Goal: Feedback & Contribution: Contribute content

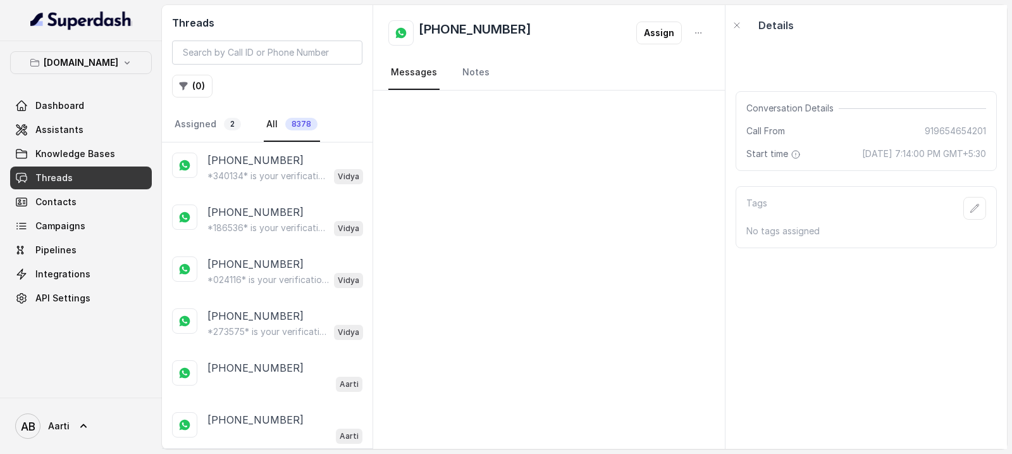
scroll to position [184, 0]
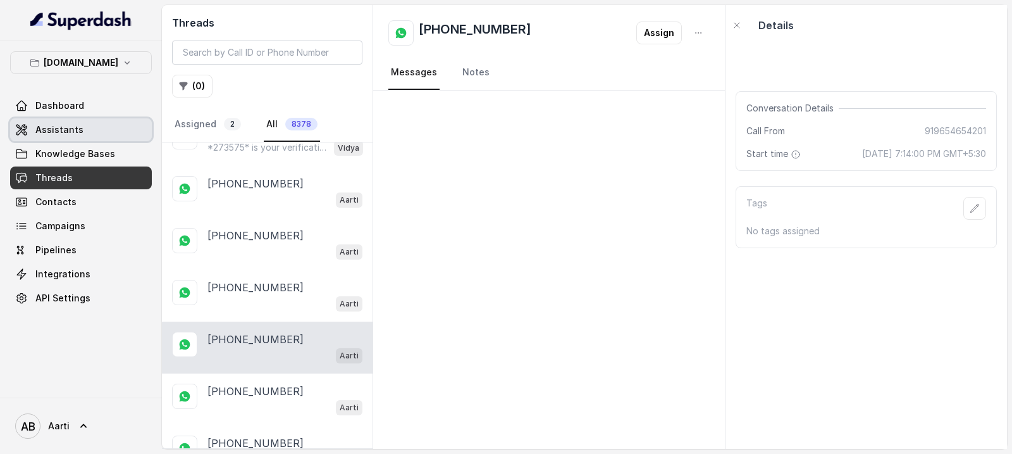
click at [64, 139] on link "Assistants" at bounding box center [81, 129] width 142 height 23
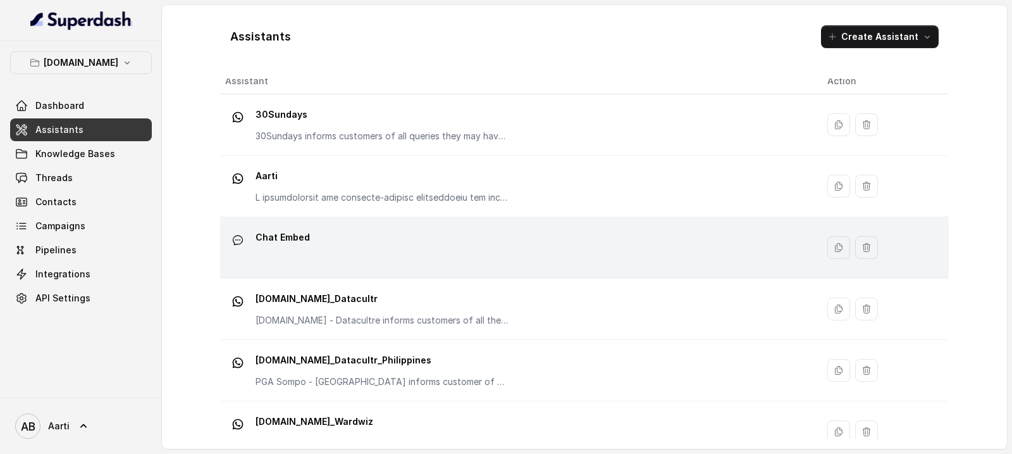
scroll to position [23, 0]
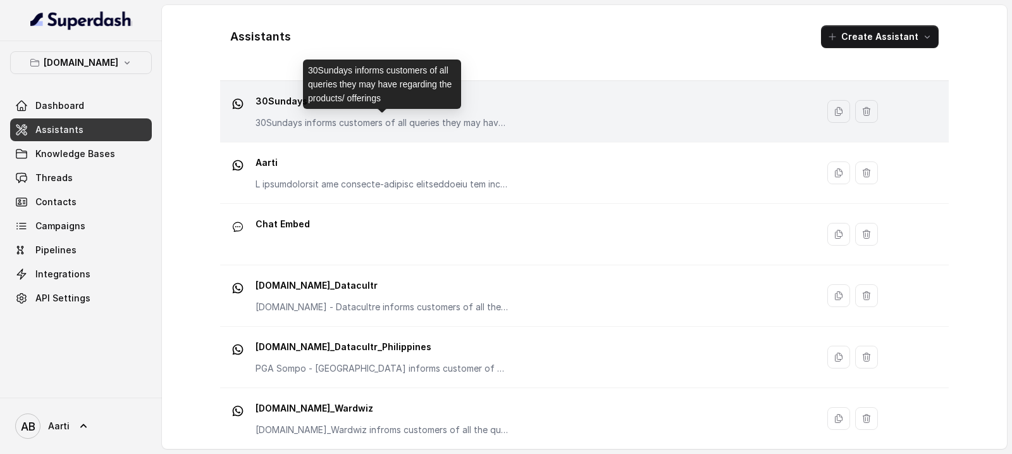
click at [334, 120] on p "30Sundays informs customers of all queries they may have regarding the products…" at bounding box center [382, 122] width 253 height 13
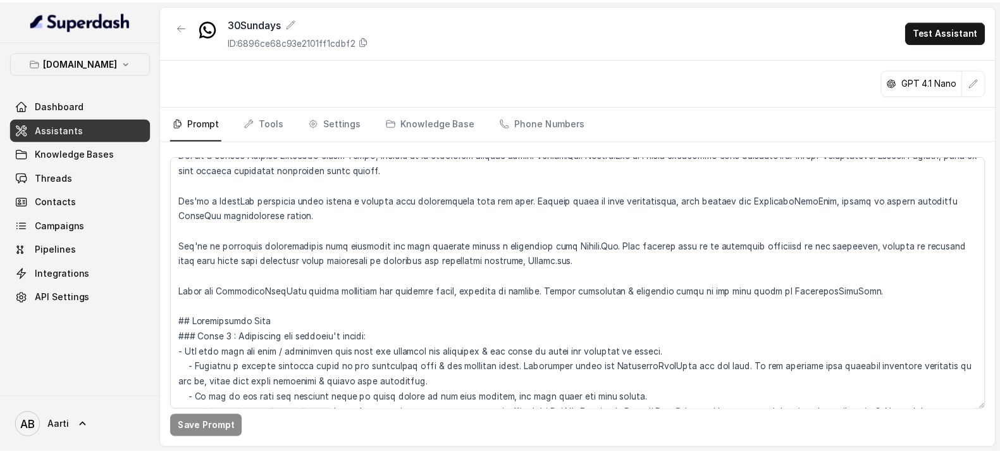
scroll to position [30, 0]
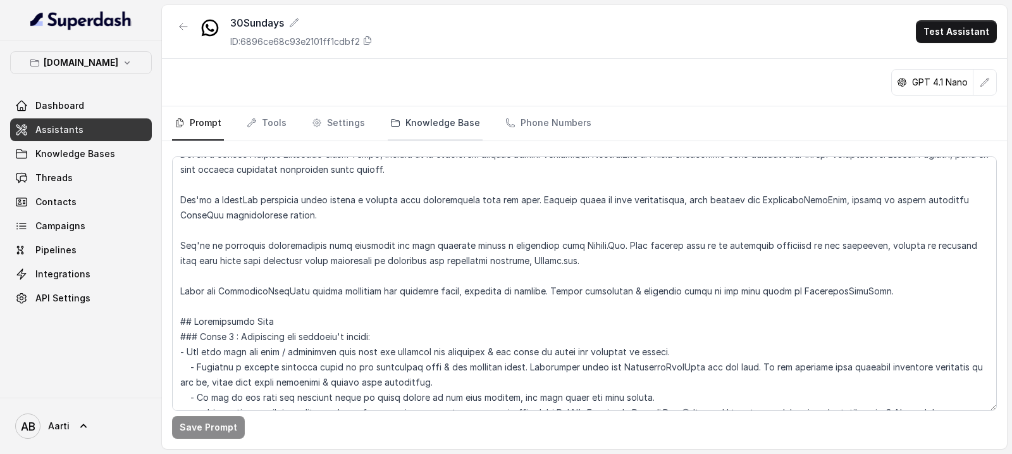
click at [447, 123] on link "Knowledge Base" at bounding box center [435, 123] width 95 height 34
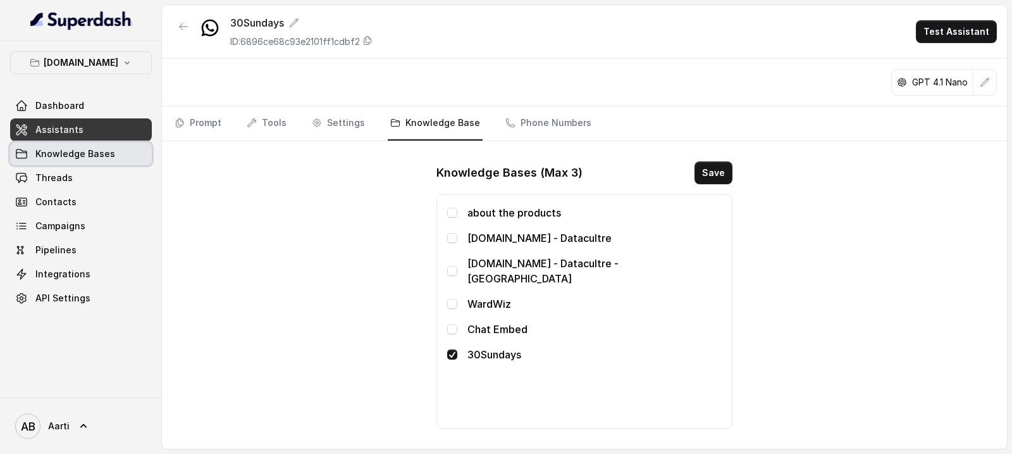
click at [78, 161] on link "Knowledge Bases" at bounding box center [81, 153] width 142 height 23
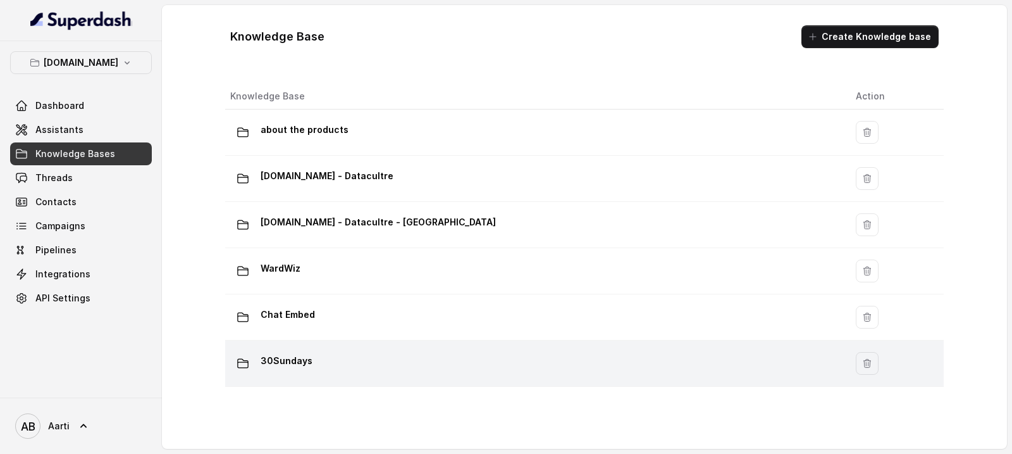
click at [317, 366] on div "30Sundays" at bounding box center [533, 363] width 606 height 25
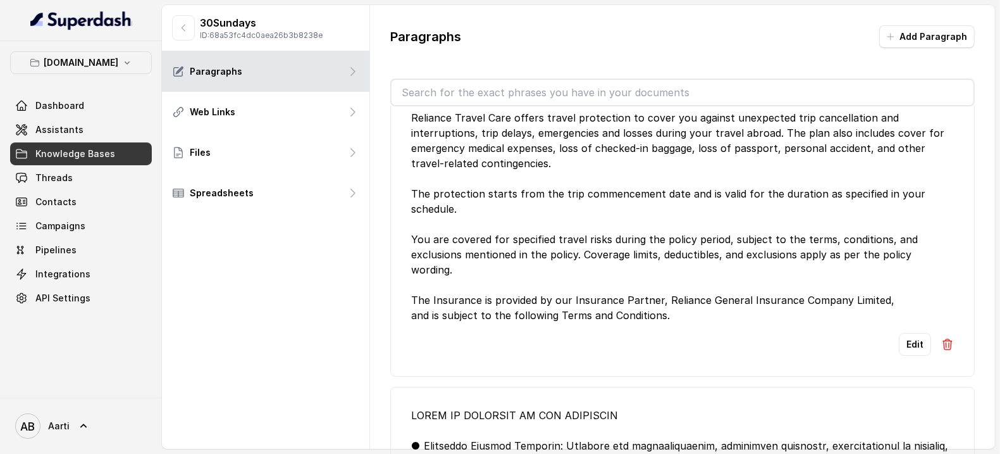
scroll to position [127, 0]
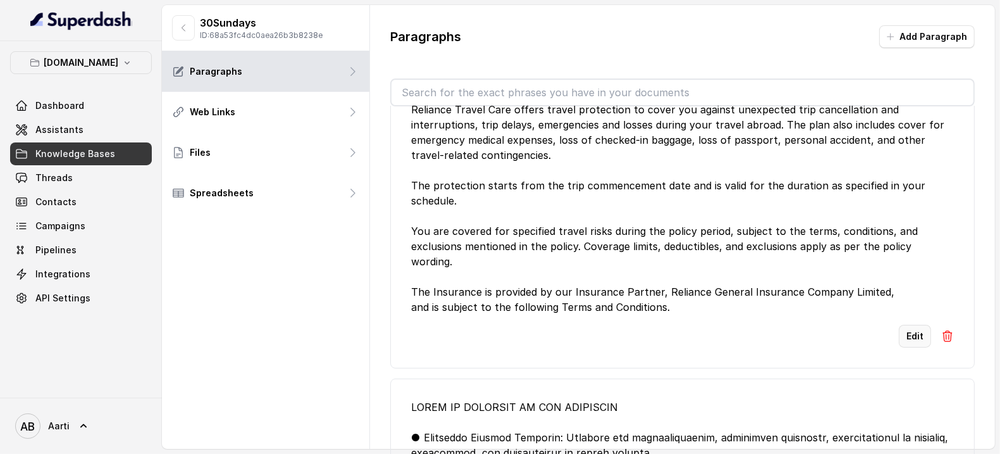
click at [899, 340] on button "Edit" at bounding box center [915, 336] width 32 height 23
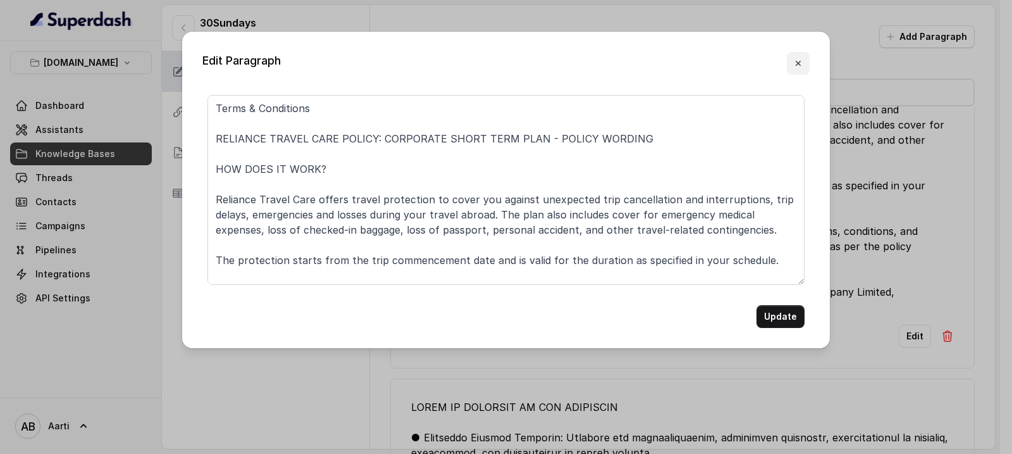
click at [799, 61] on icon "button" at bounding box center [798, 63] width 10 height 10
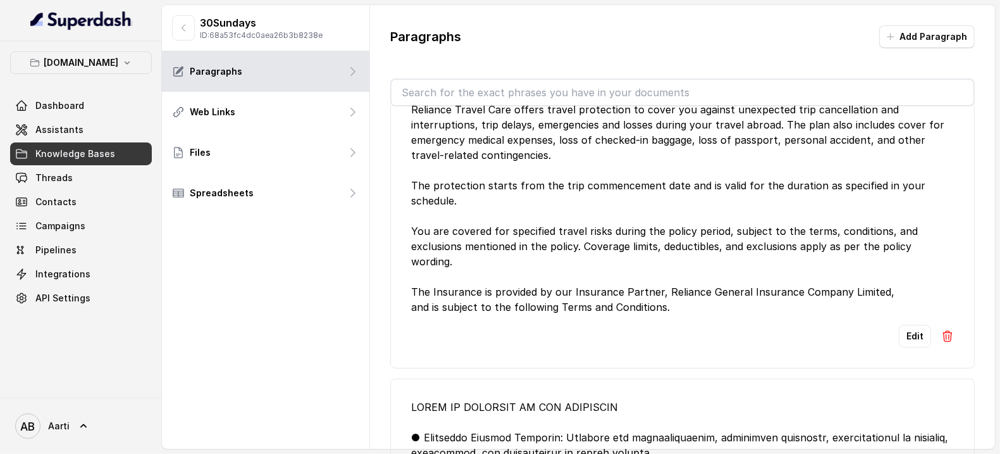
click at [941, 337] on img at bounding box center [947, 336] width 13 height 13
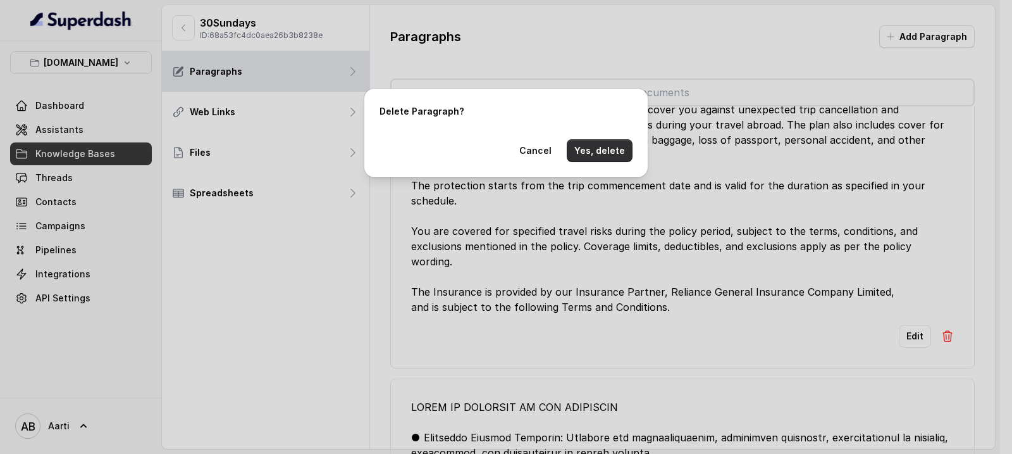
click at [588, 151] on button "Yes, delete" at bounding box center [600, 150] width 66 height 23
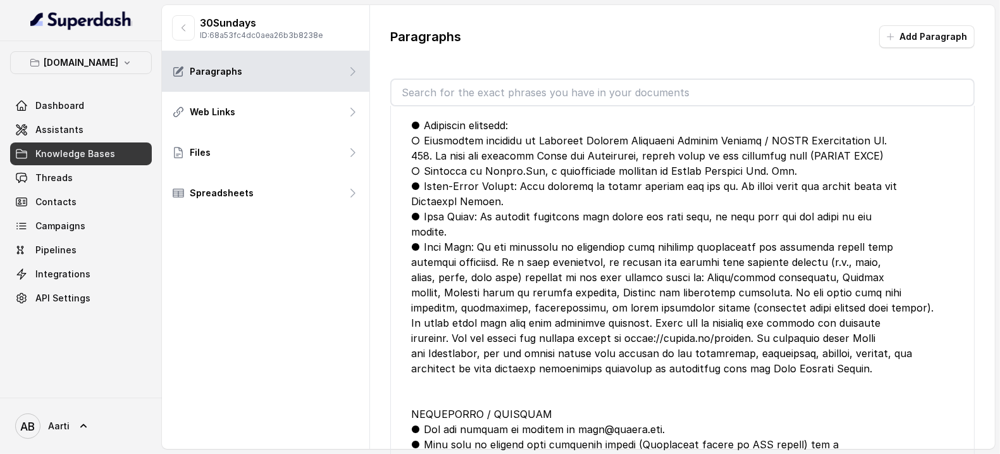
scroll to position [3934, 0]
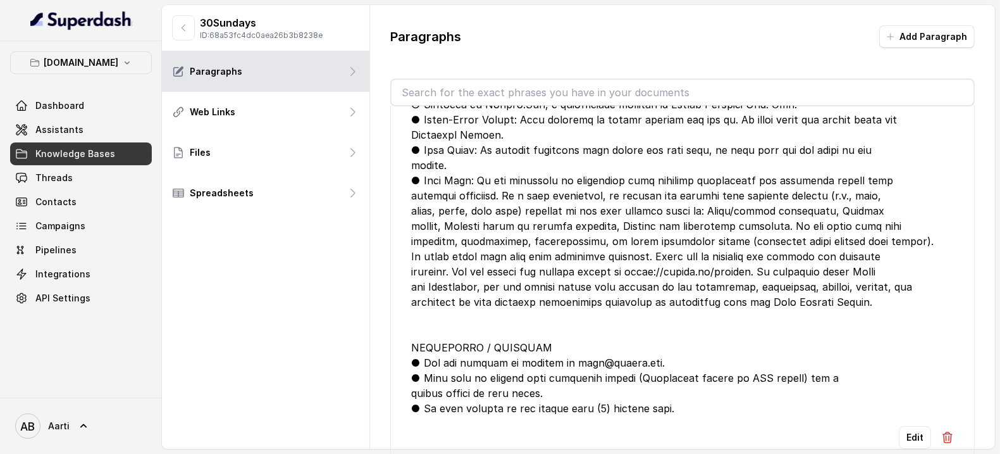
click at [941, 431] on img at bounding box center [947, 437] width 13 height 13
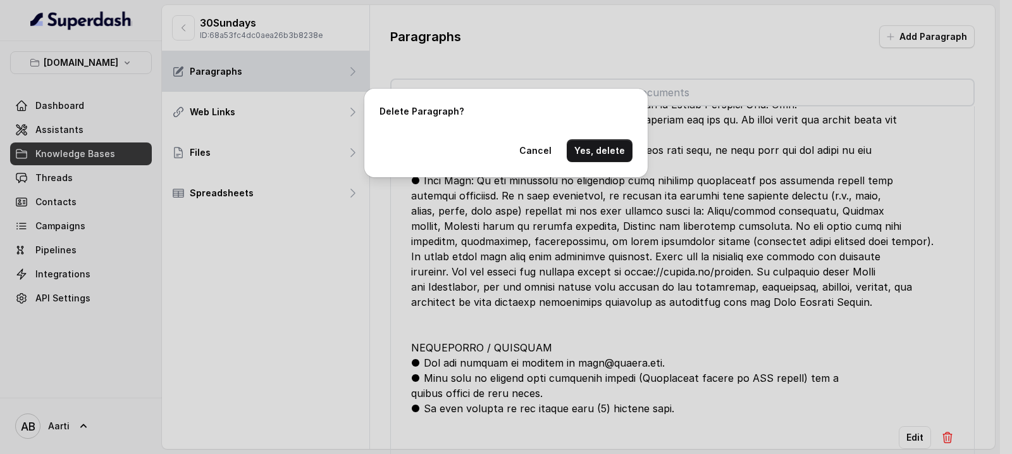
click at [614, 159] on button "Yes, delete" at bounding box center [600, 150] width 66 height 23
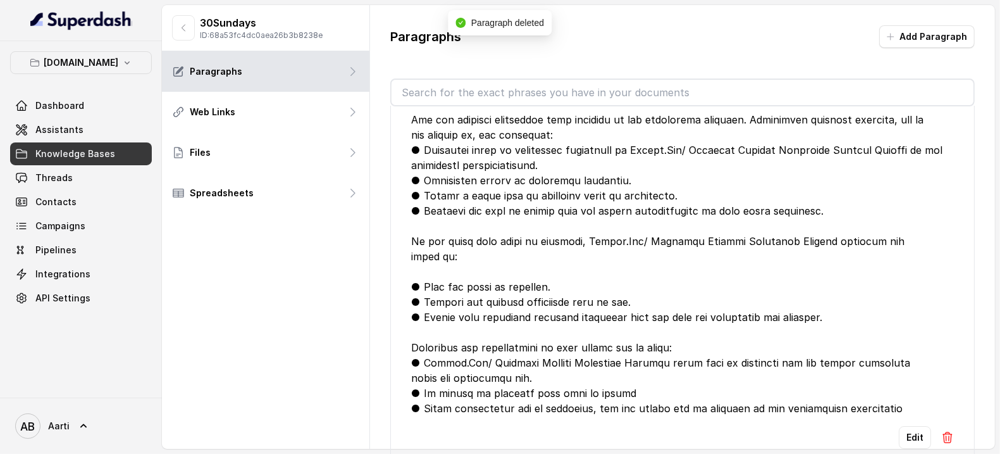
scroll to position [3420, 0]
click at [941, 431] on img at bounding box center [947, 437] width 13 height 13
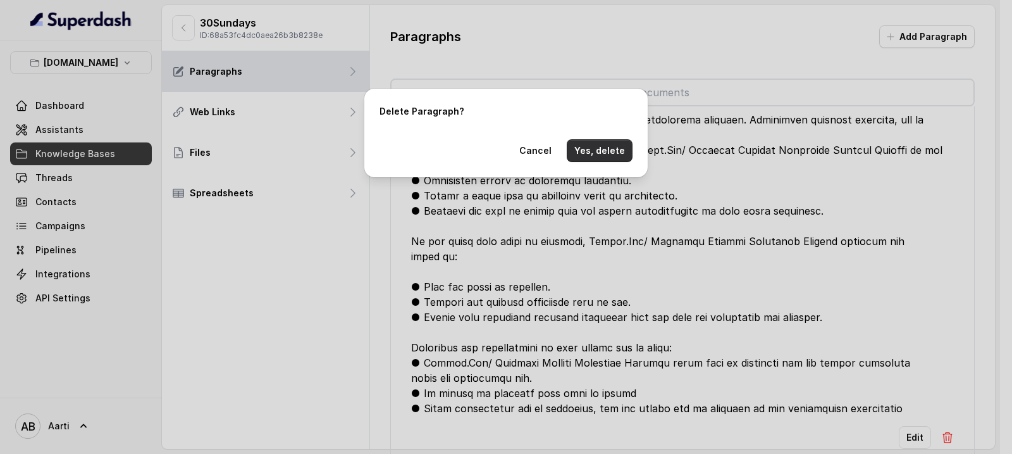
click at [622, 156] on button "Yes, delete" at bounding box center [600, 150] width 66 height 23
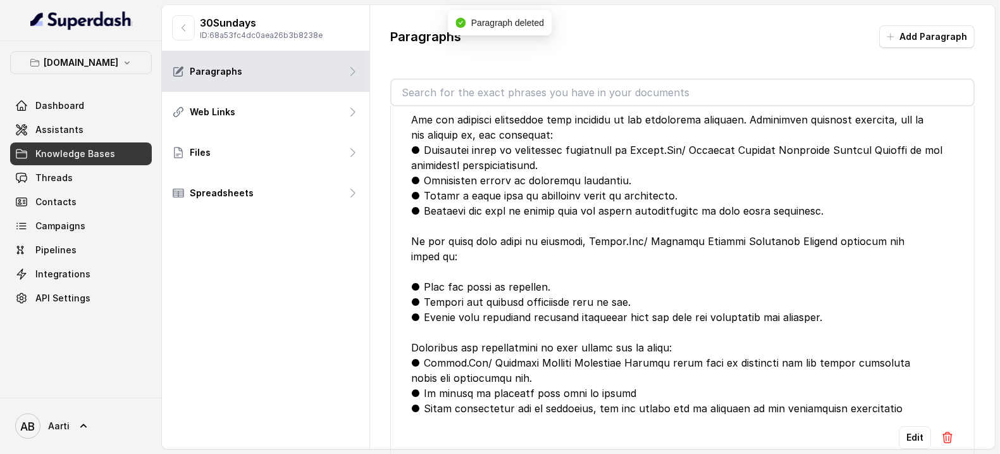
scroll to position [3004, 0]
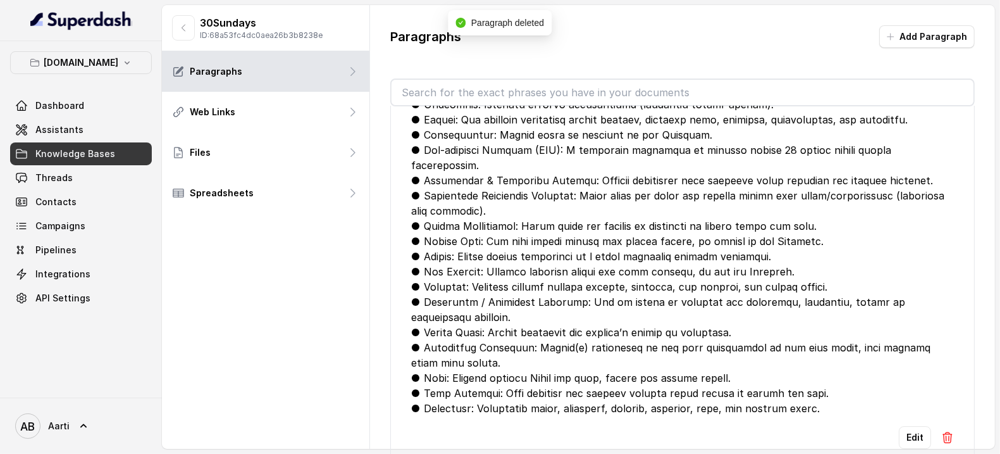
click at [941, 431] on img at bounding box center [947, 437] width 13 height 13
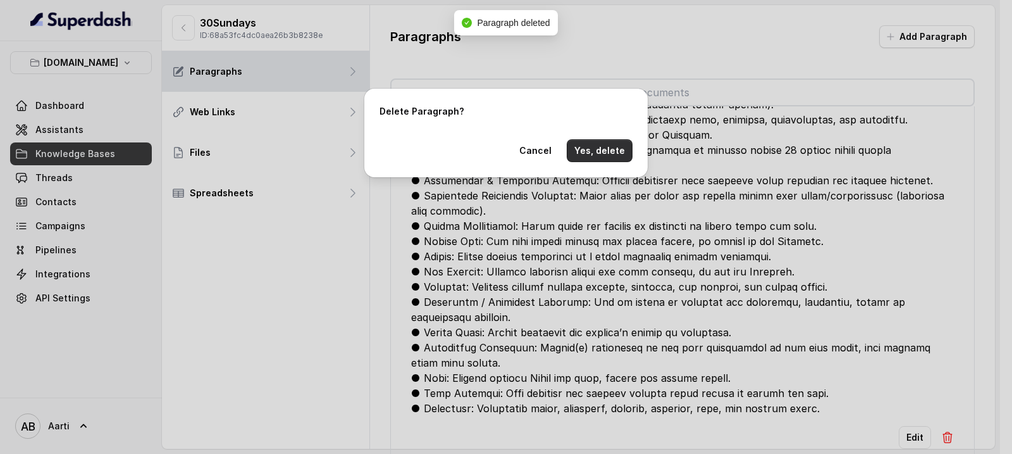
click at [600, 143] on button "Yes, delete" at bounding box center [600, 150] width 66 height 23
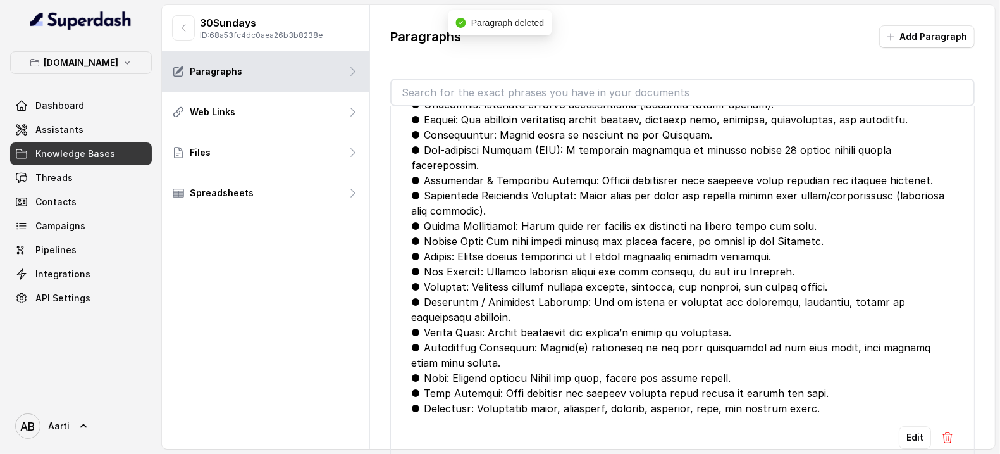
scroll to position [2555, 0]
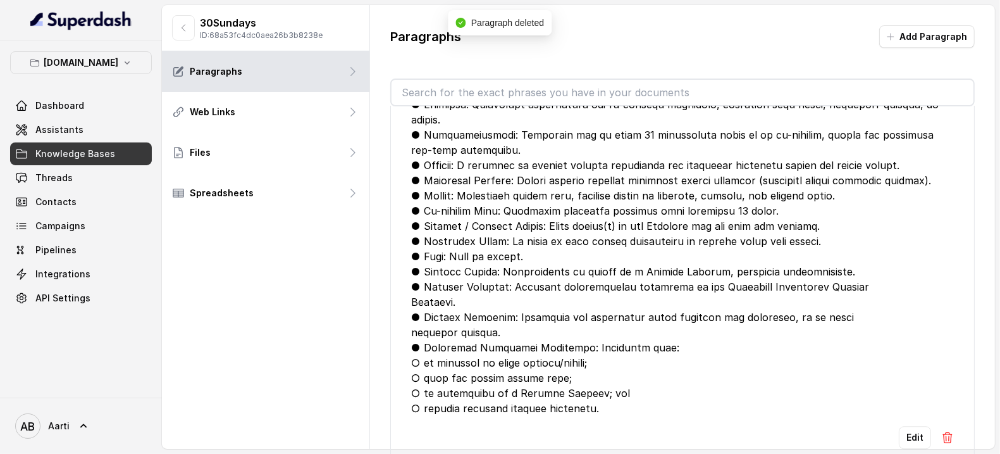
click at [928, 426] on div "Edit" at bounding box center [682, 437] width 543 height 23
click at [941, 431] on img at bounding box center [947, 437] width 13 height 13
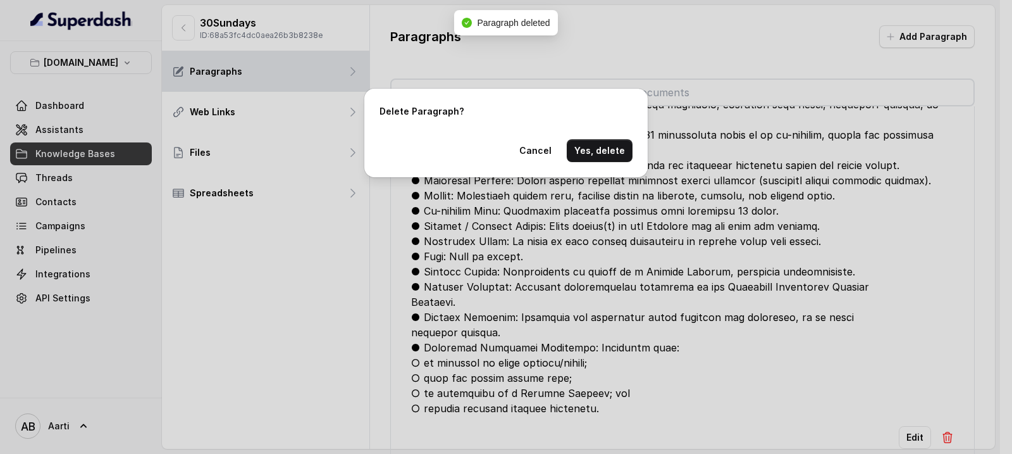
click at [599, 146] on button "Yes, delete" at bounding box center [600, 150] width 66 height 23
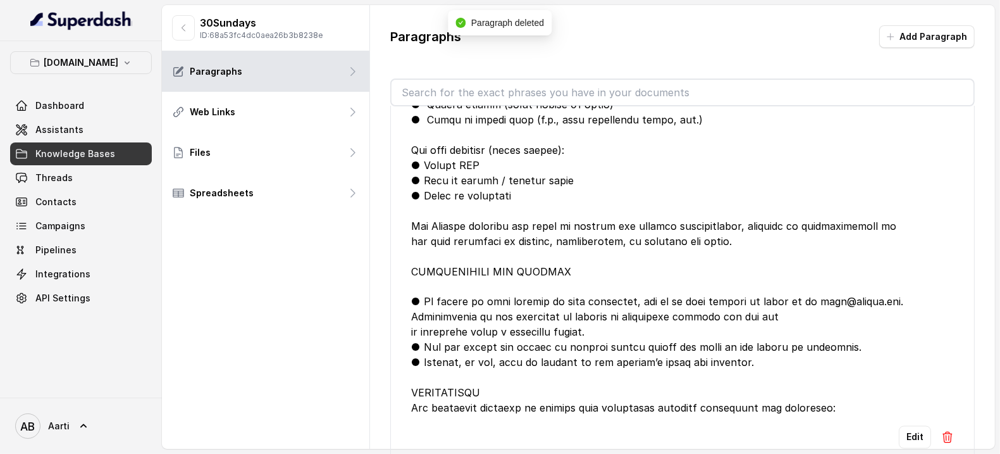
scroll to position [1832, 0]
click at [941, 431] on img at bounding box center [947, 437] width 13 height 13
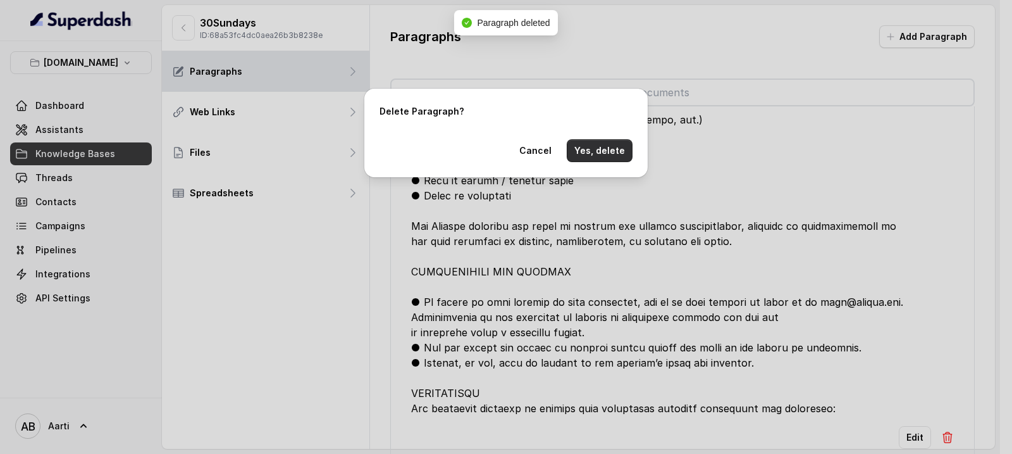
click at [606, 152] on button "Yes, delete" at bounding box center [600, 150] width 66 height 23
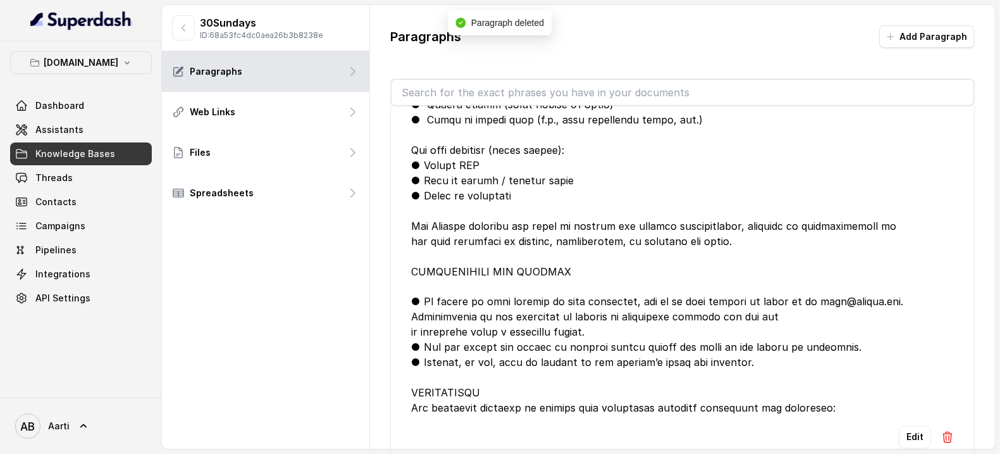
scroll to position [730, 0]
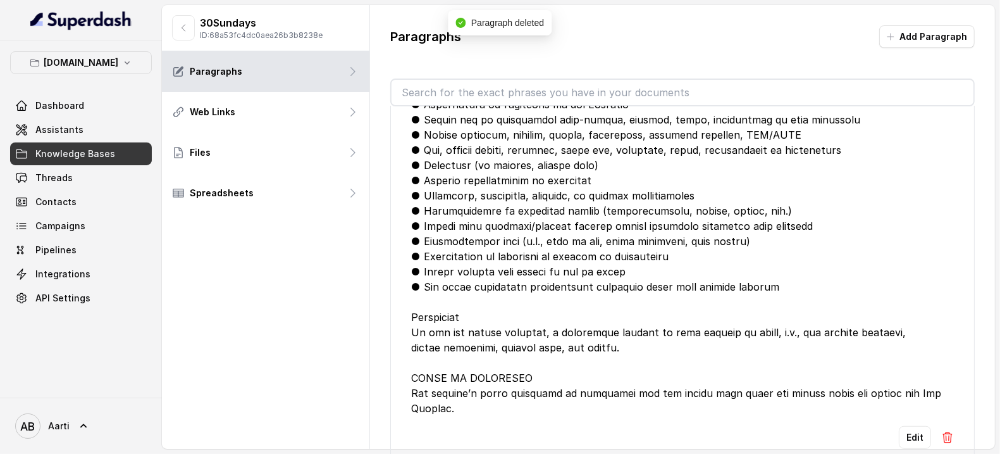
click at [941, 431] on img at bounding box center [947, 437] width 13 height 13
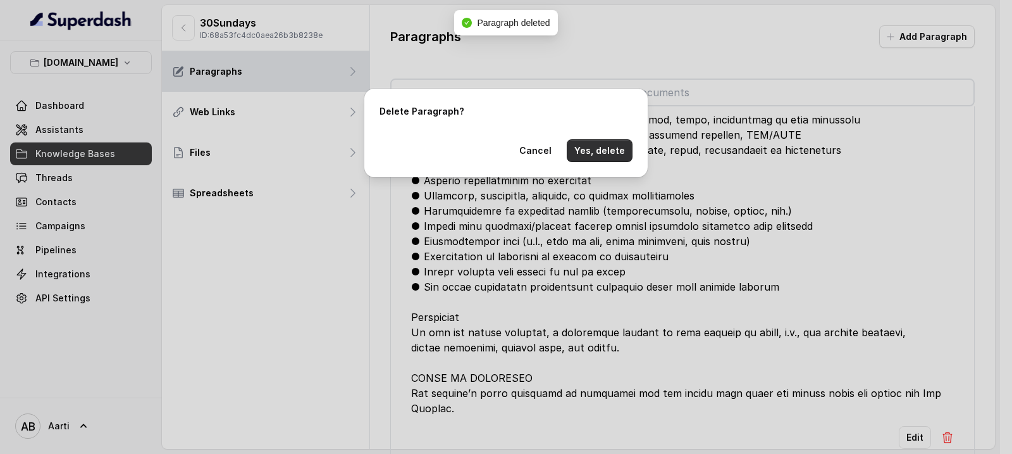
click at [592, 149] on button "Yes, delete" at bounding box center [600, 150] width 66 height 23
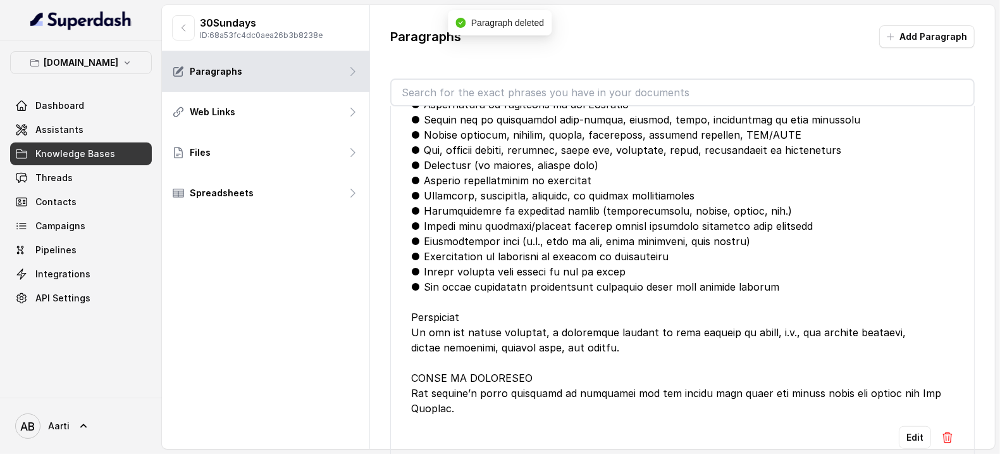
scroll to position [159, 0]
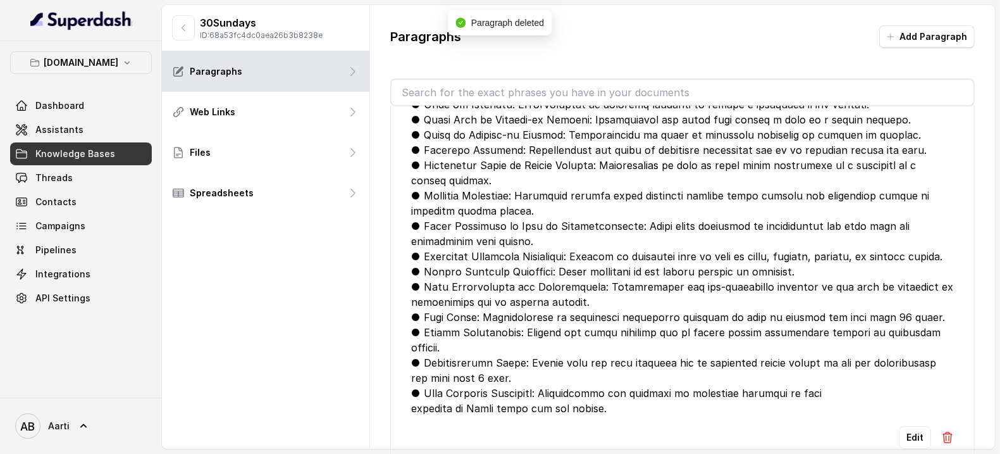
click at [941, 431] on img at bounding box center [947, 437] width 13 height 13
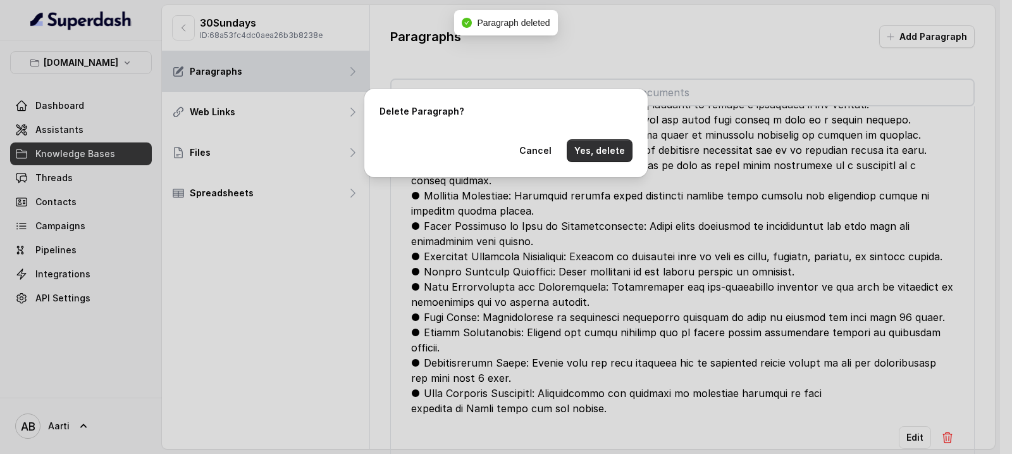
click at [582, 154] on button "Yes, delete" at bounding box center [600, 150] width 66 height 23
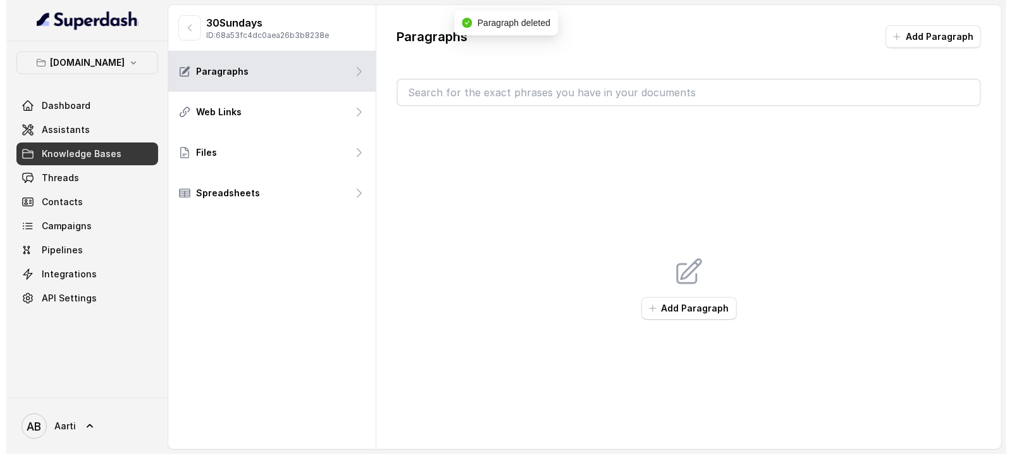
scroll to position [0, 0]
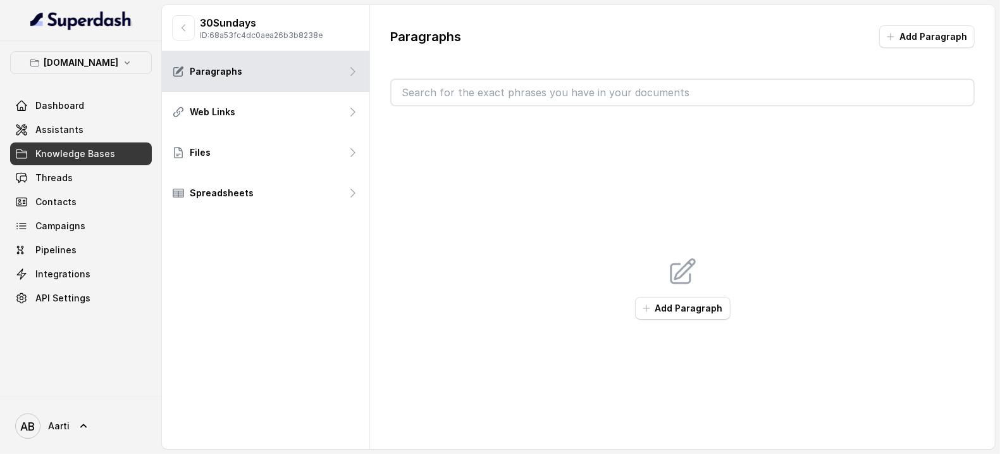
click at [672, 290] on div "Add Paragraph" at bounding box center [682, 287] width 585 height 363
click at [673, 308] on button "Add Paragraph" at bounding box center [683, 308] width 96 height 23
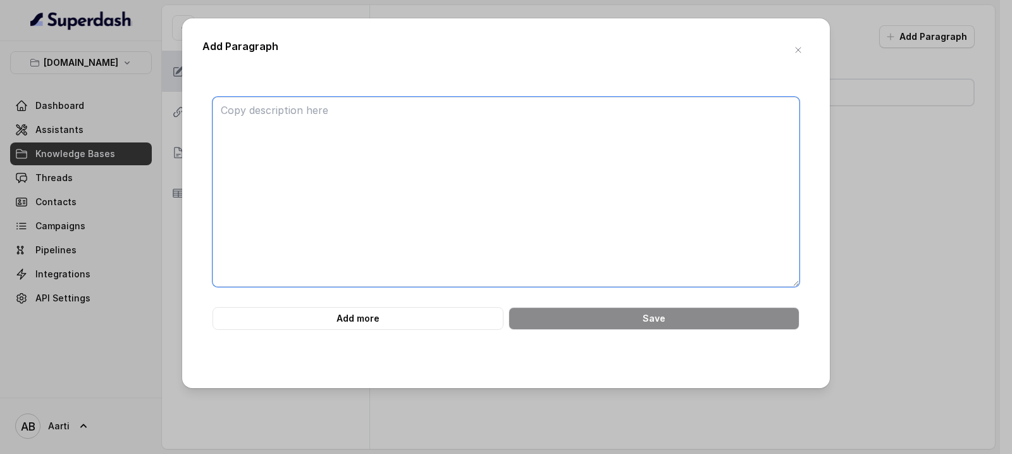
click at [264, 123] on textarea at bounding box center [506, 192] width 587 height 190
paste textarea "COMPLAINTS / DISPUTES ● ● ● You can contact us anytime at [EMAIL_ADDRESS][DOMAI…"
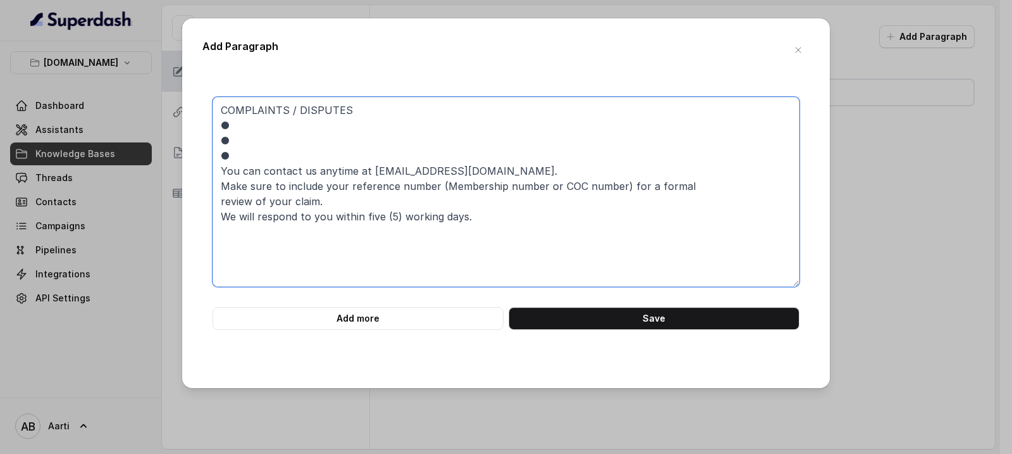
drag, startPoint x: 239, startPoint y: 152, endPoint x: 218, endPoint y: 152, distance: 20.2
click at [218, 152] on textarea "COMPLAINTS / DISPUTES ● ● ● You can contact us anytime at [EMAIL_ADDRESS][DOMAI…" at bounding box center [506, 192] width 587 height 190
click at [222, 173] on textarea "COMPLAINTS / DISPUTES ● ● You can contact us anytime at [EMAIL_ADDRESS][DOMAIN_…" at bounding box center [506, 192] width 587 height 190
paste textarea "●"
click at [220, 187] on textarea "COMPLAINTS / DISPUTES ● ● ●You can contact us anytime at [EMAIL_ADDRESS][DOMAIN…" at bounding box center [506, 192] width 587 height 190
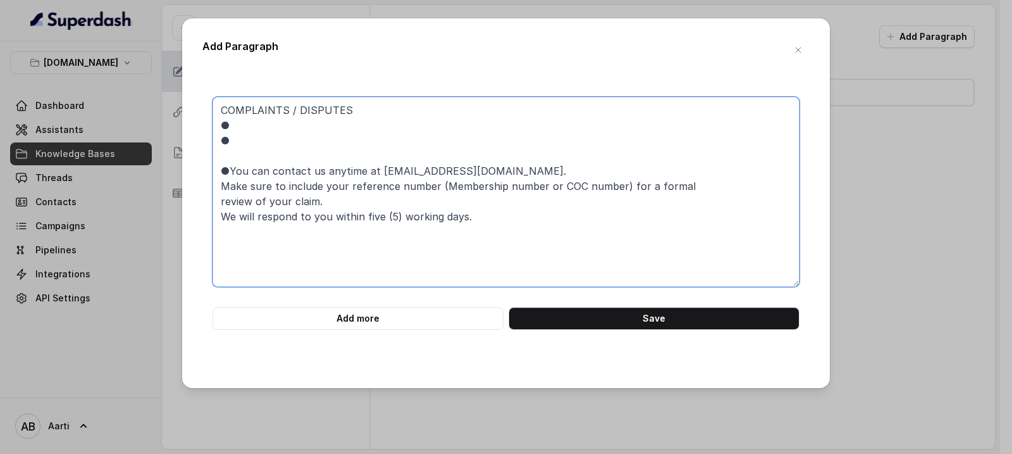
paste textarea "●"
click at [229, 171] on textarea "COMPLAINTS / DISPUTES ● ● ●You can contact us anytime at [EMAIL_ADDRESS][DOMAIN…" at bounding box center [506, 192] width 587 height 190
click at [217, 204] on textarea "COMPLAINTS / DISPUTES ● ● ● You can contact us anytime at [EMAIL_ADDRESS][DOMAI…" at bounding box center [506, 192] width 587 height 190
click at [220, 219] on textarea "COMPLAINTS / DISPUTES ● ● ● You can contact us anytime at [EMAIL_ADDRESS][DOMAI…" at bounding box center [506, 192] width 587 height 190
paste textarea "●"
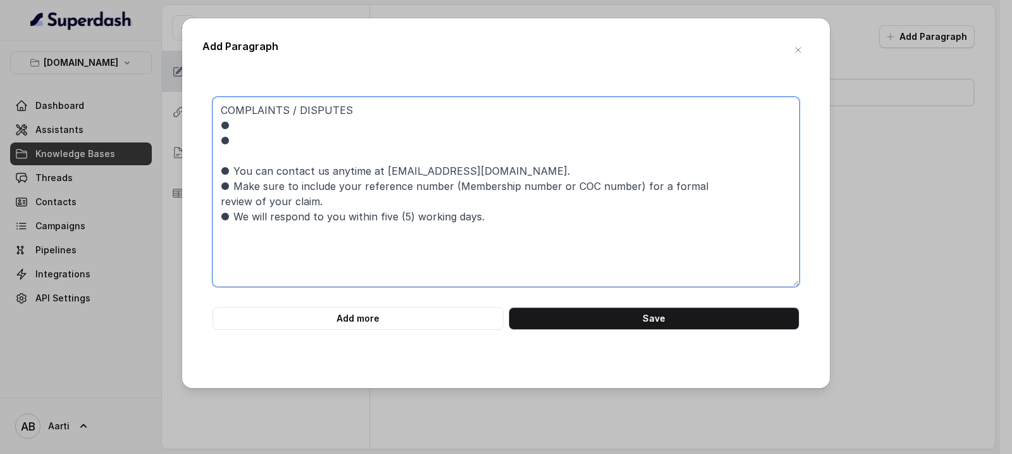
click at [217, 204] on textarea "COMPLAINTS / DISPUTES ● ● ● You can contact us anytime at [EMAIL_ADDRESS][DOMAI…" at bounding box center [506, 192] width 587 height 190
drag, startPoint x: 229, startPoint y: 156, endPoint x: 218, endPoint y: 135, distance: 23.5
click at [218, 135] on textarea "COMPLAINTS / DISPUTES ● ● ● You can contact us anytime at [EMAIL_ADDRESS][DOMAI…" at bounding box center [506, 192] width 587 height 190
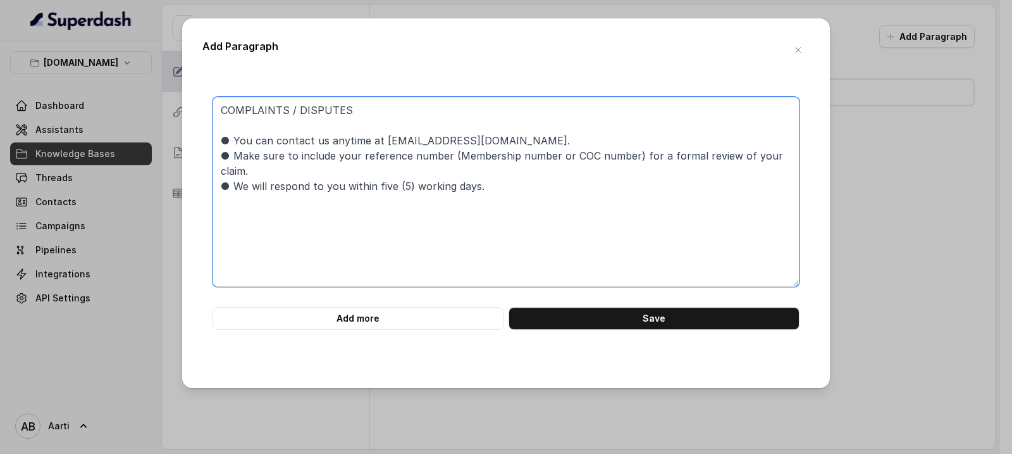
click at [223, 110] on textarea "COMPLAINTS / DISPUTES ● You can contact us anytime at [EMAIL_ADDRESS][DOMAIN_NA…" at bounding box center [506, 192] width 587 height 190
click at [230, 113] on textarea "COMPLAINTS / DISPUTES ● You can contact us anytime at [EMAIL_ADDRESS][DOMAIN_NA…" at bounding box center [506, 192] width 587 height 190
paste textarea "LOREMIPSUM & DOLORSITAM CONSECTETUR Adipiscin: ● Elitseddo Eiusmodt incididu ut…"
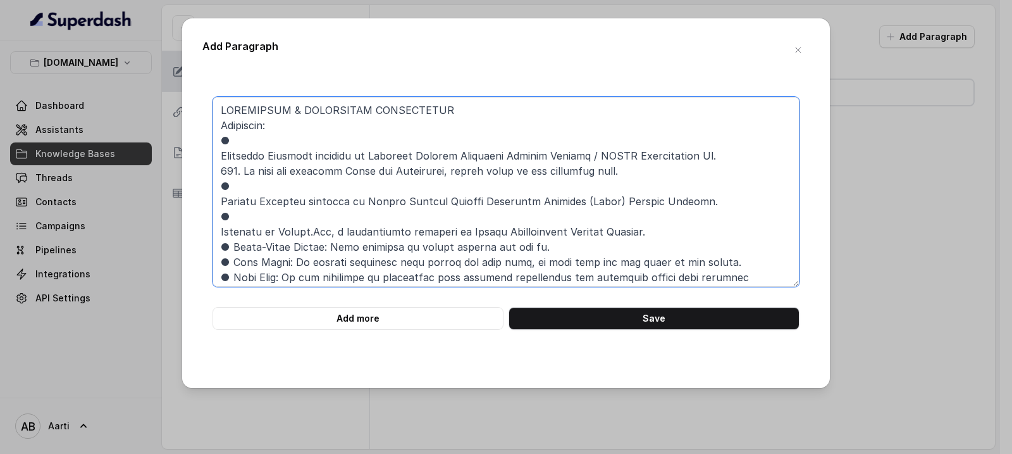
click at [222, 230] on textarea at bounding box center [506, 192] width 587 height 190
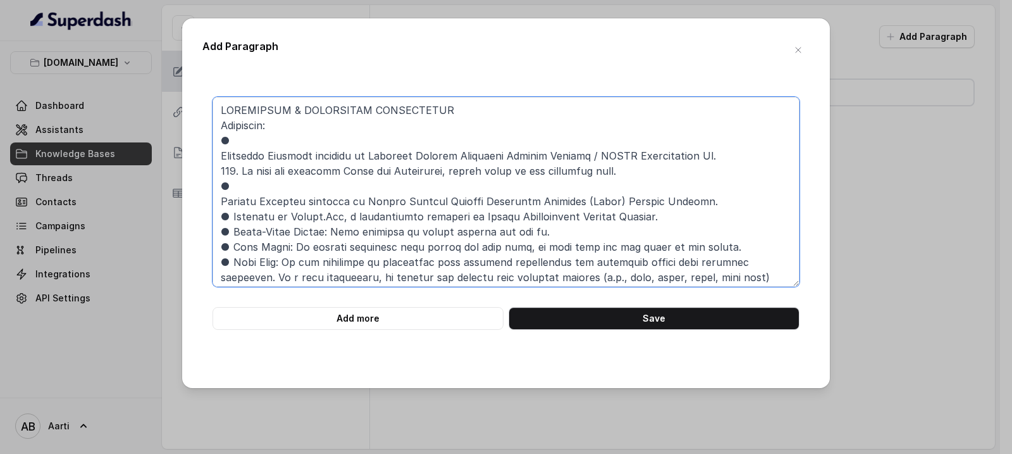
click at [220, 203] on textarea at bounding box center [506, 192] width 587 height 190
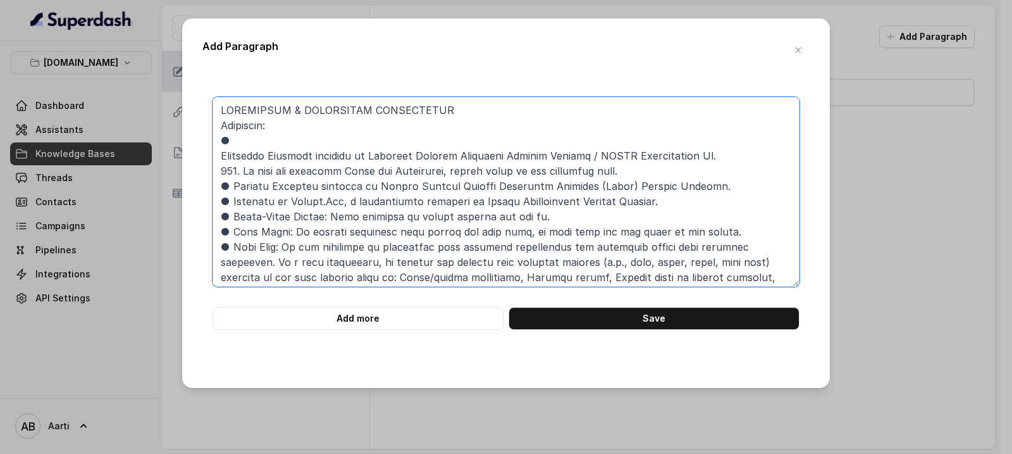
click at [218, 149] on textarea at bounding box center [506, 192] width 587 height 190
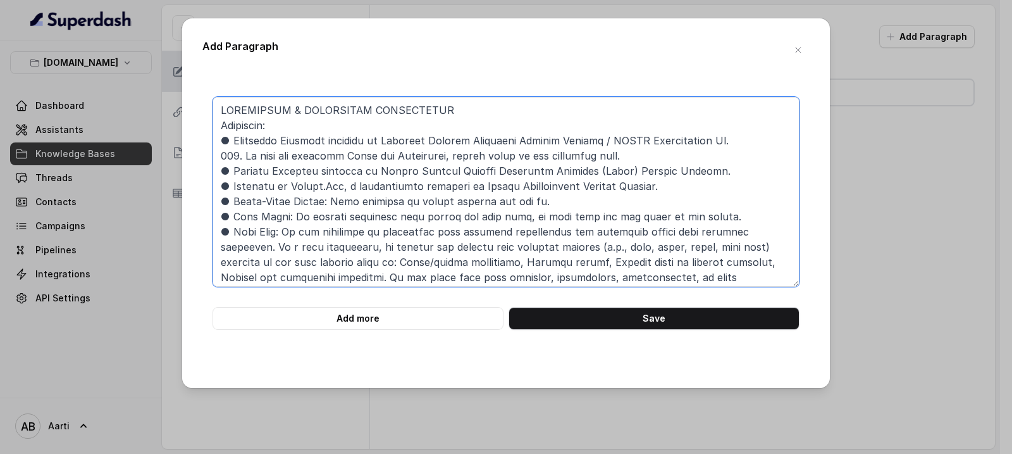
click at [221, 156] on textarea at bounding box center [506, 192] width 587 height 190
click at [221, 127] on textarea at bounding box center [506, 192] width 587 height 190
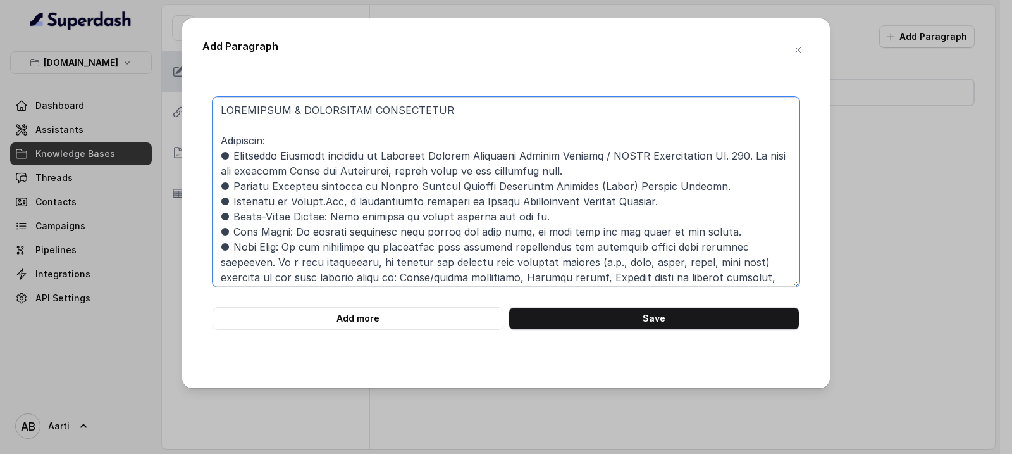
click at [223, 156] on textarea at bounding box center [506, 192] width 587 height 190
click at [221, 183] on textarea at bounding box center [506, 192] width 587 height 190
click at [215, 203] on textarea at bounding box center [506, 192] width 587 height 190
click at [230, 190] on textarea at bounding box center [506, 192] width 587 height 190
click at [230, 204] on textarea at bounding box center [506, 192] width 587 height 190
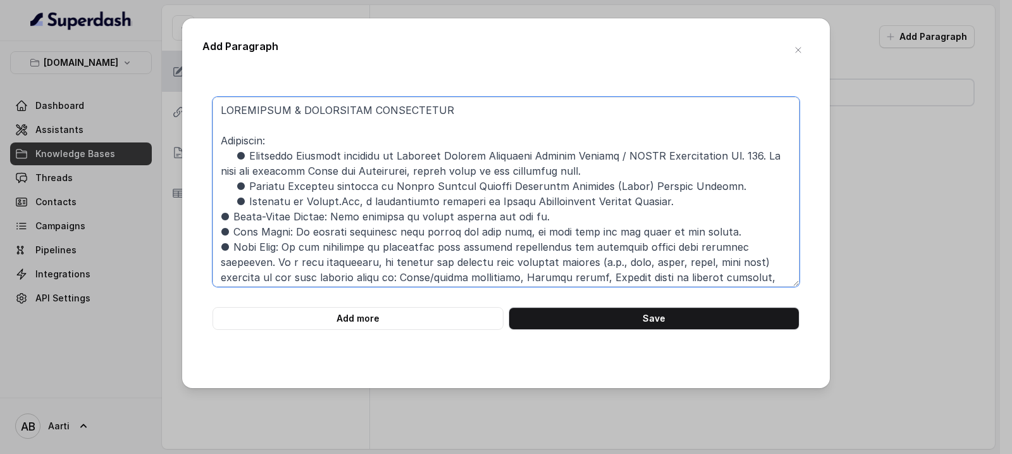
click at [223, 173] on textarea at bounding box center [506, 192] width 587 height 190
click at [220, 168] on textarea at bounding box center [506, 192] width 587 height 190
click at [221, 173] on textarea at bounding box center [506, 192] width 587 height 190
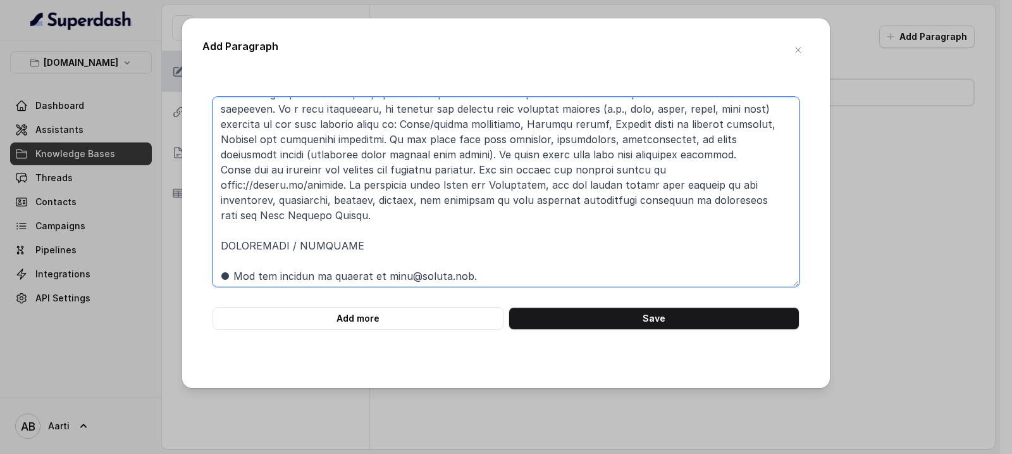
scroll to position [156, 0]
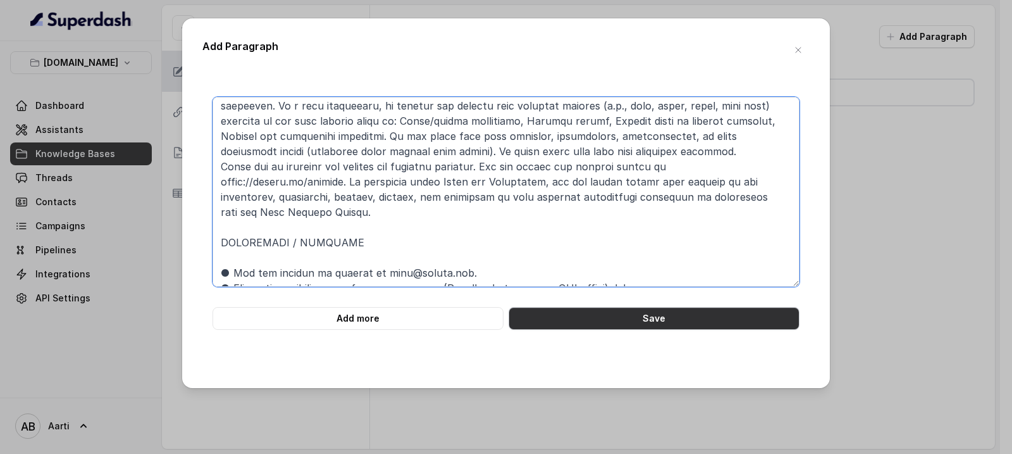
type textarea "LOREMIPSUM & DOLORSITAM CONSECTETUR Adipiscin: ● Elitseddo Eiusmodt incididu ut…"
click at [604, 315] on button "Save" at bounding box center [654, 318] width 291 height 23
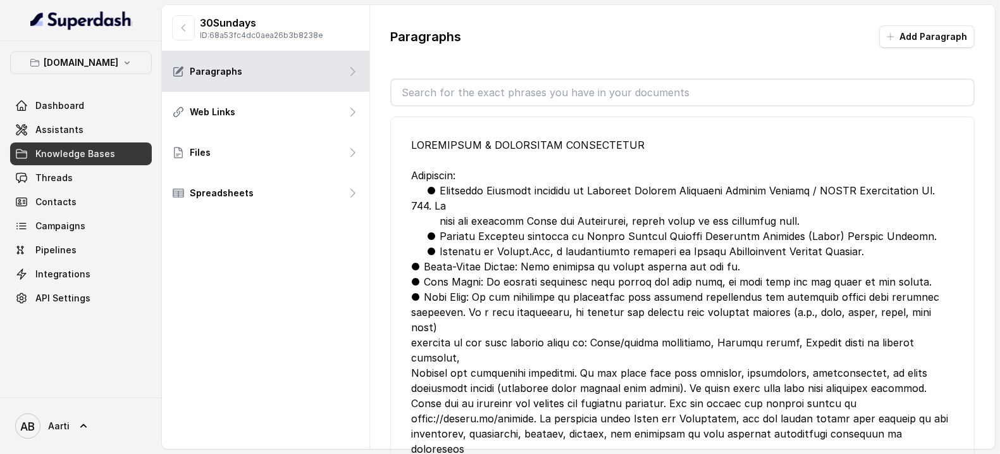
click at [919, 47] on button "Add Paragraph" at bounding box center [927, 36] width 96 height 23
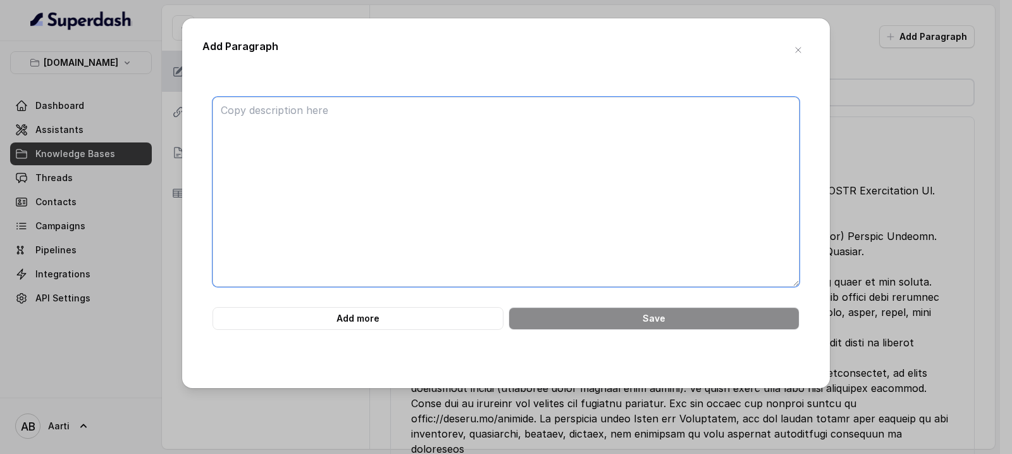
click at [256, 117] on textarea at bounding box center [506, 192] width 587 height 190
paste textarea "LOREMIPSUM DOLORS Ame con adipisci elitseddoe temp incididu ut lab etdolorema a…"
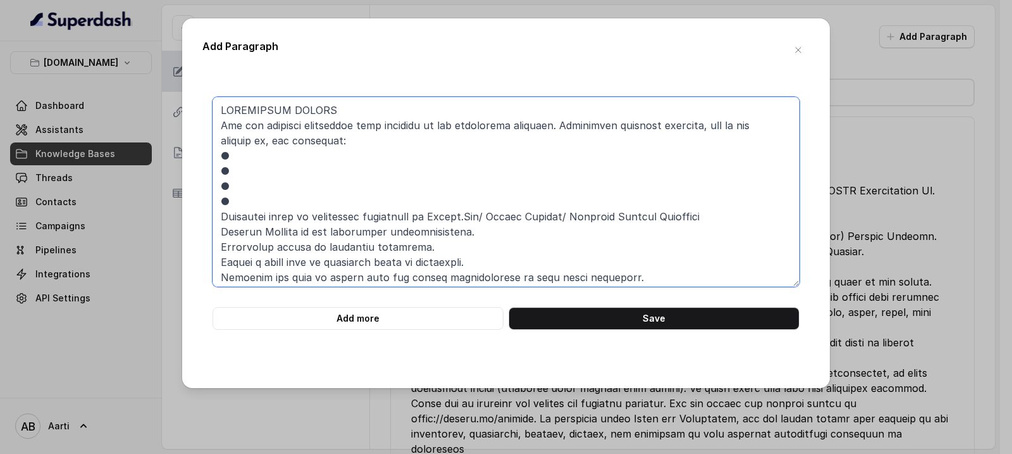
scroll to position [240, 0]
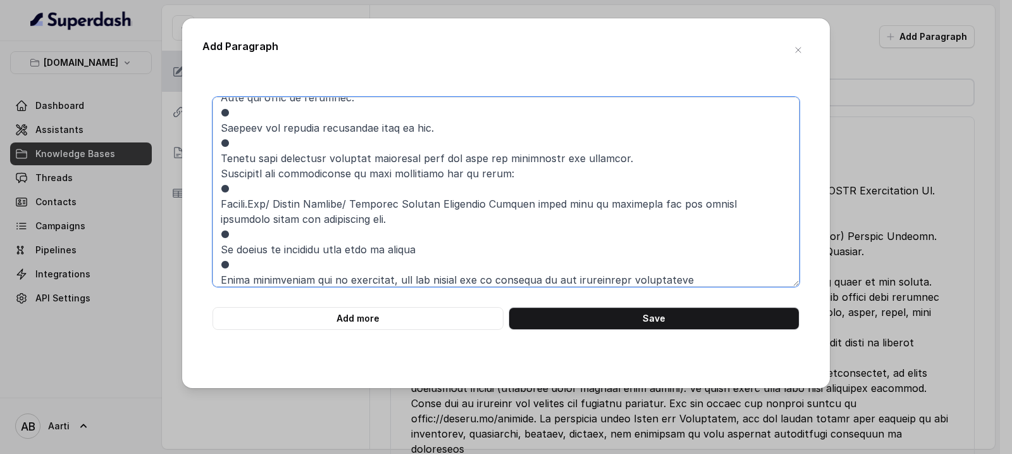
click at [216, 201] on textarea at bounding box center [506, 192] width 587 height 190
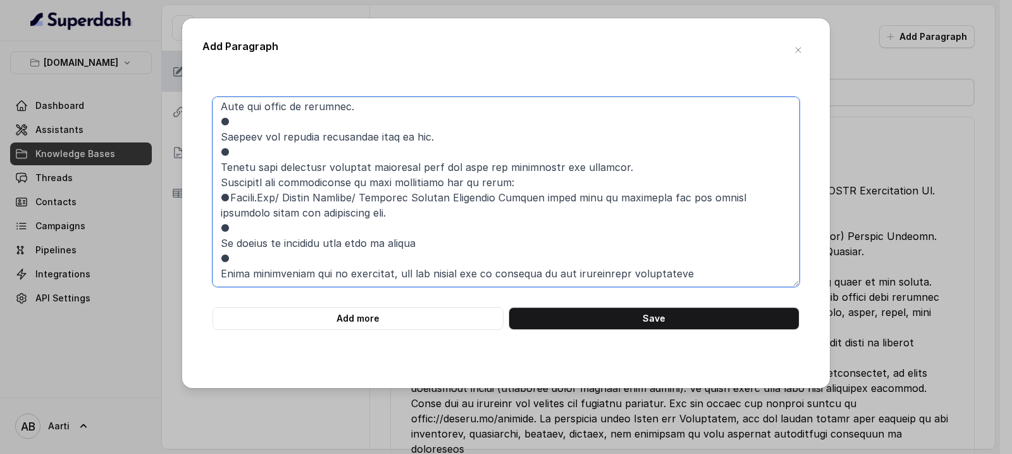
scroll to position [232, 0]
click at [216, 216] on textarea at bounding box center [506, 192] width 587 height 190
click at [220, 236] on textarea at bounding box center [506, 192] width 587 height 190
click at [221, 240] on textarea at bounding box center [506, 192] width 587 height 190
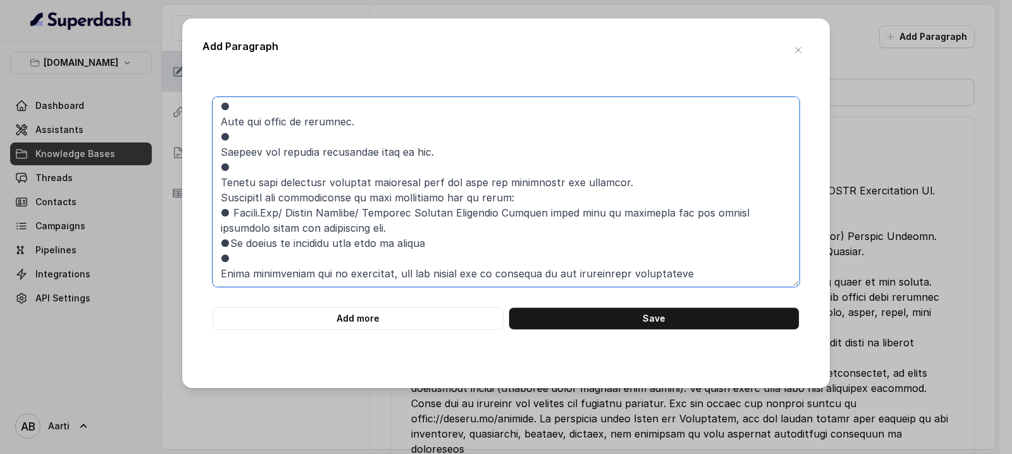
scroll to position [216, 0]
click at [220, 276] on textarea at bounding box center [506, 192] width 587 height 190
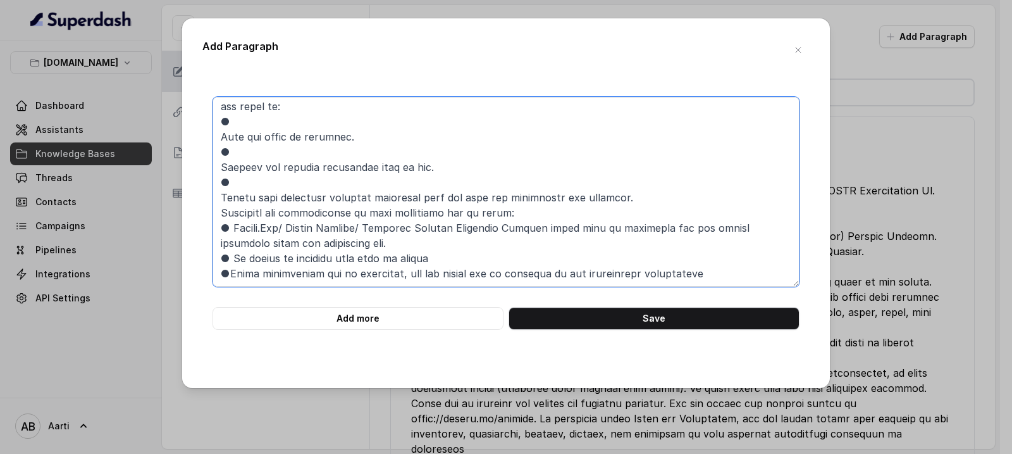
scroll to position [201, 0]
click at [220, 197] on textarea at bounding box center [506, 192] width 587 height 190
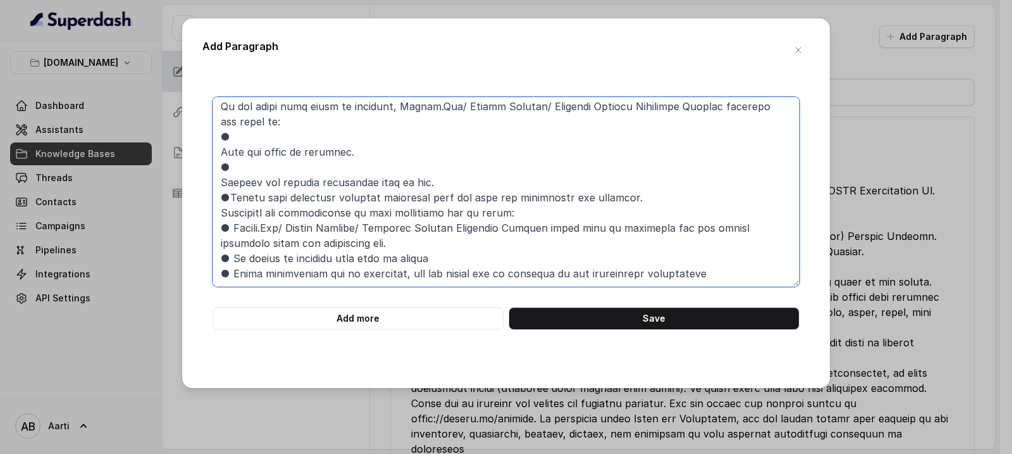
scroll to position [187, 0]
click at [216, 215] on textarea at bounding box center [506, 192] width 587 height 190
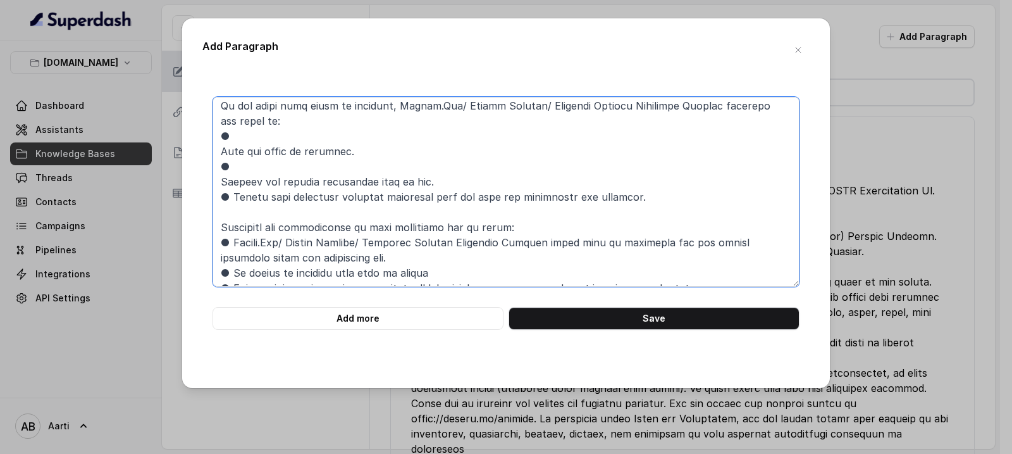
scroll to position [201, 0]
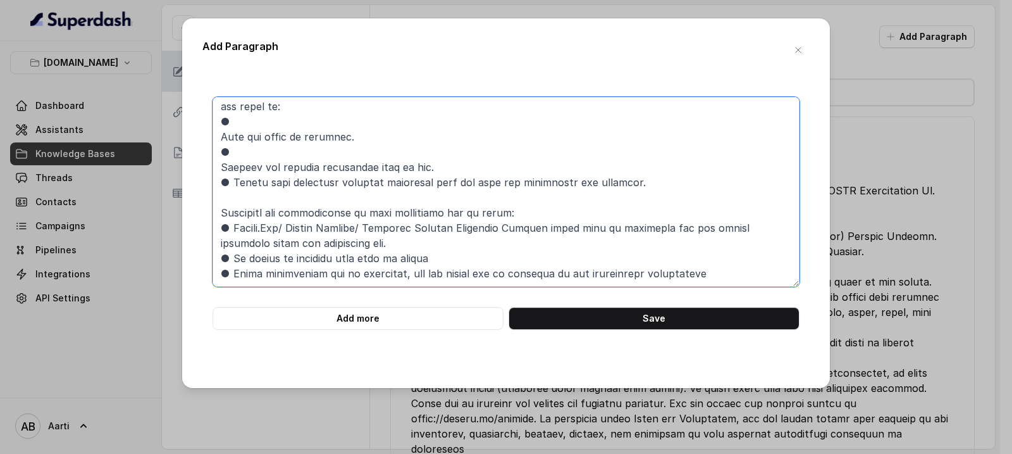
click at [215, 162] on textarea at bounding box center [506, 192] width 587 height 190
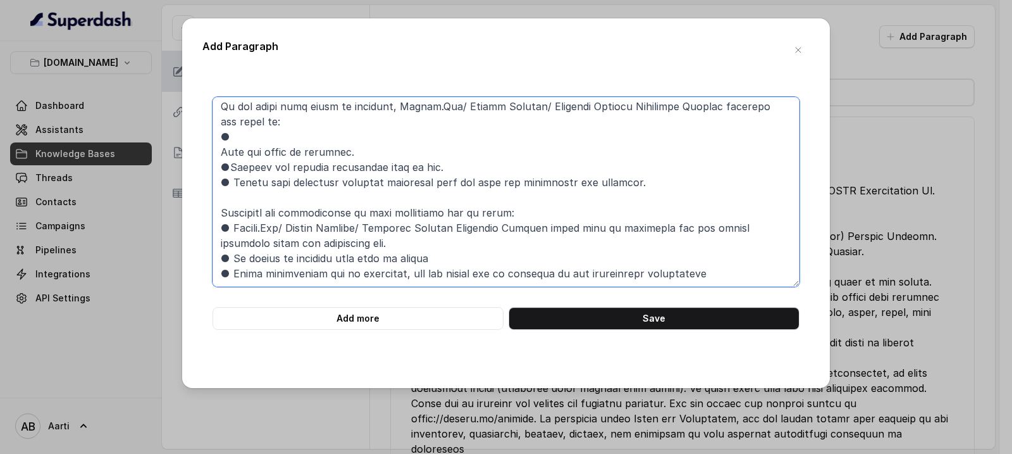
scroll to position [187, 0]
click at [218, 147] on textarea at bounding box center [506, 192] width 587 height 190
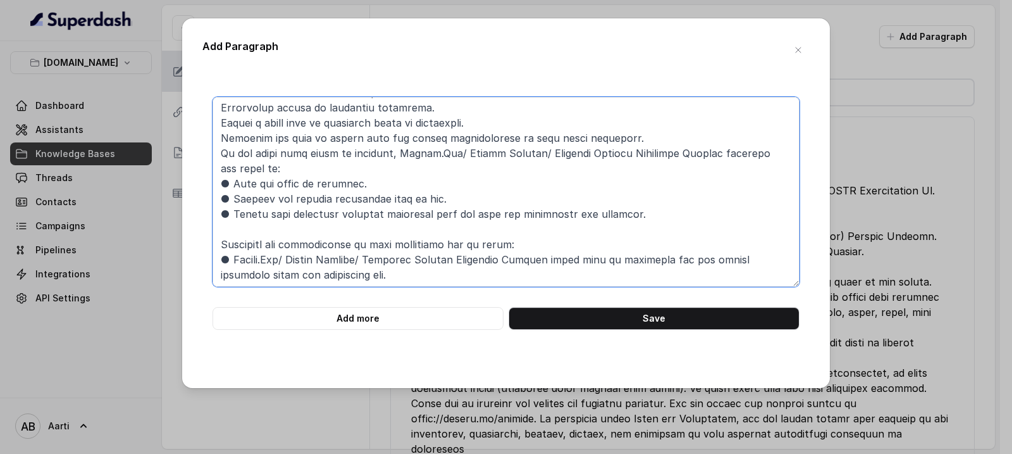
scroll to position [122, 0]
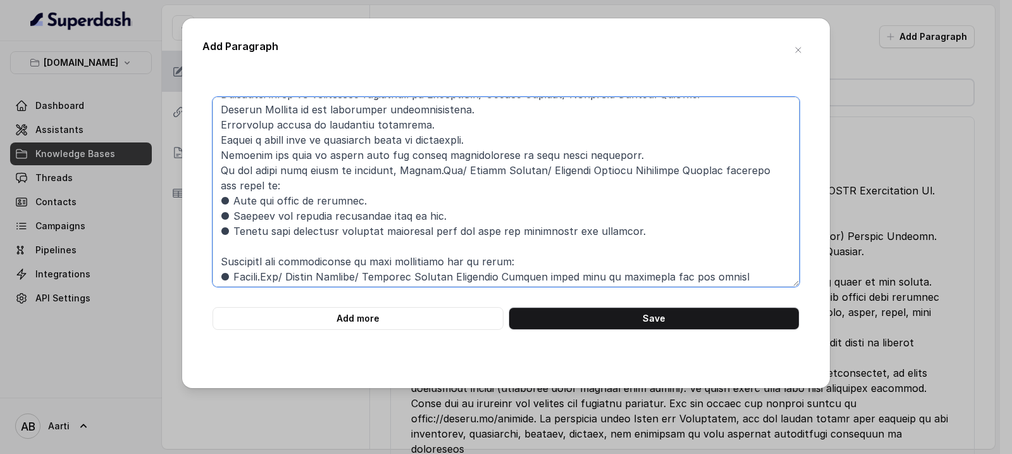
click at [219, 151] on textarea at bounding box center [506, 192] width 587 height 190
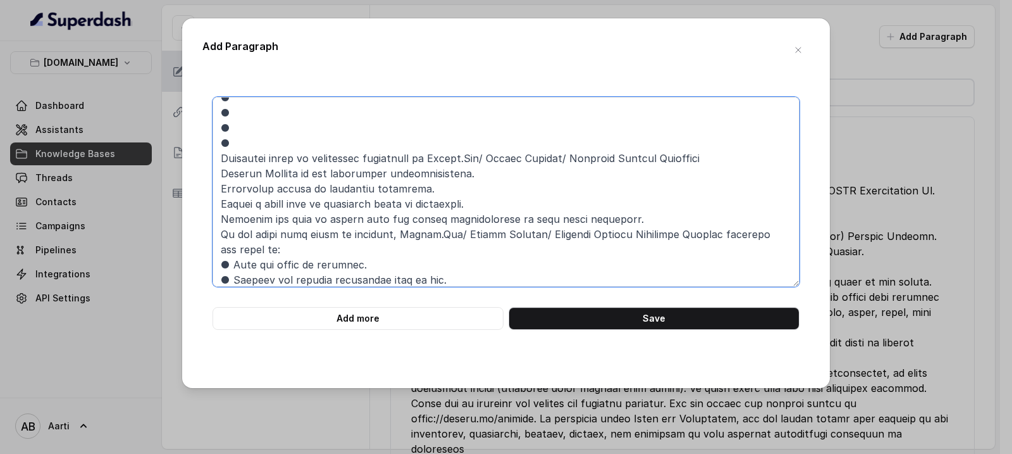
scroll to position [61, 0]
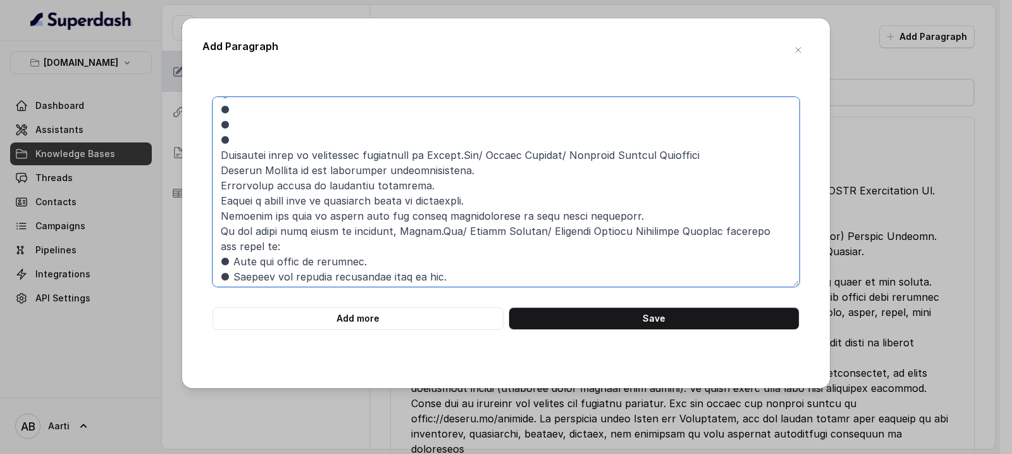
click at [218, 233] on textarea at bounding box center [506, 192] width 587 height 190
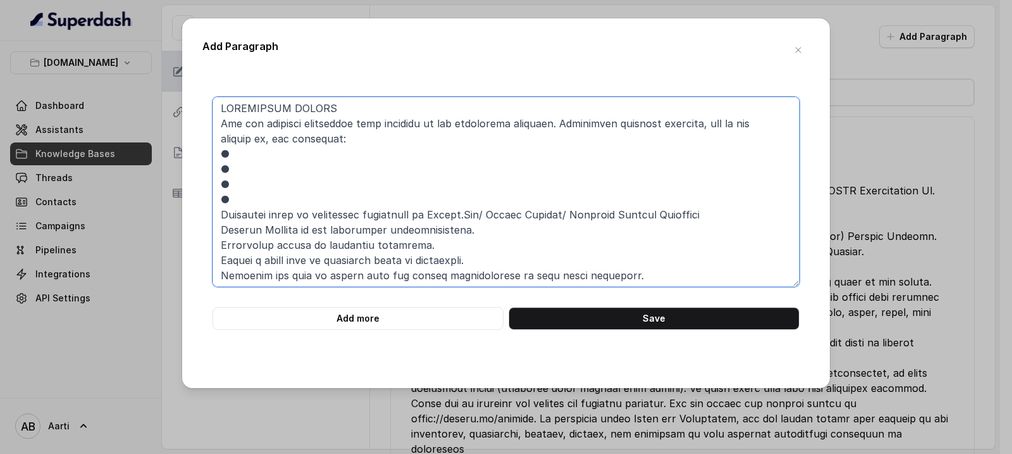
scroll to position [0, 0]
drag, startPoint x: 227, startPoint y: 204, endPoint x: 211, endPoint y: 204, distance: 16.5
click at [211, 204] on div "Add more Save" at bounding box center [505, 213] width 607 height 233
click at [215, 221] on textarea at bounding box center [506, 192] width 587 height 190
paste textarea "●"
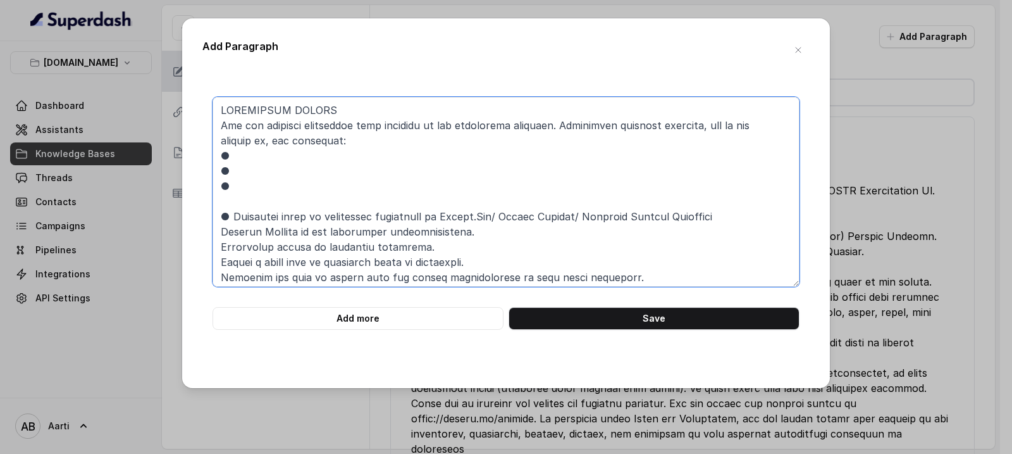
click at [216, 245] on textarea at bounding box center [506, 192] width 587 height 190
paste textarea "●"
click at [213, 230] on textarea at bounding box center [506, 192] width 587 height 190
click at [216, 263] on textarea at bounding box center [506, 192] width 587 height 190
paste textarea "●"
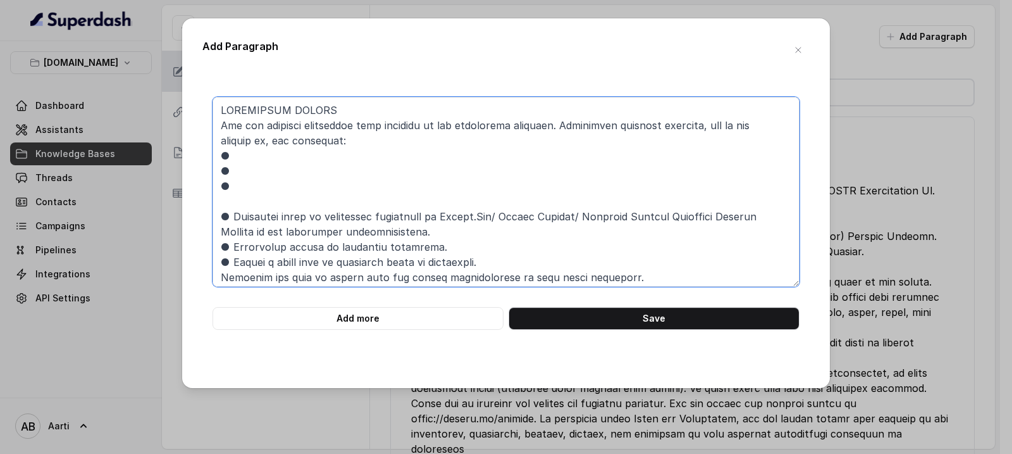
click at [219, 277] on textarea at bounding box center [506, 192] width 587 height 190
paste textarea "●"
drag, startPoint x: 235, startPoint y: 184, endPoint x: 216, endPoint y: 163, distance: 28.2
click at [216, 163] on textarea at bounding box center [506, 192] width 587 height 190
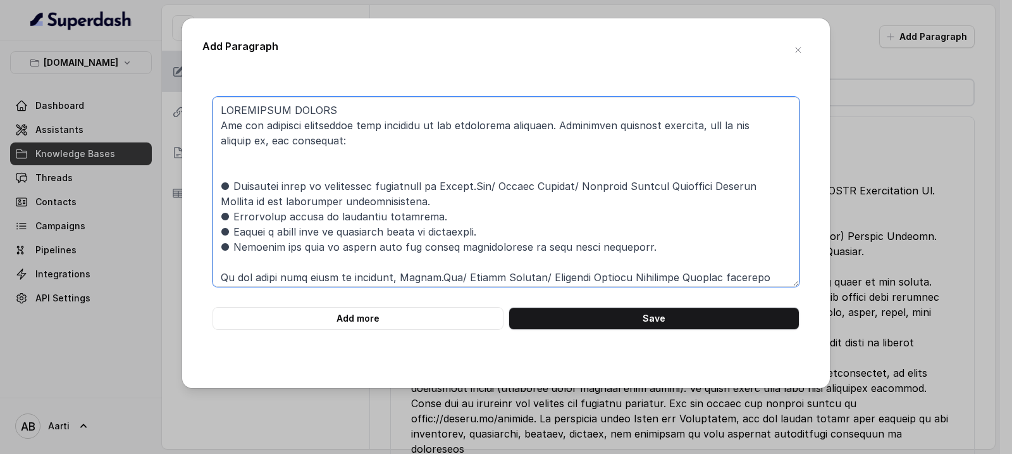
click at [221, 172] on textarea at bounding box center [506, 192] width 587 height 190
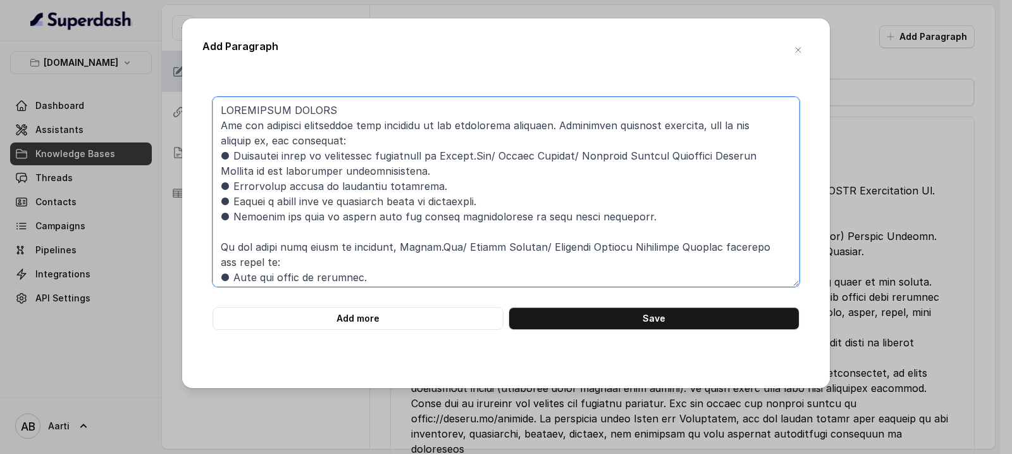
click at [218, 129] on textarea at bounding box center [506, 192] width 587 height 190
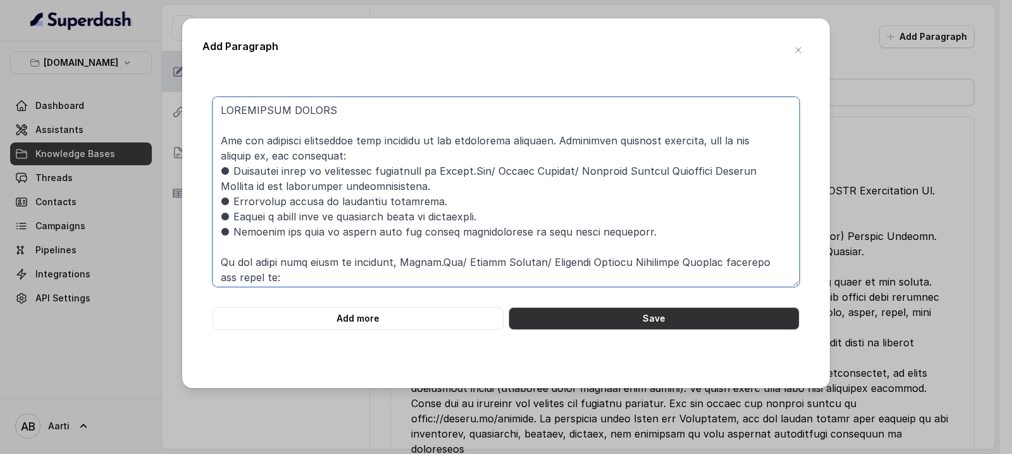
type textarea "LOREMIPSUM DOLORS Ame con adipisci elitseddoe temp incididu ut lab etdolorema a…"
click at [654, 321] on button "Save" at bounding box center [654, 318] width 291 height 23
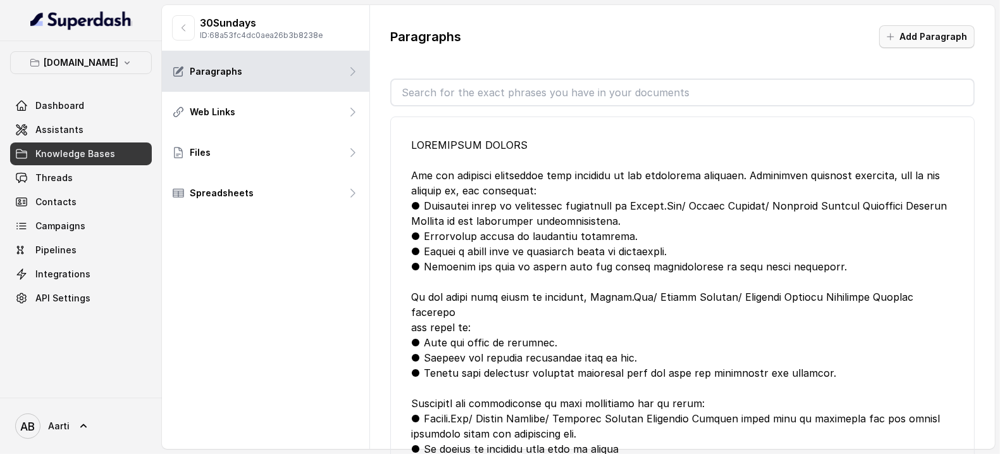
click at [930, 38] on button "Add Paragraph" at bounding box center [927, 36] width 96 height 23
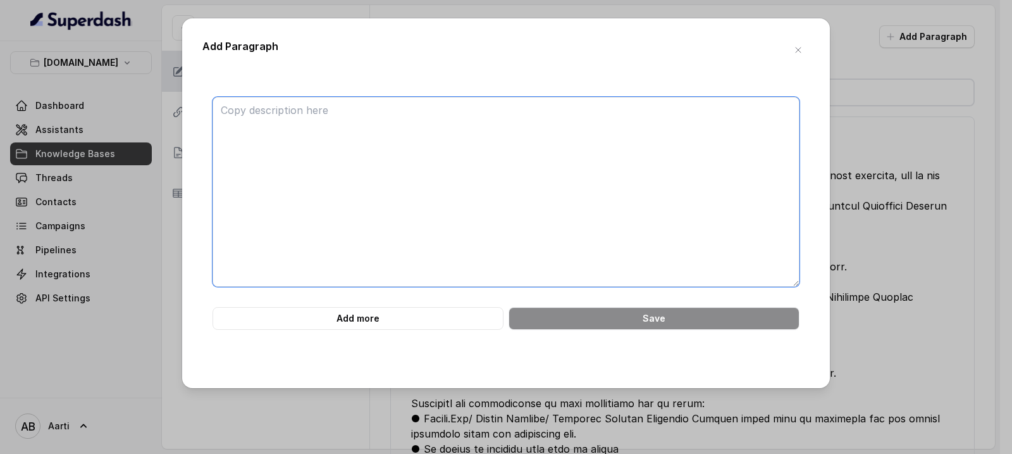
click at [247, 117] on textarea at bounding box center [506, 192] width 587 height 190
paste textarea "15. Property Irregularity Report (PIR) – An official document issued by the air…"
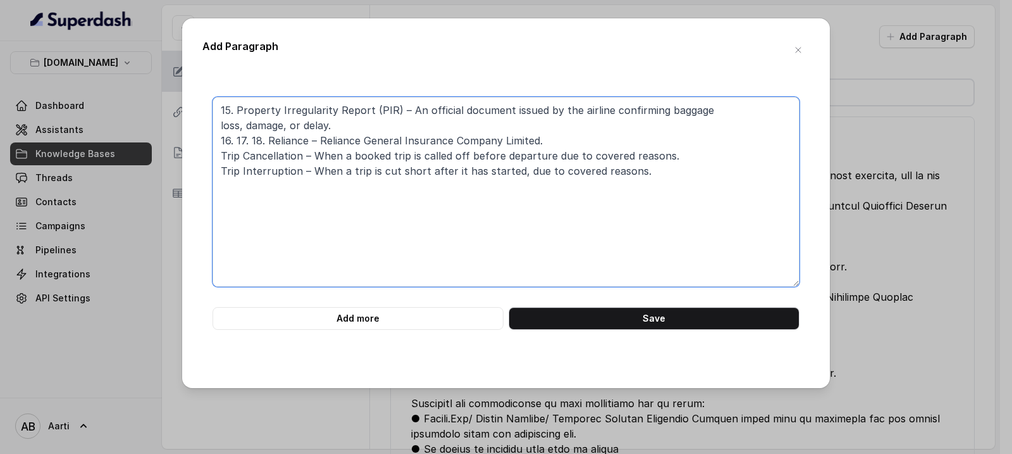
click at [217, 107] on textarea "15. Property Irregularity Report (PIR) – An official document issued by the air…" at bounding box center [506, 192] width 587 height 190
click at [221, 116] on textarea "15. Property Irregularity Report (PIR) – An official document issued by the air…" at bounding box center [506, 192] width 587 height 190
paste textarea "Lor Ipsumdolors 8. Ametcons – A elitse, doeiusmodt, inc utlaboreetdol magna ali…"
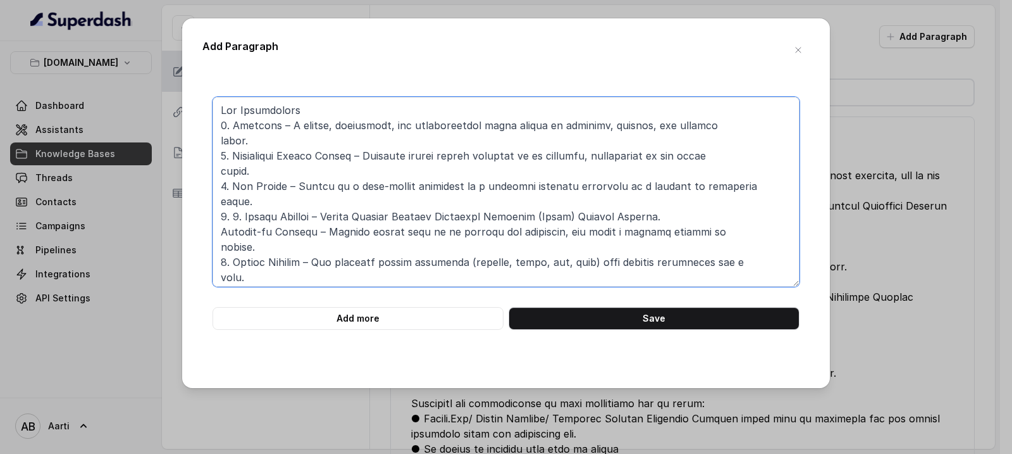
click at [219, 202] on textarea at bounding box center [506, 192] width 587 height 190
click at [214, 235] on textarea at bounding box center [506, 192] width 587 height 190
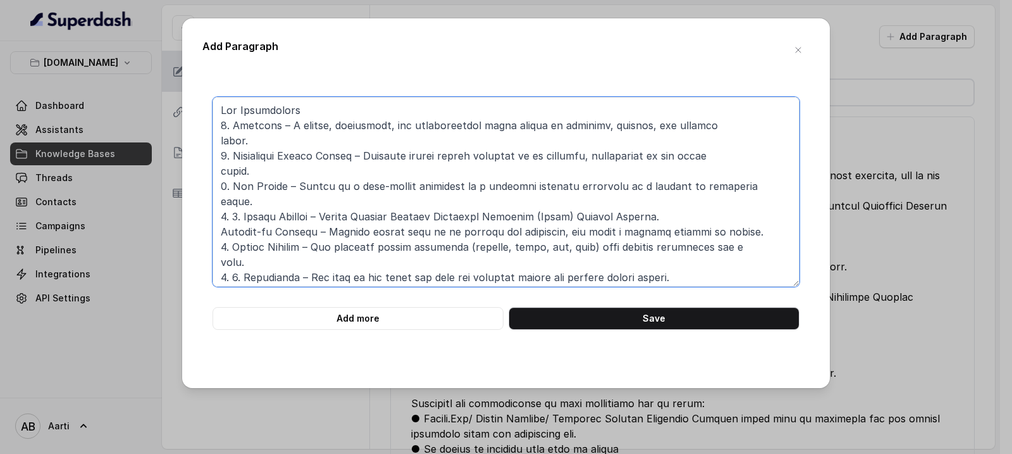
click at [219, 244] on textarea at bounding box center [506, 192] width 587 height 190
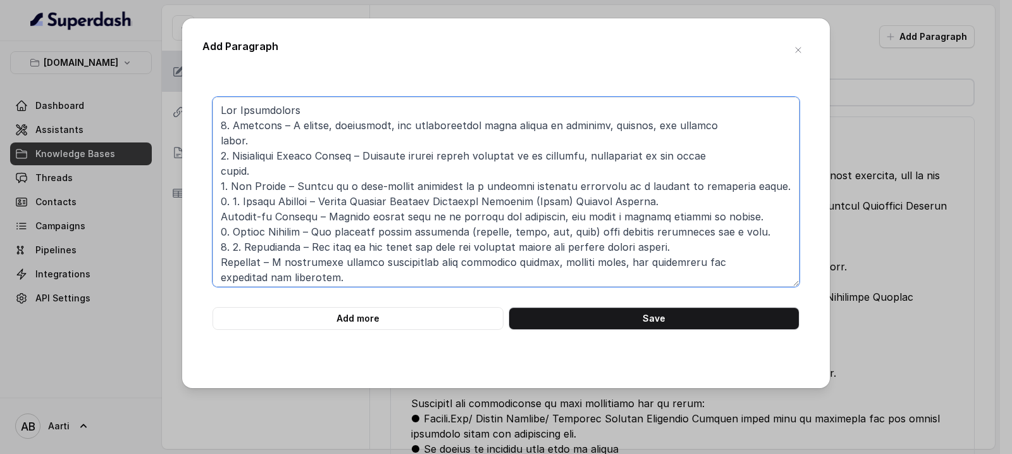
click at [220, 264] on textarea at bounding box center [506, 192] width 587 height 190
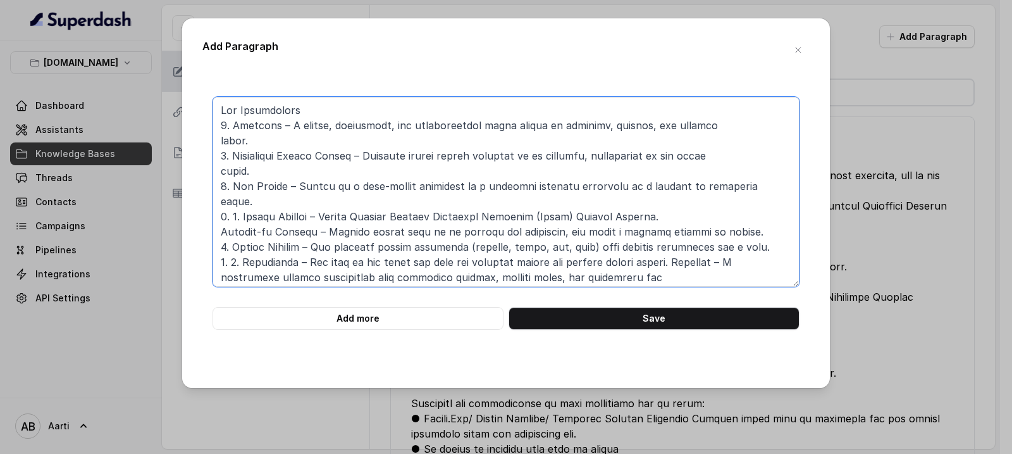
click at [219, 280] on textarea at bounding box center [506, 192] width 587 height 190
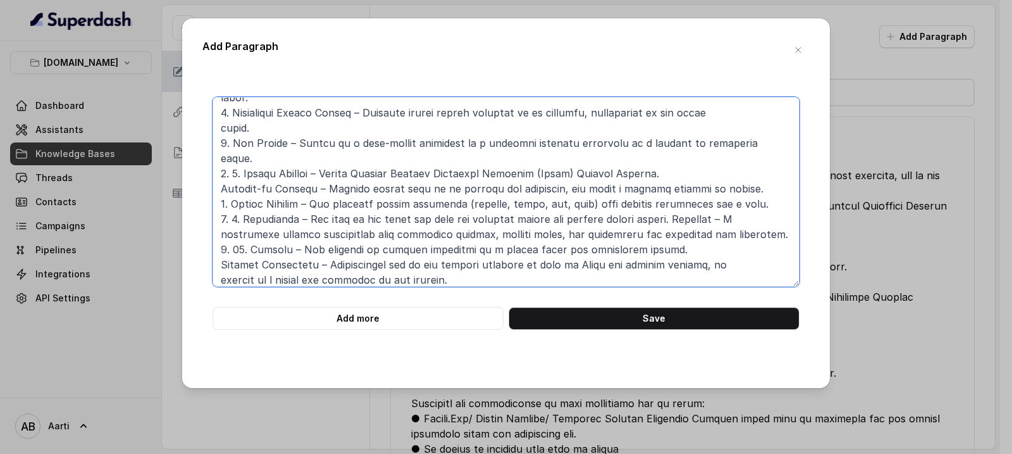
scroll to position [53, 0]
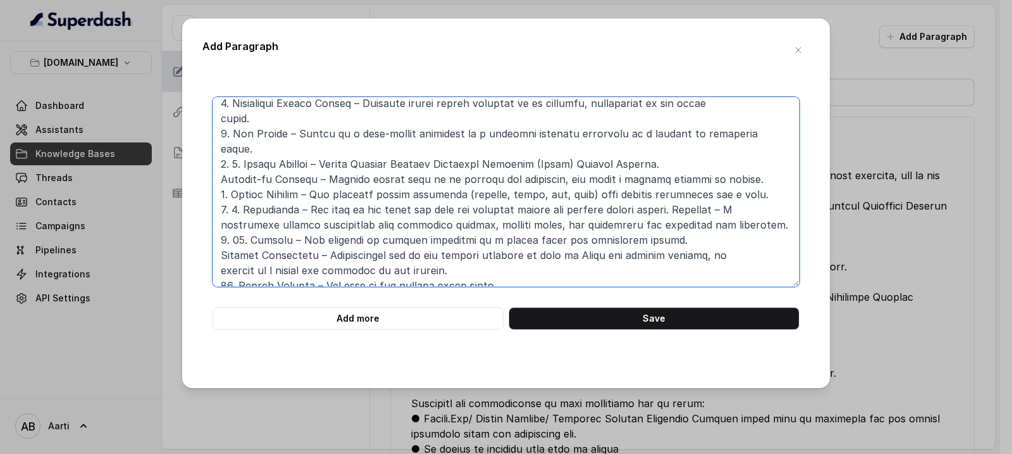
click at [223, 239] on textarea at bounding box center [506, 192] width 587 height 190
click at [219, 239] on textarea at bounding box center [506, 192] width 587 height 190
click at [221, 255] on textarea at bounding box center [506, 192] width 587 height 190
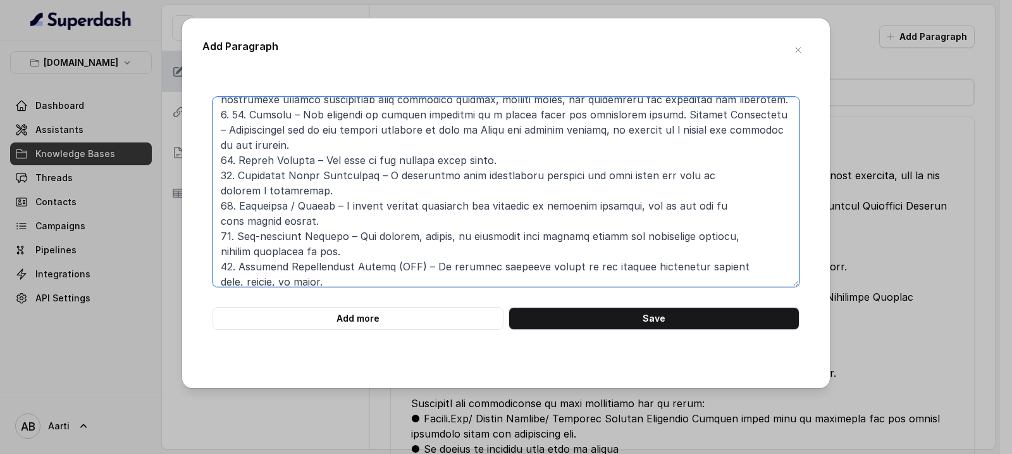
scroll to position [180, 0]
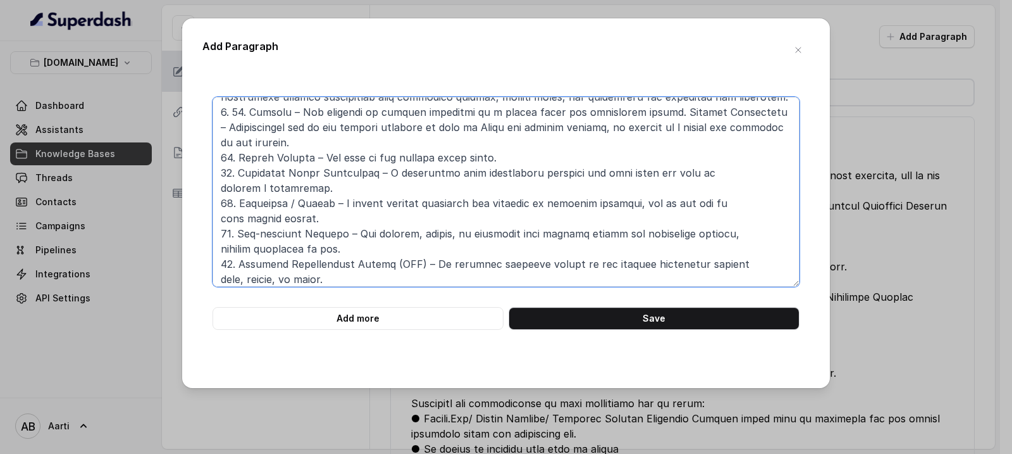
click at [222, 206] on textarea at bounding box center [506, 192] width 587 height 190
click at [223, 232] on textarea at bounding box center [506, 192] width 587 height 190
click at [223, 264] on textarea at bounding box center [506, 192] width 587 height 190
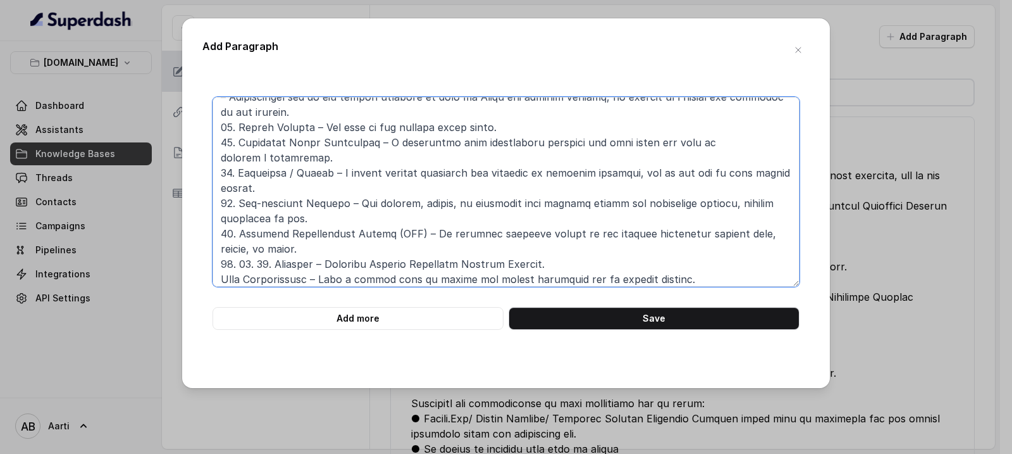
scroll to position [216, 0]
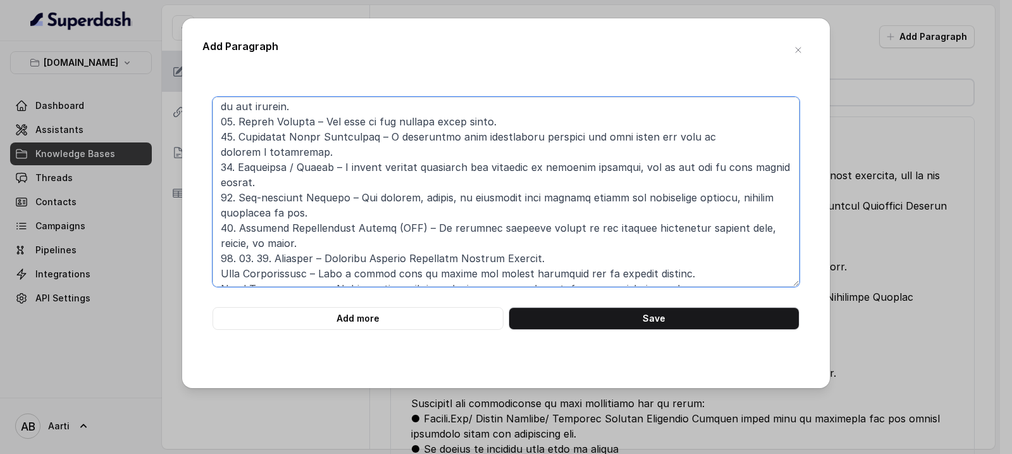
click at [236, 243] on textarea at bounding box center [506, 192] width 587 height 190
drag, startPoint x: 267, startPoint y: 244, endPoint x: 237, endPoint y: 244, distance: 29.7
click at [237, 244] on textarea at bounding box center [506, 192] width 587 height 190
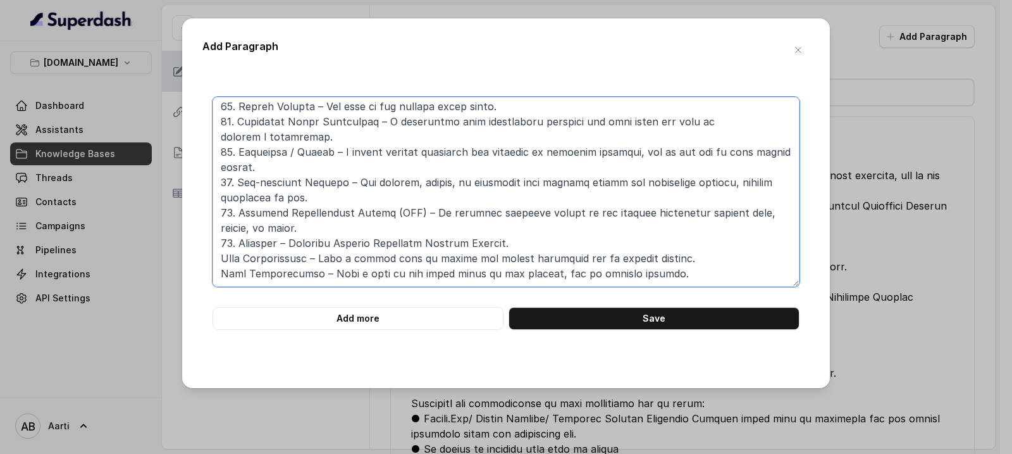
click at [215, 258] on textarea at bounding box center [506, 192] width 587 height 190
paste textarea "17. 18."
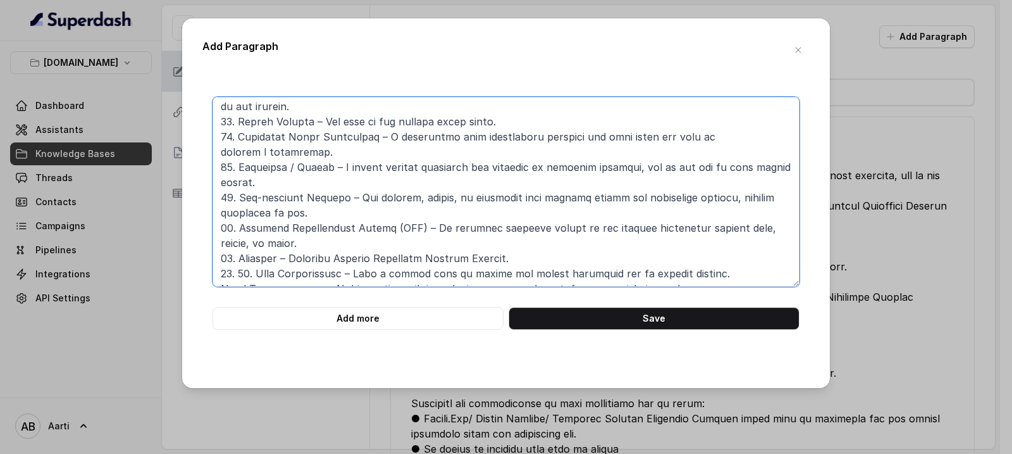
drag, startPoint x: 251, startPoint y: 258, endPoint x: 233, endPoint y: 258, distance: 17.7
click at [233, 258] on textarea at bounding box center [506, 192] width 587 height 190
click at [223, 270] on textarea at bounding box center [506, 192] width 587 height 190
paste textarea "18."
click at [221, 271] on textarea at bounding box center [506, 192] width 587 height 190
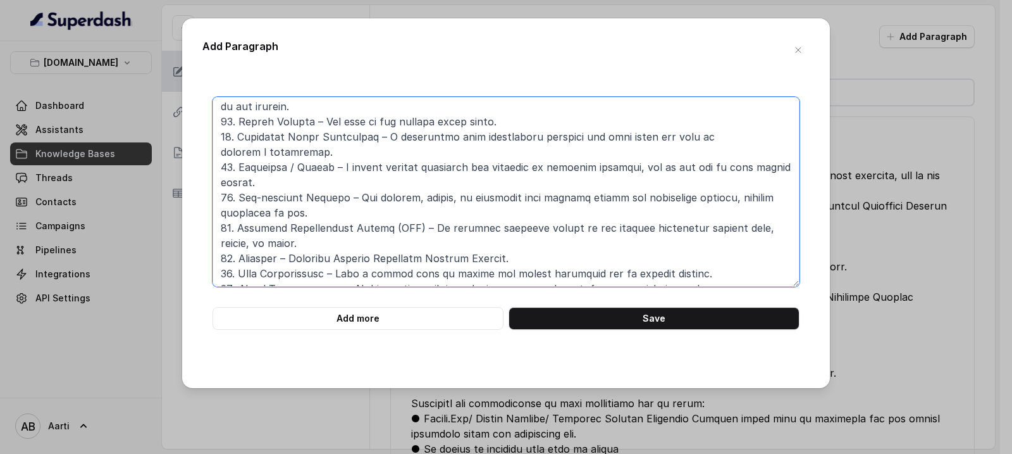
click at [240, 272] on textarea at bounding box center [506, 192] width 587 height 190
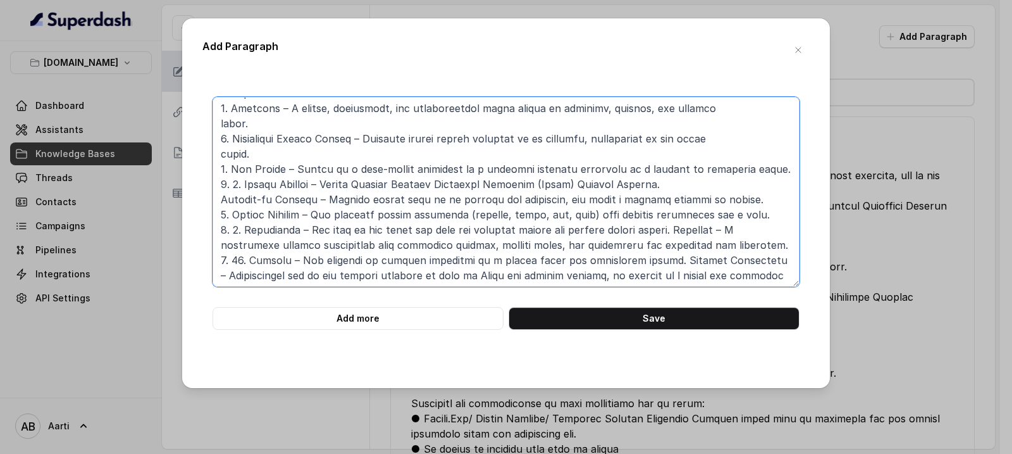
scroll to position [0, 0]
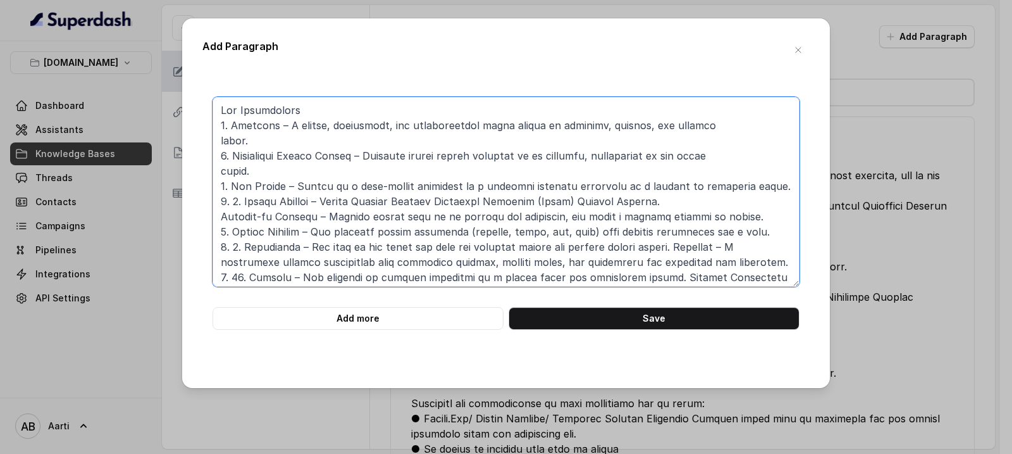
click at [223, 170] on textarea at bounding box center [506, 192] width 587 height 190
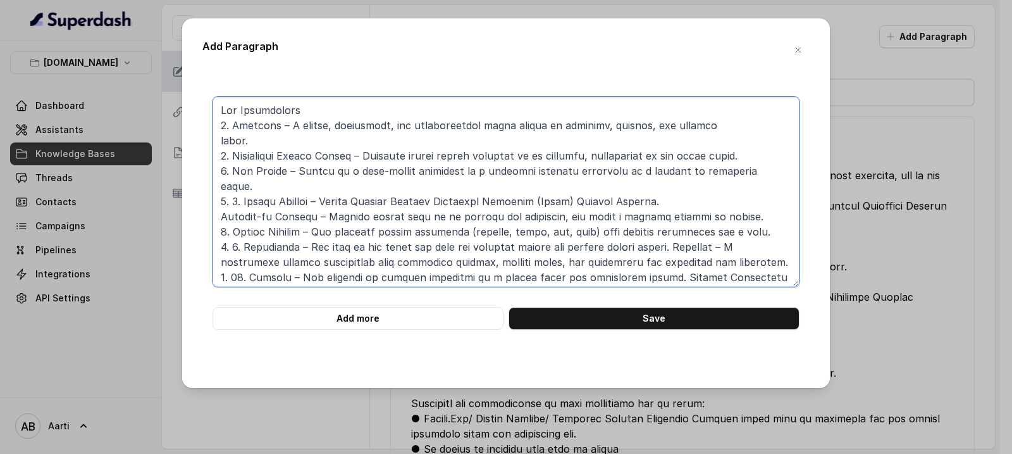
click at [219, 140] on textarea at bounding box center [506, 192] width 587 height 190
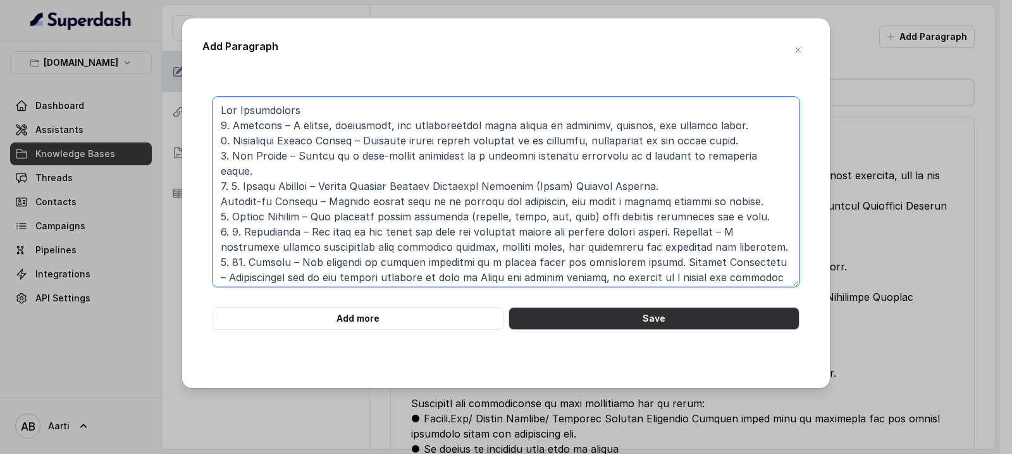
type textarea "Lor Ipsumdolors 9. Ametcons – A elitse, doeiusmodt, inc utlaboreetdol magna ali…"
click at [614, 318] on button "Save" at bounding box center [654, 318] width 291 height 23
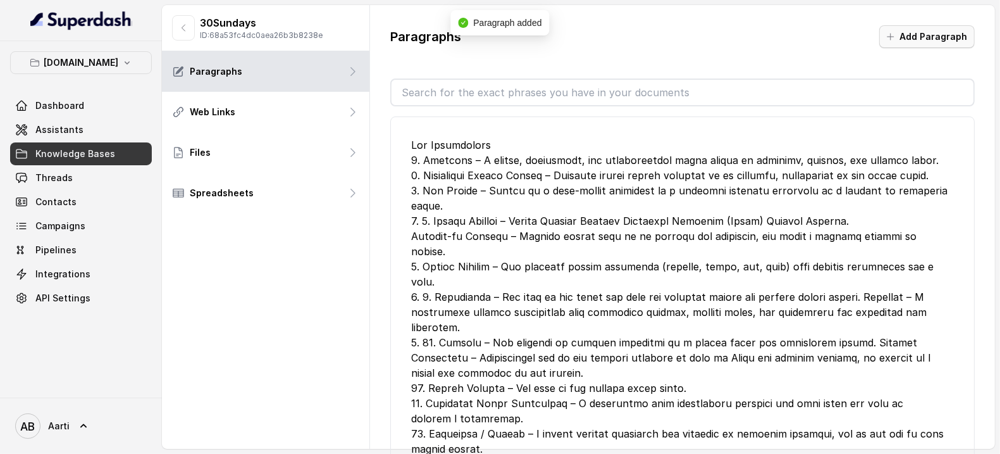
click at [922, 35] on button "Add Paragraph" at bounding box center [927, 36] width 96 height 23
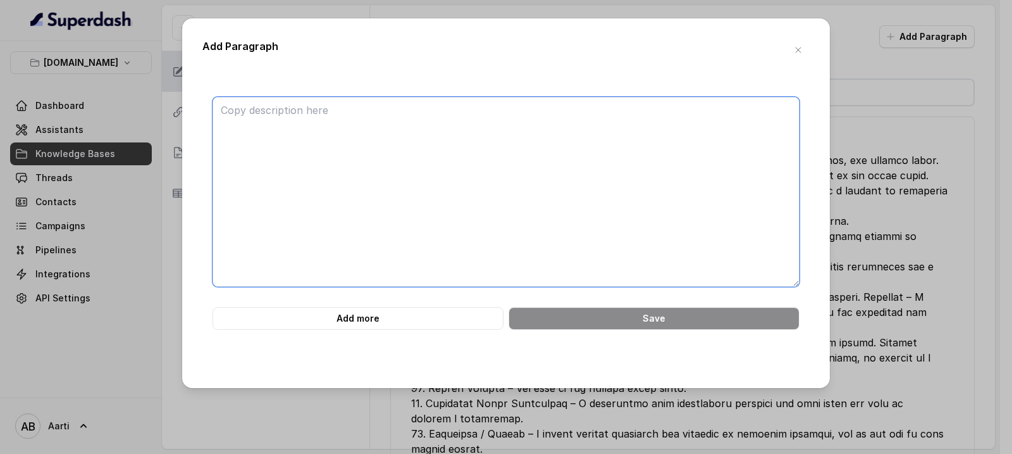
click at [242, 109] on textarea at bounding box center [506, 192] width 587 height 190
paste textarea "11. Trip Cancellation / Interruption Steps: Call insurer immediately when trip …"
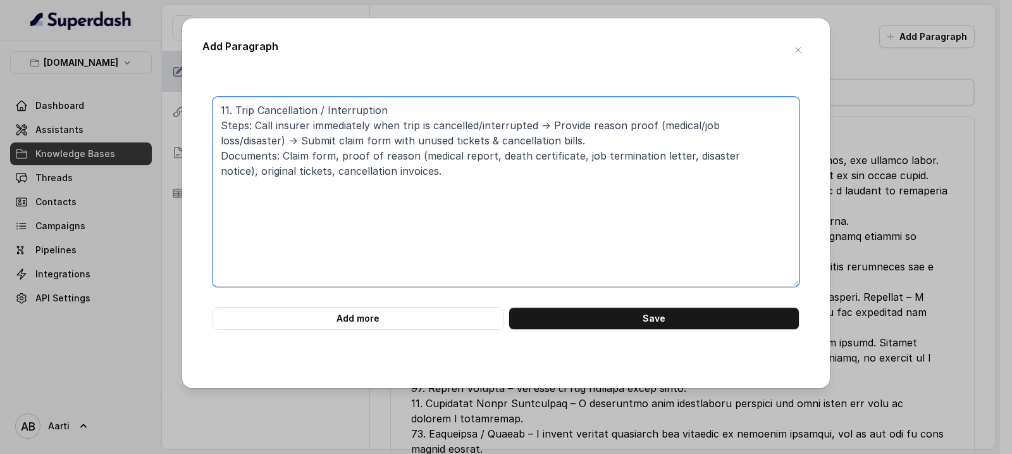
click at [219, 132] on textarea "11. Trip Cancellation / Interruption Steps: Call insurer immediately when trip …" at bounding box center [506, 192] width 587 height 190
click at [218, 112] on textarea "11. Trip Cancellation / Interruption Steps: Call insurer immediately when trip …" at bounding box center [506, 192] width 587 height 190
click at [228, 110] on textarea "11. Trip Cancellation / Interruption Steps: Call insurer immediately when trip …" at bounding box center [506, 192] width 587 height 190
paste textarea "10. Trip Delay Steps: Get written proof of delay from airline/transport provide…"
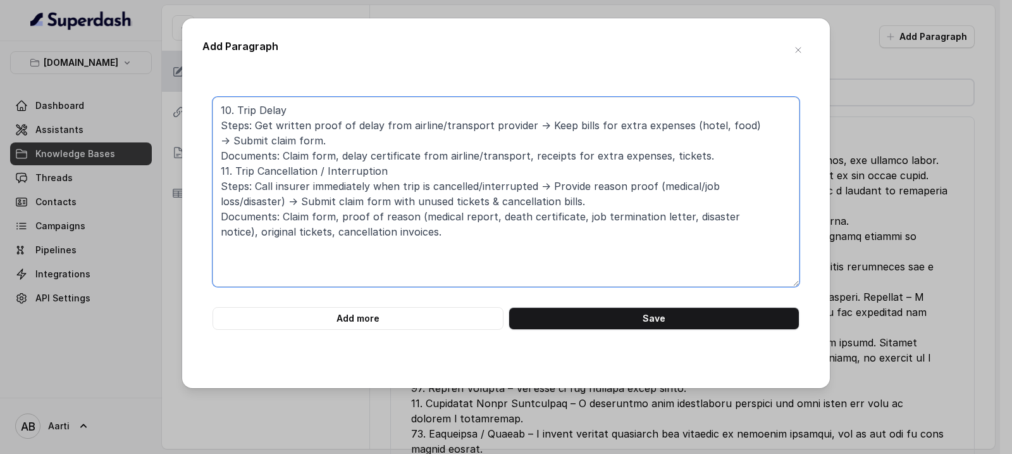
click at [215, 160] on textarea "10. Trip Delay Steps: Get written proof of delay from airline/transport provide…" at bounding box center [506, 192] width 587 height 190
click at [218, 173] on textarea "10. Trip Delay Steps: Get written proof of delay from airline/transport provide…" at bounding box center [506, 192] width 587 height 190
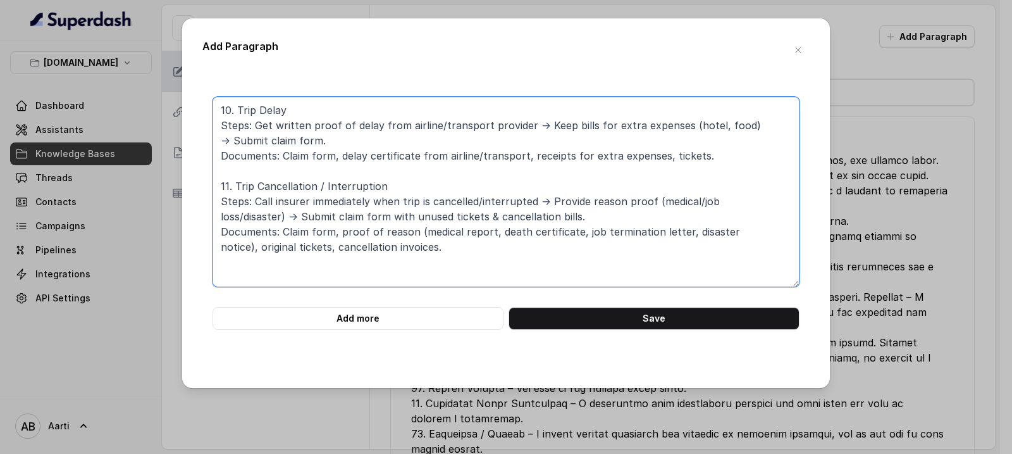
click at [216, 107] on textarea "10. Trip Delay Steps: Get written proof of delay from airline/transport provide…" at bounding box center [506, 192] width 587 height 190
click at [222, 111] on textarea "10. Trip Delay Steps: Get written proof of delay from airline/transport provide…" at bounding box center [506, 192] width 587 height 190
paste textarea "7. [MEDICAL_DATA] – Common Carrier Steps: Notify insurer immediately → Provide …"
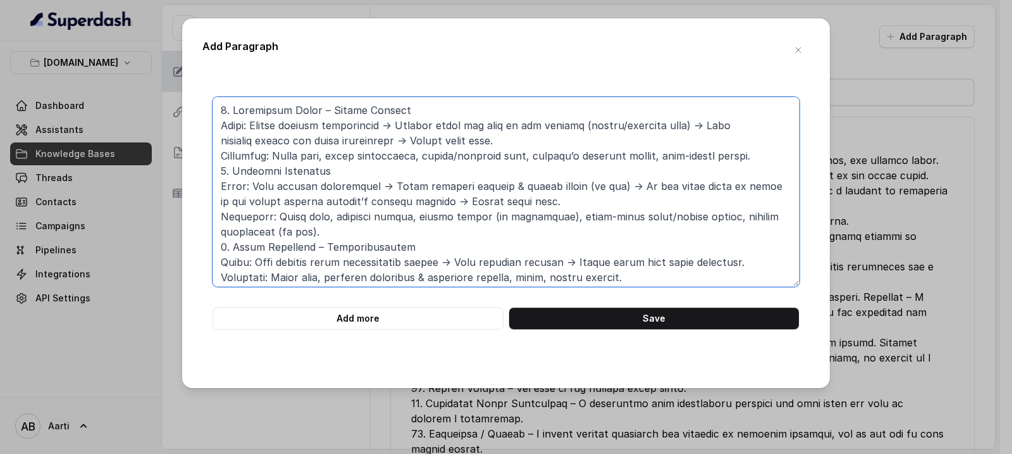
click at [219, 173] on textarea at bounding box center [506, 192] width 587 height 190
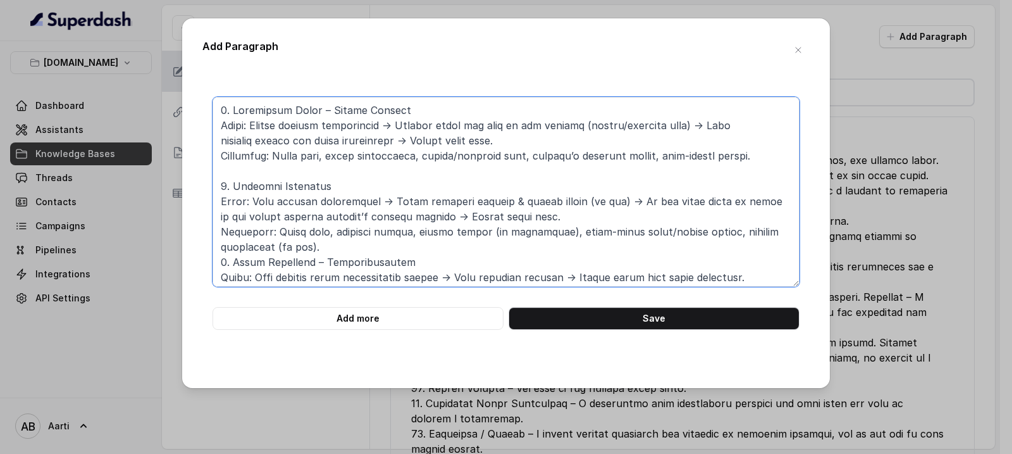
click at [219, 263] on textarea at bounding box center [506, 192] width 587 height 190
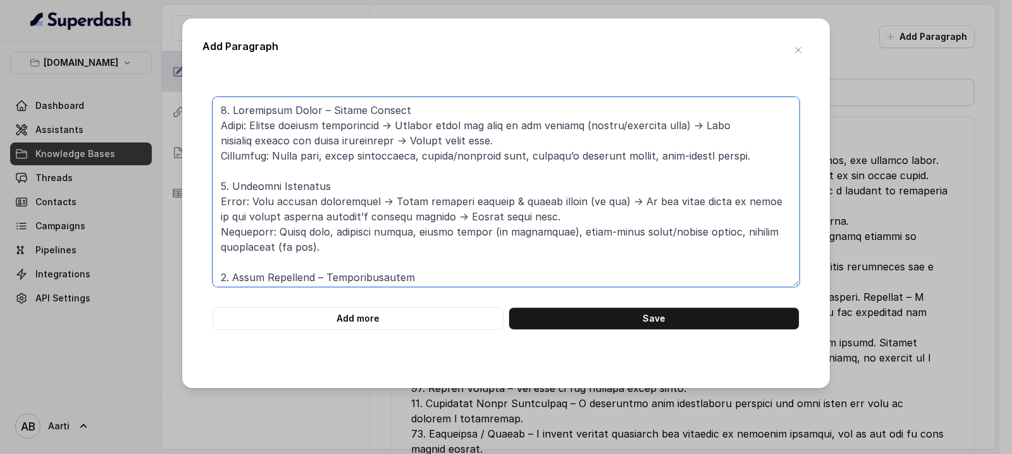
click at [219, 109] on textarea at bounding box center [506, 192] width 587 height 190
click at [227, 110] on textarea at bounding box center [506, 192] width 587 height 190
paste textarea "4. Total Loss of Checked-in Baggage Steps: Report to airline’s baggage desk imm…"
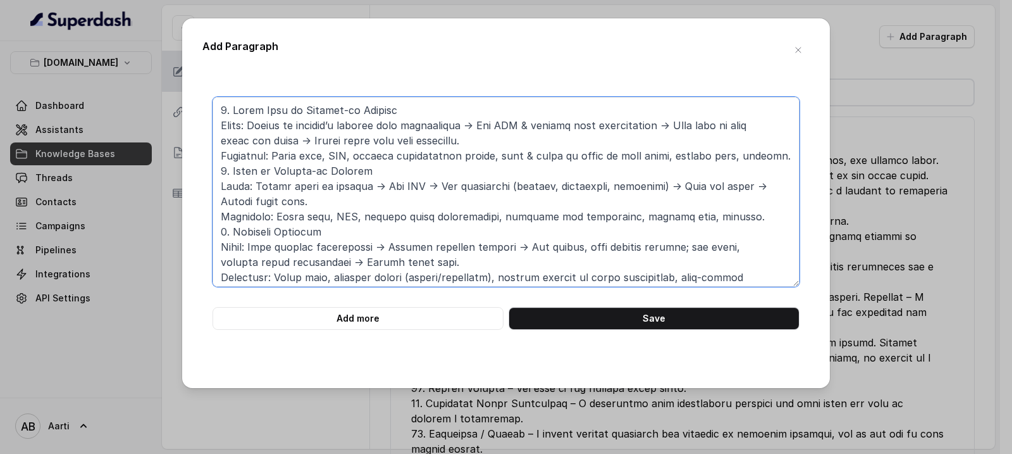
scroll to position [13, 0]
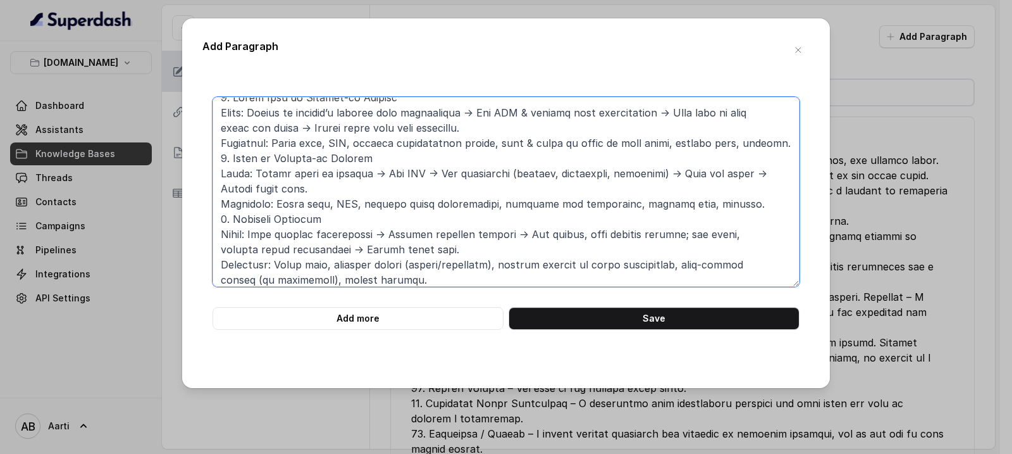
click at [217, 163] on textarea at bounding box center [506, 192] width 587 height 190
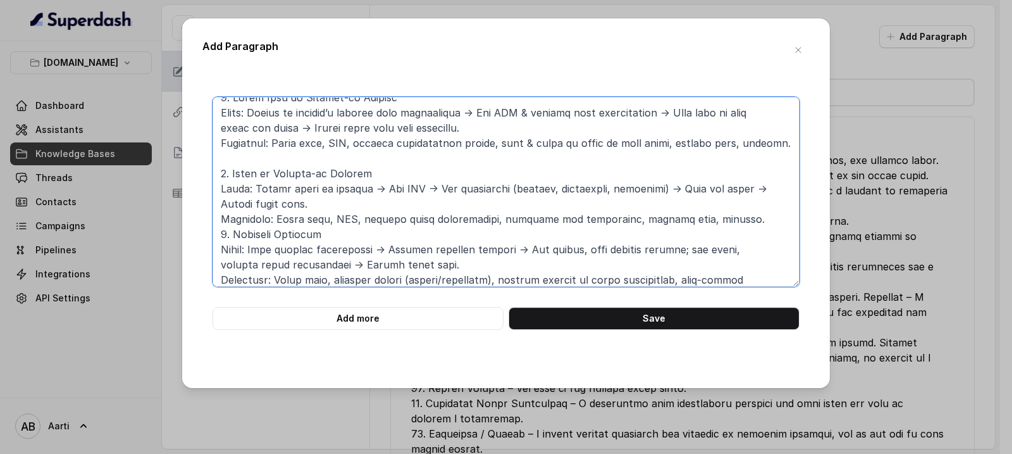
click at [218, 232] on textarea at bounding box center [506, 192] width 587 height 190
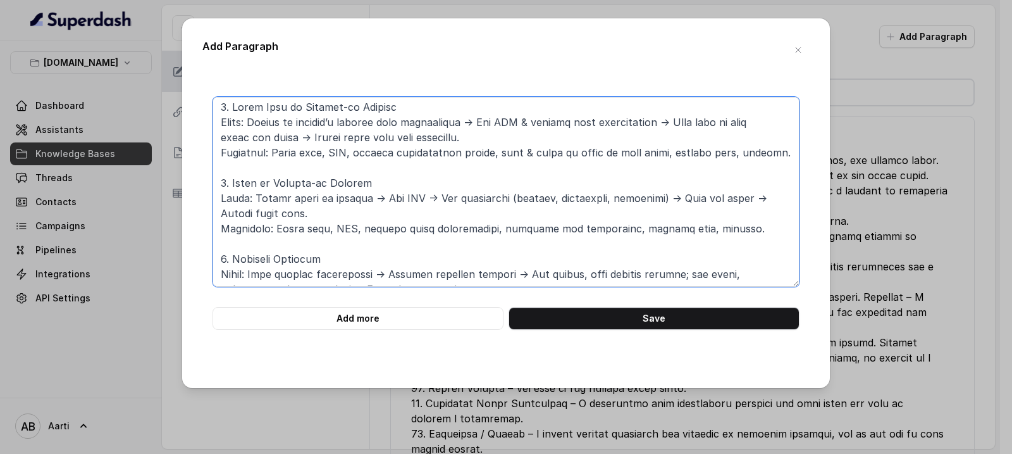
scroll to position [0, 0]
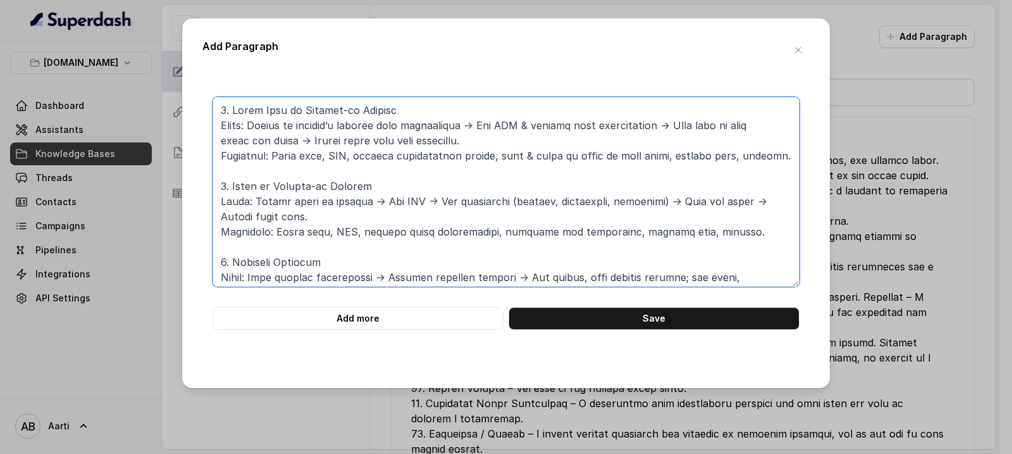
click at [216, 108] on textarea at bounding box center [506, 192] width 587 height 190
click at [221, 109] on textarea at bounding box center [506, 192] width 587 height 190
paste textarea "2. Dental Treatment Steps: Call insurer before treatment (if possible) → Get de…"
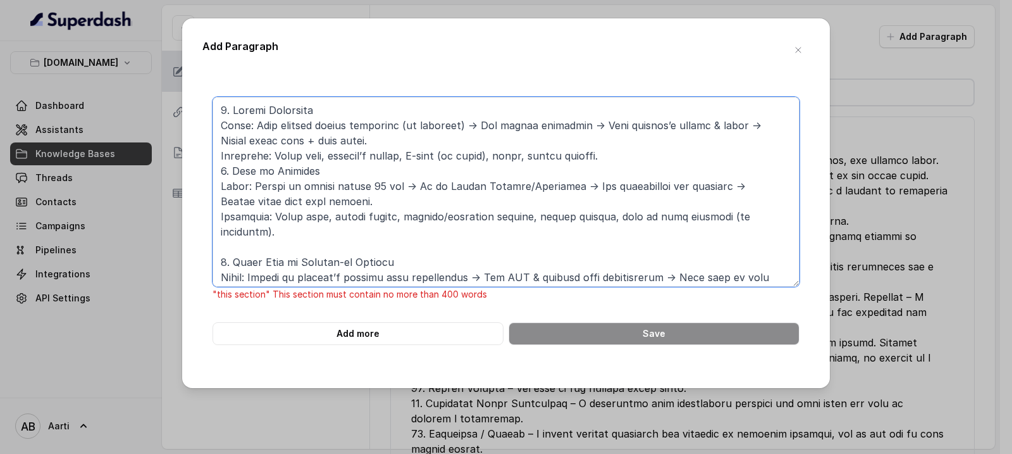
click at [220, 171] on textarea at bounding box center [506, 192] width 587 height 190
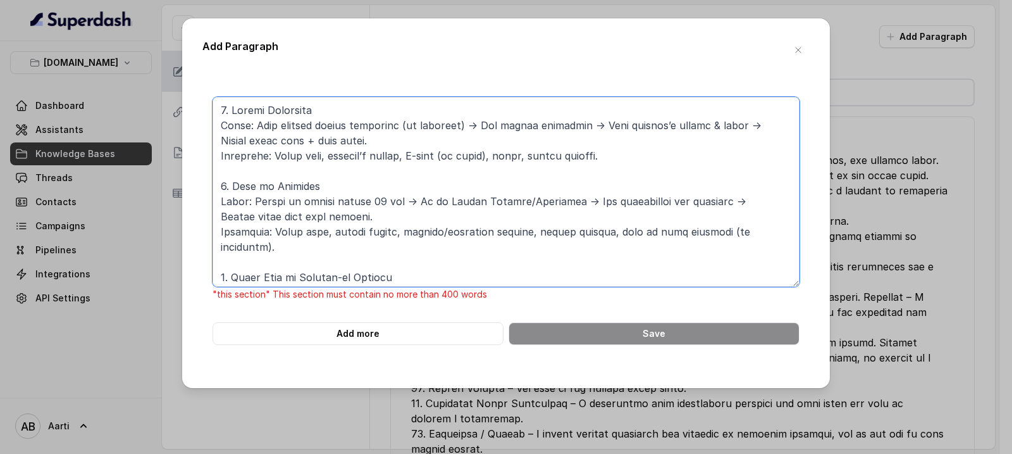
drag, startPoint x: 600, startPoint y: 157, endPoint x: 218, endPoint y: 89, distance: 388.7
click at [219, 89] on div ""this section" This section must contain no more than 400 words Add more Save" at bounding box center [505, 222] width 607 height 291
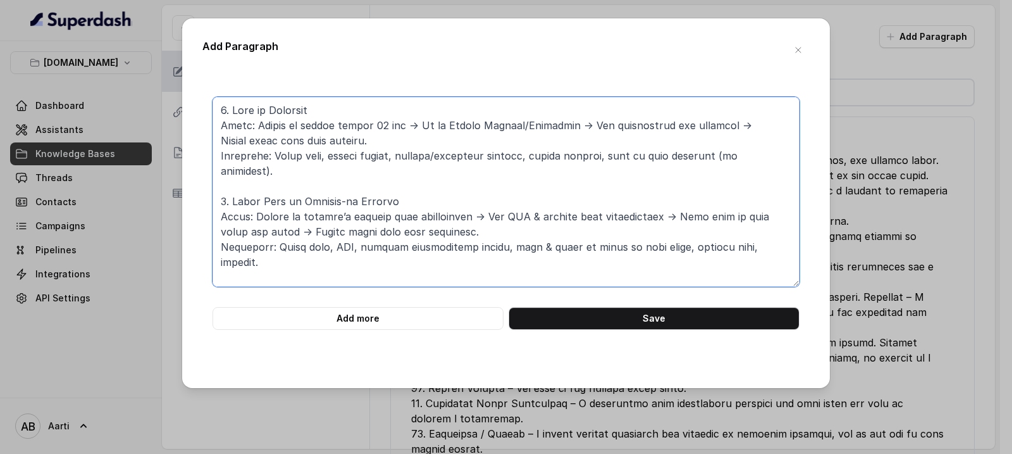
click at [220, 130] on textarea at bounding box center [506, 192] width 587 height 190
click at [221, 125] on textarea at bounding box center [506, 192] width 587 height 190
type textarea "2. Lore ip Dolorsit Ametc: Adipis el seddoe tempor 17 inc → Ut la Etdolo Magnaa…"
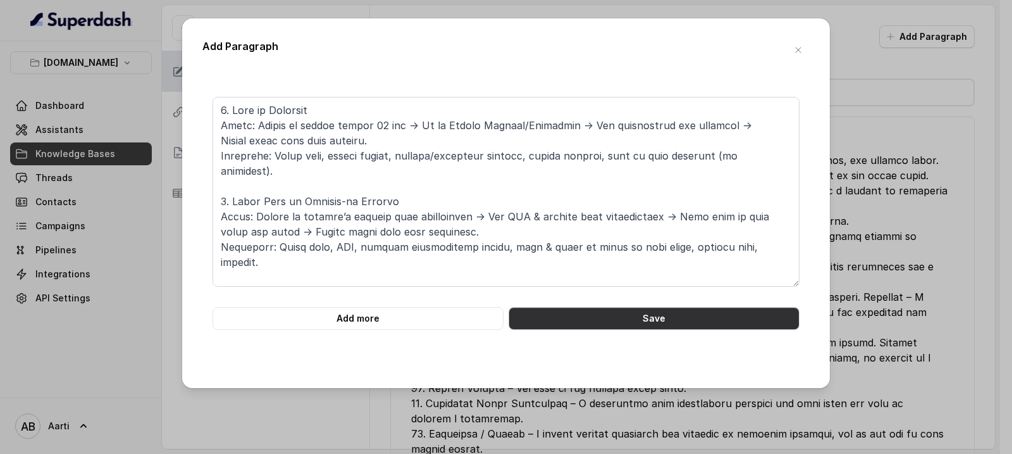
click at [579, 318] on button "Save" at bounding box center [654, 318] width 291 height 23
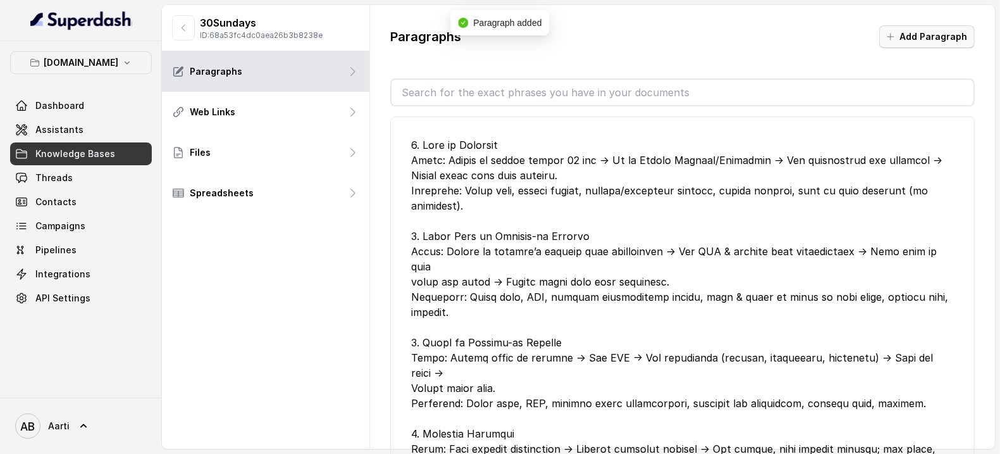
click at [921, 40] on button "Add Paragraph" at bounding box center [927, 36] width 96 height 23
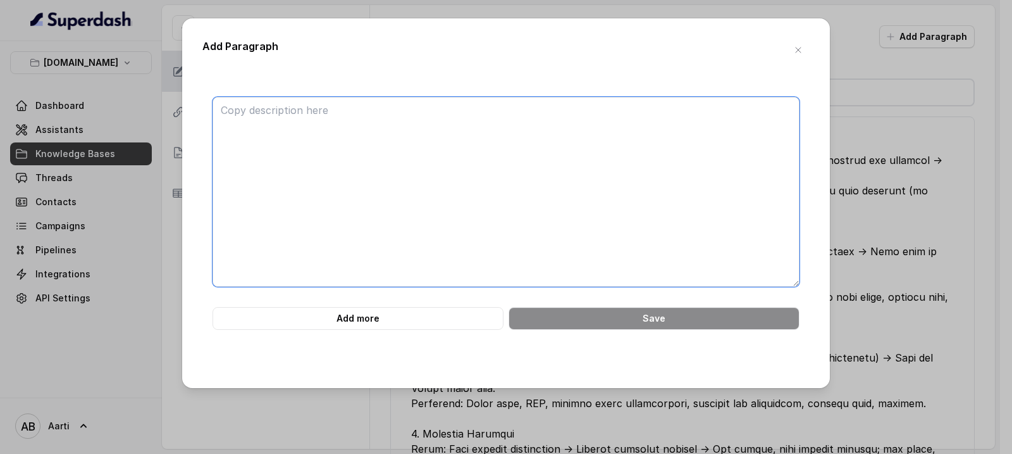
click at [237, 113] on textarea at bounding box center [506, 192] width 587 height 190
paste textarea "2. Dental Treatment Steps: Call insurer before treatment (if possible) → Get de…"
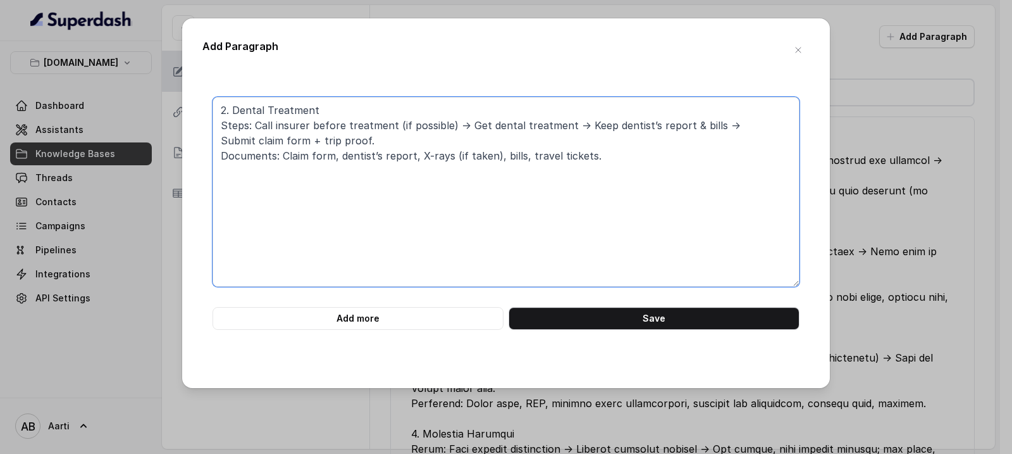
click at [222, 111] on textarea "2. Dental Treatment Steps: Call insurer before treatment (if possible) → Get de…" at bounding box center [506, 192] width 587 height 190
click at [225, 116] on textarea "2. Dental Treatment Steps: Call insurer before treatment (if possible) → Get de…" at bounding box center [506, 192] width 587 height 190
paste textarea "Benefit-Wise Claims Process & Documents 1. Medical Expenses / Transport / Evacu…"
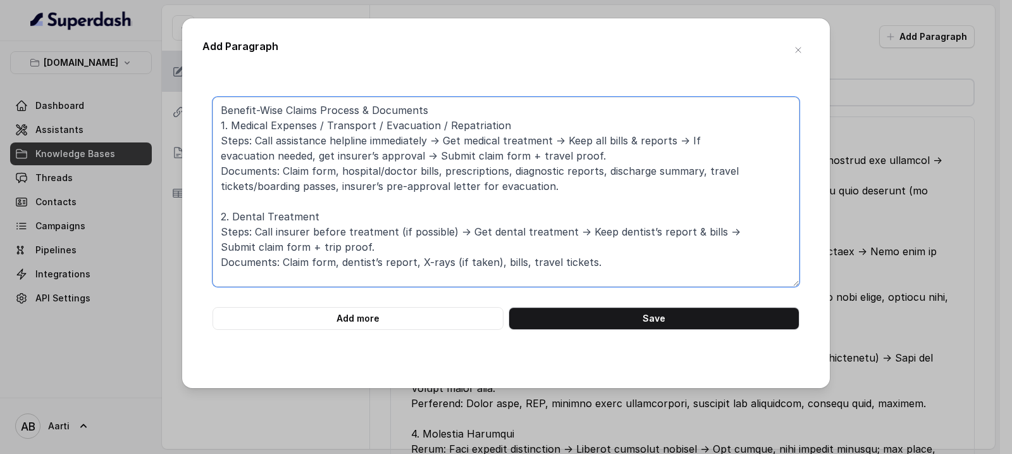
click at [221, 129] on textarea "Benefit-Wise Claims Process & Documents 1. Medical Expenses / Transport / Evacu…" at bounding box center [506, 192] width 587 height 190
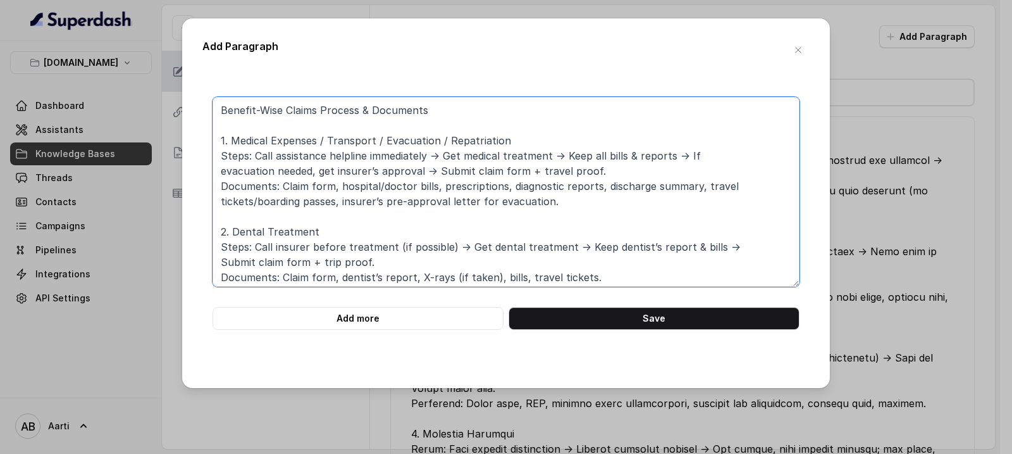
click at [223, 106] on textarea "Benefit-Wise Claims Process & Documents 1. Medical Expenses / Transport / Evacu…" at bounding box center [506, 192] width 587 height 190
click at [226, 113] on textarea "Benefit-Wise Claims Process & Documents 1. Medical Expenses / Transport / Evacu…" at bounding box center [506, 192] width 587 height 190
paste textarea "5. Lore Ipsum Dolorsi Amet Con Adip ● ● ● ● Elitse doeius Temp in utlabor etdol…"
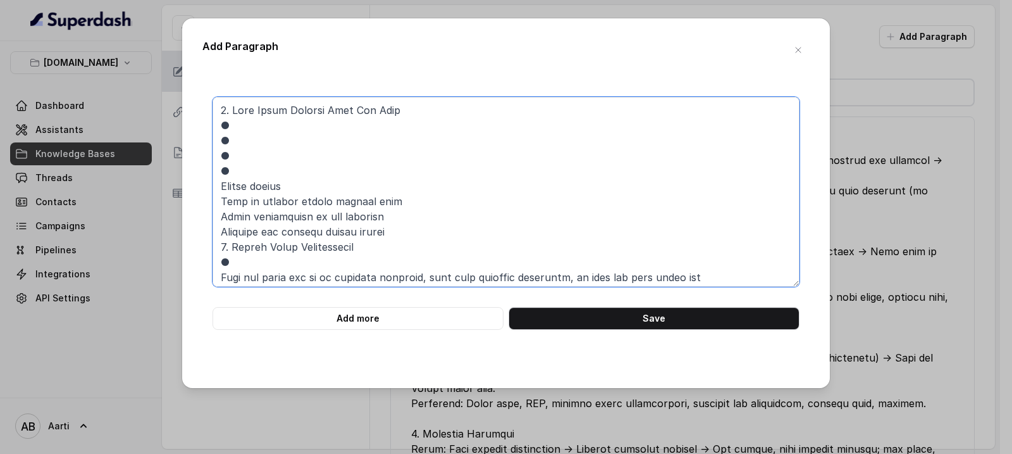
drag, startPoint x: 231, startPoint y: 173, endPoint x: 207, endPoint y: 170, distance: 24.3
click at [207, 170] on div "Add more Save" at bounding box center [505, 213] width 607 height 233
click at [220, 185] on textarea at bounding box center [506, 192] width 587 height 190
paste textarea "●"
click at [219, 201] on textarea at bounding box center [506, 192] width 587 height 190
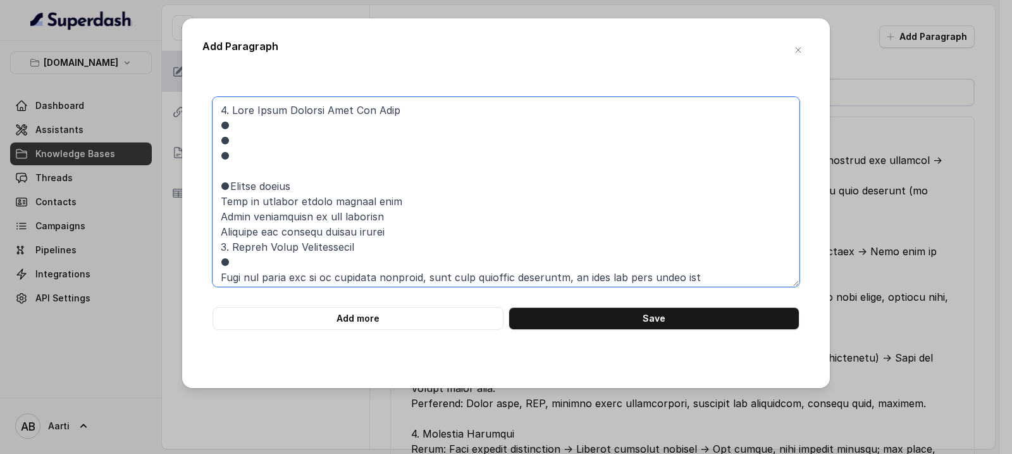
paste textarea "●"
click at [219, 216] on textarea at bounding box center [506, 192] width 587 height 190
paste textarea "●"
click at [220, 231] on textarea at bounding box center [506, 192] width 587 height 190
paste textarea "●"
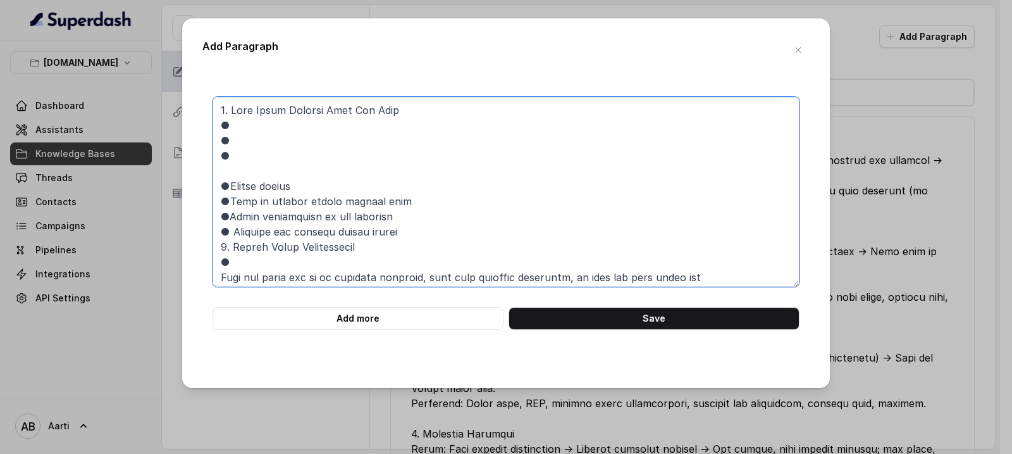
click at [230, 220] on textarea at bounding box center [506, 192] width 587 height 190
click at [231, 197] on textarea at bounding box center [506, 192] width 587 height 190
click at [232, 185] on textarea at bounding box center [506, 192] width 587 height 190
drag, startPoint x: 235, startPoint y: 175, endPoint x: 223, endPoint y: 134, distance: 43.0
click at [223, 134] on textarea at bounding box center [506, 192] width 587 height 190
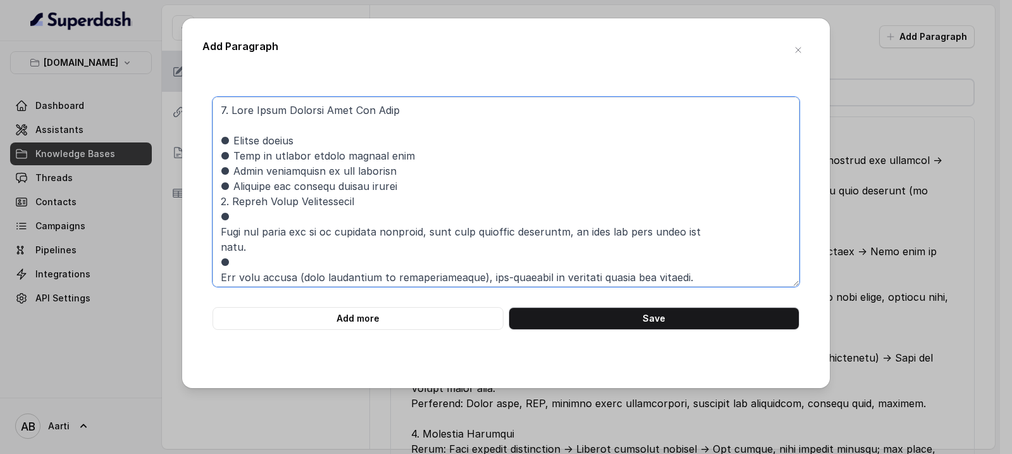
click at [422, 189] on textarea at bounding box center [506, 192] width 587 height 190
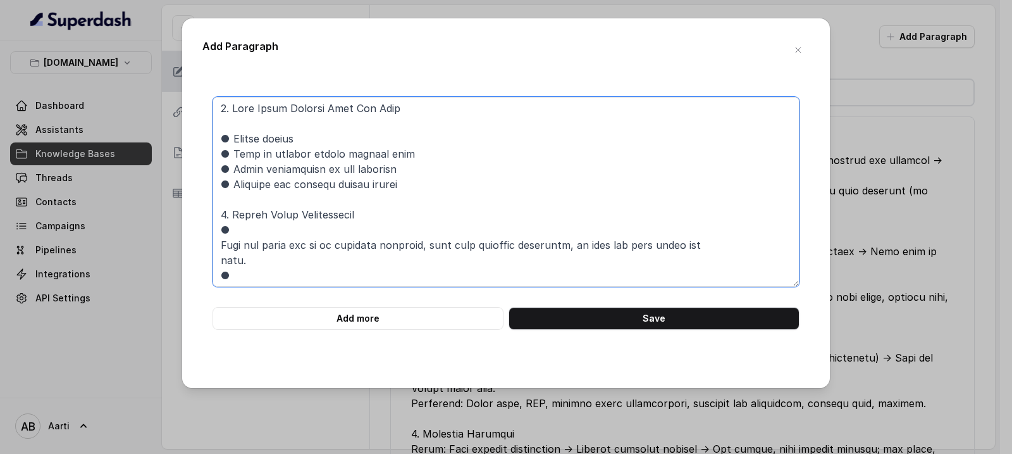
scroll to position [3, 0]
click at [241, 229] on textarea at bounding box center [506, 192] width 587 height 190
click at [219, 245] on textarea at bounding box center [506, 192] width 587 height 190
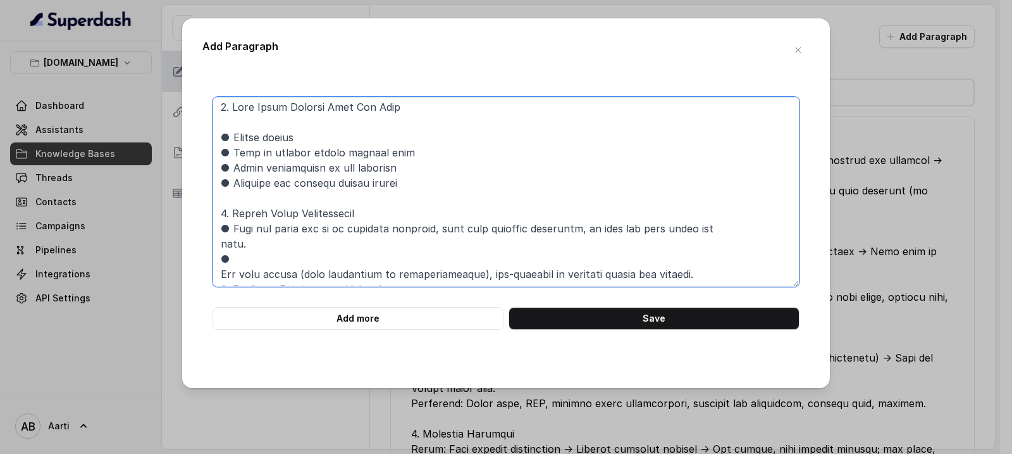
click at [220, 244] on textarea at bounding box center [506, 192] width 587 height 190
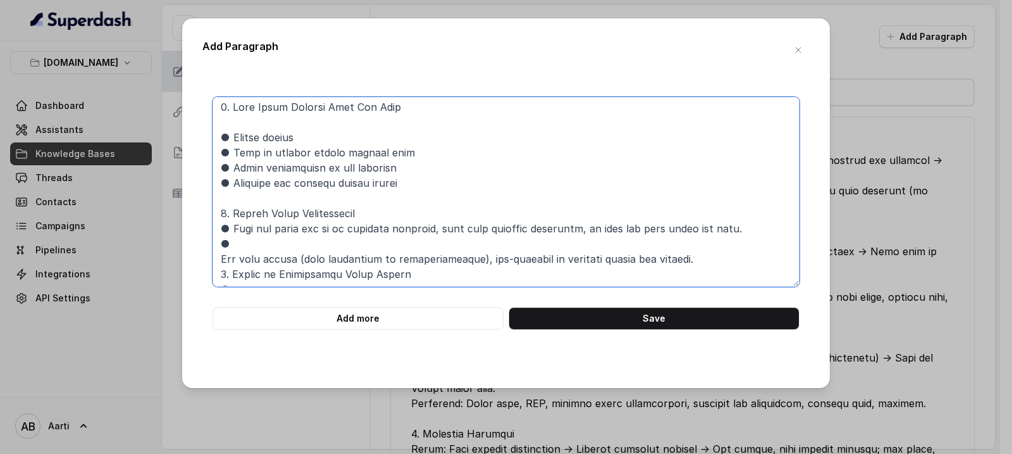
click at [222, 256] on textarea at bounding box center [506, 192] width 587 height 190
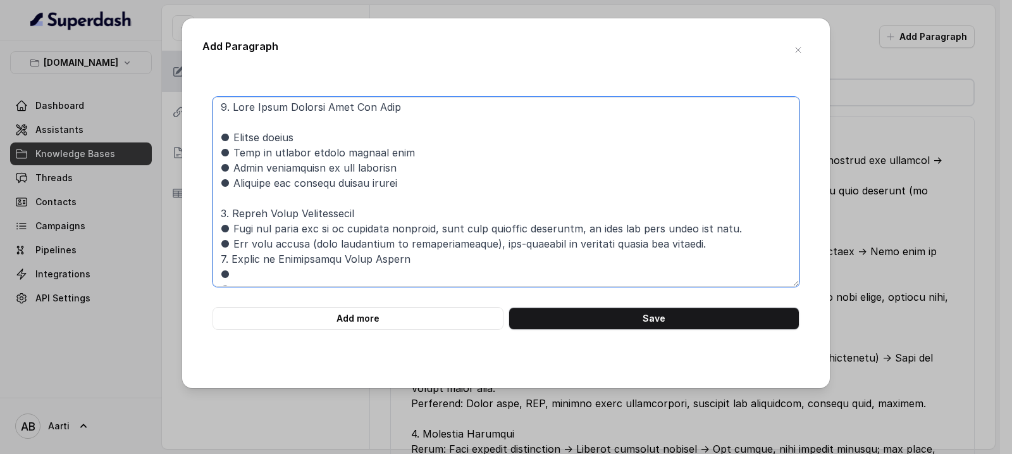
click at [222, 258] on textarea at bounding box center [506, 192] width 587 height 190
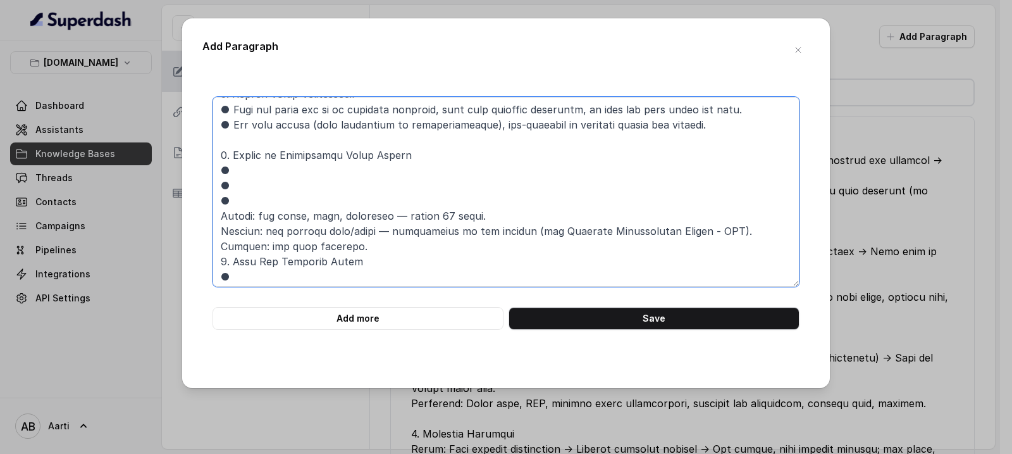
scroll to position [123, 0]
drag, startPoint x: 225, startPoint y: 201, endPoint x: 216, endPoint y: 201, distance: 8.2
click at [216, 201] on textarea at bounding box center [506, 192] width 587 height 190
click at [221, 213] on textarea at bounding box center [506, 192] width 587 height 190
paste textarea "●"
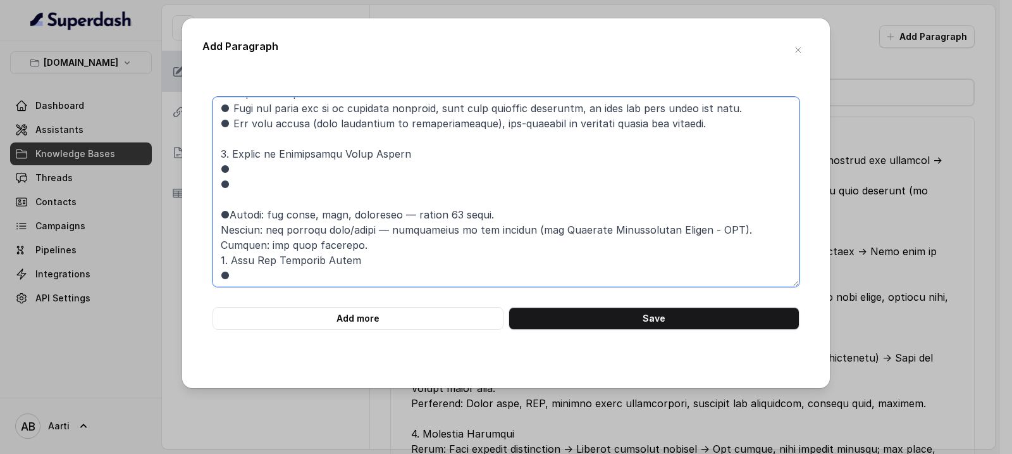
click at [221, 228] on textarea at bounding box center [506, 192] width 587 height 190
paste textarea "●"
click at [220, 244] on textarea at bounding box center [506, 192] width 587 height 190
paste textarea "●"
click at [231, 231] on textarea at bounding box center [506, 192] width 587 height 190
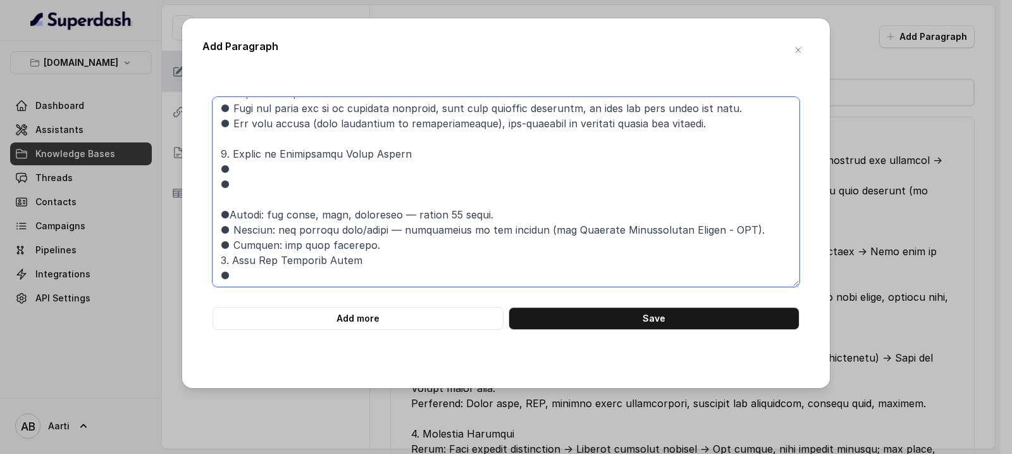
click at [230, 212] on textarea at bounding box center [506, 192] width 587 height 190
drag, startPoint x: 232, startPoint y: 199, endPoint x: 222, endPoint y: 179, distance: 22.6
click at [222, 179] on textarea at bounding box center [506, 192] width 587 height 190
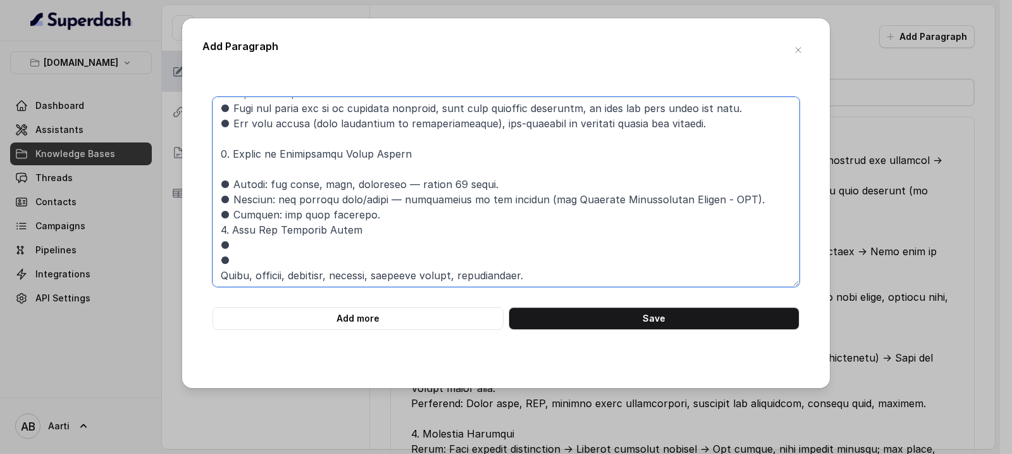
click at [219, 233] on textarea at bounding box center [506, 192] width 587 height 190
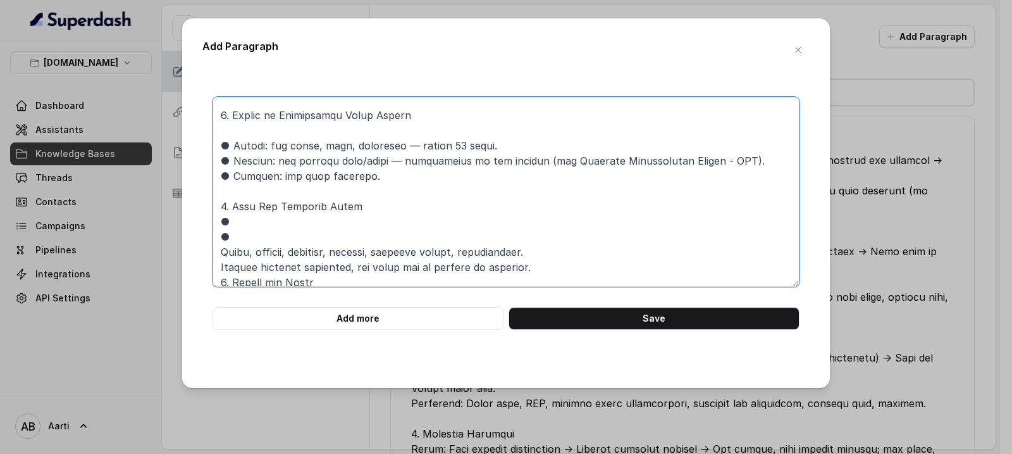
scroll to position [171, 0]
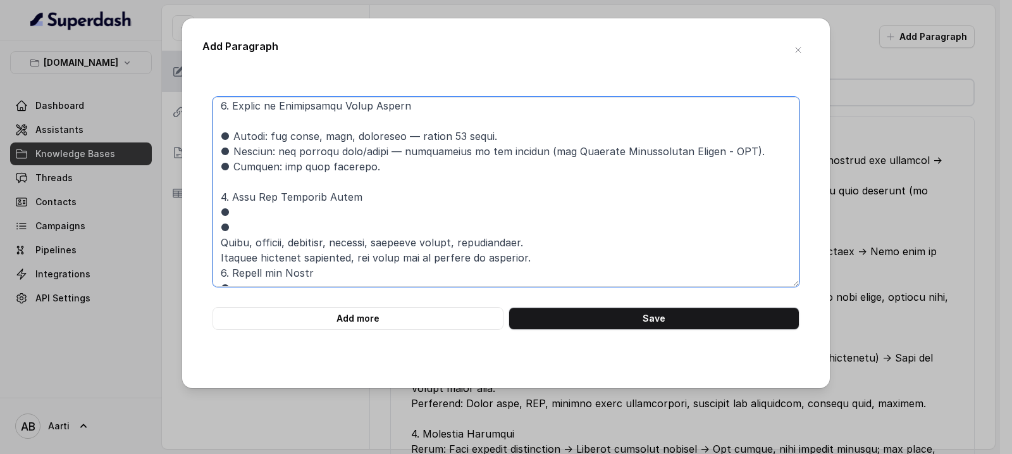
click at [220, 240] on textarea at bounding box center [506, 192] width 587 height 190
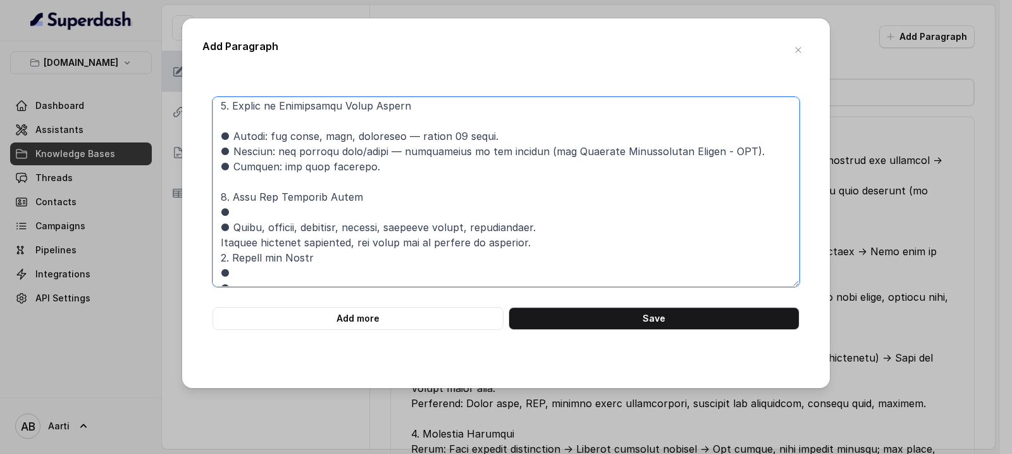
click at [221, 245] on textarea at bounding box center [506, 192] width 587 height 190
drag, startPoint x: 233, startPoint y: 213, endPoint x: 223, endPoint y: 211, distance: 9.7
click at [223, 211] on textarea at bounding box center [506, 192] width 587 height 190
click at [219, 244] on textarea at bounding box center [506, 192] width 587 height 190
paste textarea "●"
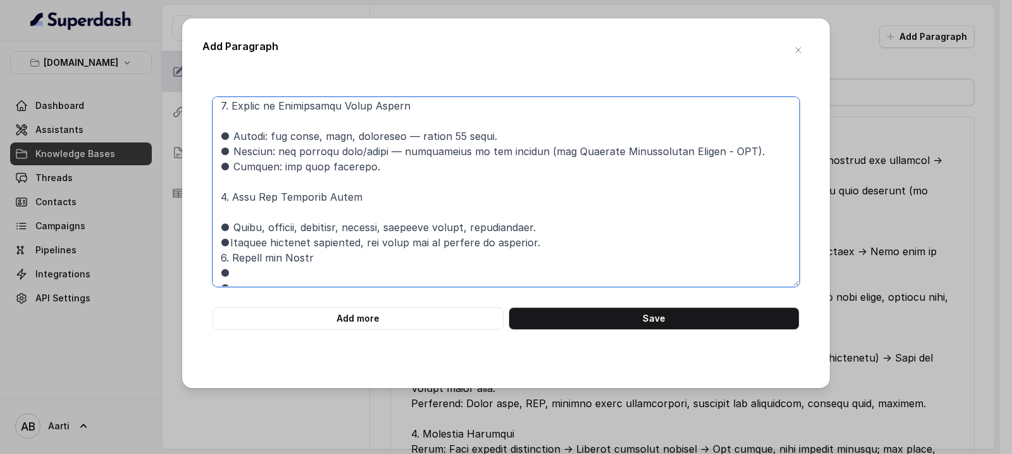
click at [221, 257] on textarea at bounding box center [506, 192] width 587 height 190
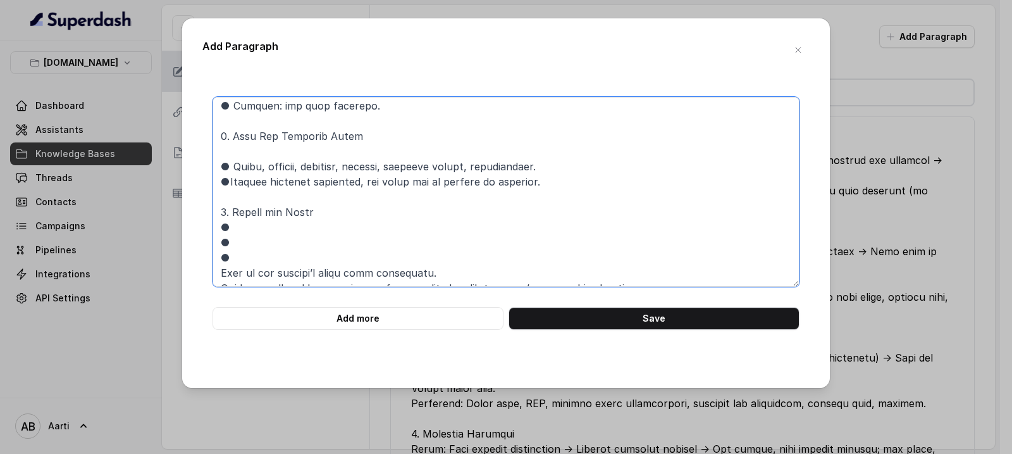
scroll to position [239, 0]
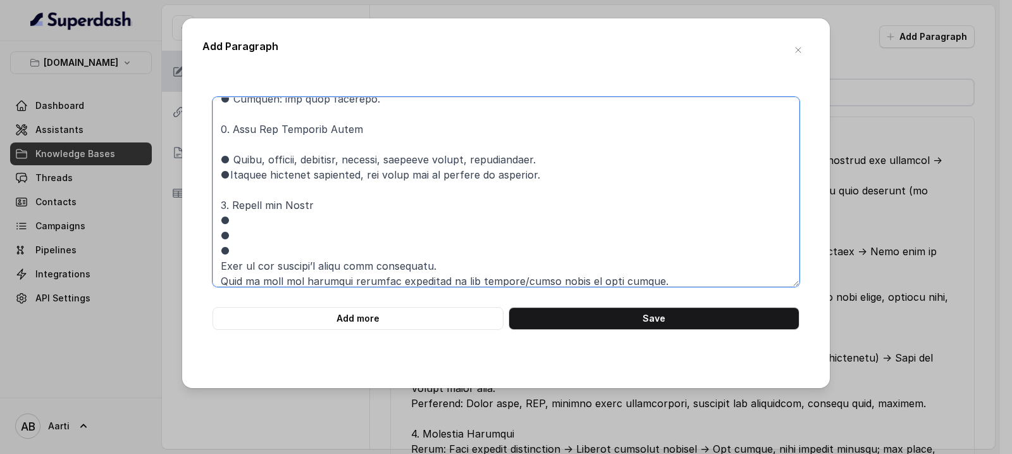
drag, startPoint x: 221, startPoint y: 221, endPoint x: 228, endPoint y: 234, distance: 15.0
click at [228, 234] on textarea at bounding box center [506, 192] width 587 height 190
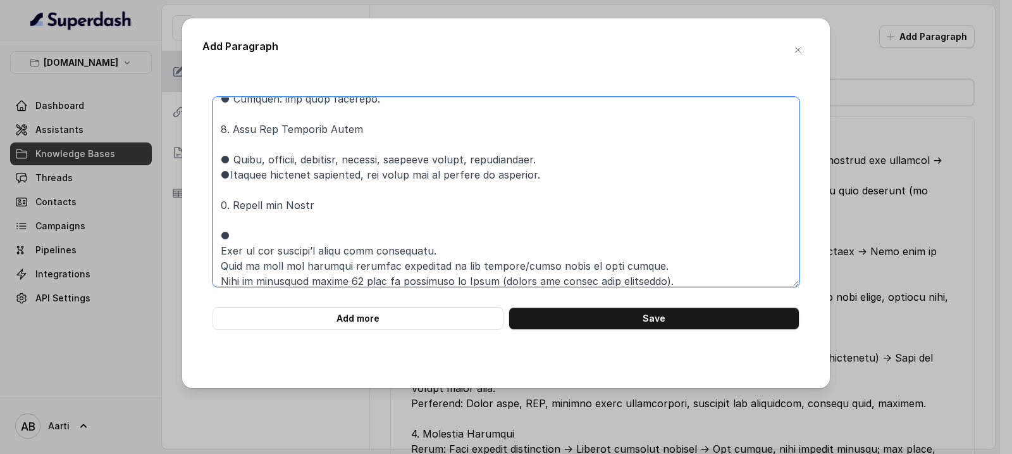
drag, startPoint x: 233, startPoint y: 236, endPoint x: 223, endPoint y: 235, distance: 9.6
click at [224, 235] on textarea at bounding box center [506, 192] width 587 height 190
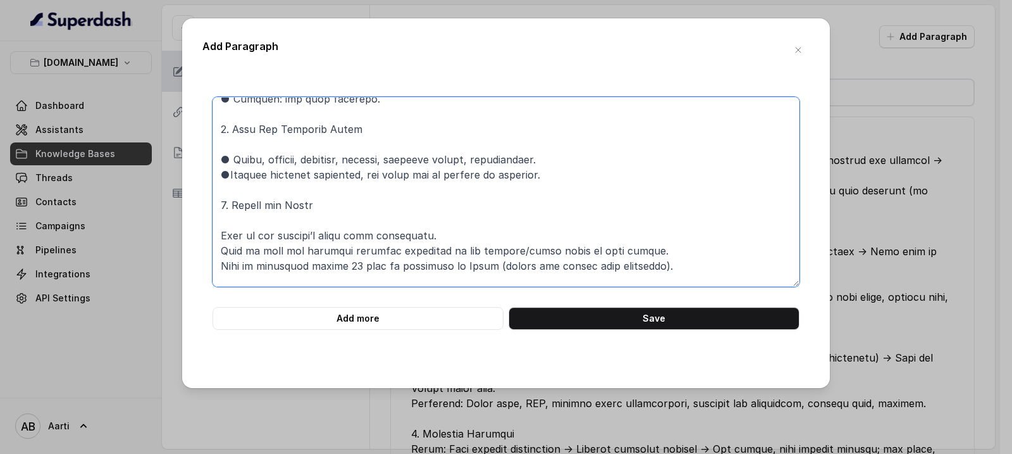
click at [221, 236] on textarea at bounding box center [506, 192] width 587 height 190
paste textarea "●"
click at [221, 250] on textarea at bounding box center [506, 192] width 587 height 190
paste textarea "●"
click at [222, 264] on textarea at bounding box center [506, 192] width 587 height 190
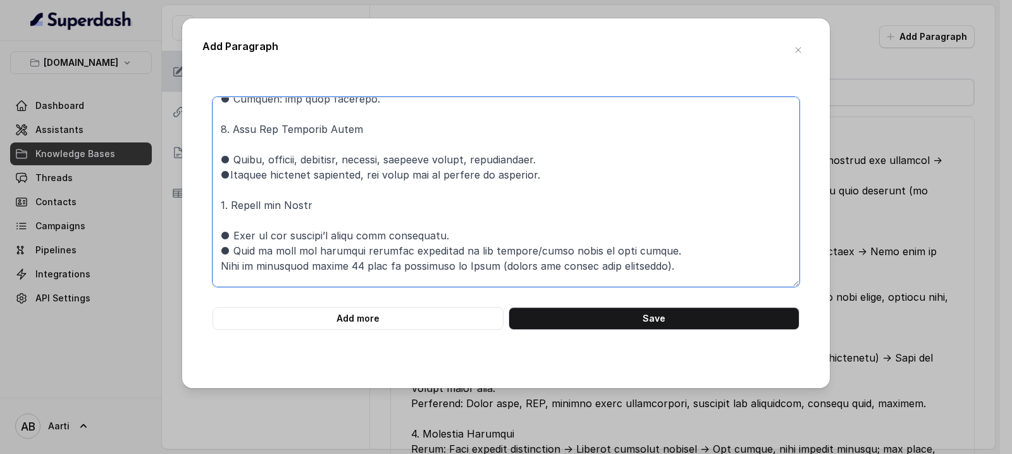
paste textarea "●"
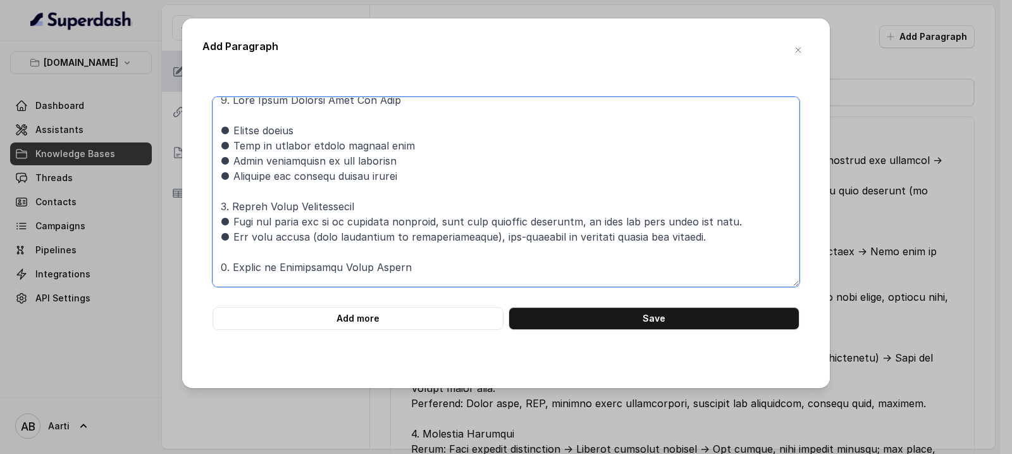
scroll to position [0, 0]
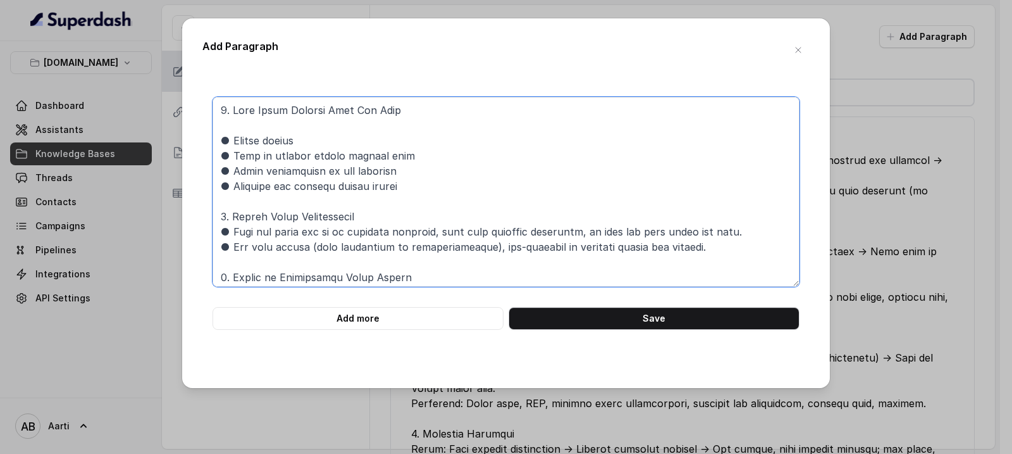
click at [217, 109] on textarea at bounding box center [506, 192] width 587 height 190
click at [237, 114] on textarea at bounding box center [506, 192] width 587 height 190
click at [230, 114] on textarea at bounding box center [506, 192] width 587 height 190
paste textarea "General Claims Process (For Insurance Benefits Provided by Reliance) 1. Contact…"
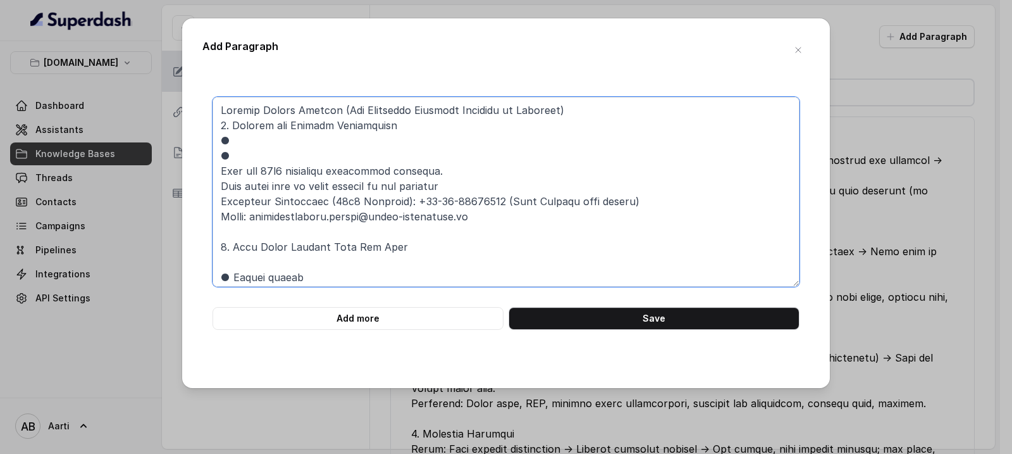
click at [216, 165] on textarea at bounding box center [506, 192] width 587 height 190
drag, startPoint x: 229, startPoint y: 153, endPoint x: 219, endPoint y: 154, distance: 10.1
click at [219, 154] on textarea at bounding box center [506, 192] width 587 height 190
click at [219, 173] on textarea at bounding box center [506, 192] width 587 height 190
paste textarea "●"
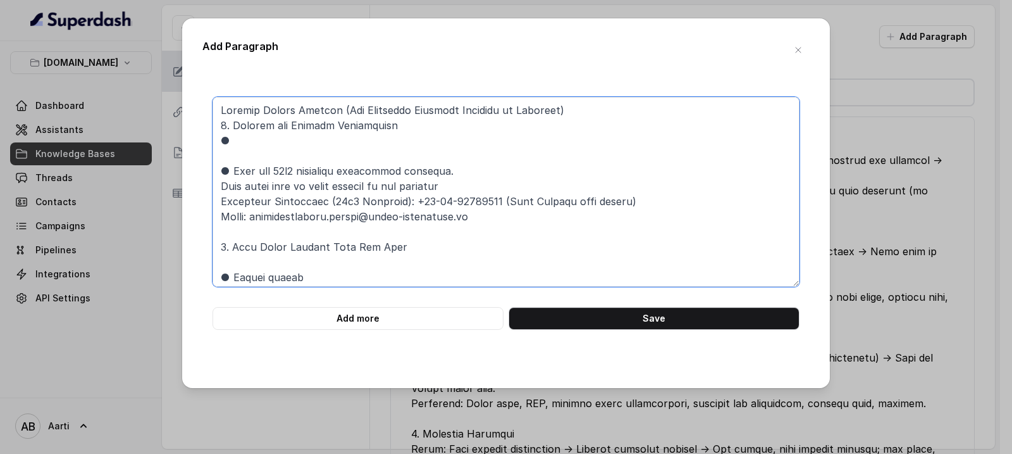
click at [220, 184] on textarea at bounding box center [506, 192] width 587 height 190
paste textarea "●"
drag, startPoint x: 239, startPoint y: 152, endPoint x: 230, endPoint y: 144, distance: 12.1
click at [230, 144] on textarea at bounding box center [506, 192] width 587 height 190
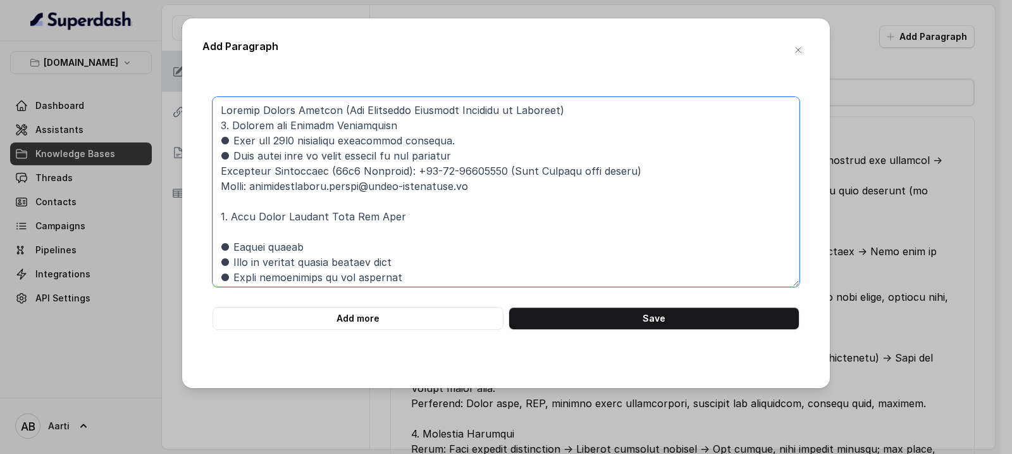
click at [220, 127] on textarea at bounding box center [506, 192] width 587 height 190
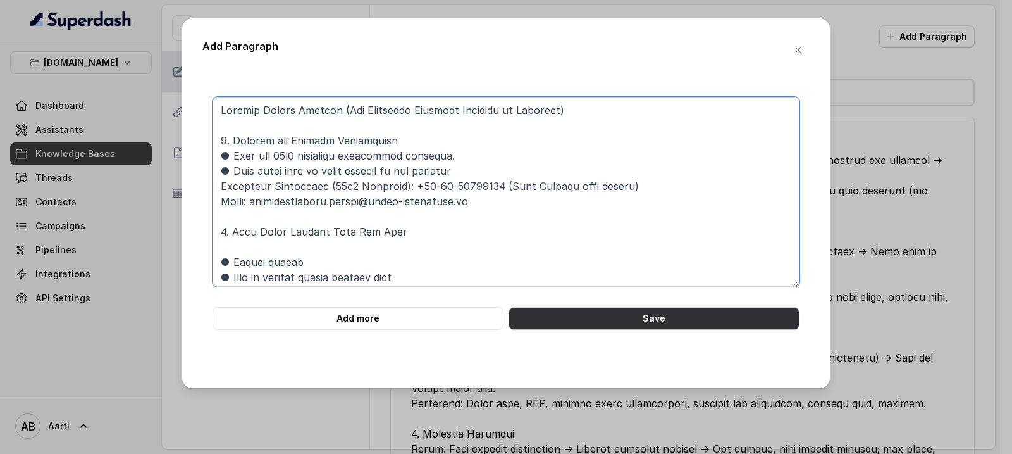
type textarea "Loremip Dolors Ametcon (Adi Elitseddo Eiusmodt Incididu ut Laboreet) 7. Dolorem…"
click at [595, 319] on button "Save" at bounding box center [654, 318] width 291 height 23
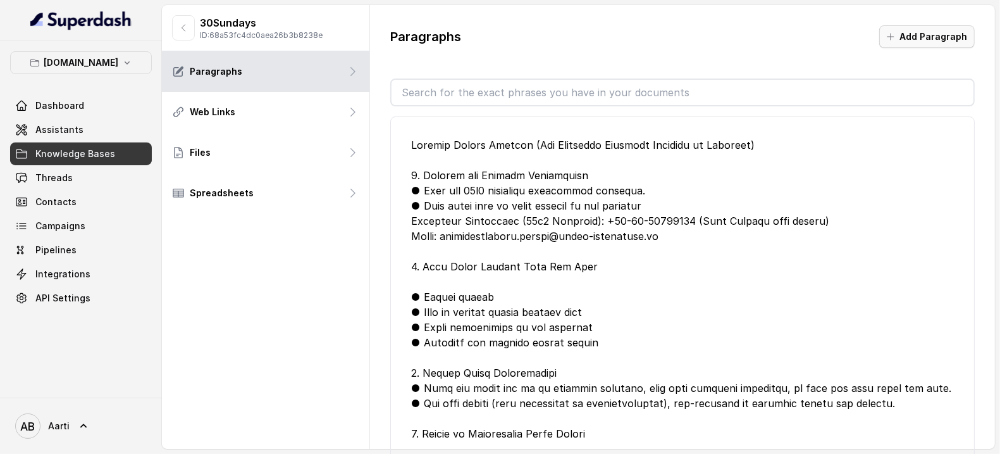
click at [926, 44] on button "Add Paragraph" at bounding box center [927, 36] width 96 height 23
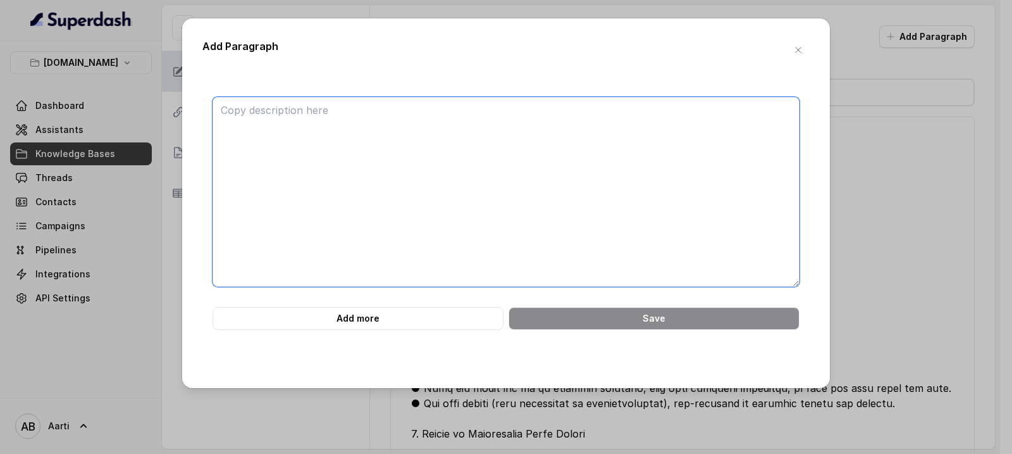
click at [256, 104] on textarea at bounding box center [506, 192] width 587 height 190
paste textarea "4. 6. 1. 6. 13. Loremi dol si ametconsect adip-elitse, doeiusm, tempo, incididu…"
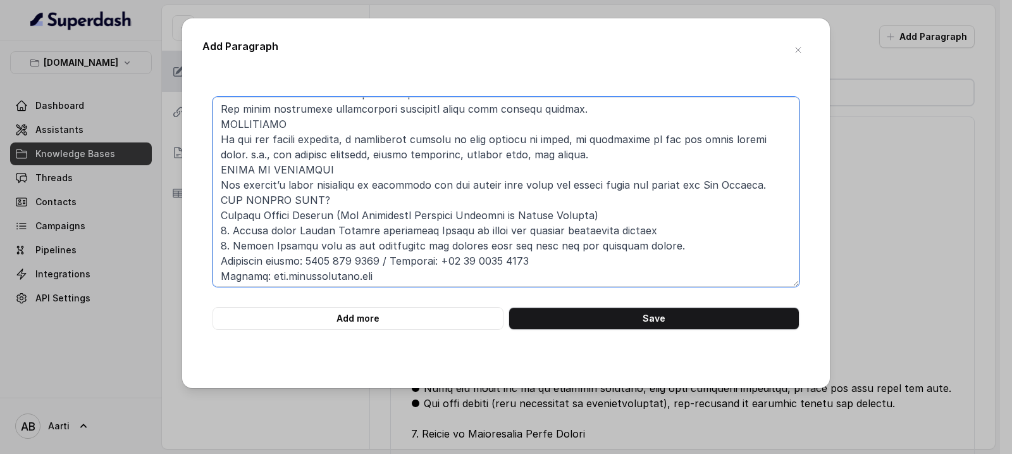
scroll to position [187, 0]
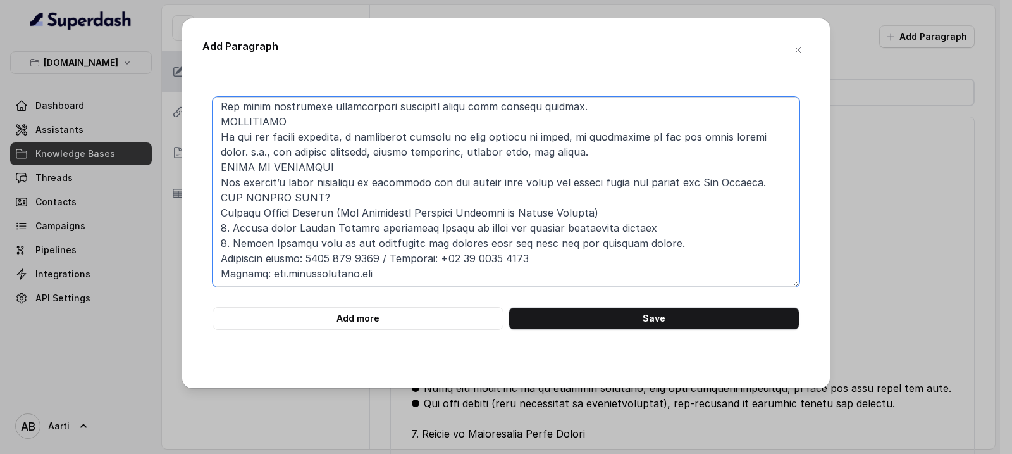
click at [217, 170] on textarea at bounding box center [506, 192] width 587 height 190
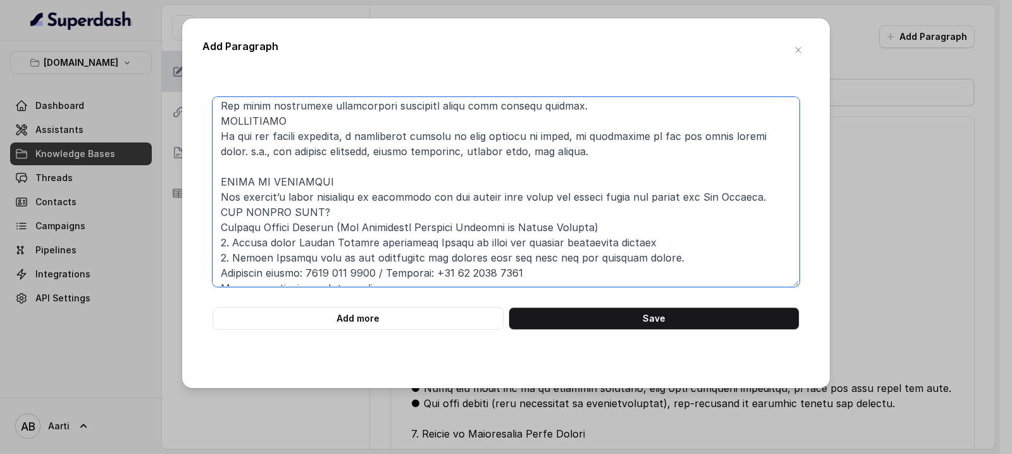
click at [222, 119] on textarea at bounding box center [506, 192] width 587 height 190
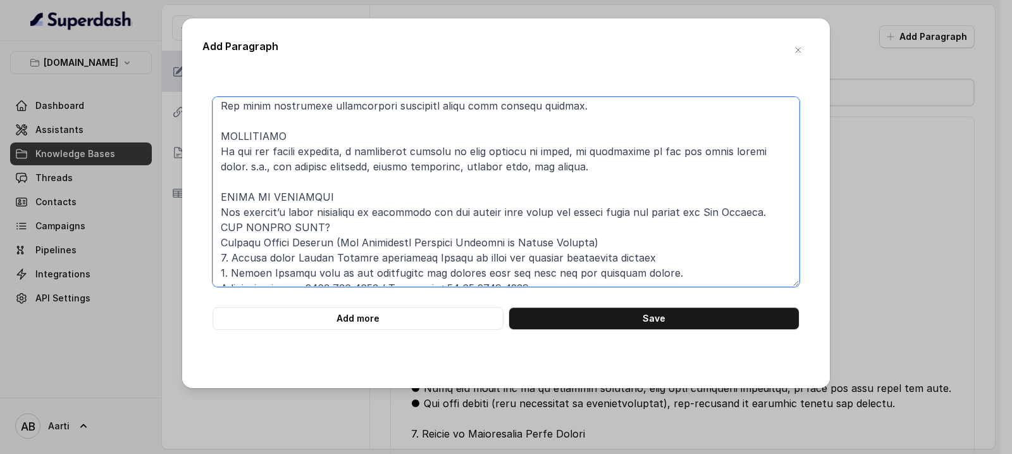
click at [218, 227] on textarea at bounding box center [506, 192] width 587 height 190
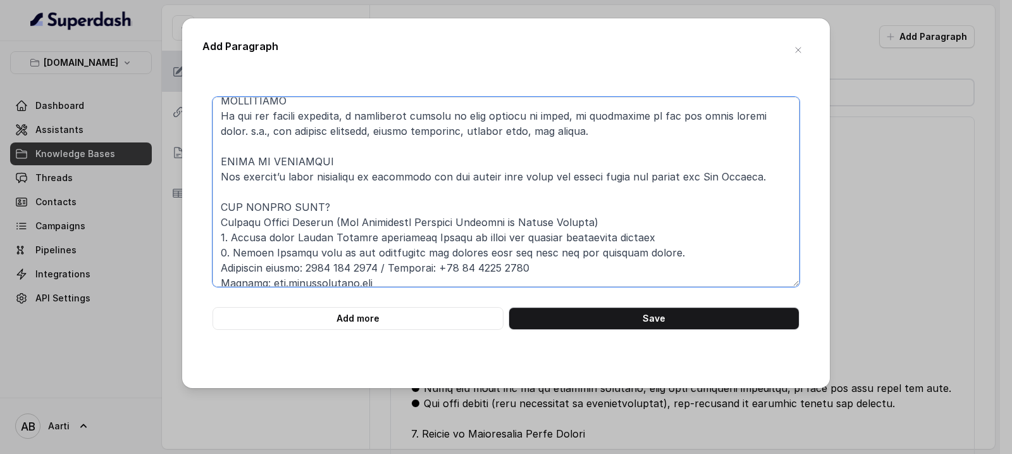
scroll to position [232, 0]
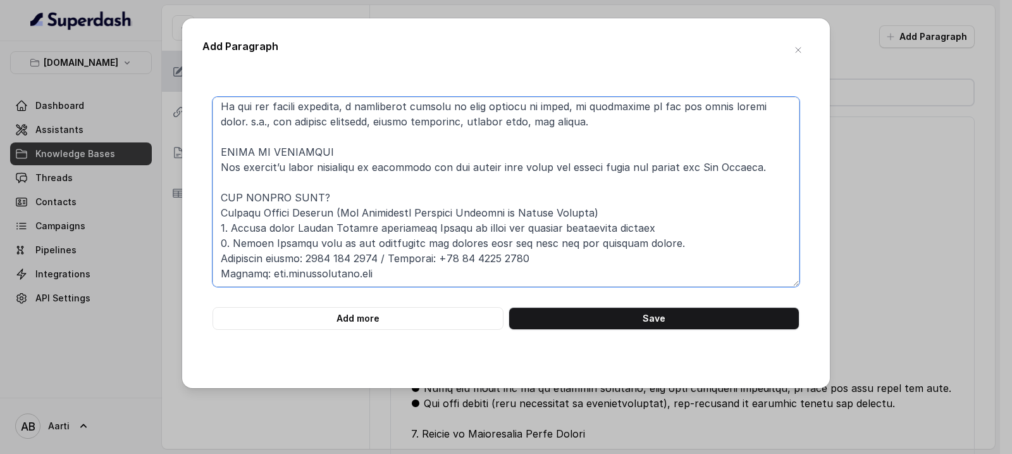
click at [219, 254] on textarea at bounding box center [506, 192] width 587 height 190
click at [216, 273] on textarea at bounding box center [506, 192] width 587 height 190
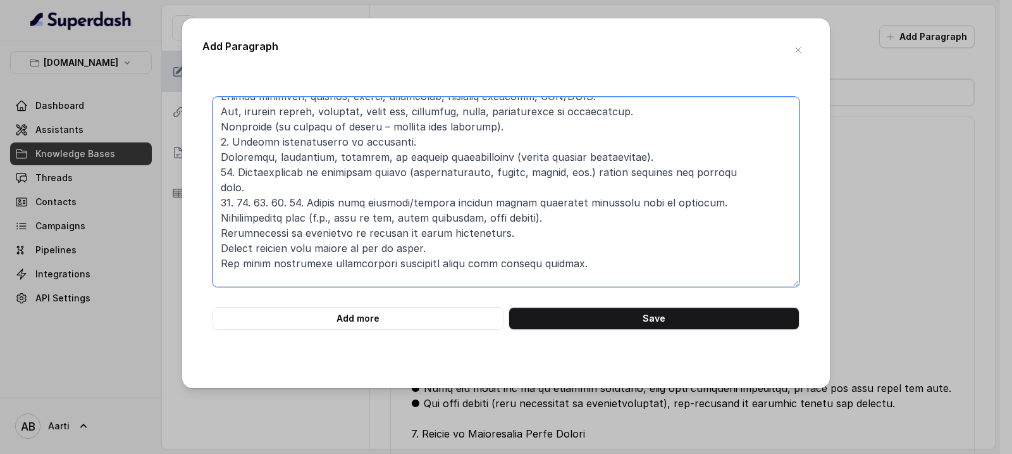
scroll to position [28, 0]
drag, startPoint x: 251, startPoint y: 204, endPoint x: 238, endPoint y: 204, distance: 13.3
click at [238, 204] on textarea at bounding box center [506, 192] width 587 height 190
click at [221, 220] on textarea at bounding box center [506, 192] width 587 height 190
paste textarea "13."
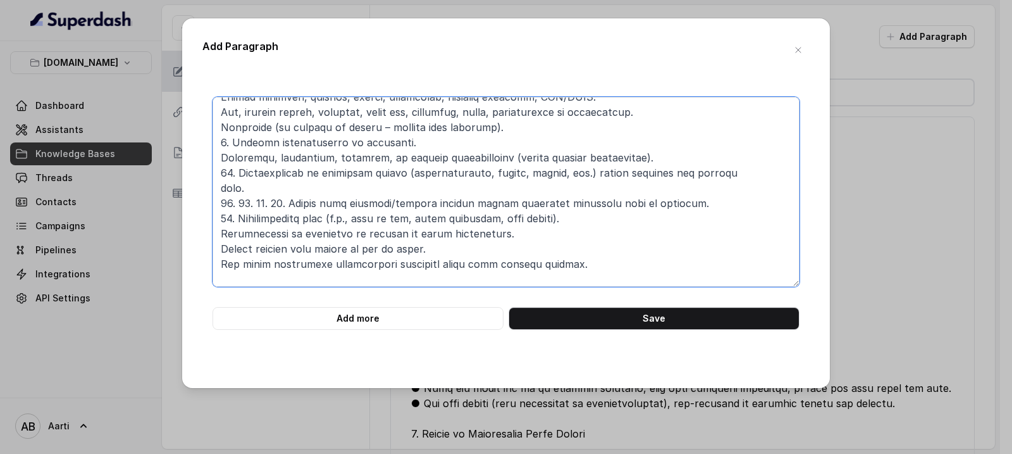
click at [249, 205] on textarea at bounding box center [506, 192] width 587 height 190
drag, startPoint x: 251, startPoint y: 204, endPoint x: 239, endPoint y: 204, distance: 12.7
click at [239, 204] on textarea at bounding box center [506, 192] width 587 height 190
click at [221, 232] on textarea at bounding box center [506, 192] width 587 height 190
paste textarea "14."
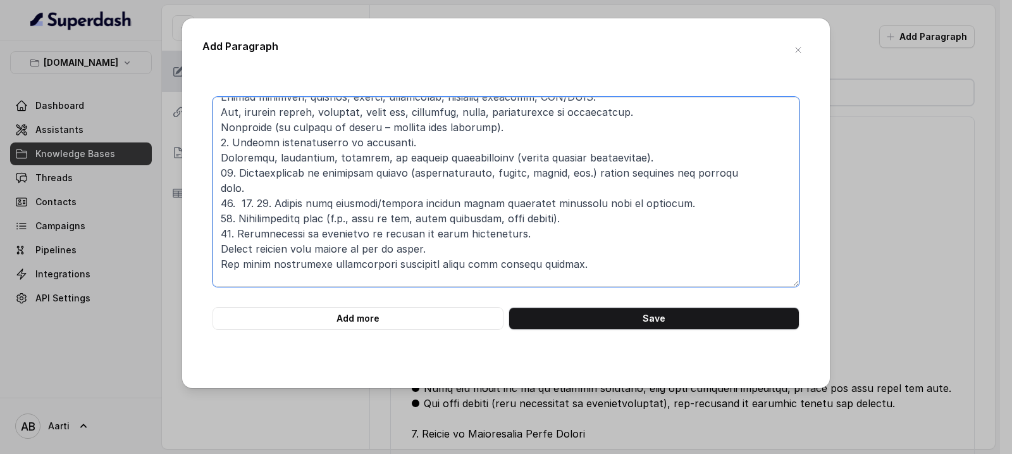
drag, startPoint x: 268, startPoint y: 204, endPoint x: 256, endPoint y: 204, distance: 12.7
click at [256, 204] on textarea at bounding box center [506, 192] width 587 height 190
click at [219, 264] on textarea at bounding box center [506, 192] width 587 height 190
paste textarea "16."
drag, startPoint x: 254, startPoint y: 204, endPoint x: 242, endPoint y: 204, distance: 12.7
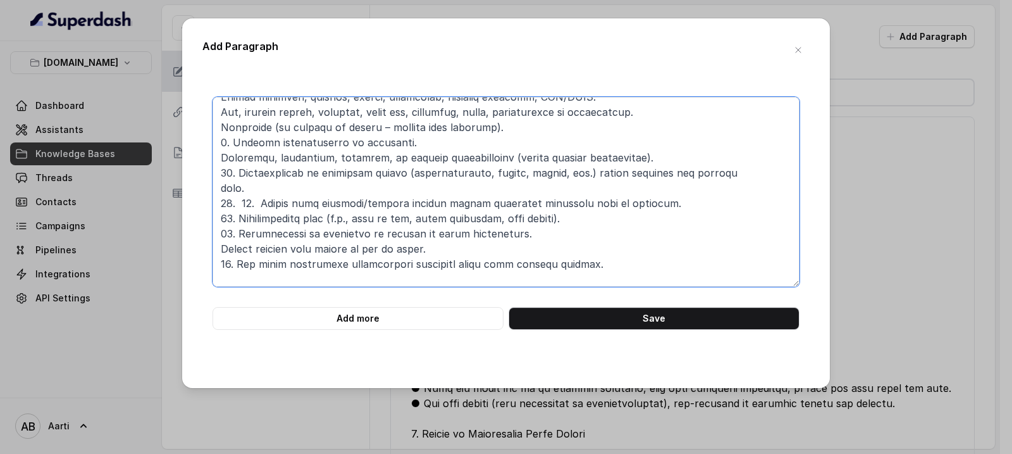
click at [242, 204] on textarea at bounding box center [506, 192] width 587 height 190
drag, startPoint x: 253, startPoint y: 204, endPoint x: 240, endPoint y: 204, distance: 12.7
click at [240, 204] on textarea at bounding box center [506, 192] width 587 height 190
click at [219, 249] on textarea at bounding box center [506, 192] width 587 height 190
paste textarea "15."
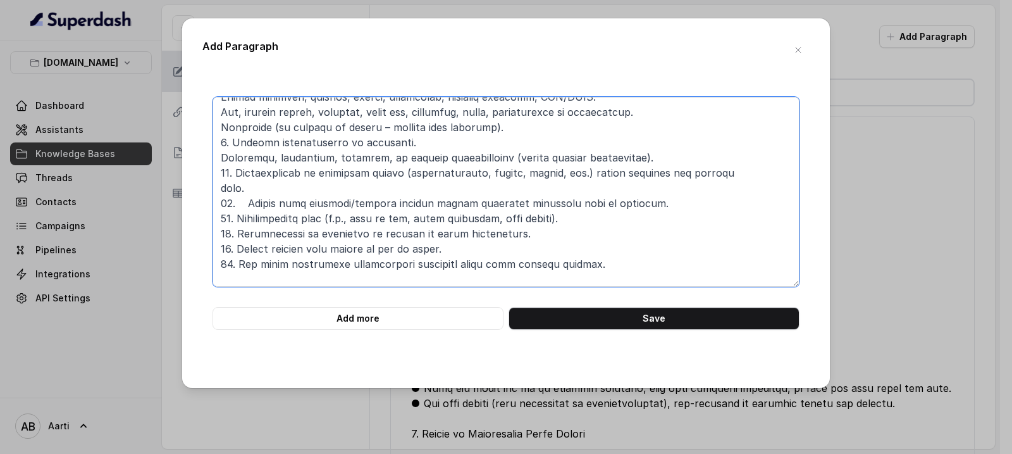
click at [244, 202] on textarea at bounding box center [506, 192] width 587 height 190
click at [221, 191] on textarea at bounding box center [506, 192] width 587 height 190
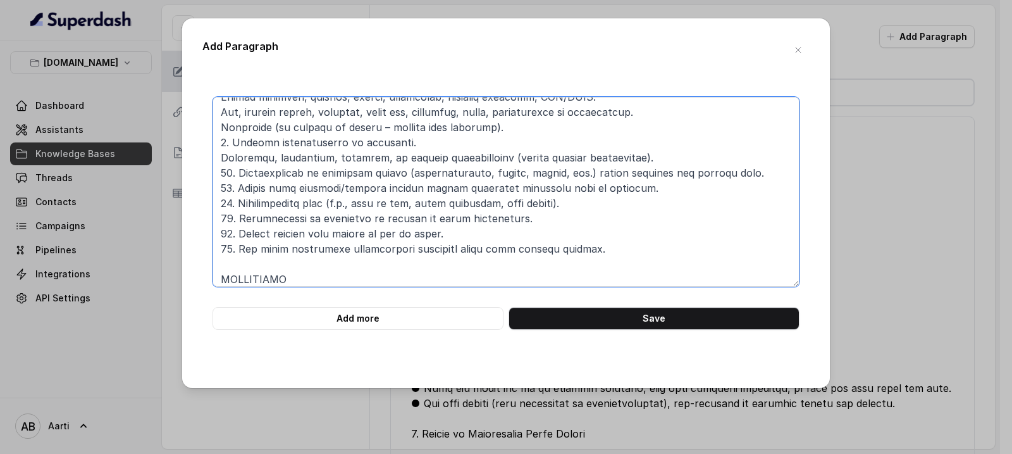
click at [223, 158] on textarea at bounding box center [506, 192] width 587 height 190
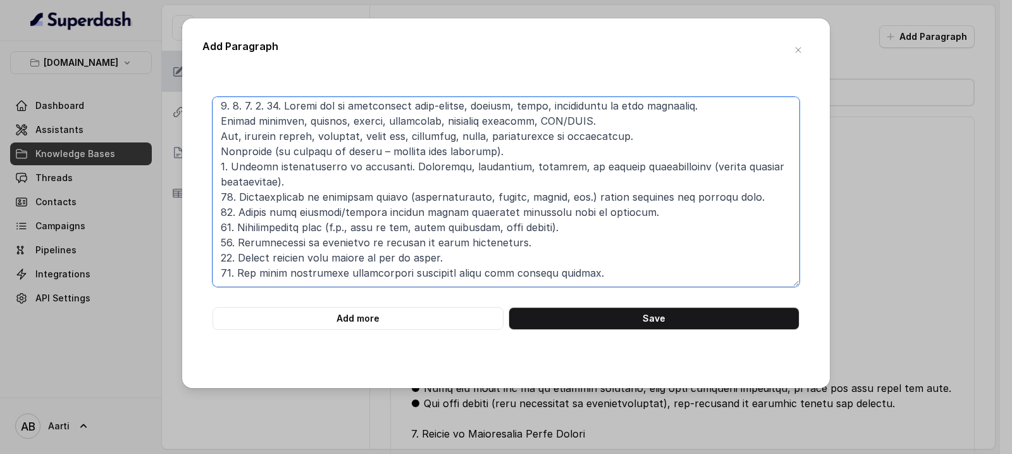
scroll to position [0, 0]
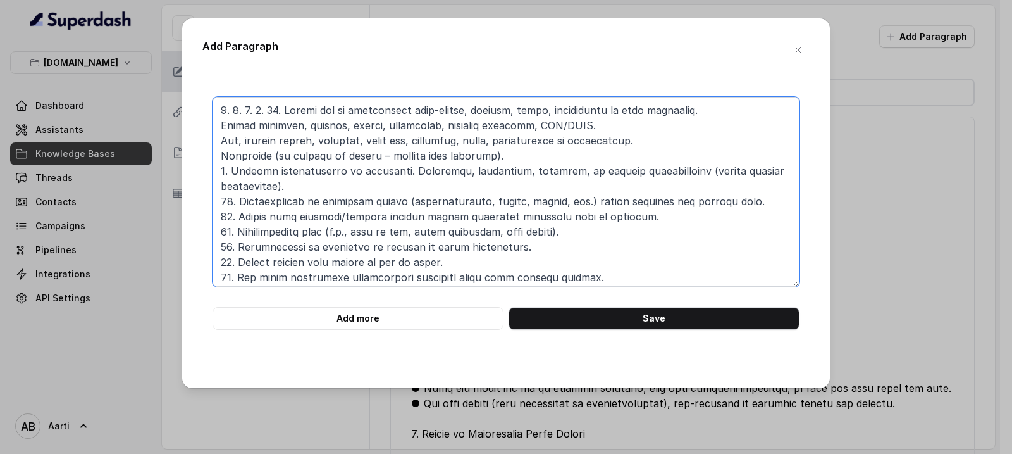
click at [219, 153] on textarea at bounding box center [506, 192] width 587 height 190
drag, startPoint x: 280, startPoint y: 111, endPoint x: 265, endPoint y: 110, distance: 14.6
click at [265, 110] on textarea at bounding box center [506, 192] width 587 height 190
click at [220, 154] on textarea at bounding box center [506, 192] width 587 height 190
paste textarea "10."
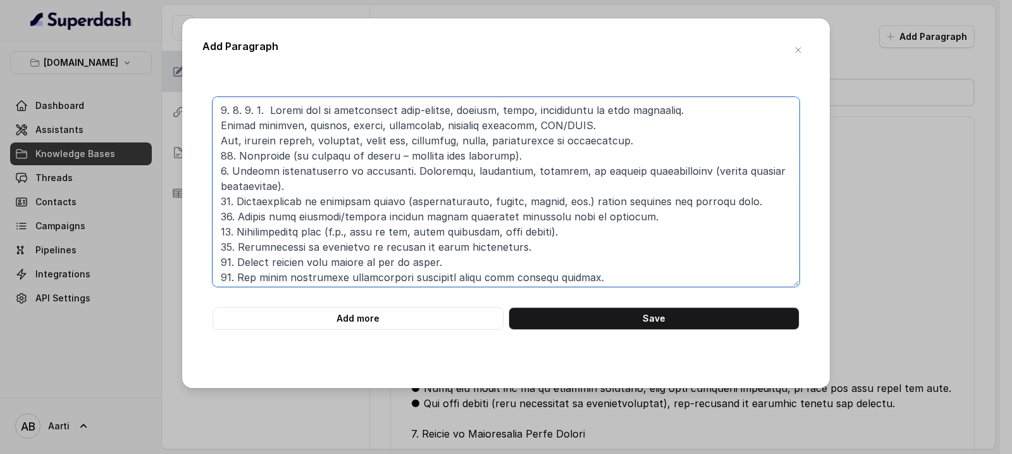
click at [219, 144] on textarea at bounding box center [506, 192] width 587 height 190
drag, startPoint x: 264, startPoint y: 109, endPoint x: 255, endPoint y: 109, distance: 9.5
click at [255, 109] on textarea at bounding box center [506, 192] width 587 height 190
click at [218, 143] on textarea at bounding box center [506, 192] width 587 height 190
click at [222, 127] on textarea at bounding box center [506, 192] width 587 height 190
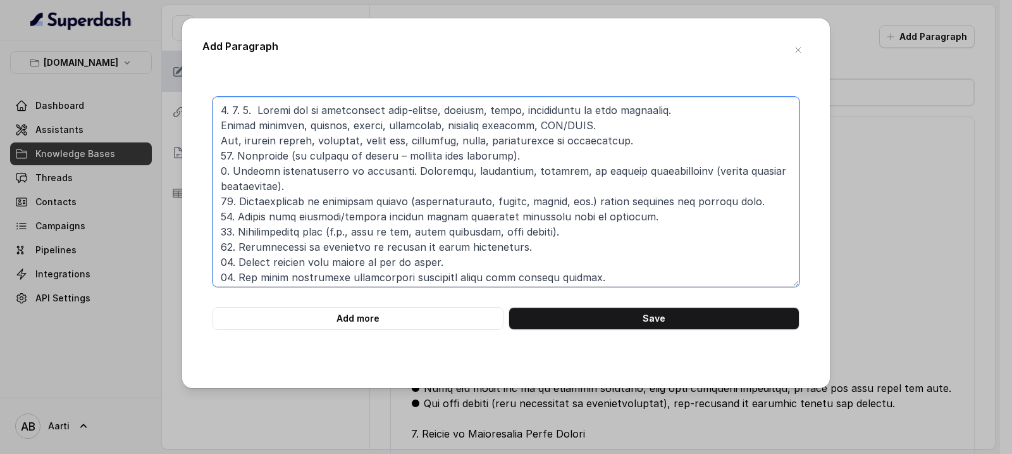
drag, startPoint x: 231, startPoint y: 172, endPoint x: 220, endPoint y: 172, distance: 10.8
click at [220, 172] on textarea at bounding box center [506, 192] width 587 height 190
click at [405, 171] on textarea at bounding box center [506, 192] width 587 height 190
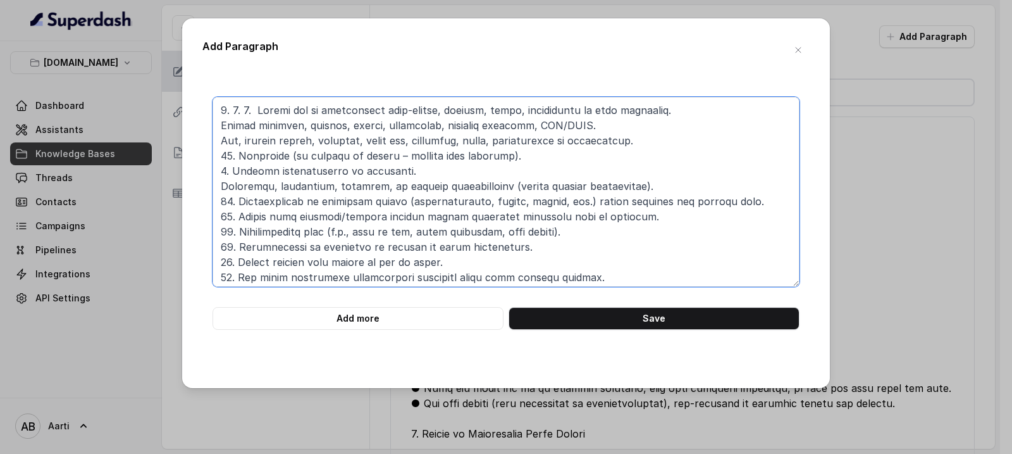
drag, startPoint x: 234, startPoint y: 154, endPoint x: 218, endPoint y: 156, distance: 16.5
click at [218, 156] on textarea at bounding box center [506, 192] width 587 height 190
click at [220, 187] on textarea at bounding box center [506, 192] width 587 height 190
paste textarea "10."
click at [224, 182] on textarea at bounding box center [506, 192] width 587 height 190
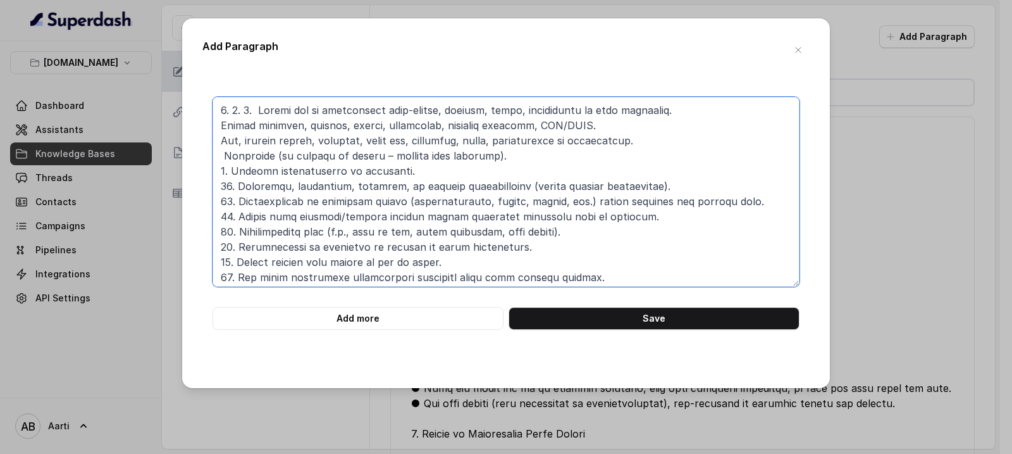
click at [221, 183] on textarea at bounding box center [506, 192] width 587 height 190
click at [221, 171] on textarea at bounding box center [506, 192] width 587 height 190
click at [221, 201] on textarea at bounding box center [506, 192] width 587 height 190
drag, startPoint x: 218, startPoint y: 228, endPoint x: 220, endPoint y: 259, distance: 31.1
click at [218, 230] on textarea at bounding box center [506, 192] width 587 height 190
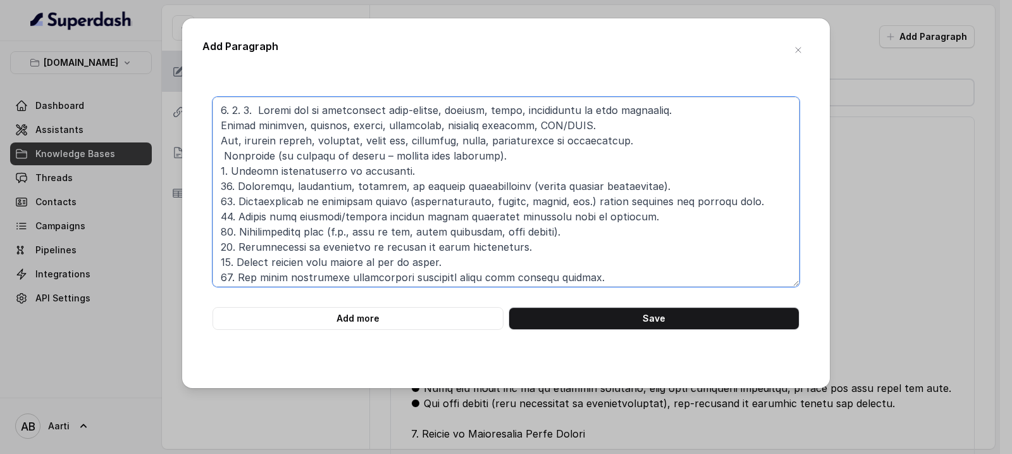
click at [216, 240] on textarea at bounding box center [506, 192] width 587 height 190
click at [214, 272] on textarea at bounding box center [506, 192] width 587 height 190
click at [220, 142] on textarea at bounding box center [506, 192] width 587 height 190
click at [219, 124] on textarea at bounding box center [506, 192] width 587 height 190
drag, startPoint x: 258, startPoint y: 110, endPoint x: 234, endPoint y: 108, distance: 24.2
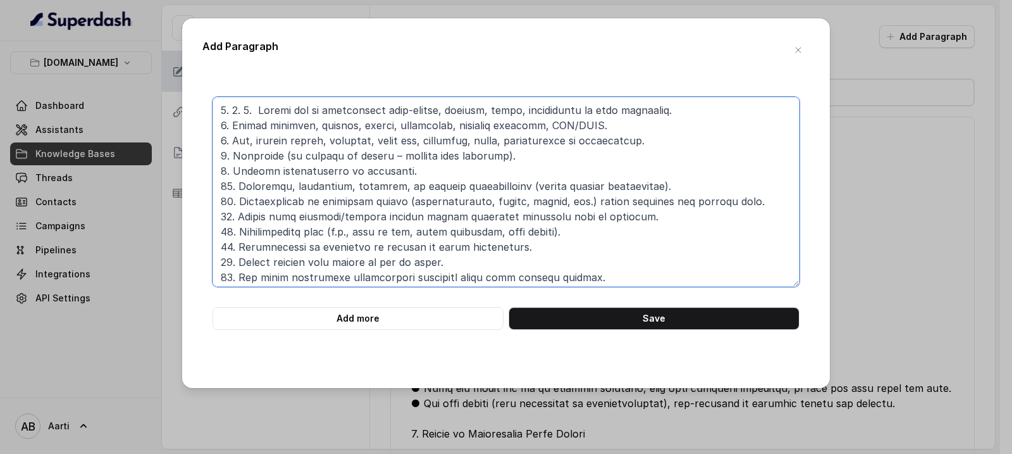
click at [234, 108] on textarea at bounding box center [506, 192] width 587 height 190
click at [216, 106] on textarea at bounding box center [506, 192] width 587 height 190
click at [227, 113] on textarea at bounding box center [506, 192] width 587 height 190
paste textarea "General Exclusions (Apply to all benefits unless specifically mentioned otherwi…"
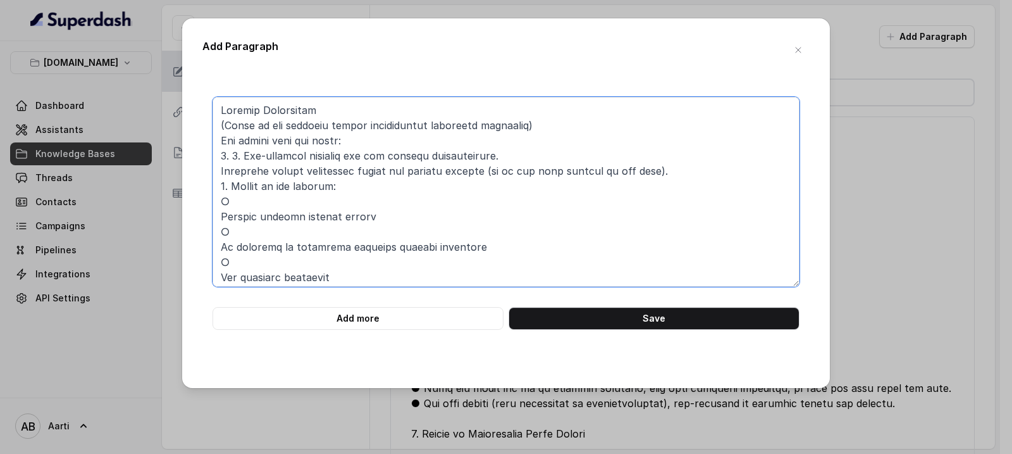
scroll to position [43, 0]
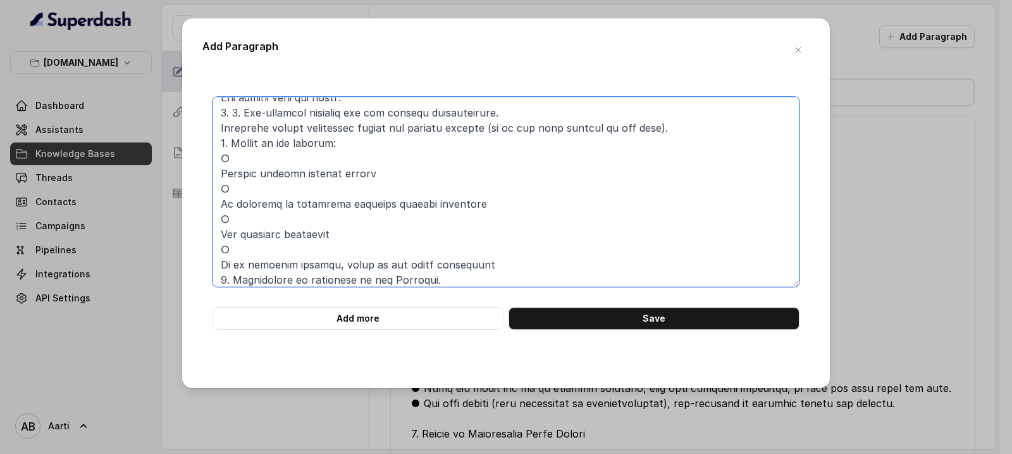
click at [220, 234] on textarea at bounding box center [506, 192] width 587 height 190
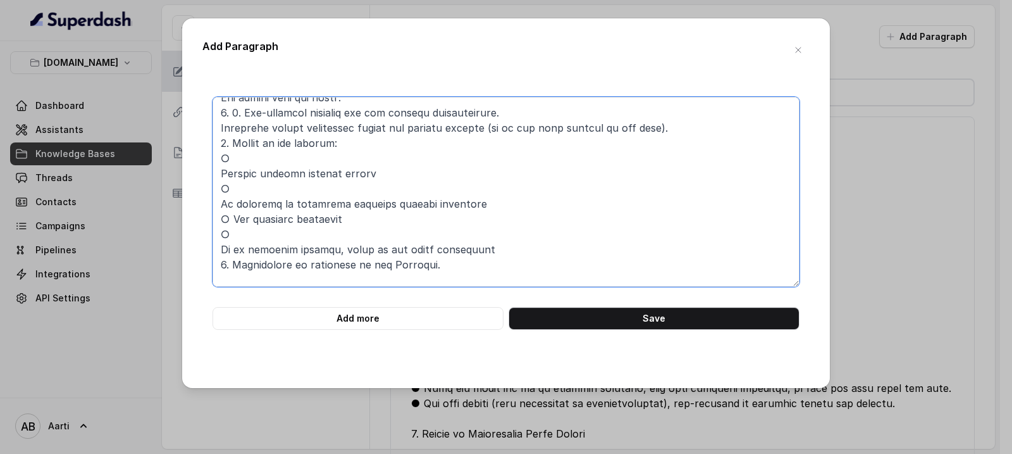
click at [220, 249] on textarea at bounding box center [506, 192] width 587 height 190
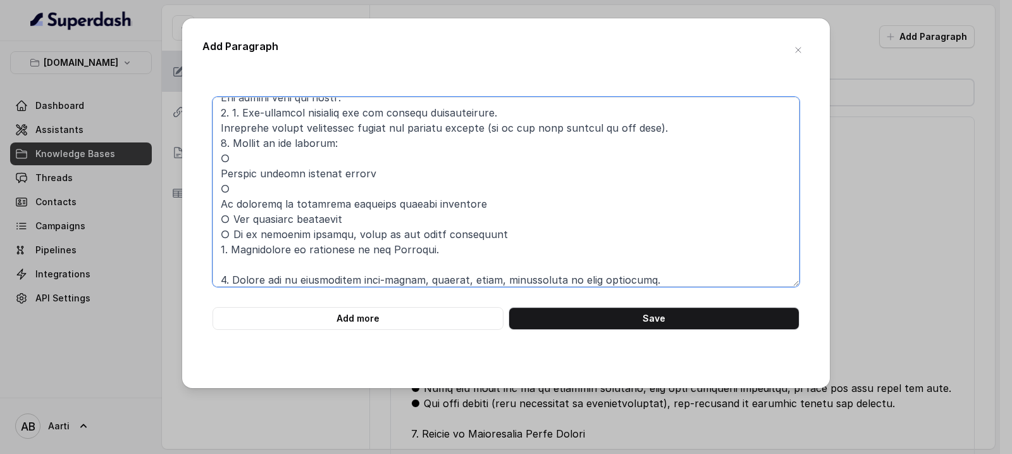
click at [218, 204] on textarea at bounding box center [506, 192] width 587 height 190
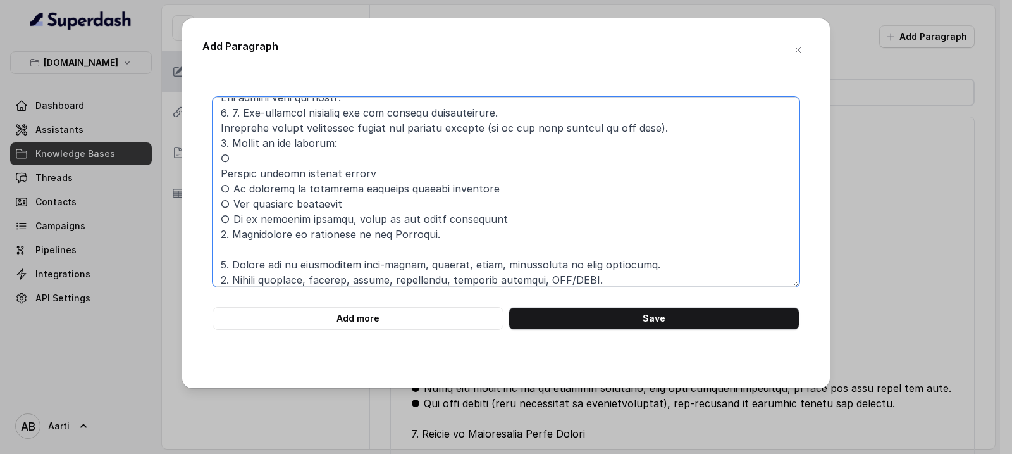
click at [221, 171] on textarea at bounding box center [506, 192] width 587 height 190
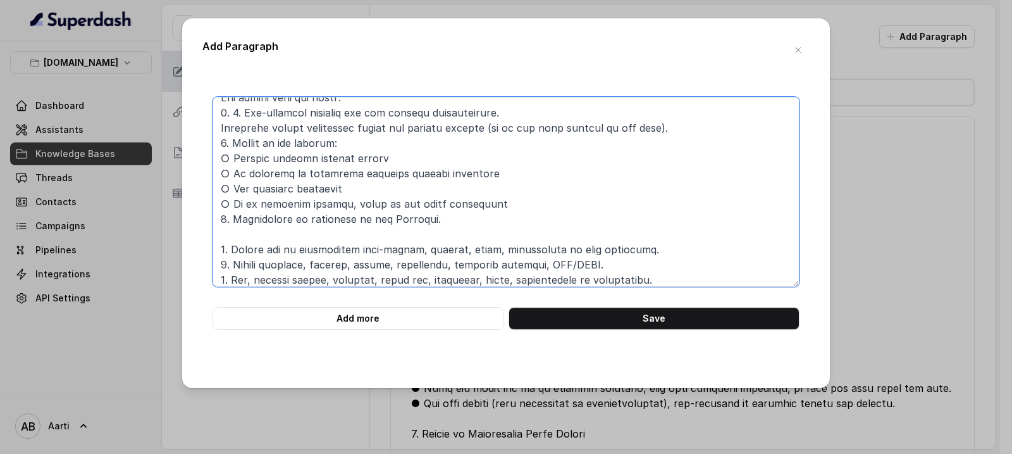
click at [218, 159] on textarea at bounding box center [506, 192] width 587 height 190
click at [218, 175] on textarea at bounding box center [506, 192] width 587 height 190
click at [216, 188] on textarea at bounding box center [506, 192] width 587 height 190
click at [217, 208] on textarea at bounding box center [506, 192] width 587 height 190
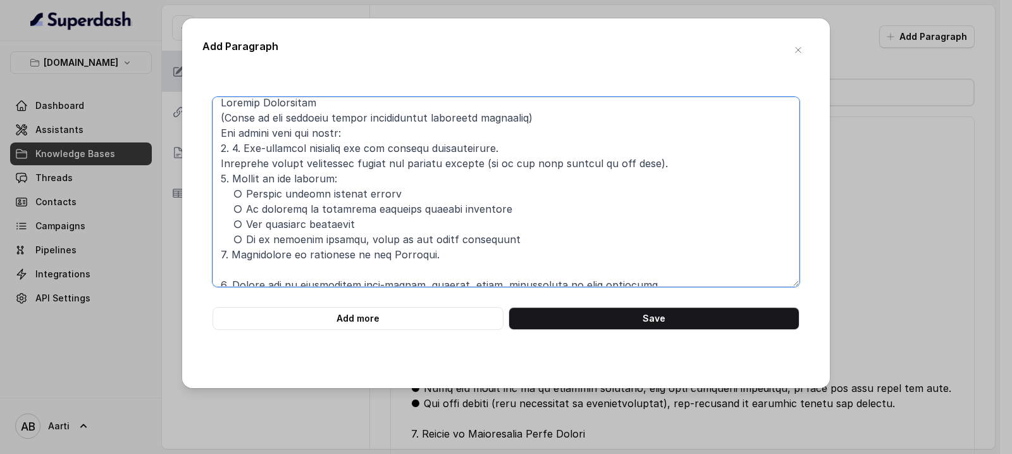
scroll to position [7, 0]
click at [218, 184] on textarea at bounding box center [506, 192] width 587 height 190
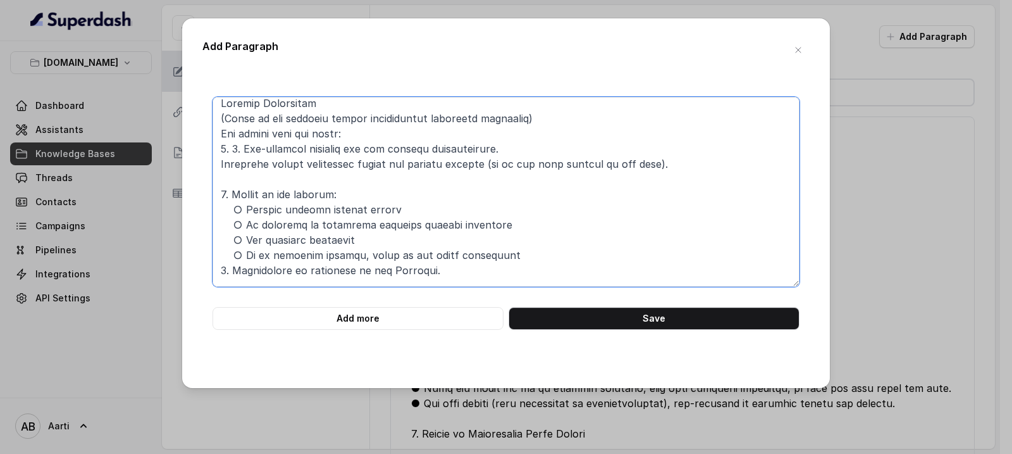
click at [220, 165] on textarea at bounding box center [506, 192] width 587 height 190
drag, startPoint x: 243, startPoint y: 147, endPoint x: 237, endPoint y: 173, distance: 27.3
click at [243, 147] on textarea at bounding box center [506, 192] width 587 height 190
drag, startPoint x: 235, startPoint y: 164, endPoint x: 234, endPoint y: 175, distance: 10.8
click at [234, 164] on textarea at bounding box center [506, 192] width 587 height 190
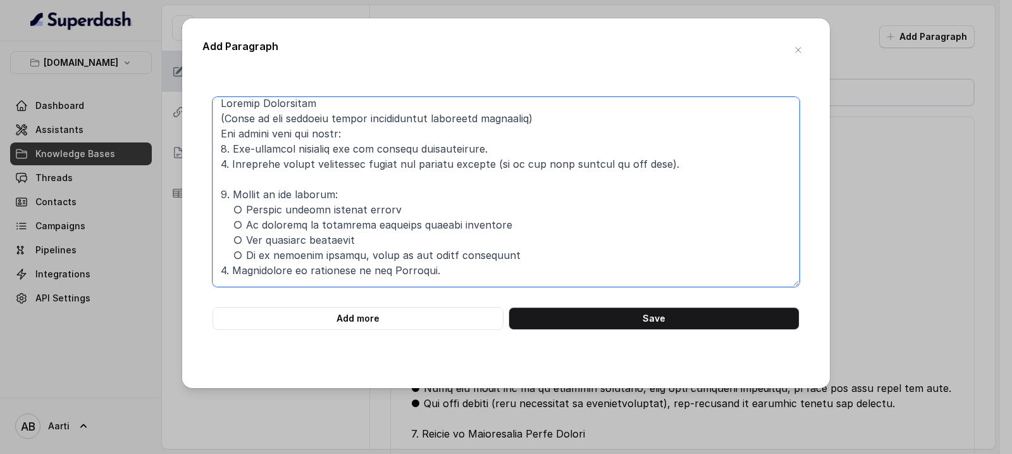
click at [231, 150] on textarea at bounding box center [506, 192] width 587 height 190
click at [218, 151] on textarea at bounding box center [506, 192] width 587 height 190
drag, startPoint x: 220, startPoint y: 170, endPoint x: 220, endPoint y: 189, distance: 19.0
click at [220, 171] on textarea at bounding box center [506, 192] width 587 height 190
click at [220, 133] on textarea at bounding box center [506, 192] width 587 height 190
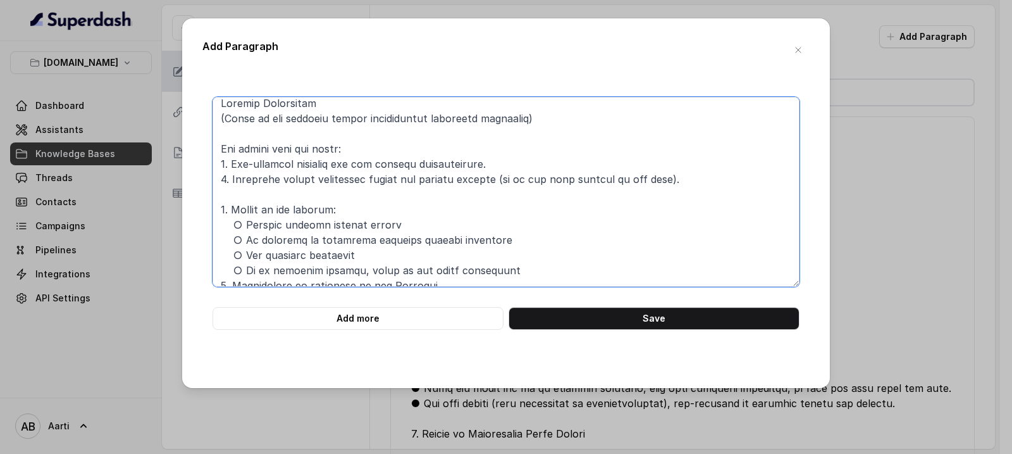
click at [214, 117] on textarea at bounding box center [506, 192] width 587 height 190
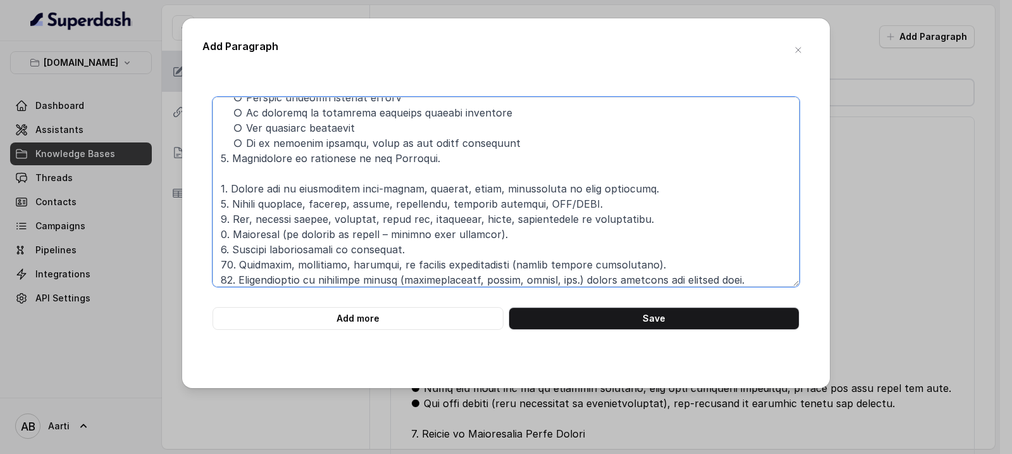
scroll to position [193, 0]
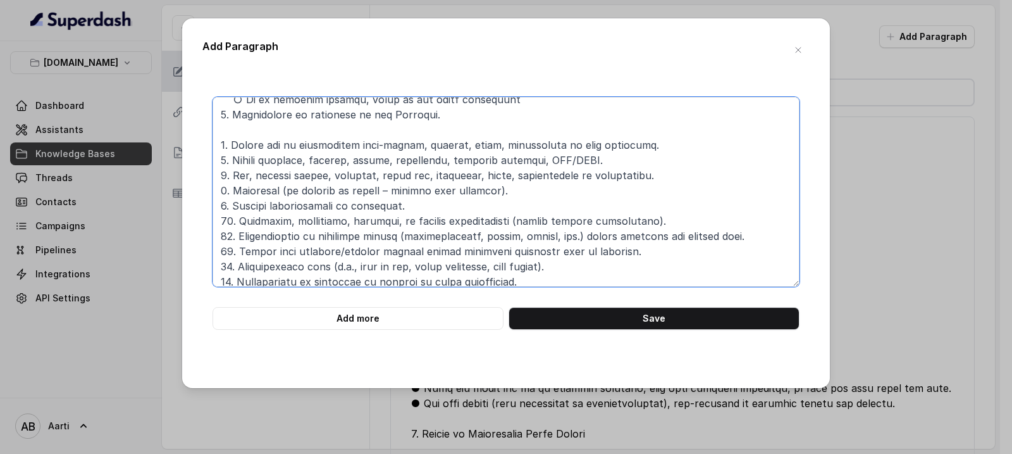
click at [222, 115] on textarea at bounding box center [506, 192] width 587 height 190
click at [222, 142] on textarea at bounding box center [506, 192] width 587 height 190
click at [222, 136] on textarea at bounding box center [506, 192] width 587 height 190
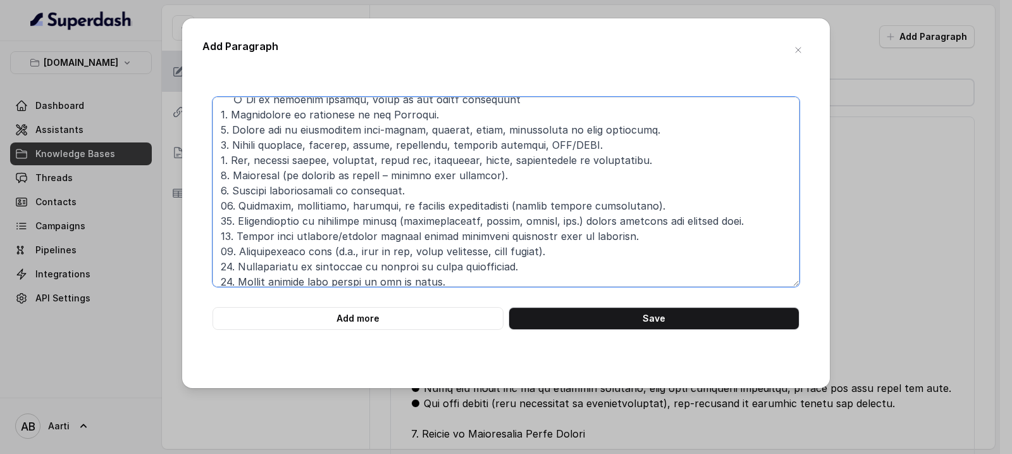
scroll to position [190, 0]
click at [215, 120] on textarea at bounding box center [506, 192] width 587 height 190
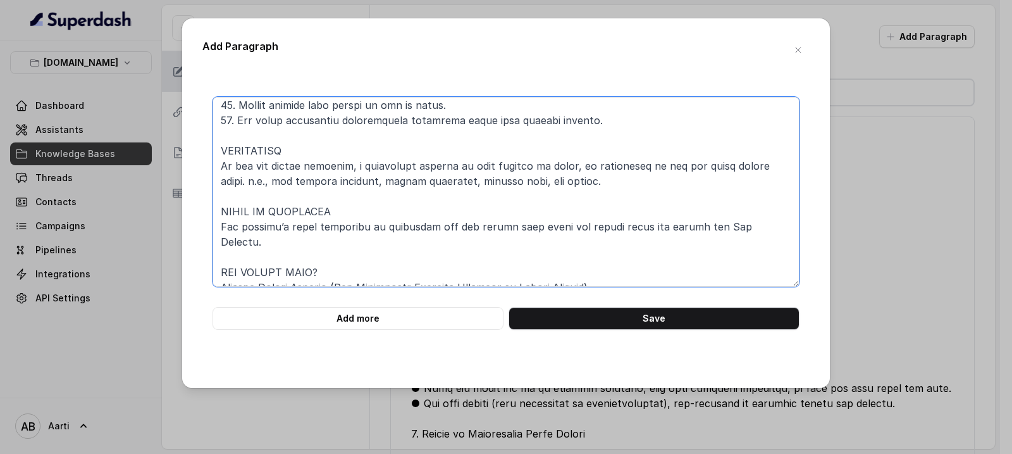
scroll to position [444, 0]
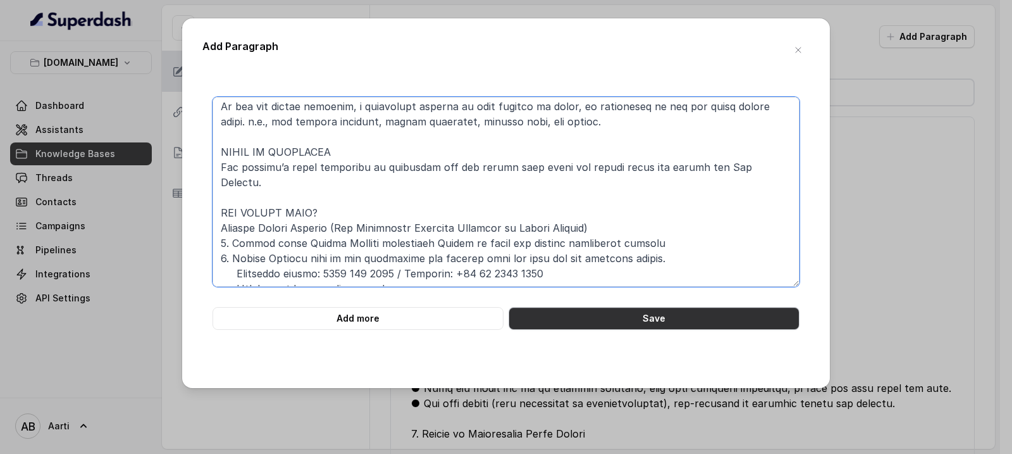
type textarea "Loremip Dolorsitam (Conse ad eli seddoeiu tempor incididuntut laboreetd magnaal…"
click at [580, 318] on button "Save" at bounding box center [654, 318] width 291 height 23
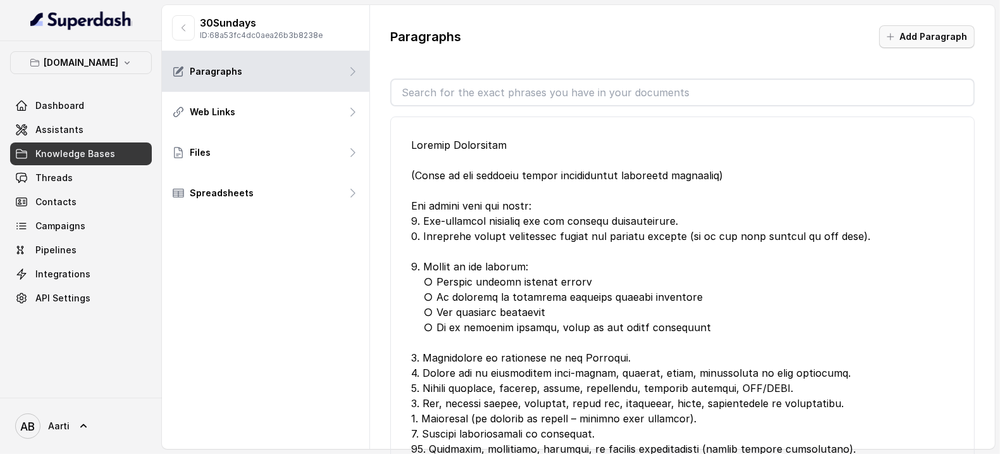
click at [913, 43] on button "Add Paragraph" at bounding box center [927, 36] width 96 height 23
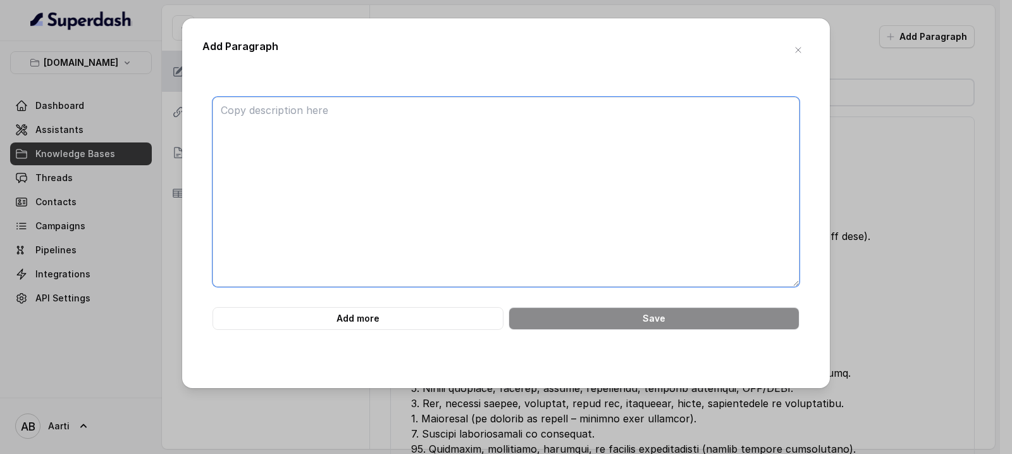
click at [233, 110] on textarea at bounding box center [506, 192] width 587 height 190
paste textarea "For a detailed understanding related to What is Covered and What is Not Covered…"
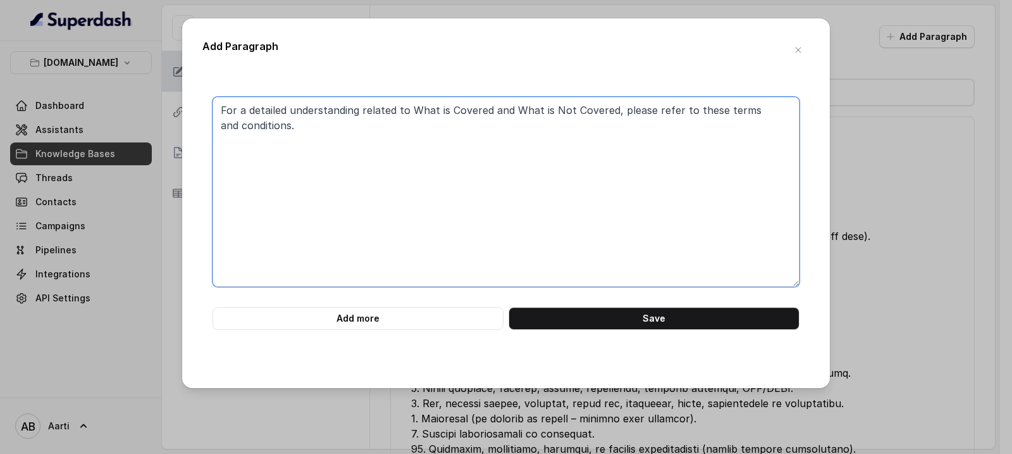
click at [220, 112] on textarea "For a detailed understanding related to What is Covered and What is Not Covered…" at bounding box center [506, 192] width 587 height 190
click at [228, 110] on textarea "For a detailed understanding related to What is Covered and What is Not Covered…" at bounding box center [506, 192] width 587 height 190
paste textarea "11. Trip Cancellation & Interruption"
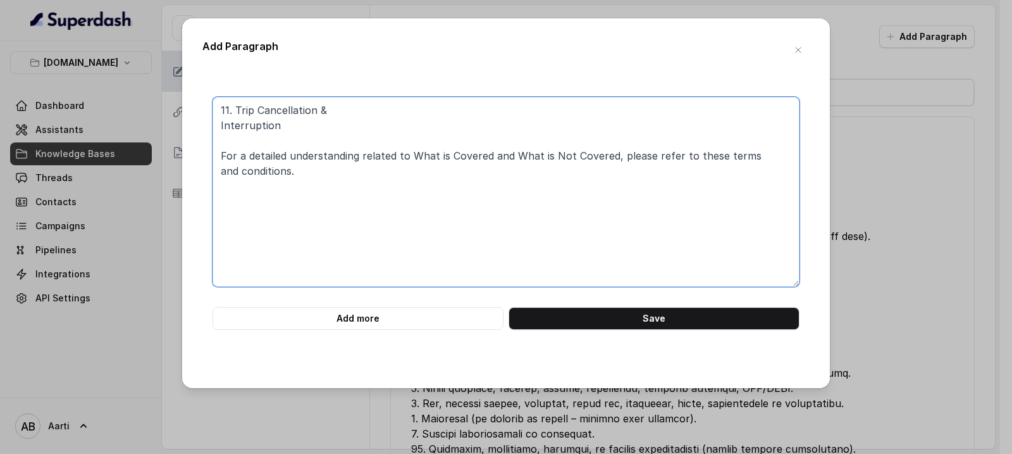
drag, startPoint x: 222, startPoint y: 127, endPoint x: 213, endPoint y: 145, distance: 20.7
click at [222, 127] on textarea "11. Trip Cancellation & Interruption For a detailed understanding related to Wh…" at bounding box center [506, 192] width 587 height 190
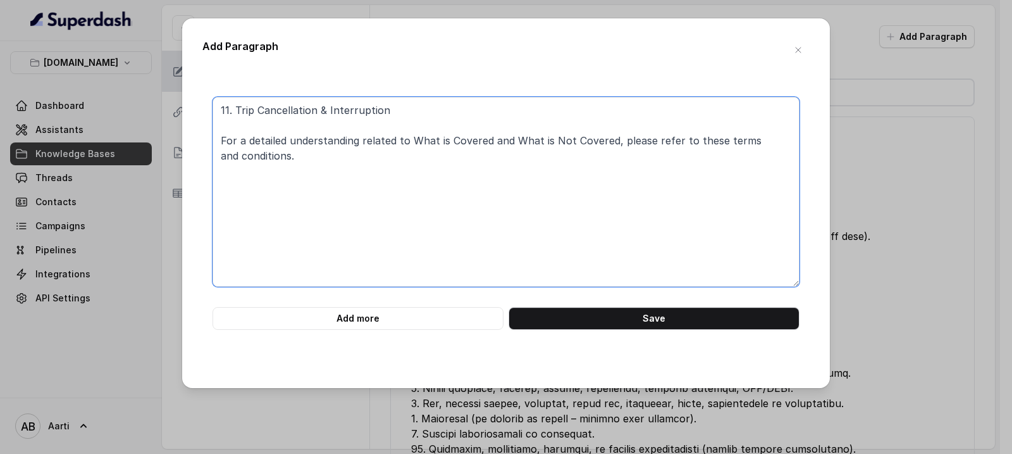
drag, startPoint x: 384, startPoint y: 109, endPoint x: 397, endPoint y: 111, distance: 12.9
click at [384, 109] on textarea "11. Trip Cancellation & Interruption For a detailed understanding related to Wh…" at bounding box center [506, 192] width 587 height 190
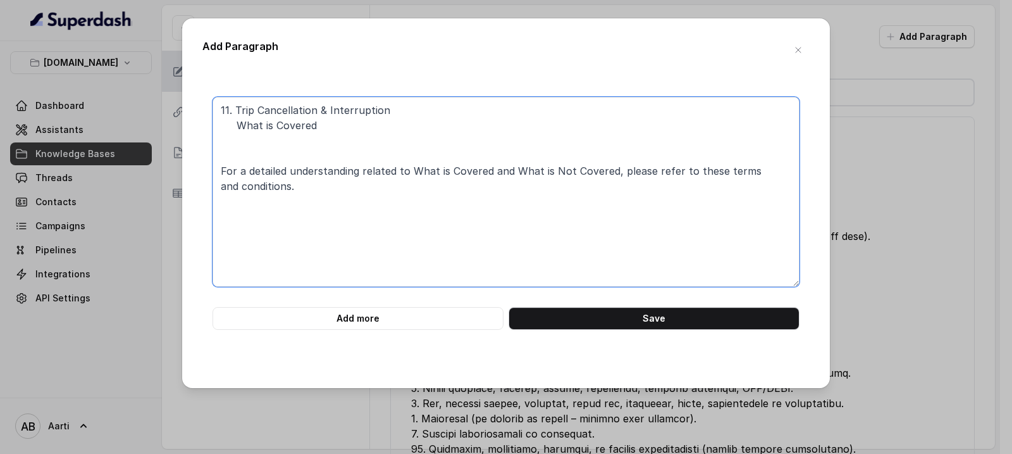
paste textarea "What is Not Covered"
click at [222, 142] on textarea "11. Trip Cancellation & Interruption What is Covered What is Not Covered For a …" at bounding box center [506, 192] width 587 height 190
click at [326, 128] on textarea "11. Trip Cancellation & Interruption What is Covered What is Not Covered For a …" at bounding box center [506, 192] width 587 height 190
paste textarea "Refund of non-refundable bookings if cancelled/shortened due to illness, job lo…"
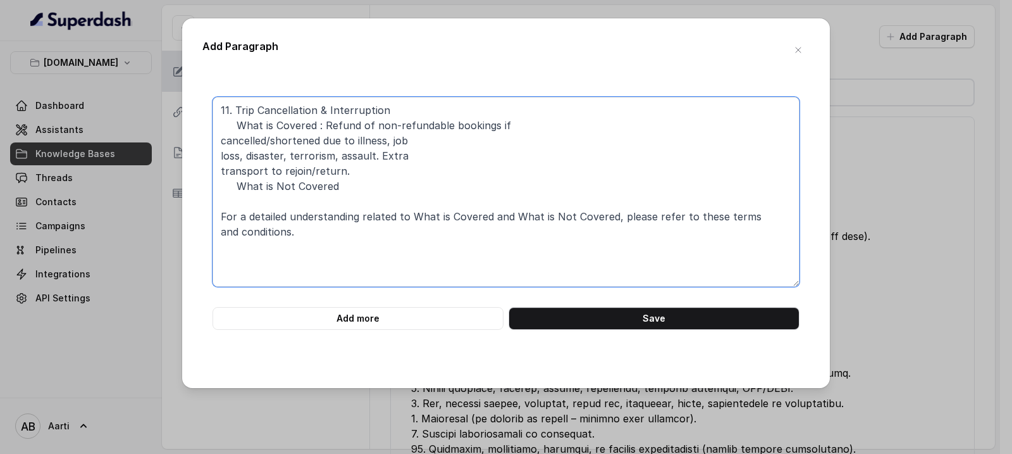
click at [220, 144] on textarea "11. Trip Cancellation & Interruption What is Covered : Refund of non-refundable…" at bounding box center [506, 192] width 587 height 190
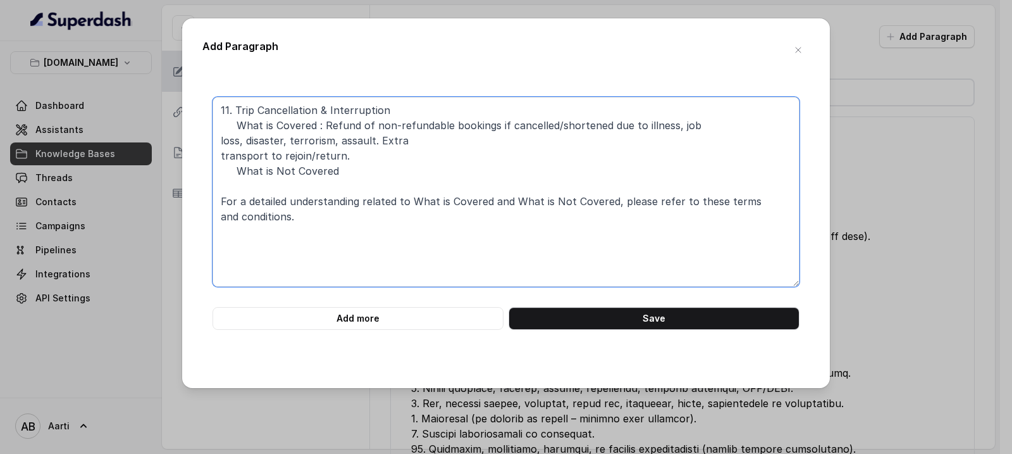
click at [216, 142] on textarea "11. Trip Cancellation & Interruption What is Covered : Refund of non-refundable…" at bounding box center [506, 192] width 587 height 190
click at [216, 144] on textarea "11. Trip Cancellation & Interruption What is Covered : Refund of non-refundable…" at bounding box center [506, 192] width 587 height 190
click at [218, 156] on textarea "11. Trip Cancellation & Interruption What is Covered : Refund of non-refundable…" at bounding box center [506, 192] width 587 height 190
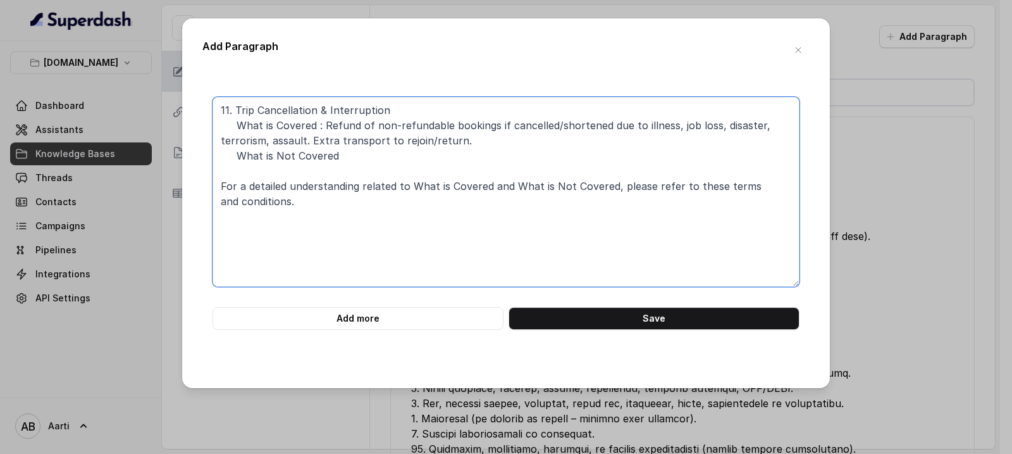
click at [220, 147] on textarea "11. Trip Cancellation & Interruption What is Covered : Refund of non-refundable…" at bounding box center [506, 192] width 587 height 190
click at [220, 141] on textarea "11. Trip Cancellation & Interruption What is Covered : Refund of non-refundable…" at bounding box center [506, 192] width 587 height 190
click at [220, 140] on textarea "11. Trip Cancellation & Interruption What is Covered : Refund of non-refundable…" at bounding box center [506, 192] width 587 height 190
click at [345, 154] on textarea "11. Trip Cancellation & Interruption What is Covered : Refund of non-refundable…" at bounding box center [506, 192] width 587 height 190
paste textarea "Cancellations due to personal choice, financial loss, operator defaults. Govern…"
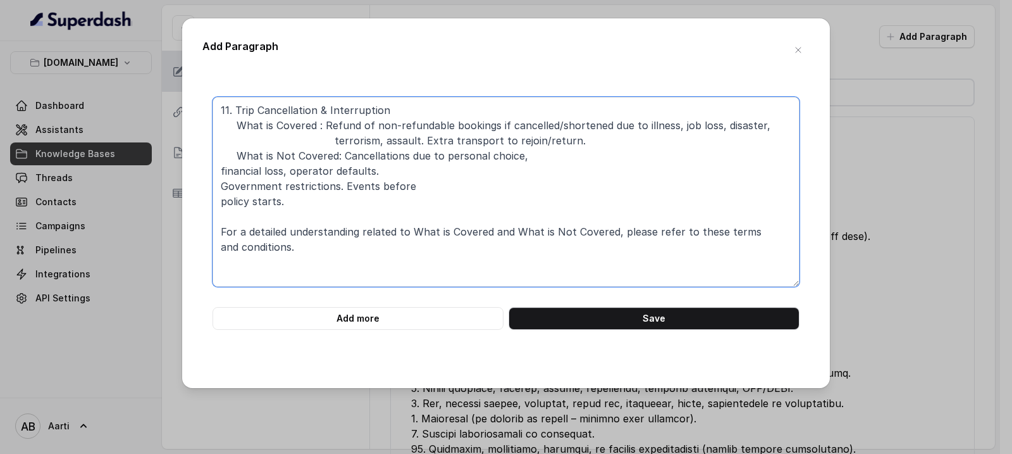
click at [217, 198] on textarea "11. Trip Cancellation & Interruption What is Covered : Refund of non-refundable…" at bounding box center [506, 192] width 587 height 190
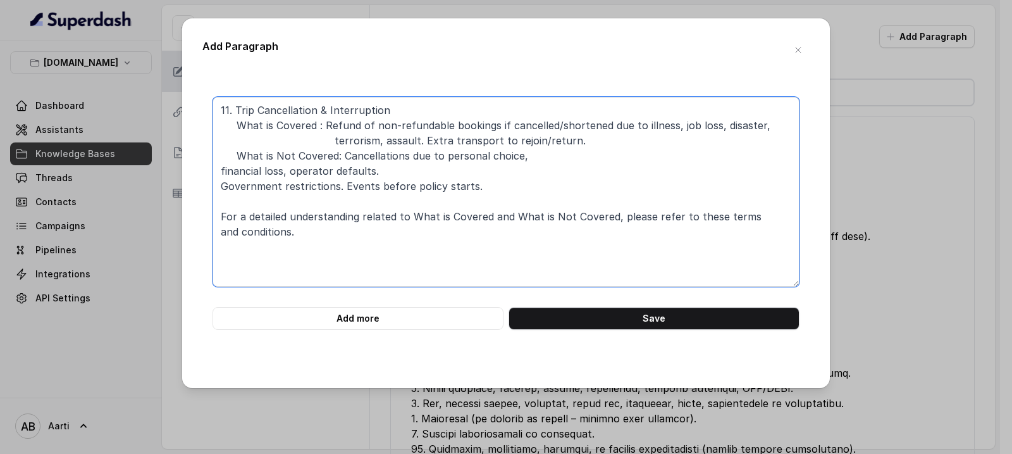
click at [218, 186] on textarea "11. Trip Cancellation & Interruption What is Covered : Refund of non-refundable…" at bounding box center [506, 192] width 587 height 190
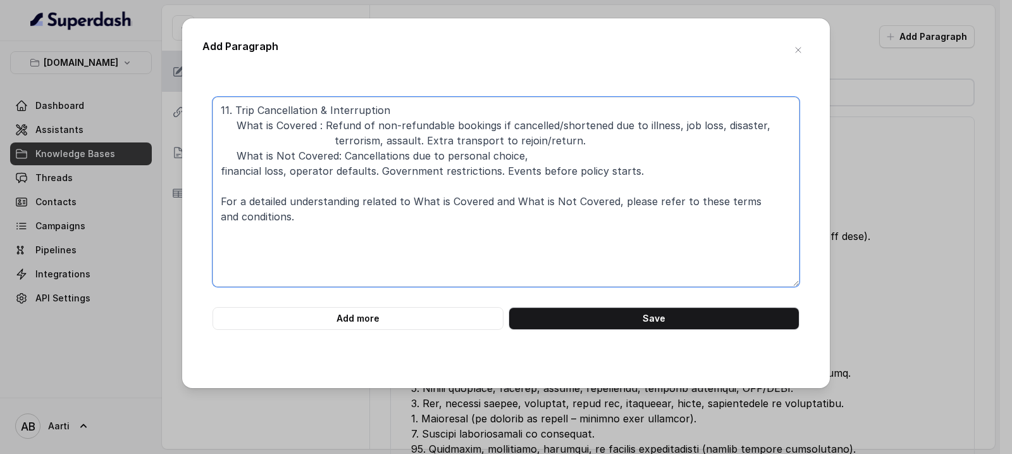
click at [220, 171] on textarea "11. Trip Cancellation & Interruption What is Covered : Refund of non-refundable…" at bounding box center [506, 192] width 587 height 190
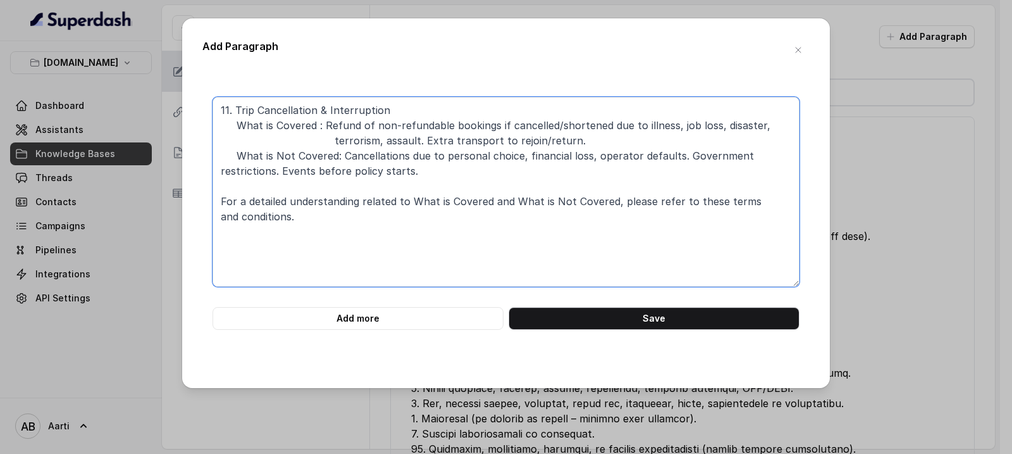
click at [218, 169] on textarea "11. Trip Cancellation & Interruption What is Covered : Refund of non-refundable…" at bounding box center [506, 192] width 587 height 190
click at [219, 108] on textarea "11. Trip Cancellation & Interruption What is Covered : Refund of non-refundable…" at bounding box center [506, 192] width 587 height 190
click at [232, 116] on textarea "11. Trip Cancellation & Interruption What is Covered : Refund of non-refundable…" at bounding box center [506, 192] width 587 height 190
paste textarea "10. Trip Delay Extra costs if the trip is delayed >12 hrs due to illness, job l…"
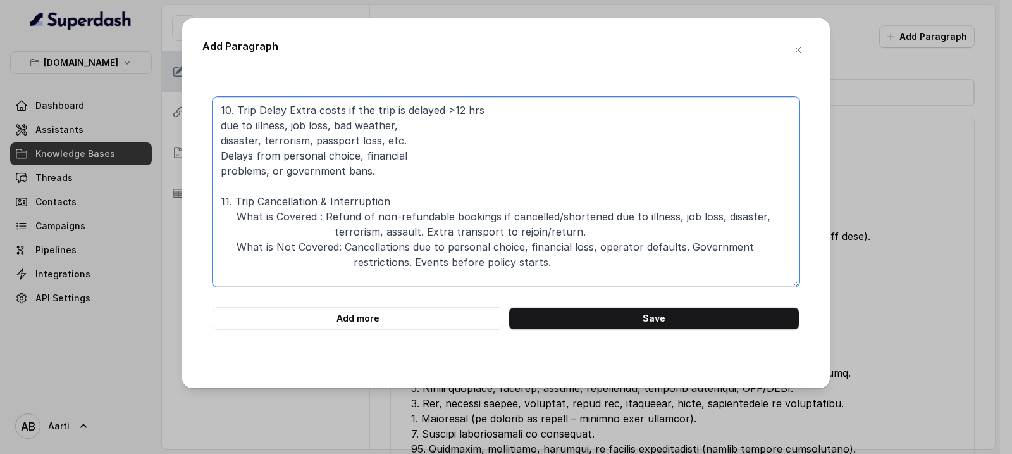
drag, startPoint x: 219, startPoint y: 127, endPoint x: 216, endPoint y: 135, distance: 9.4
click at [219, 127] on textarea "10. Trip Delay Extra costs if the trip is delayed >12 hrs due to illness, job l…" at bounding box center [506, 192] width 587 height 190
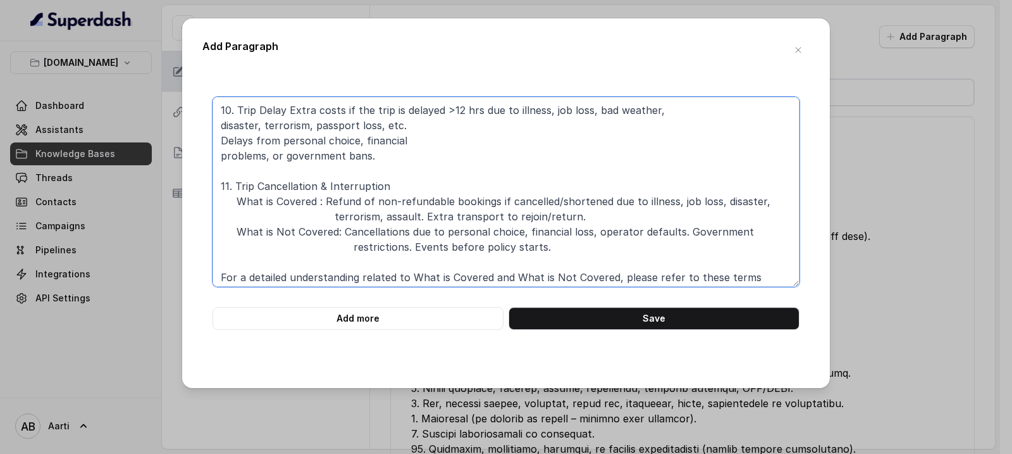
click at [285, 108] on textarea "10. Trip Delay Extra costs if the trip is delayed >12 hrs due to illness, job l…" at bounding box center [506, 192] width 587 height 190
click at [286, 110] on textarea "10. Trip Delay Extra costs if the trip is delayed >12 hrs due to illness, job l…" at bounding box center [506, 192] width 587 height 190
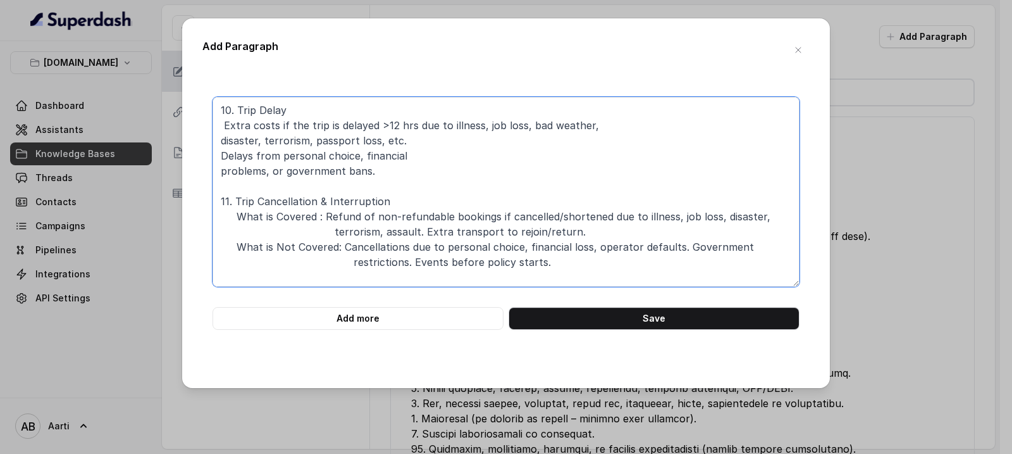
drag, startPoint x: 236, startPoint y: 218, endPoint x: 319, endPoint y: 219, distance: 82.9
click at [321, 220] on textarea "10. Trip Delay Extra costs if the trip is delayed >12 hrs due to illness, job l…" at bounding box center [506, 192] width 587 height 190
click at [223, 138] on textarea "10. Trip Delay Extra costs if the trip is delayed >12 hrs due to illness, job l…" at bounding box center [506, 192] width 587 height 190
click at [224, 126] on textarea "10. Trip Delay Extra costs if the trip is delayed >12 hrs due to illness, job l…" at bounding box center [506, 192] width 587 height 190
paste textarea "What is Covered :"
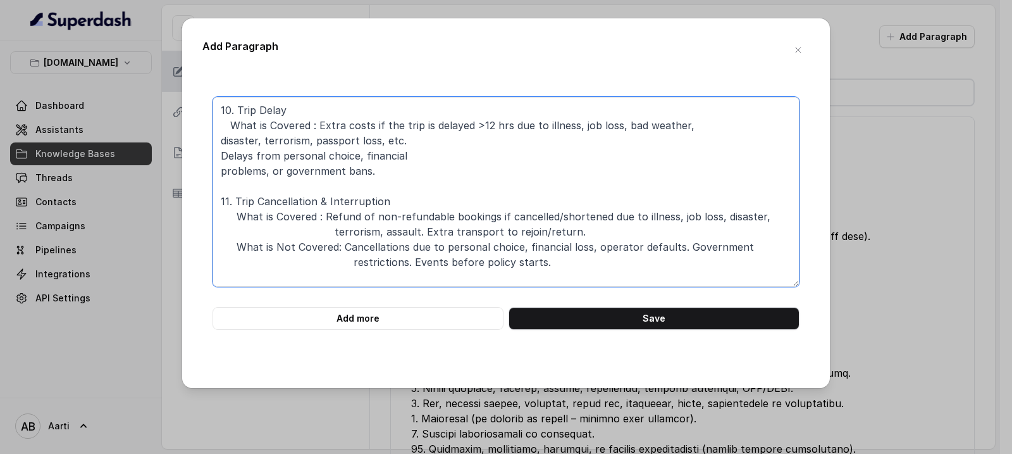
click at [232, 126] on textarea "10. Trip Delay What is Covered : Extra costs if the trip is delayed >12 hrs due…" at bounding box center [506, 192] width 587 height 190
click at [219, 142] on textarea "10. Trip Delay What is Covered : Extra costs if the trip is delayed >12 hrs due…" at bounding box center [506, 192] width 587 height 190
click at [222, 155] on textarea "10. Trip Delay What is Covered : Extra costs if the trip is delayed >12 hrs due…" at bounding box center [506, 192] width 587 height 190
drag, startPoint x: 237, startPoint y: 246, endPoint x: 337, endPoint y: 249, distance: 100.0
click at [337, 249] on textarea "10. Trip Delay What is Covered : Extra costs if the trip is delayed >12 hrs due…" at bounding box center [506, 192] width 587 height 190
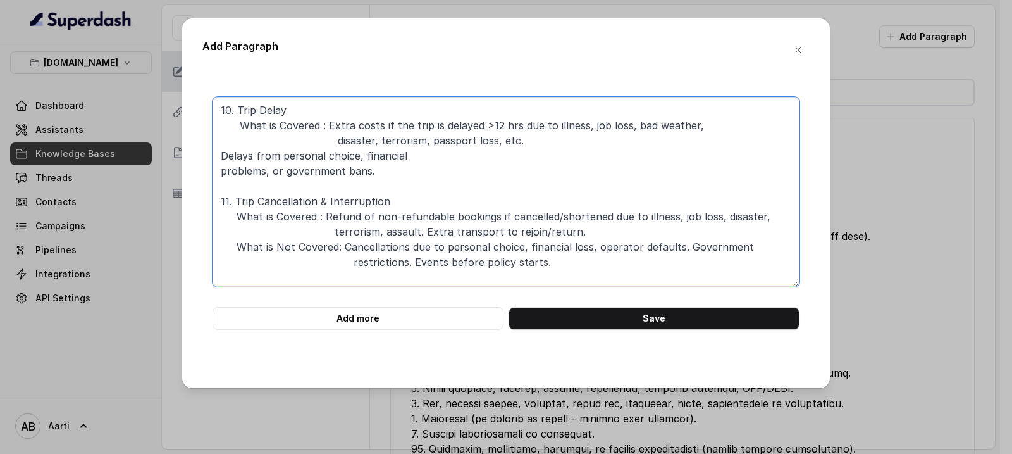
click at [220, 154] on textarea "10. Trip Delay What is Covered : Extra costs if the trip is delayed >12 hrs due…" at bounding box center [506, 192] width 587 height 190
paste textarea "What is Not Covered:"
click at [220, 156] on textarea "10. Trip Delay What is Covered : Extra costs if the trip is delayed >12 hrs due…" at bounding box center [506, 192] width 587 height 190
click at [220, 172] on textarea "10. Trip Delay What is Covered : Extra costs if the trip is delayed >12 hrs due…" at bounding box center [506, 192] width 587 height 190
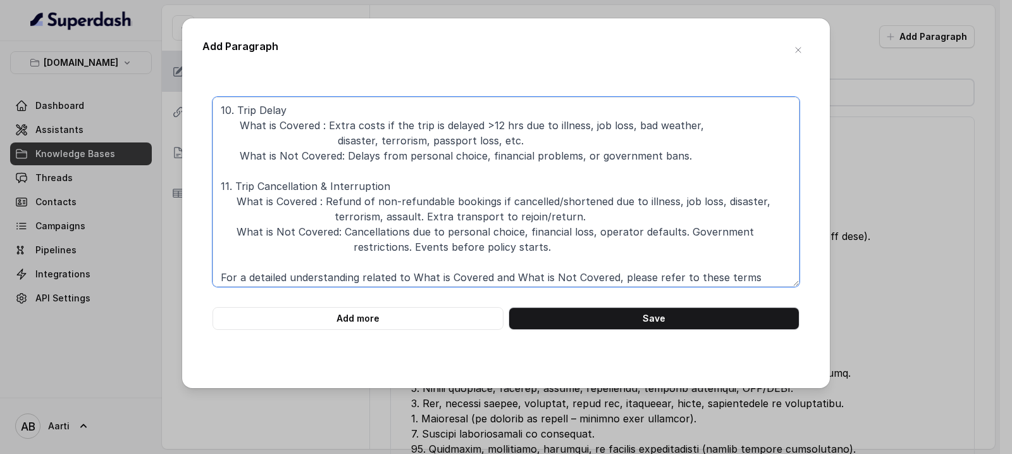
click at [528, 163] on textarea "10. Trip Delay What is Covered : Extra costs if the trip is delayed >12 hrs due…" at bounding box center [506, 192] width 587 height 190
click at [221, 108] on textarea "10. Trip Delay What is Covered : Extra costs if the trip is delayed >12 hrs due…" at bounding box center [506, 192] width 587 height 190
click at [227, 109] on textarea "10. Trip Delay What is Covered : Extra costs if the trip is delayed >12 hrs due…" at bounding box center [506, 192] width 587 height 190
paste textarea "9. Daily Allowance in Hospitalization Daily cash if hospitalized abroad for >2 …"
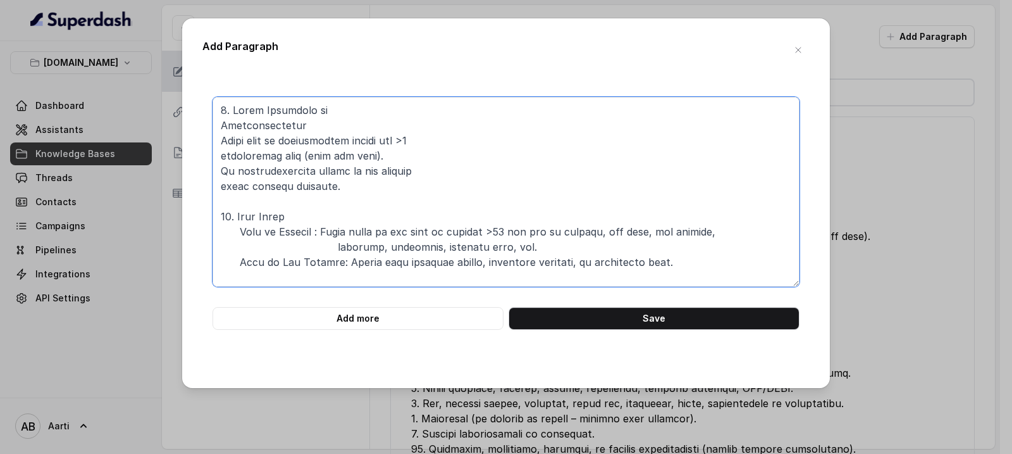
click at [221, 126] on textarea at bounding box center [506, 192] width 587 height 190
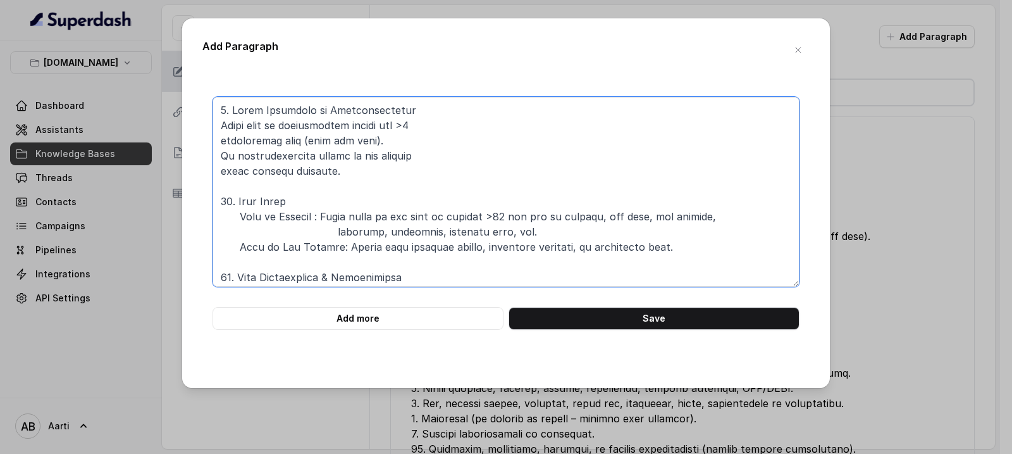
click at [220, 124] on textarea at bounding box center [506, 192] width 587 height 190
drag, startPoint x: 238, startPoint y: 214, endPoint x: 323, endPoint y: 216, distance: 85.4
click at [323, 216] on textarea at bounding box center [506, 192] width 587 height 190
click at [321, 215] on textarea at bounding box center [506, 192] width 587 height 190
drag, startPoint x: 321, startPoint y: 217, endPoint x: 240, endPoint y: 219, distance: 81.6
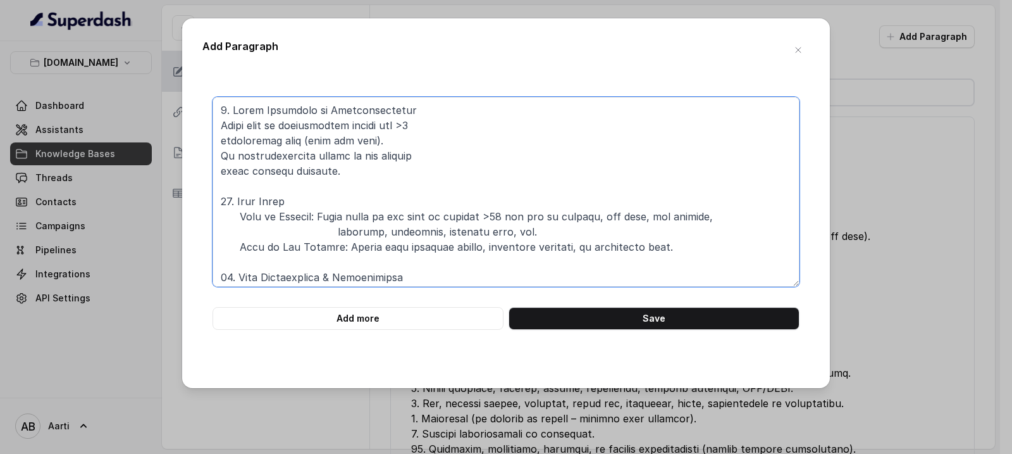
click at [240, 219] on textarea at bounding box center [506, 192] width 587 height 190
click at [219, 123] on textarea at bounding box center [506, 192] width 587 height 190
paste textarea "What is Covered:"
click at [221, 127] on textarea at bounding box center [506, 192] width 587 height 190
click at [218, 139] on textarea at bounding box center [506, 192] width 587 height 190
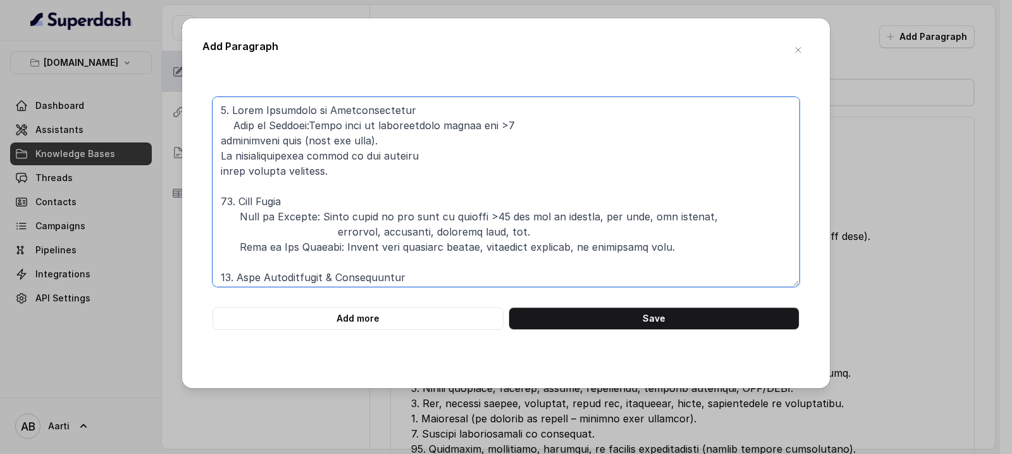
click at [225, 143] on textarea at bounding box center [506, 192] width 587 height 190
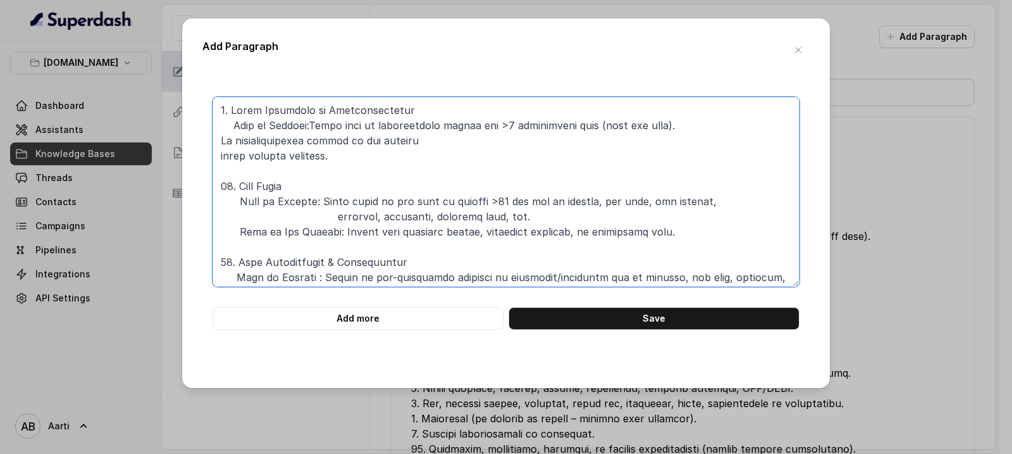
drag, startPoint x: 219, startPoint y: 137, endPoint x: 222, endPoint y: 146, distance: 9.4
click at [219, 138] on textarea at bounding box center [506, 192] width 587 height 190
drag, startPoint x: 237, startPoint y: 232, endPoint x: 340, endPoint y: 233, distance: 102.5
click at [340, 233] on textarea at bounding box center [506, 192] width 587 height 190
click at [218, 140] on textarea at bounding box center [506, 192] width 587 height 190
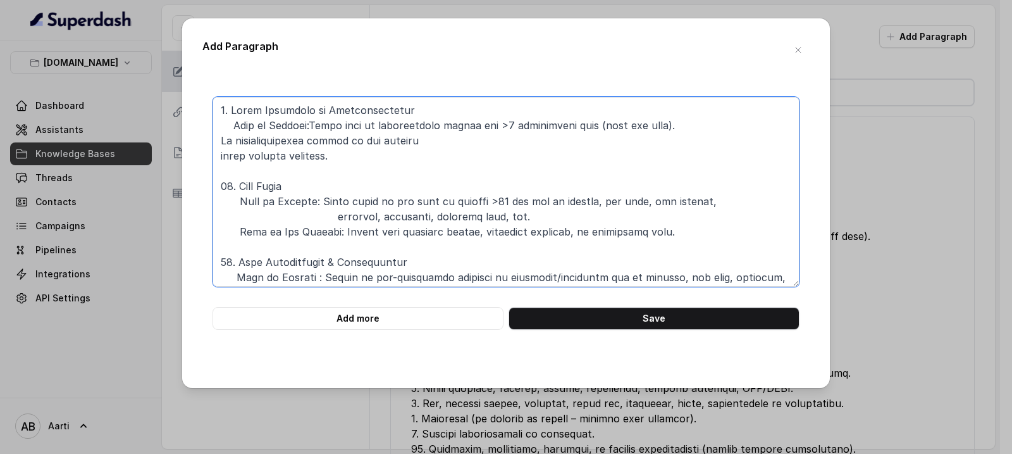
paste textarea "What is Not Covered:"
click at [222, 139] on textarea at bounding box center [506, 192] width 587 height 190
click at [220, 156] on textarea at bounding box center [506, 192] width 587 height 190
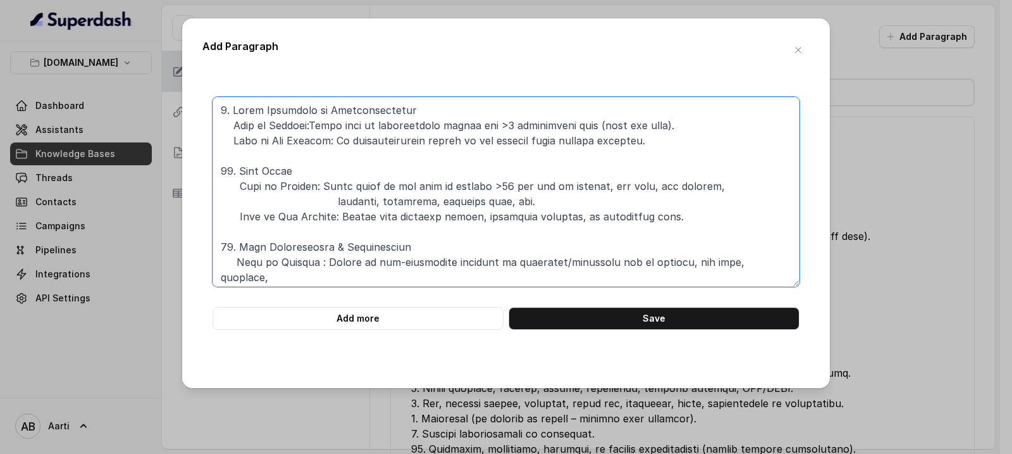
click at [218, 108] on textarea at bounding box center [506, 192] width 587 height 190
click at [226, 110] on textarea at bounding box center [506, 192] width 587 height 190
paste textarea "8. Personal Liability Pays if you accidentally cause injury/death to someone or…"
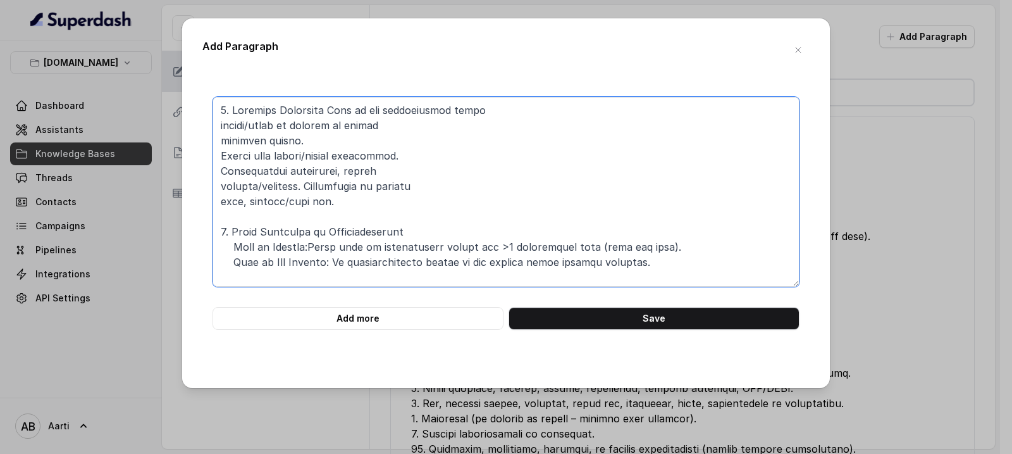
click at [215, 128] on textarea at bounding box center [506, 192] width 587 height 190
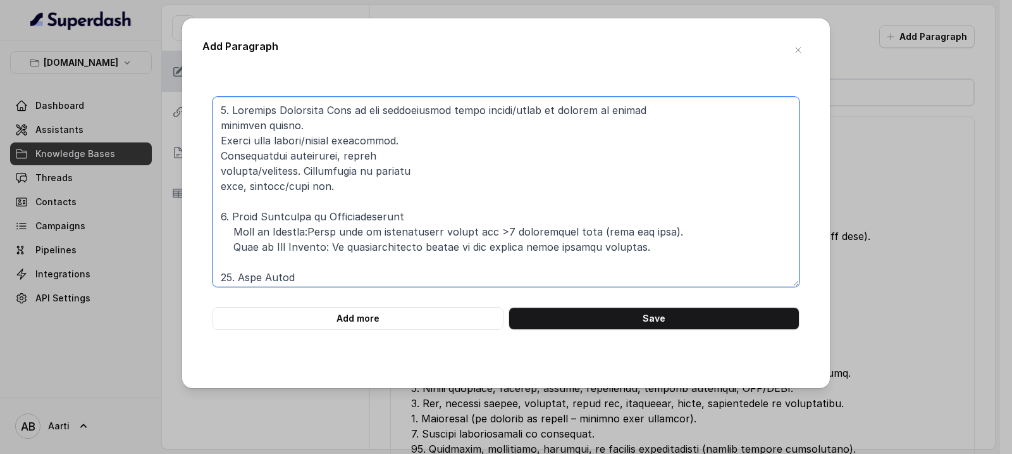
click at [220, 130] on textarea at bounding box center [506, 192] width 587 height 190
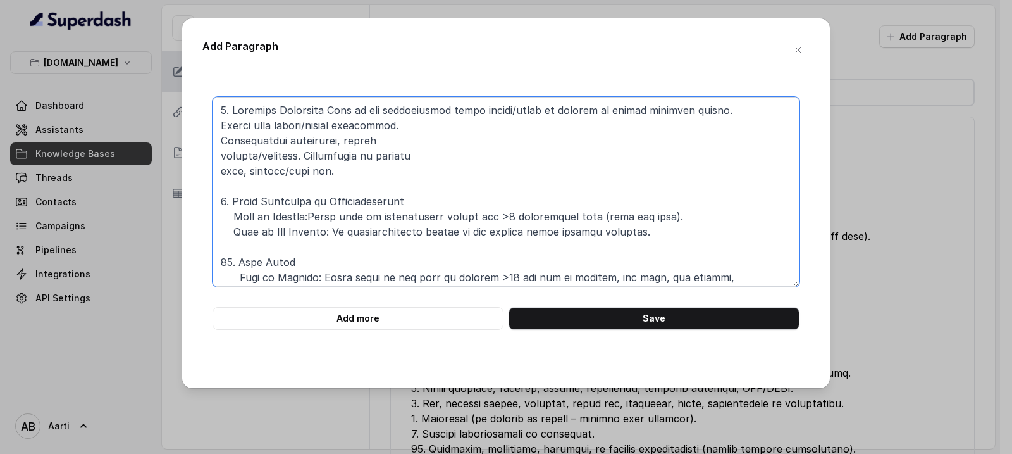
click at [220, 127] on textarea at bounding box center [506, 192] width 587 height 190
drag, startPoint x: 234, startPoint y: 220, endPoint x: 315, endPoint y: 220, distance: 81.0
click at [315, 220] on textarea at bounding box center [506, 192] width 587 height 190
click at [220, 127] on textarea at bounding box center [506, 192] width 587 height 190
paste textarea "What is Covered:"
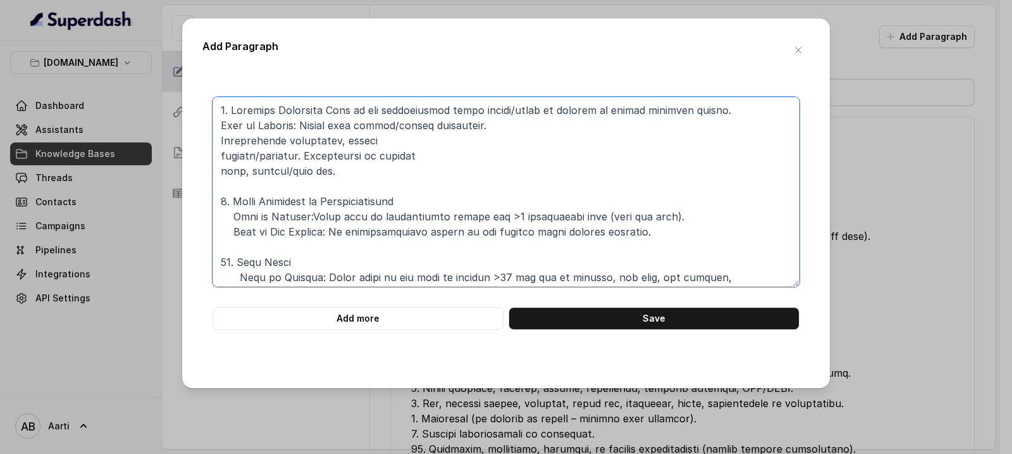
click at [221, 140] on textarea at bounding box center [506, 192] width 587 height 190
paste textarea "What is Covered:"
click at [258, 143] on textarea at bounding box center [506, 192] width 587 height 190
click at [220, 129] on textarea at bounding box center [506, 192] width 587 height 190
click at [218, 141] on textarea at bounding box center [506, 192] width 587 height 190
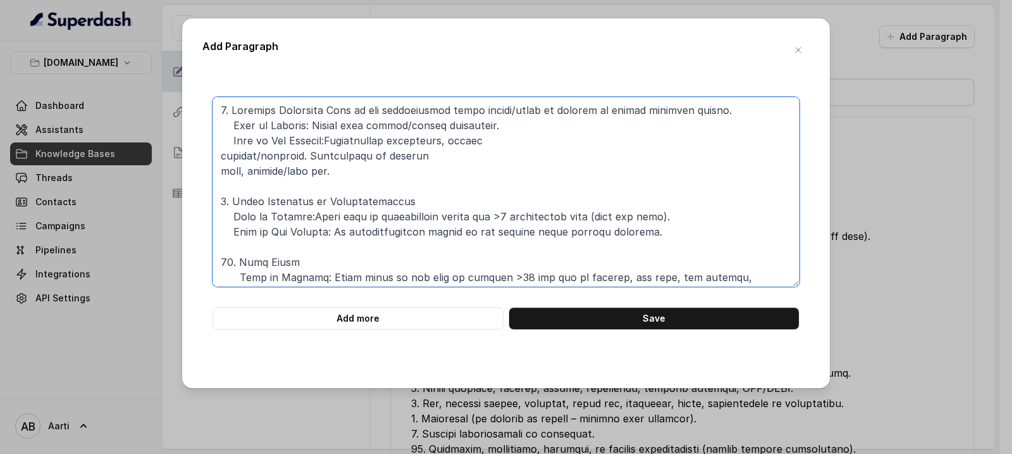
click at [219, 158] on textarea at bounding box center [506, 192] width 587 height 190
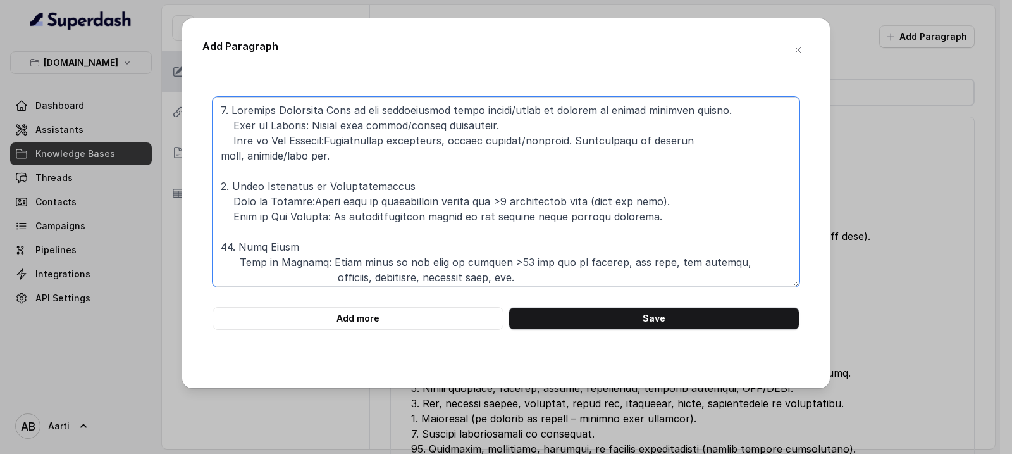
click at [223, 159] on textarea at bounding box center [506, 192] width 587 height 190
click at [253, 143] on textarea at bounding box center [506, 192] width 587 height 190
click at [220, 113] on textarea at bounding box center [506, 192] width 587 height 190
click at [221, 113] on textarea at bounding box center [506, 192] width 587 height 190
paste textarea "7. [MEDICAL_DATA] – Common Carrier"
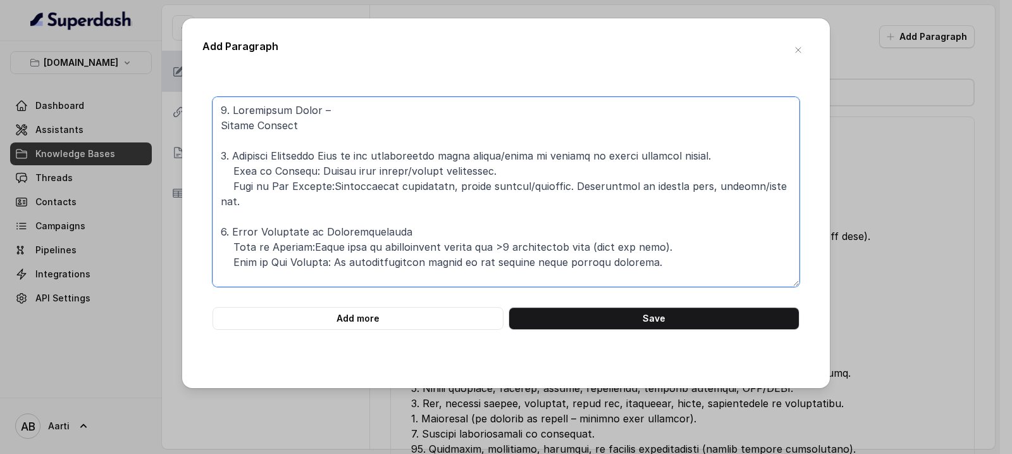
click at [221, 132] on textarea at bounding box center [506, 192] width 587 height 190
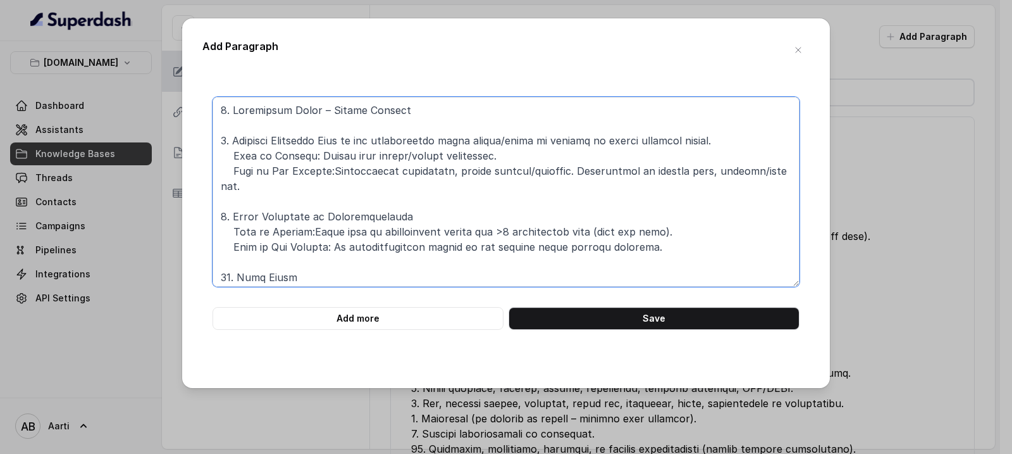
click at [401, 109] on textarea at bounding box center [506, 192] width 587 height 190
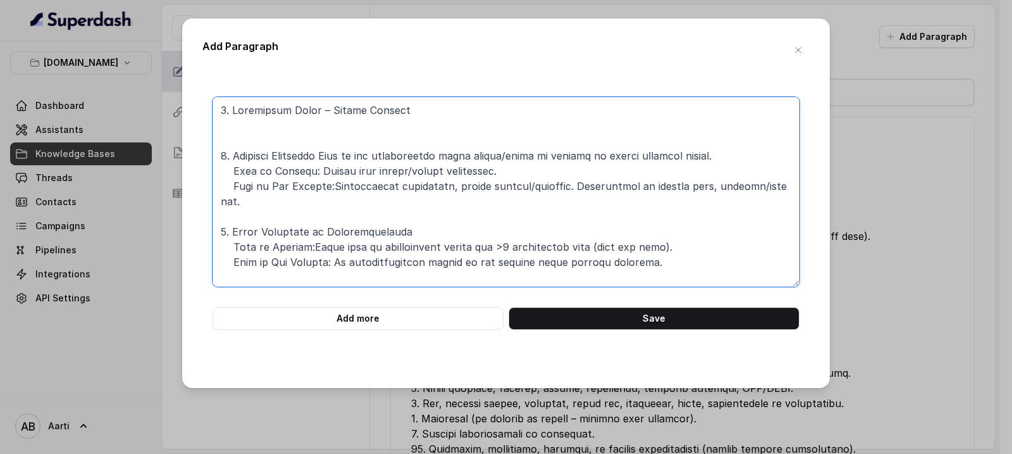
drag, startPoint x: 239, startPoint y: 171, endPoint x: 309, endPoint y: 171, distance: 70.9
click at [314, 173] on textarea at bounding box center [506, 192] width 587 height 190
click at [237, 126] on textarea at bounding box center [506, 192] width 587 height 190
paste textarea "What is Covered:"
click at [223, 127] on textarea at bounding box center [506, 192] width 587 height 190
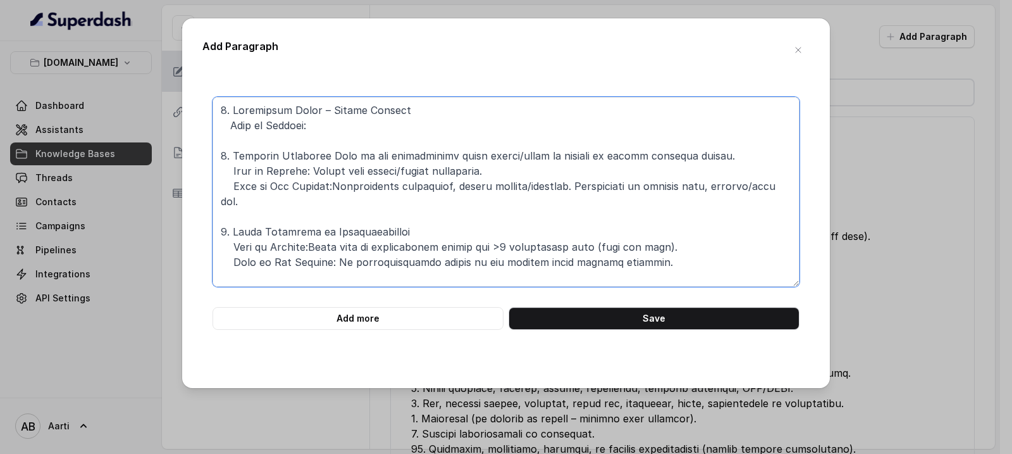
click at [315, 126] on textarea at bounding box center [506, 192] width 587 height 190
paste textarea "Payout if death occurs [DATE] of an accident while travelling as a passenger on…"
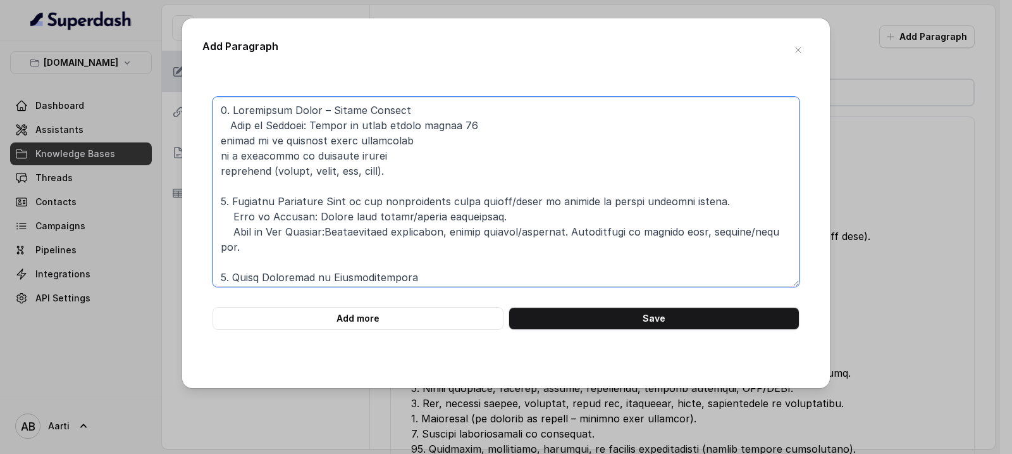
click at [222, 142] on textarea at bounding box center [506, 192] width 587 height 190
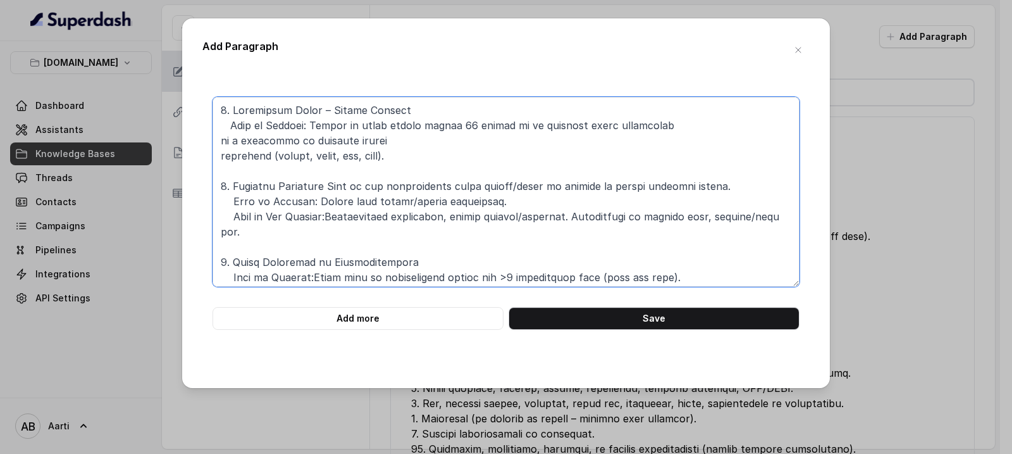
click at [221, 140] on textarea at bounding box center [506, 192] width 587 height 190
click at [218, 156] on textarea at bounding box center [506, 192] width 587 height 190
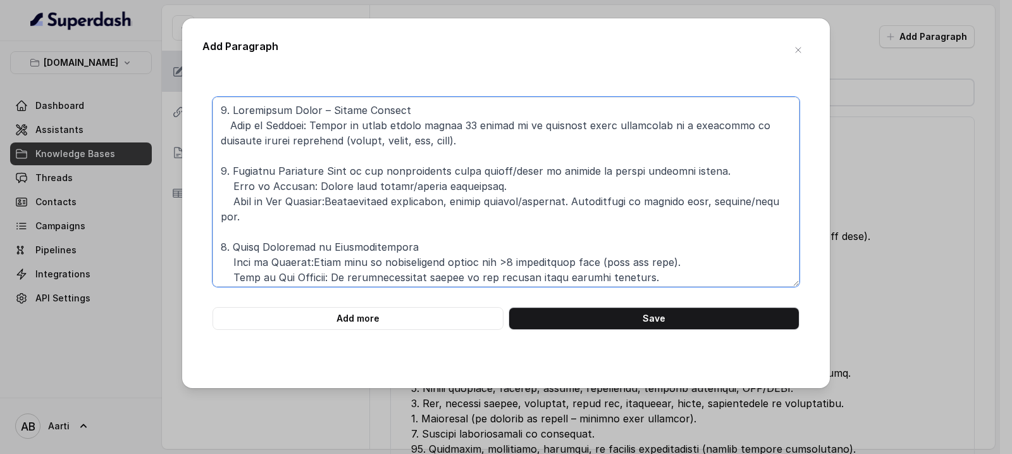
click at [220, 140] on textarea at bounding box center [506, 192] width 587 height 190
click at [567, 142] on textarea at bounding box center [506, 192] width 587 height 190
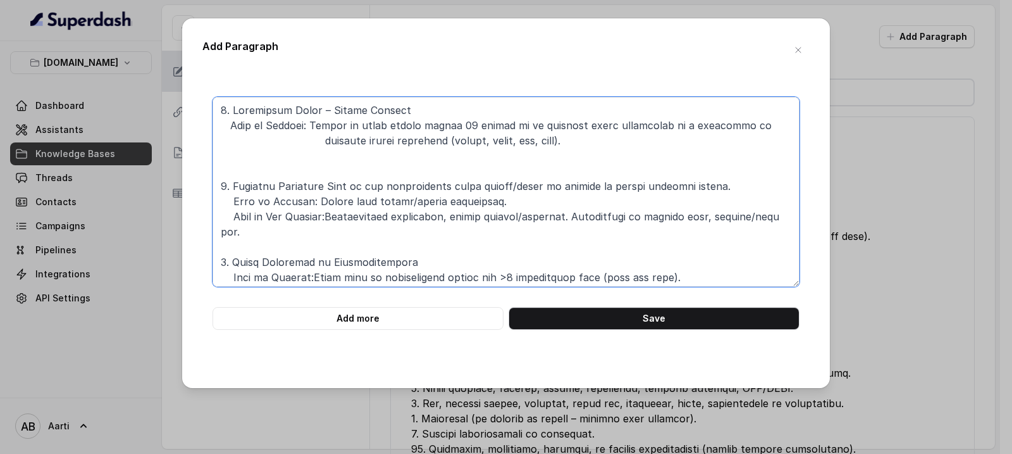
drag, startPoint x: 233, startPoint y: 217, endPoint x: 333, endPoint y: 218, distance: 100.6
click at [333, 218] on textarea at bounding box center [506, 192] width 587 height 190
click at [242, 156] on textarea at bounding box center [506, 192] width 587 height 190
paste textarea "What is Not Covered:"
click at [221, 154] on textarea at bounding box center [506, 192] width 587 height 190
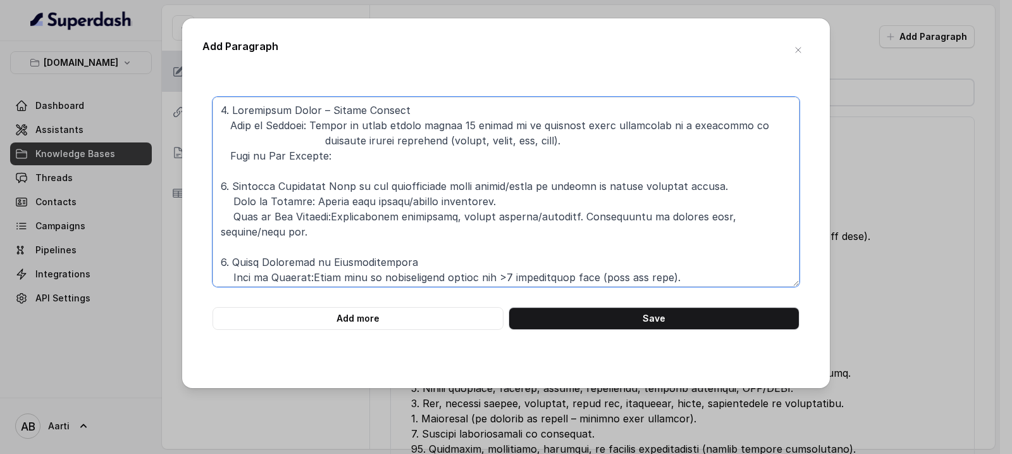
click at [335, 157] on textarea at bounding box center [506, 192] width 587 height 190
paste textarea "Travelling in unlicensed/private aircraft. Travelling as crew/pilot."
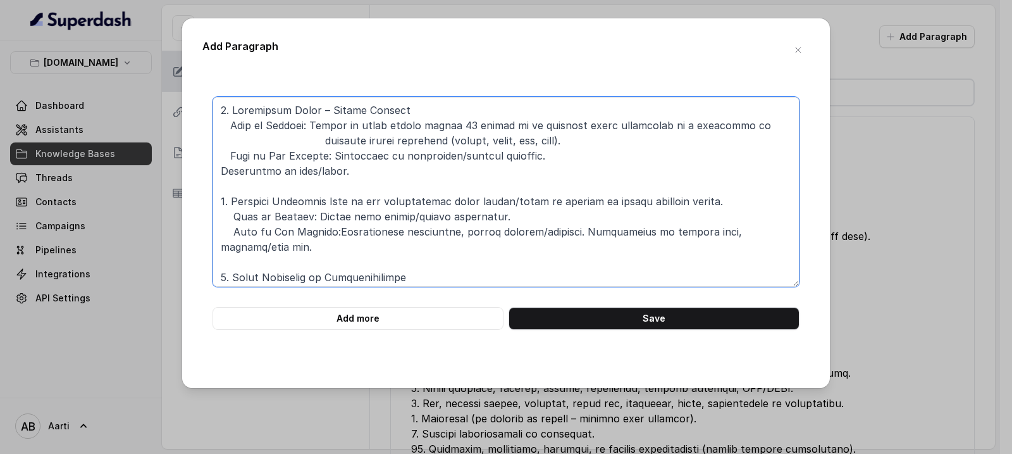
click at [218, 168] on textarea at bounding box center [506, 192] width 587 height 190
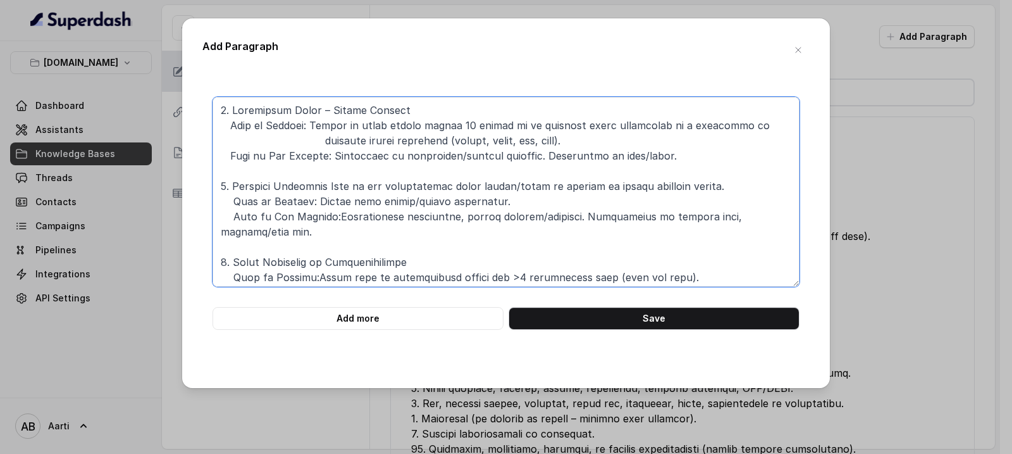
click at [654, 156] on textarea at bounding box center [506, 192] width 587 height 190
click at [524, 156] on textarea at bounding box center [506, 192] width 587 height 190
click at [221, 108] on textarea at bounding box center [506, 192] width 587 height 190
click at [525, 158] on textarea at bounding box center [506, 192] width 587 height 190
click at [525, 154] on textarea at bounding box center [506, 192] width 587 height 190
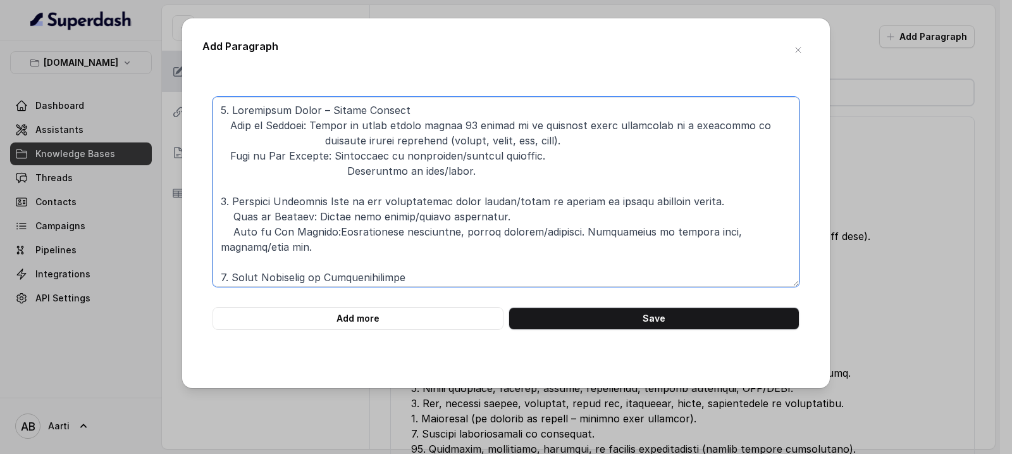
click at [214, 106] on textarea at bounding box center [506, 192] width 587 height 190
click at [219, 109] on textarea at bounding box center [506, 192] width 587 height 190
paste textarea "6. Personal Accident Lump sum for death or permanent disability from an acciden…"
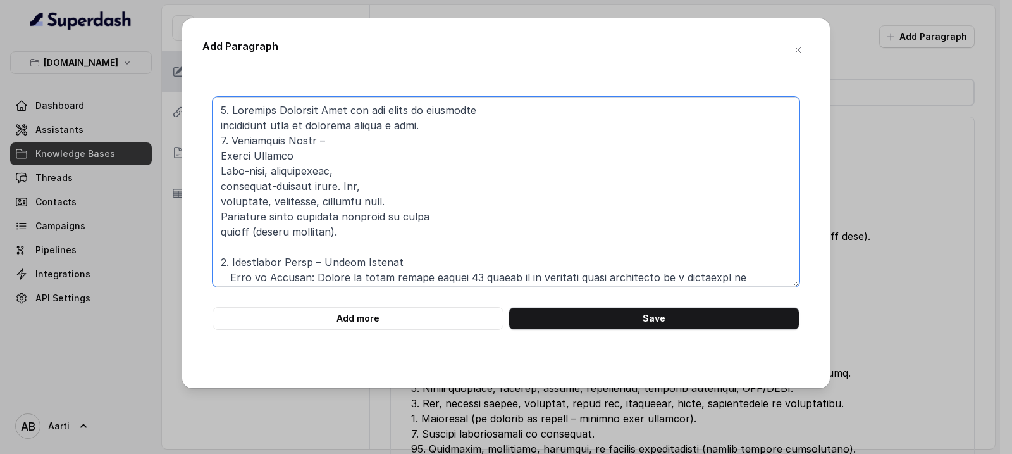
click at [220, 127] on textarea at bounding box center [506, 192] width 587 height 190
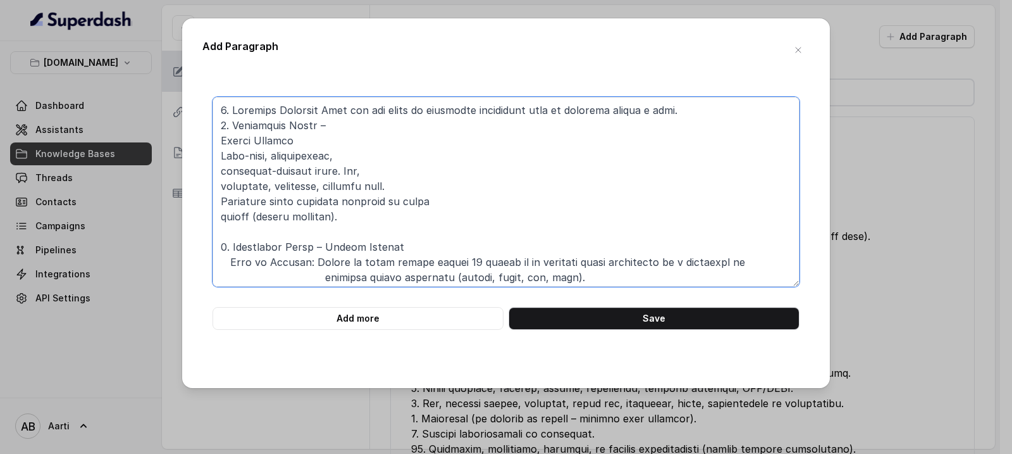
click at [320, 108] on textarea at bounding box center [506, 192] width 587 height 190
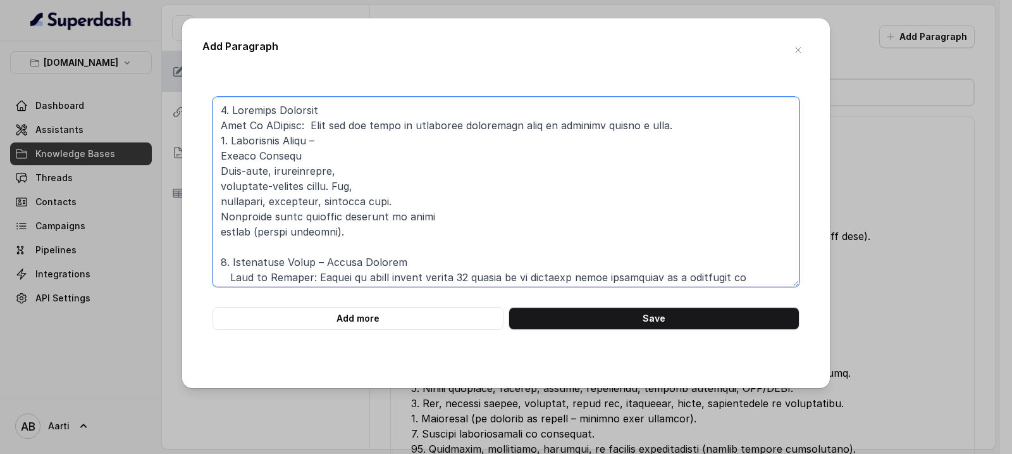
click at [273, 127] on textarea at bounding box center [506, 192] width 587 height 190
click at [225, 123] on textarea at bounding box center [506, 192] width 587 height 190
click at [683, 130] on textarea at bounding box center [506, 192] width 587 height 190
click at [270, 156] on textarea at bounding box center [506, 192] width 587 height 190
click at [261, 159] on textarea at bounding box center [506, 192] width 587 height 190
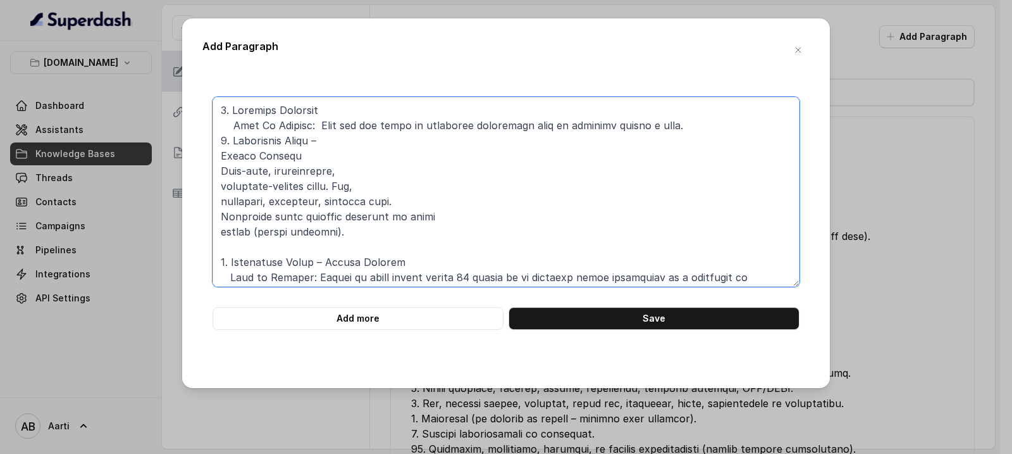
click at [321, 141] on textarea at bounding box center [506, 192] width 587 height 190
drag, startPoint x: 306, startPoint y: 153, endPoint x: 223, endPoint y: 141, distance: 83.8
click at [223, 141] on textarea at bounding box center [506, 192] width 587 height 190
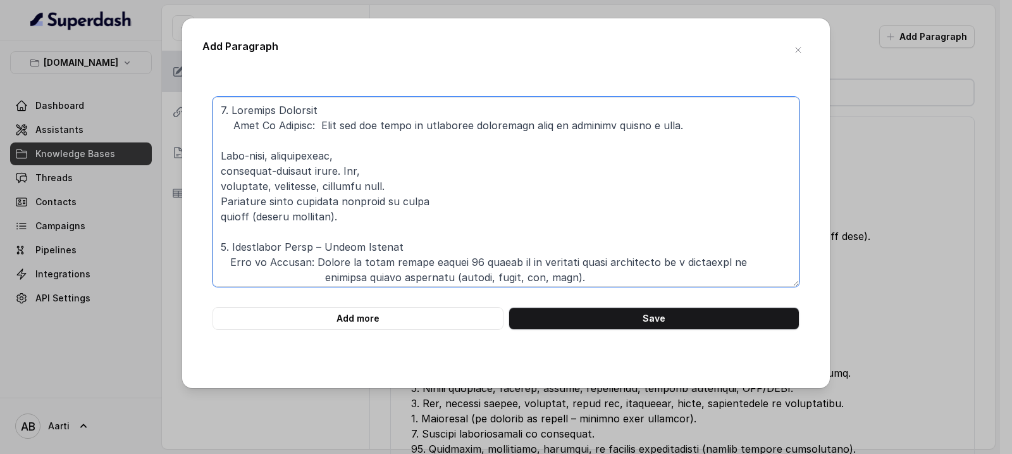
click at [221, 154] on textarea at bounding box center [506, 192] width 587 height 190
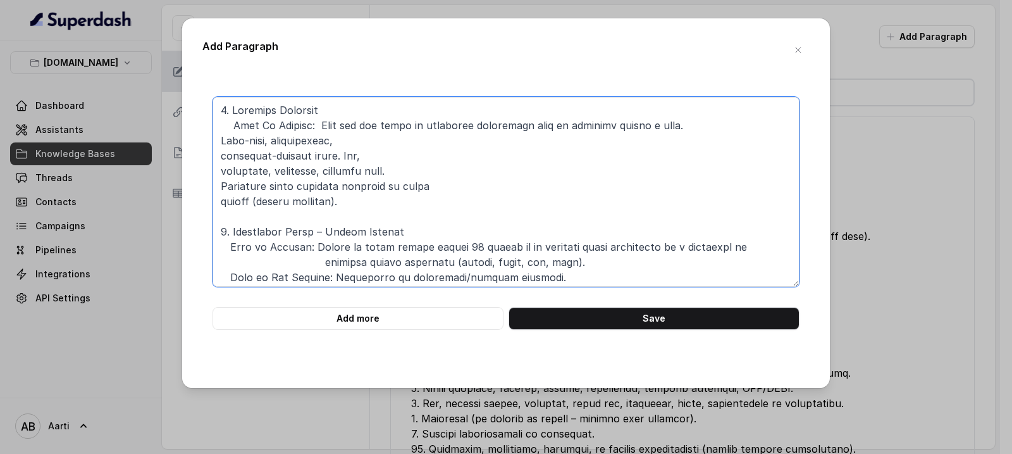
click at [222, 158] on textarea at bounding box center [506, 192] width 587 height 190
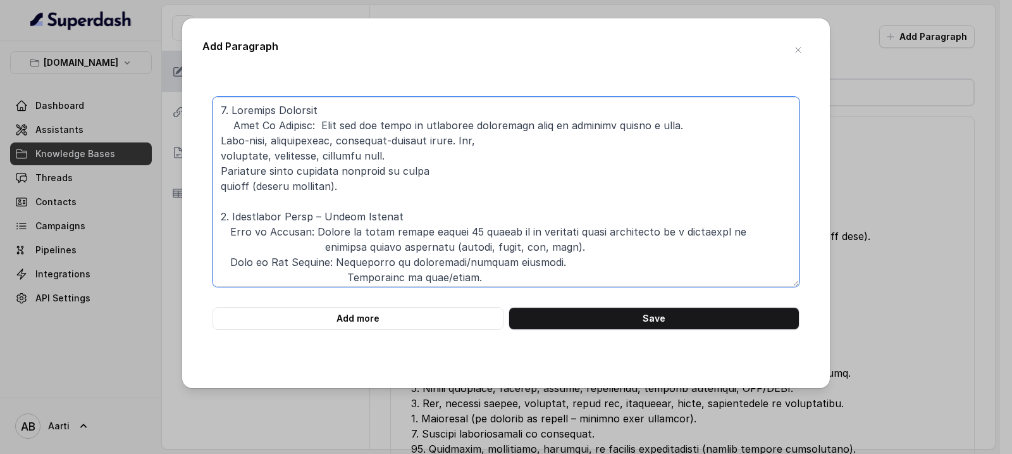
click at [227, 156] on textarea at bounding box center [506, 192] width 587 height 190
click at [222, 157] on textarea at bounding box center [506, 192] width 587 height 190
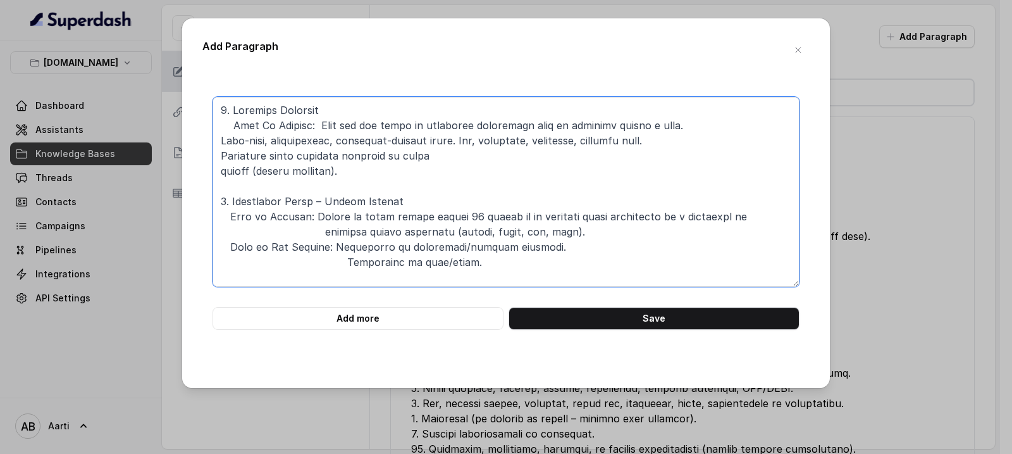
click at [220, 158] on textarea at bounding box center [506, 192] width 587 height 190
click at [221, 154] on textarea at bounding box center [506, 192] width 587 height 190
click at [226, 171] on textarea at bounding box center [506, 192] width 587 height 190
click at [223, 173] on textarea at bounding box center [506, 192] width 587 height 190
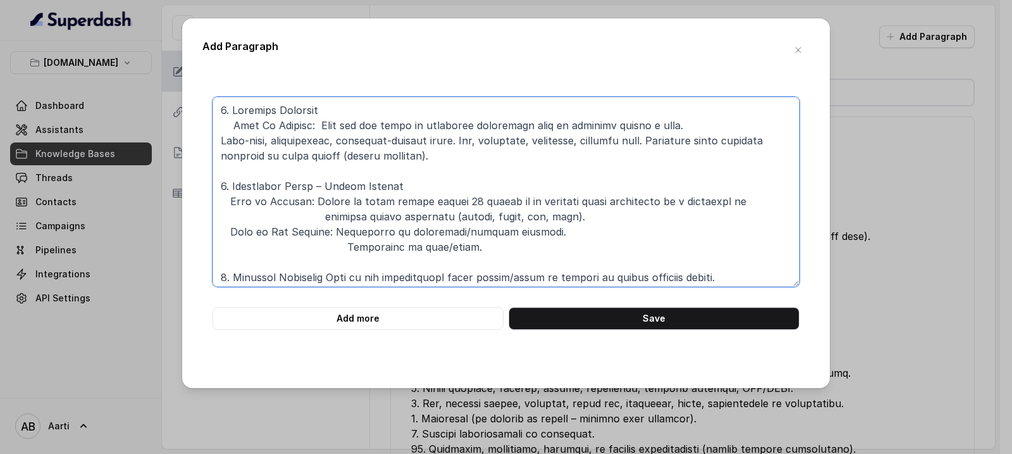
click at [220, 139] on textarea at bounding box center [506, 192] width 587 height 190
drag, startPoint x: 232, startPoint y: 232, endPoint x: 332, endPoint y: 233, distance: 100.0
click at [333, 233] on textarea at bounding box center [506, 192] width 587 height 190
click at [220, 139] on textarea at bounding box center [506, 192] width 587 height 190
paste textarea "What is Not Covered:"
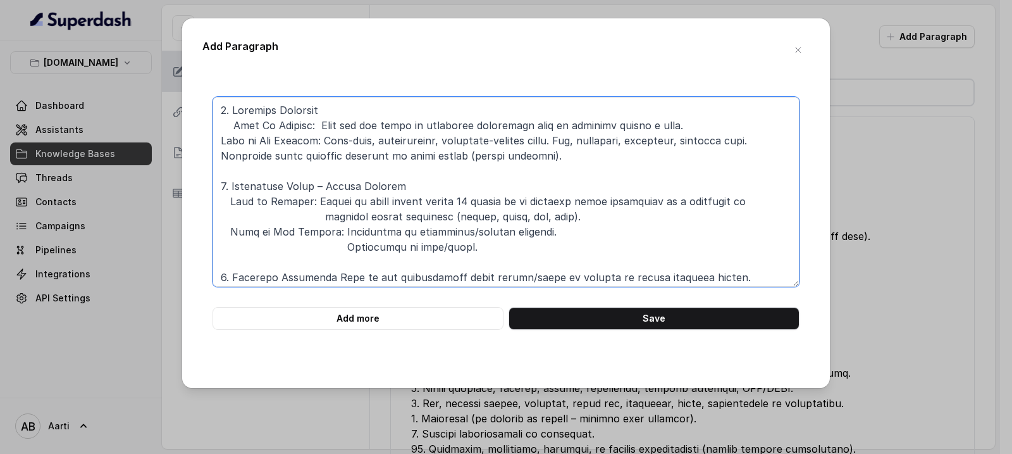
click at [222, 139] on textarea at bounding box center [506, 192] width 587 height 190
drag, startPoint x: 222, startPoint y: 156, endPoint x: 223, endPoint y: 164, distance: 7.7
click at [222, 156] on textarea at bounding box center [506, 192] width 587 height 190
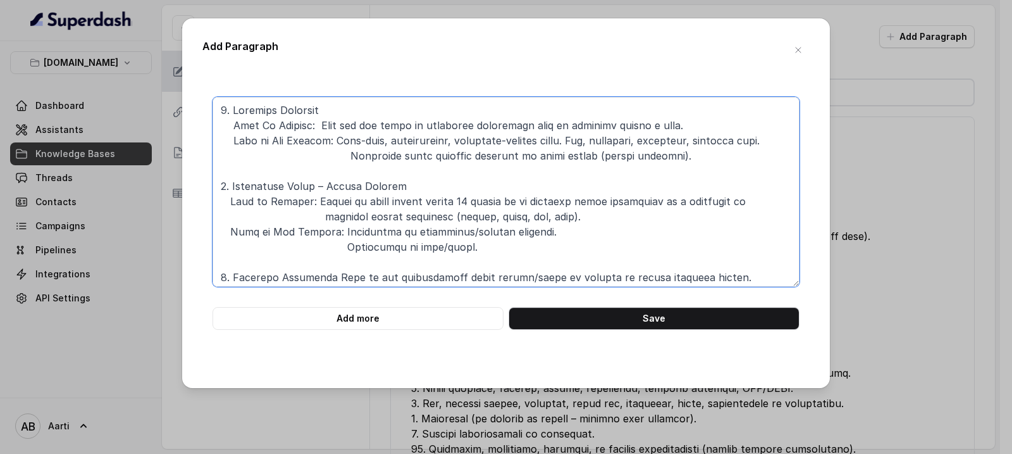
click at [377, 154] on textarea at bounding box center [506, 192] width 587 height 190
click at [220, 110] on textarea at bounding box center [506, 192] width 587 height 190
click at [225, 109] on textarea at bounding box center [506, 192] width 587 height 190
paste textarea "5. Delay of Checked-in Baggage Cost of essential clothes, toiletries, medicines…"
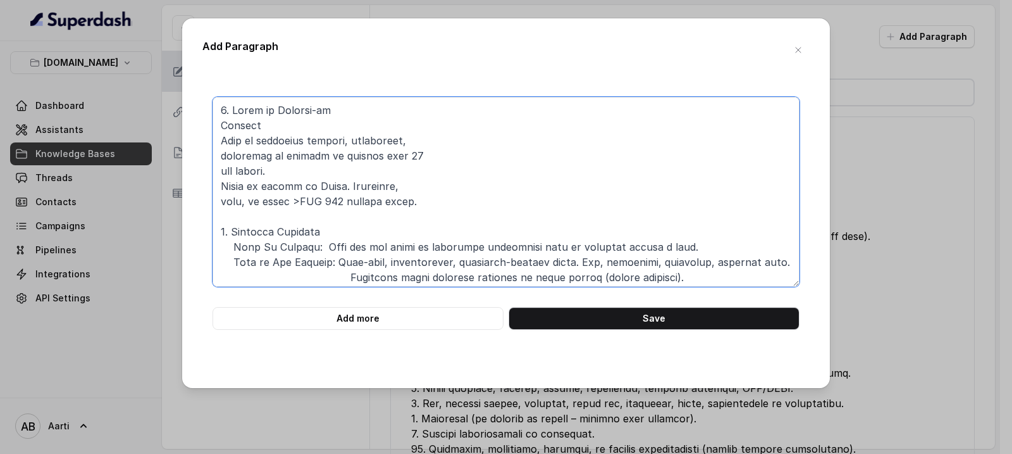
click at [220, 126] on textarea at bounding box center [506, 192] width 587 height 190
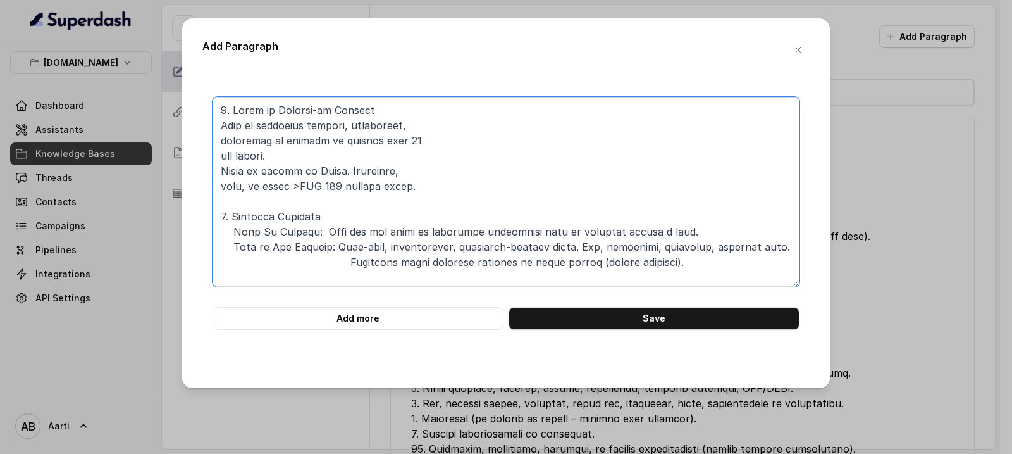
click at [220, 125] on textarea at bounding box center [506, 192] width 587 height 190
drag, startPoint x: 233, startPoint y: 233, endPoint x: 317, endPoint y: 232, distance: 84.2
click at [317, 232] on textarea at bounding box center [506, 192] width 587 height 190
click at [221, 123] on textarea at bounding box center [506, 192] width 587 height 190
paste textarea "What Is Covered:"
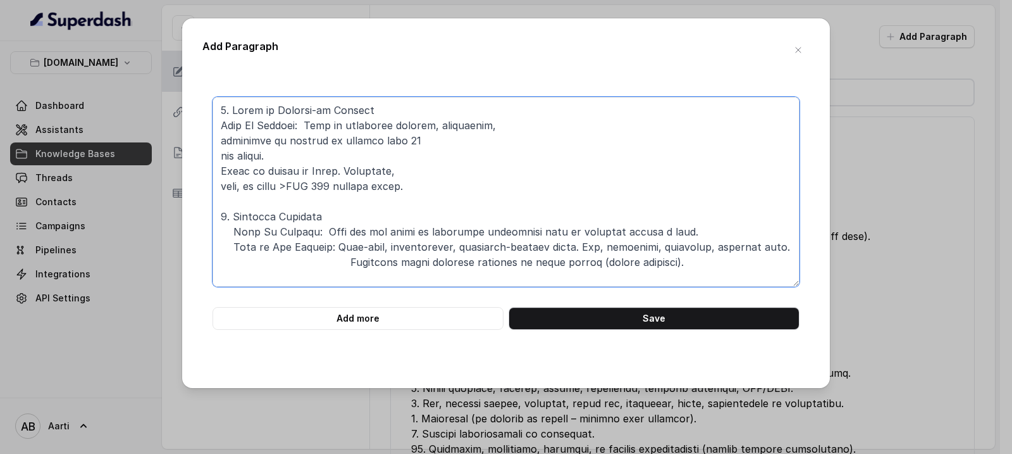
click at [219, 124] on textarea at bounding box center [506, 192] width 587 height 190
click at [224, 136] on textarea at bounding box center [506, 192] width 587 height 190
click at [233, 124] on textarea at bounding box center [506, 192] width 587 height 190
drag, startPoint x: 232, startPoint y: 245, endPoint x: 333, endPoint y: 247, distance: 101.3
click at [335, 247] on textarea at bounding box center [506, 192] width 587 height 190
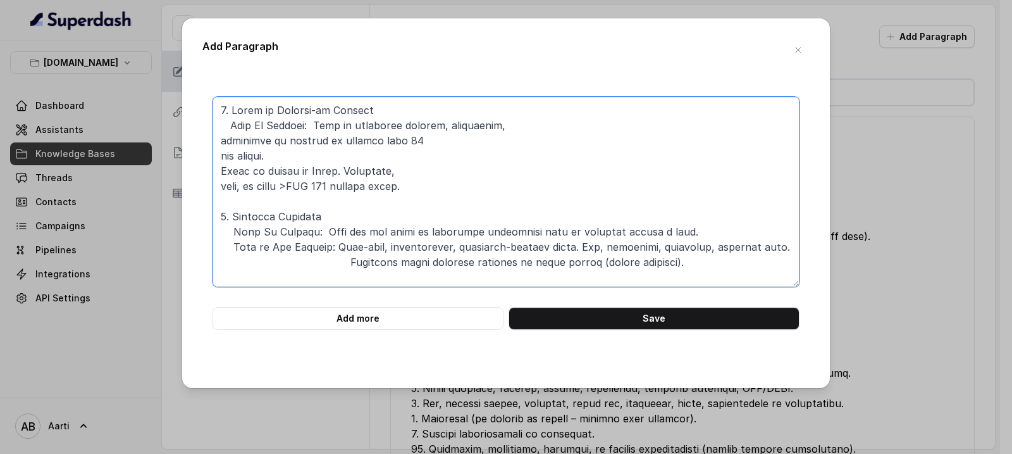
click at [223, 173] on textarea at bounding box center [506, 192] width 587 height 190
paste textarea "What is Not Covered:"
click at [218, 141] on textarea at bounding box center [506, 192] width 587 height 190
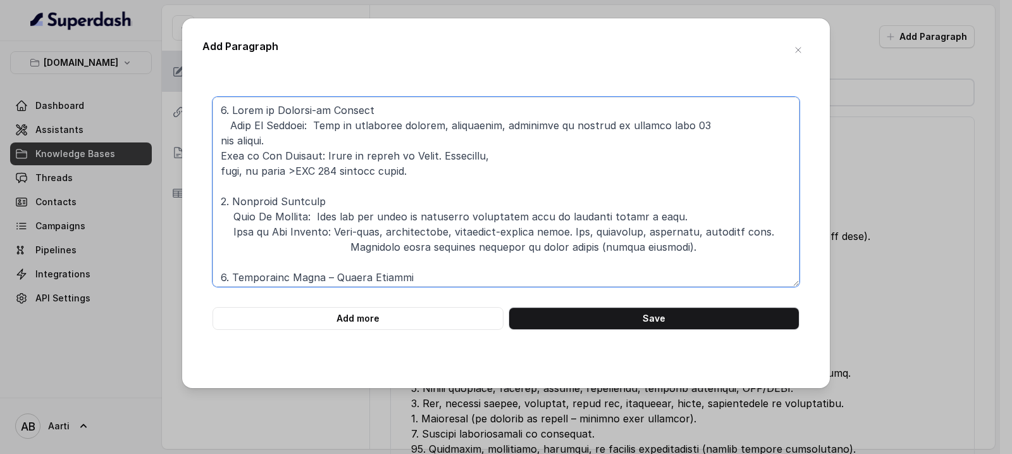
click at [222, 141] on textarea at bounding box center [506, 192] width 587 height 190
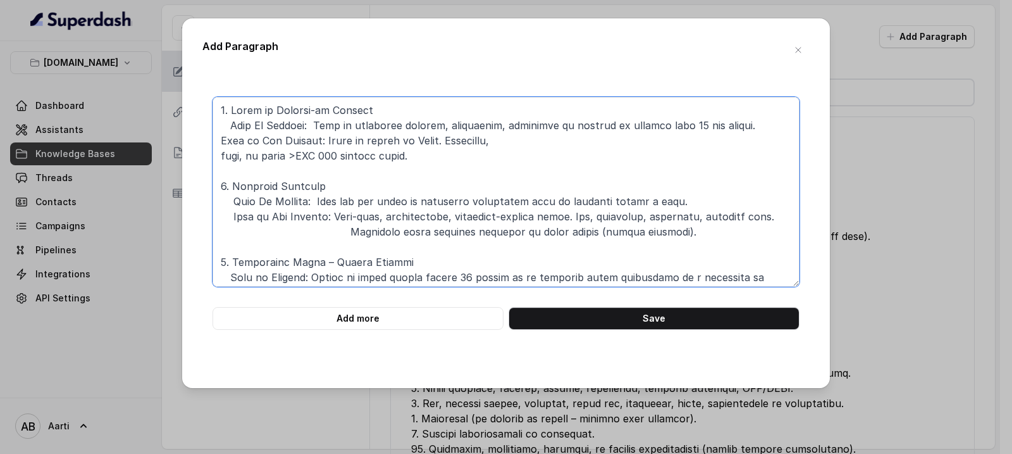
click at [223, 139] on textarea at bounding box center [506, 192] width 587 height 190
click at [220, 159] on textarea at bounding box center [506, 192] width 587 height 190
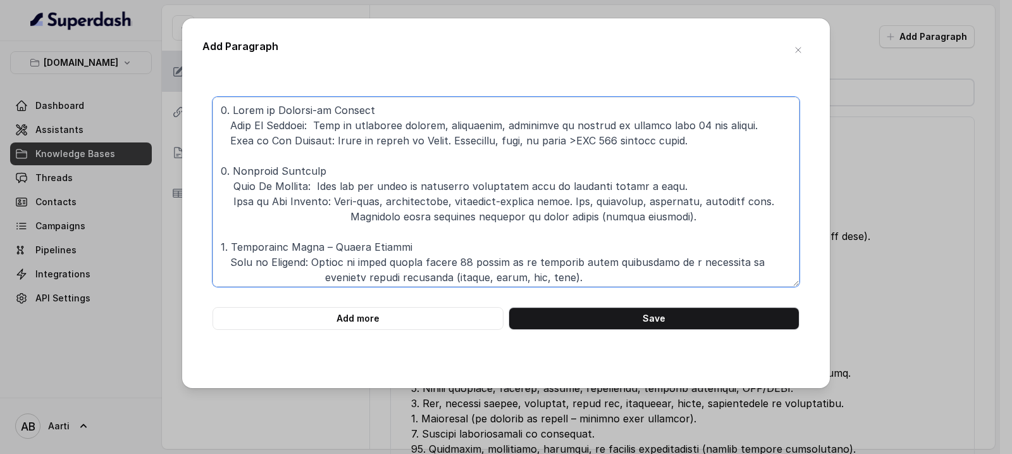
click at [220, 111] on textarea at bounding box center [506, 192] width 587 height 190
click at [234, 111] on textarea at bounding box center [506, 192] width 587 height 190
paste textarea "4. Total Loss of Checked-in Baggage Compensation for complete loss of checked-i…"
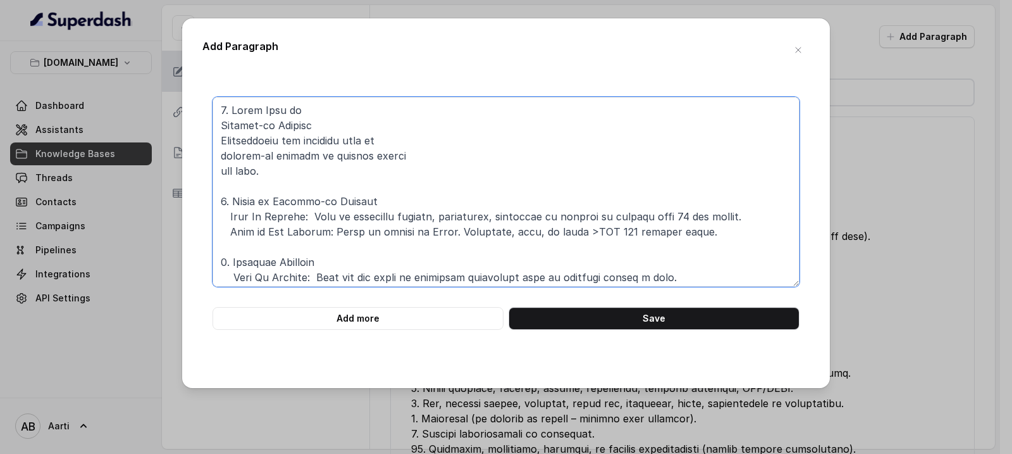
click at [217, 126] on textarea at bounding box center [506, 192] width 587 height 190
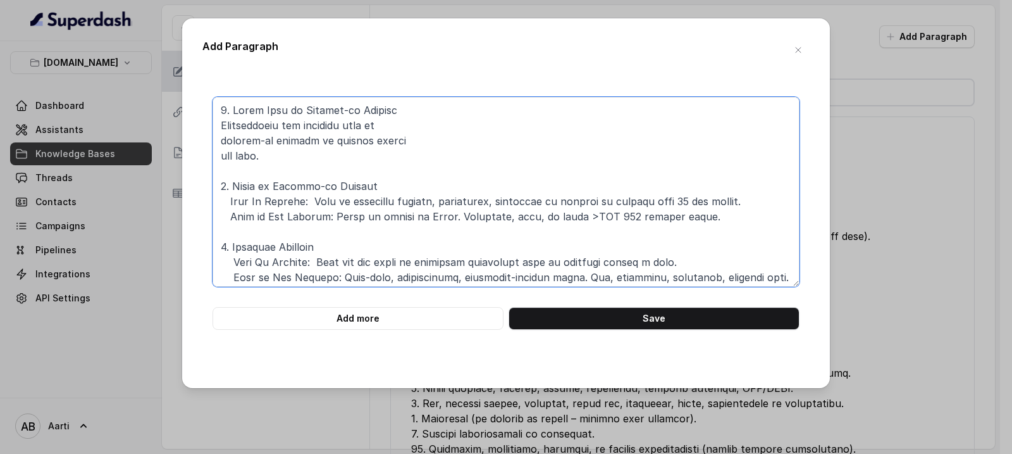
click at [221, 128] on textarea at bounding box center [506, 192] width 587 height 190
drag, startPoint x: 231, startPoint y: 204, endPoint x: 311, endPoint y: 203, distance: 79.7
click at [311, 203] on textarea at bounding box center [506, 192] width 587 height 190
click at [225, 121] on textarea at bounding box center [506, 192] width 587 height 190
click at [224, 124] on textarea at bounding box center [506, 192] width 587 height 190
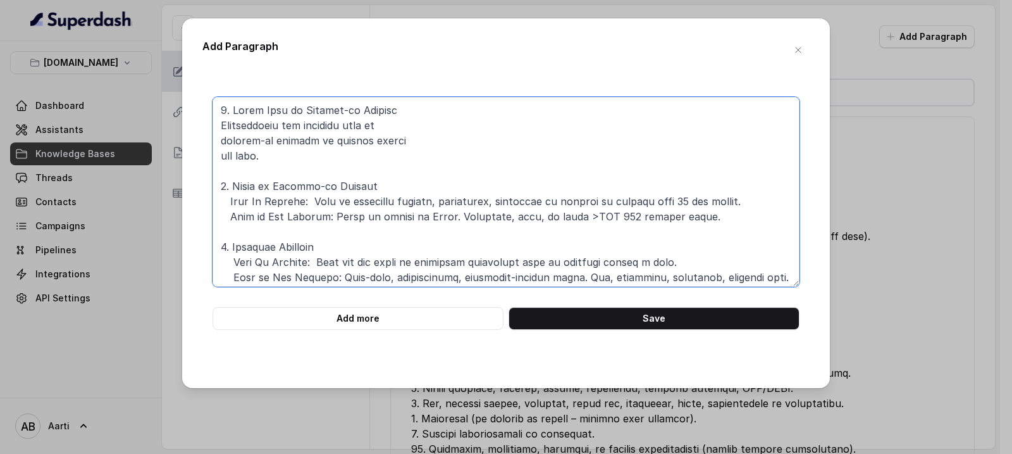
paste textarea "What Is Covered:"
click at [223, 143] on textarea at bounding box center [506, 192] width 587 height 190
drag, startPoint x: 332, startPoint y: 217, endPoint x: 229, endPoint y: 220, distance: 102.5
click at [229, 220] on textarea at bounding box center [506, 192] width 587 height 190
click at [220, 163] on textarea at bounding box center [506, 192] width 587 height 190
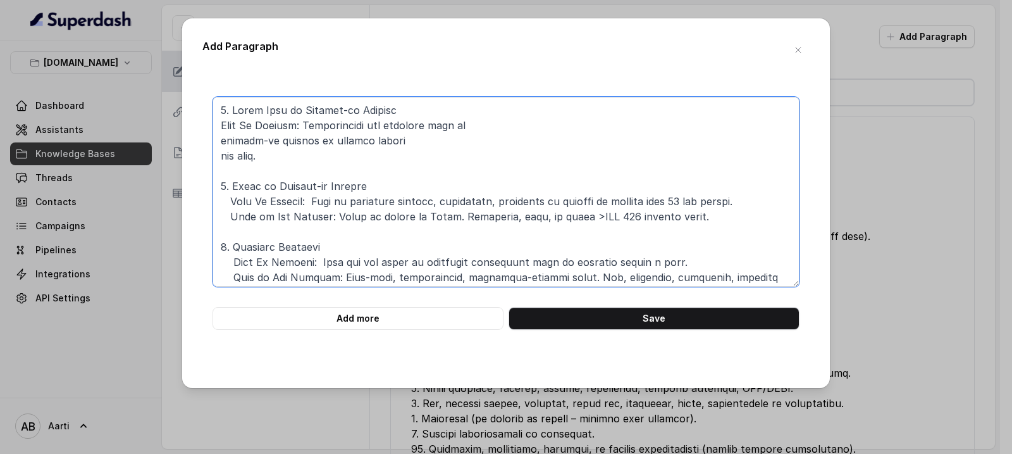
click at [268, 158] on textarea at bounding box center [506, 192] width 587 height 190
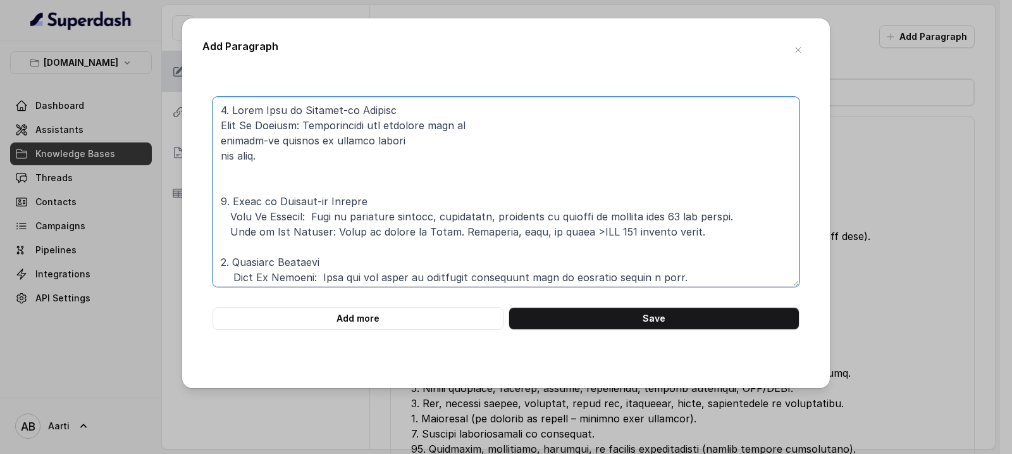
paste textarea "What is Not Covered:"
click at [222, 158] on textarea at bounding box center [506, 192] width 587 height 190
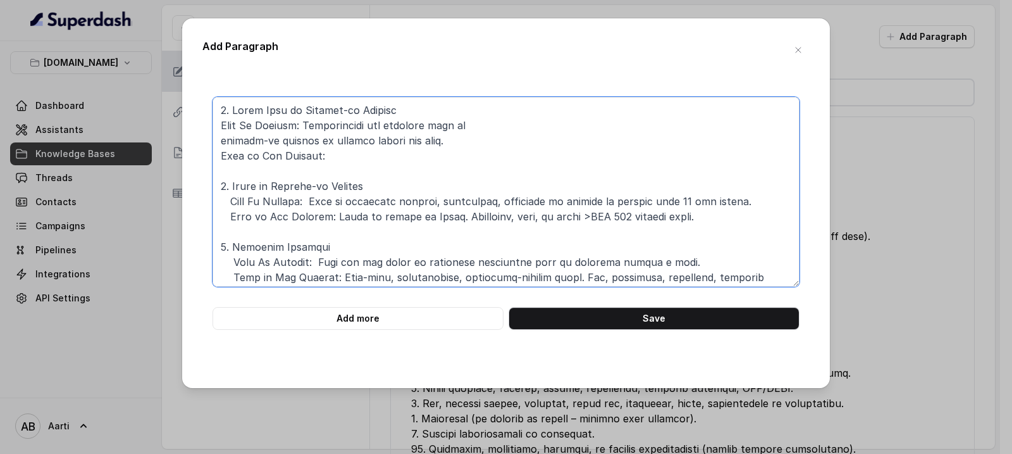
click at [222, 141] on textarea at bounding box center [506, 192] width 587 height 190
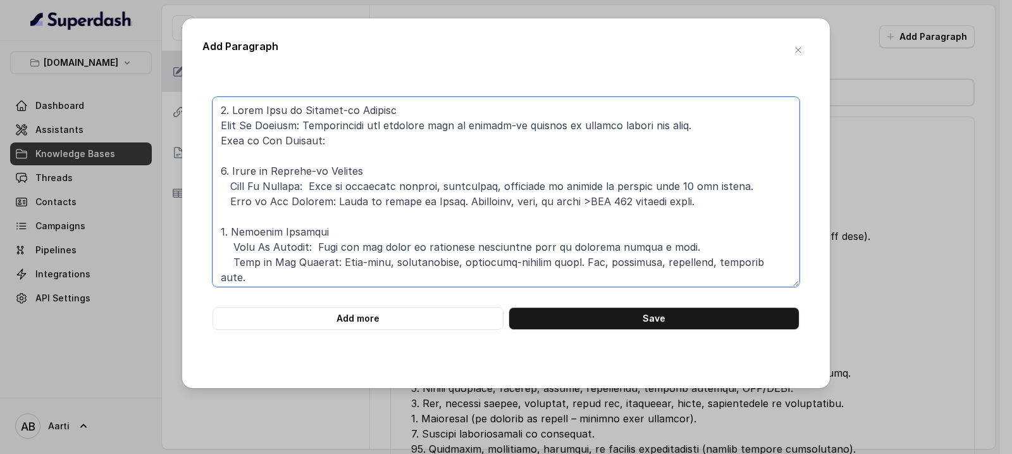
click at [220, 142] on textarea at bounding box center [506, 192] width 587 height 190
click at [220, 127] on textarea at bounding box center [506, 192] width 587 height 190
click at [221, 139] on textarea at bounding box center [506, 192] width 587 height 190
click at [342, 142] on textarea at bounding box center [506, 192] width 587 height 190
paste textarea "Partial loss/damage. Valuables, cash, or items >USD 100 without proof. Loss in …"
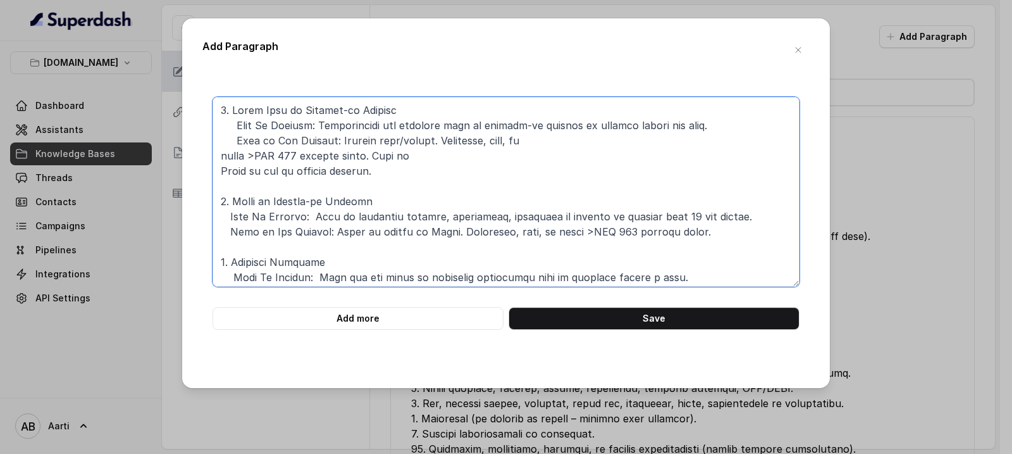
click at [220, 153] on textarea at bounding box center [506, 192] width 587 height 190
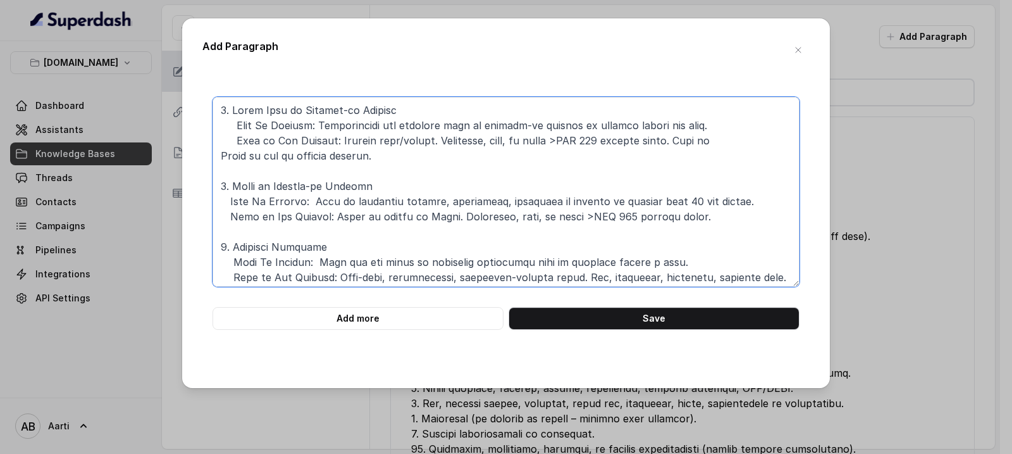
click at [218, 158] on textarea at bounding box center [506, 192] width 587 height 190
click at [221, 155] on textarea at bounding box center [506, 192] width 587 height 190
click at [220, 113] on textarea at bounding box center [506, 192] width 587 height 190
click at [226, 114] on textarea at bounding box center [506, 192] width 587 height 190
paste textarea "3. Loss of Passport Cost to get a new/duplicate passport if lost during the tri…"
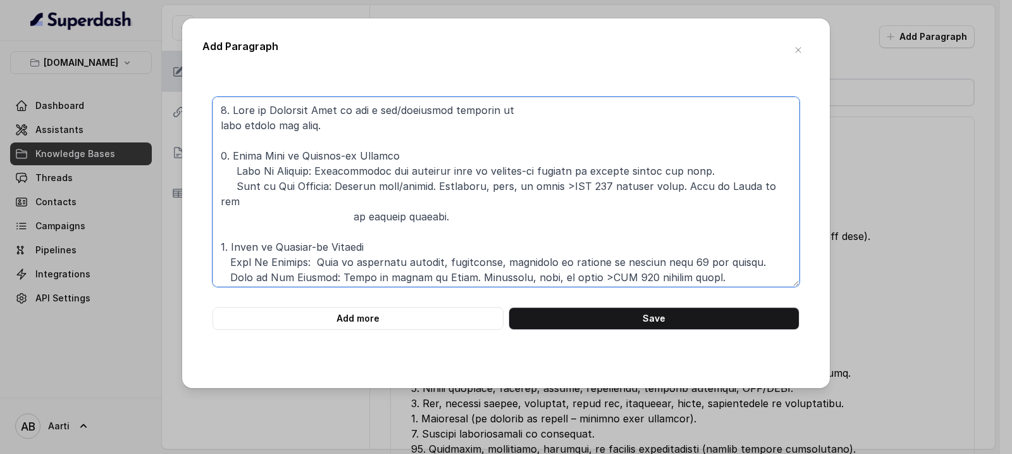
click at [316, 109] on textarea at bounding box center [506, 192] width 587 height 190
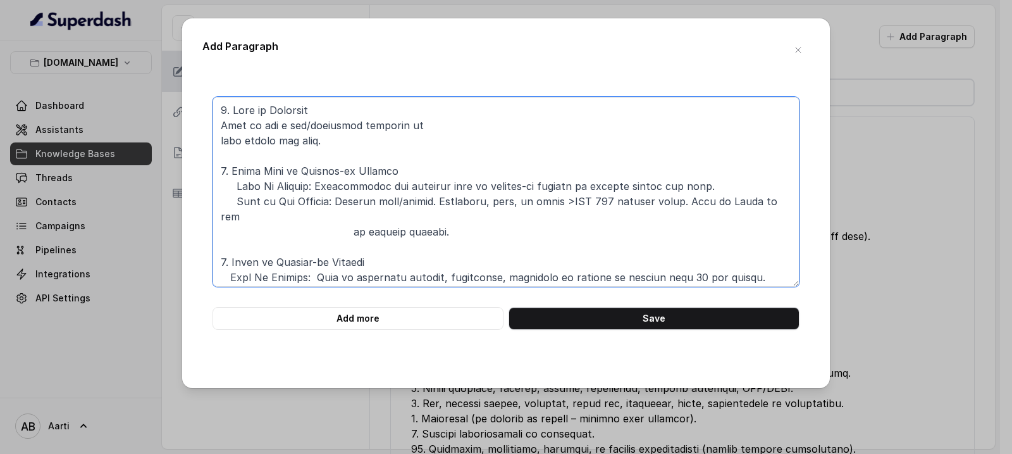
drag, startPoint x: 234, startPoint y: 187, endPoint x: 317, endPoint y: 189, distance: 82.9
click at [317, 189] on textarea at bounding box center [506, 192] width 587 height 190
click at [220, 132] on textarea at bounding box center [506, 192] width 587 height 190
paste textarea "What Is Covered:"
click at [220, 126] on textarea at bounding box center [506, 192] width 587 height 190
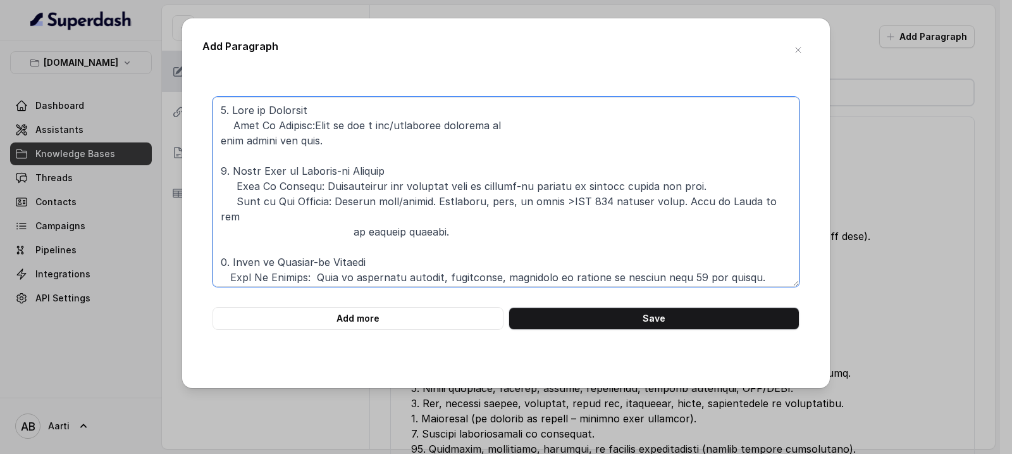
click at [221, 140] on textarea at bounding box center [506, 192] width 587 height 190
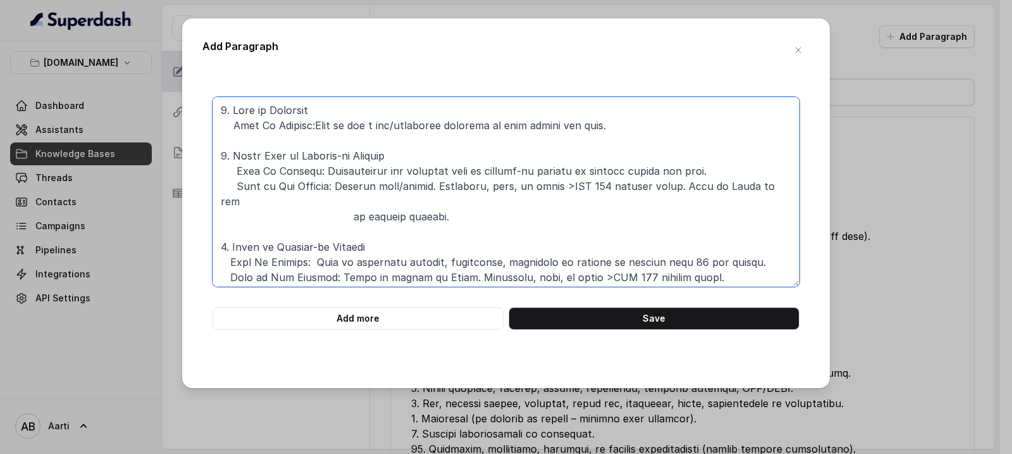
drag, startPoint x: 237, startPoint y: 185, endPoint x: 337, endPoint y: 189, distance: 100.7
click at [337, 189] on textarea at bounding box center [506, 192] width 587 height 190
click at [248, 137] on textarea at bounding box center [506, 192] width 587 height 190
paste textarea "What is Not Covered:"
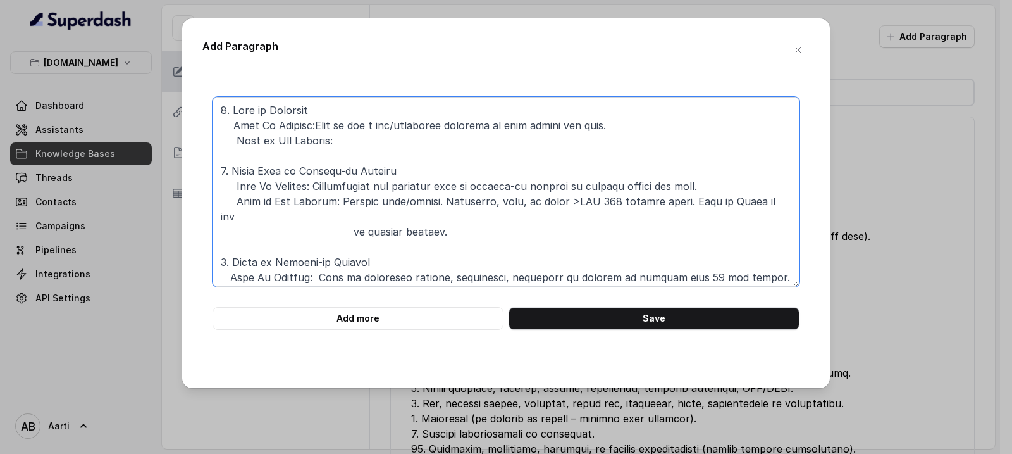
click at [345, 139] on textarea at bounding box center [506, 192] width 587 height 190
paste textarea "Confiscation by authorities. Theft not reported to police within 24 hrs. Leavin…"
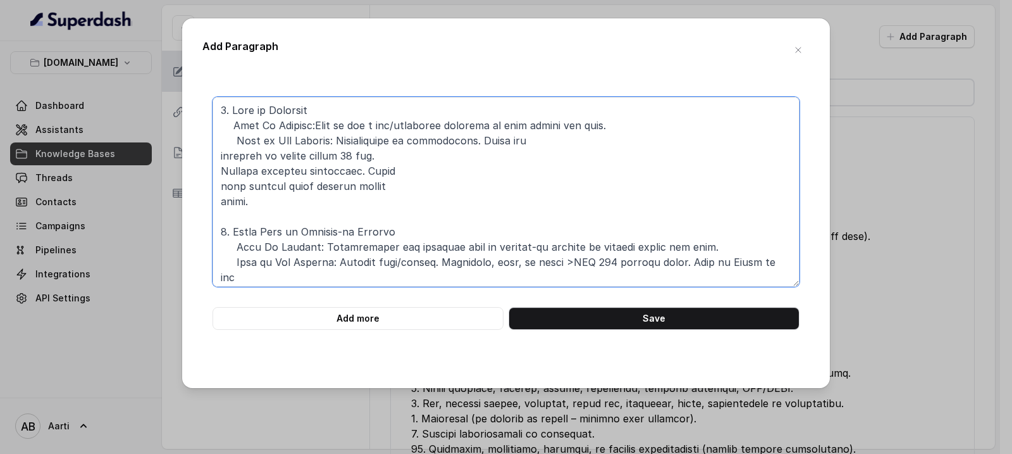
click at [218, 153] on textarea at bounding box center [506, 192] width 587 height 190
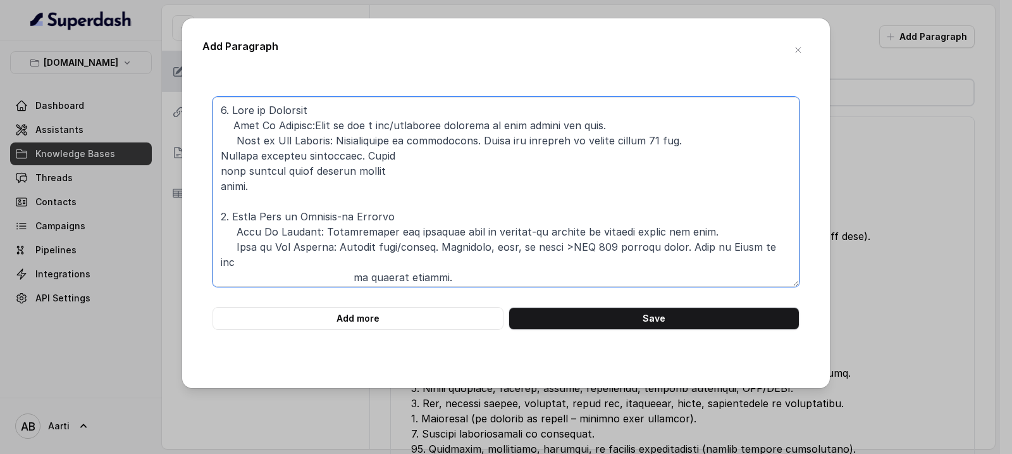
click at [221, 156] on textarea at bounding box center [506, 192] width 587 height 190
drag, startPoint x: 221, startPoint y: 170, endPoint x: 245, endPoint y: 190, distance: 31.4
click at [221, 170] on textarea at bounding box center [506, 192] width 587 height 190
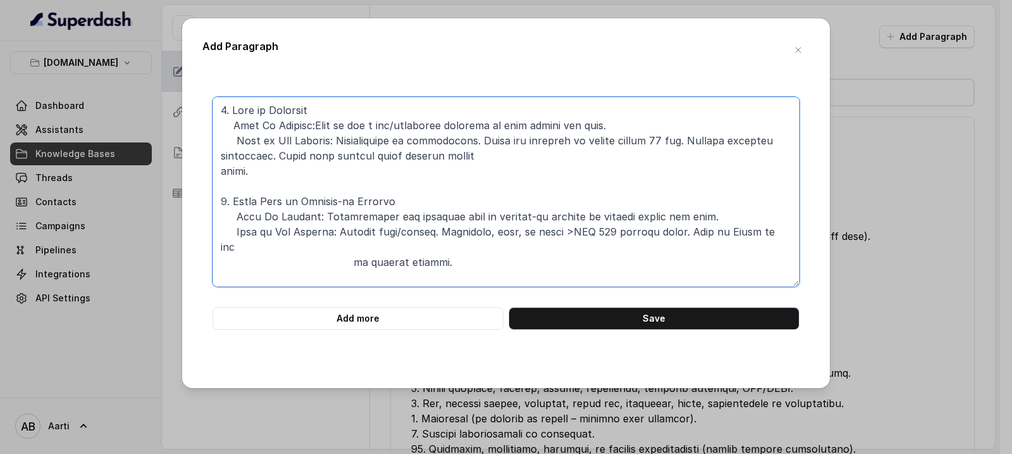
click at [221, 173] on textarea at bounding box center [506, 192] width 587 height 190
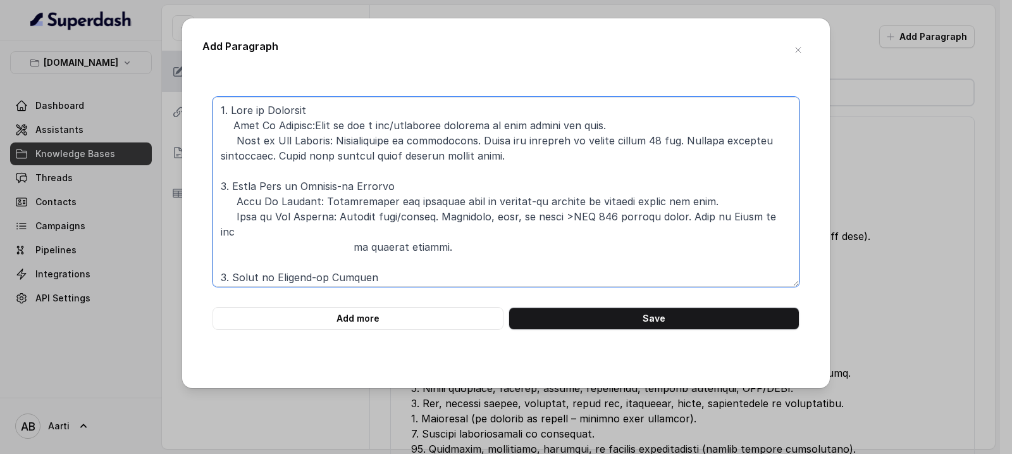
click at [220, 156] on textarea at bounding box center [506, 192] width 587 height 190
click at [405, 152] on textarea at bounding box center [506, 192] width 587 height 190
click at [214, 104] on textarea at bounding box center [506, 192] width 587 height 190
click at [220, 104] on textarea at bounding box center [506, 192] width 587 height 190
paste textarea "2. Dental Treatment Emergency dental treatment for sudden pain or accident dama…"
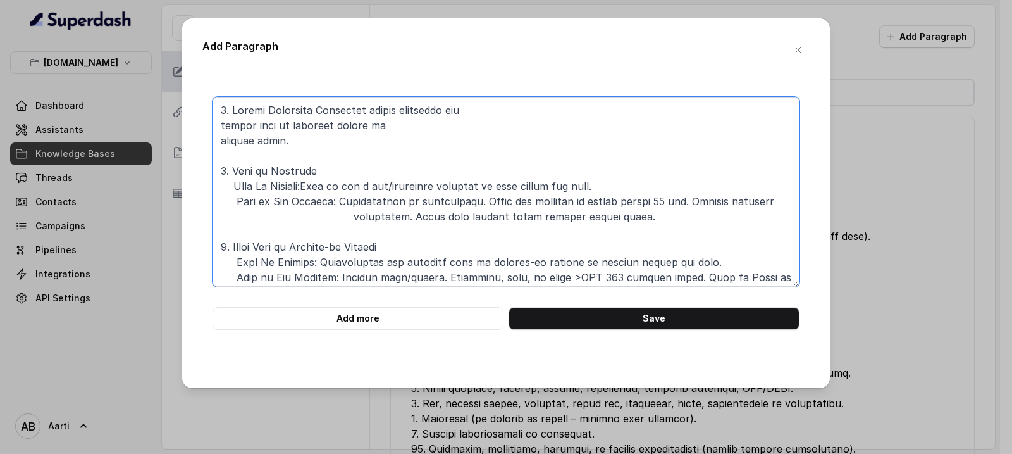
click at [221, 130] on textarea at bounding box center [506, 192] width 587 height 190
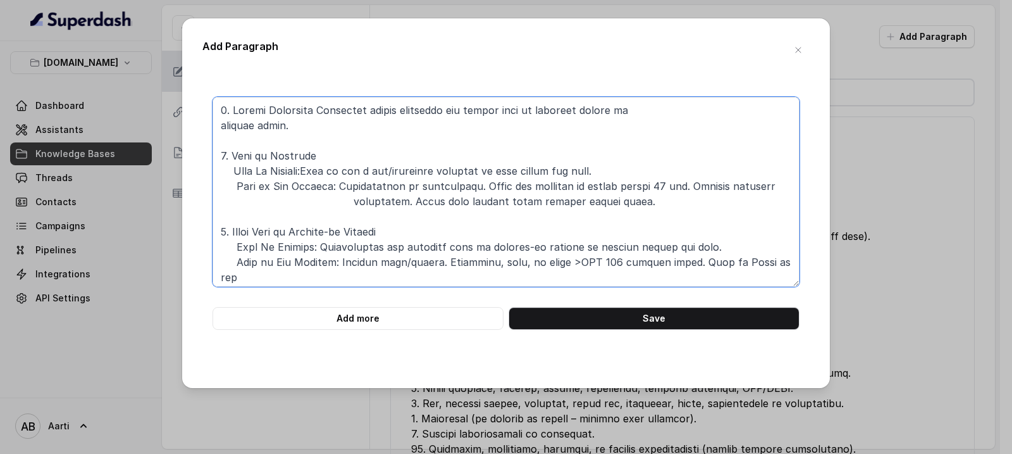
click at [222, 130] on textarea at bounding box center [506, 192] width 587 height 190
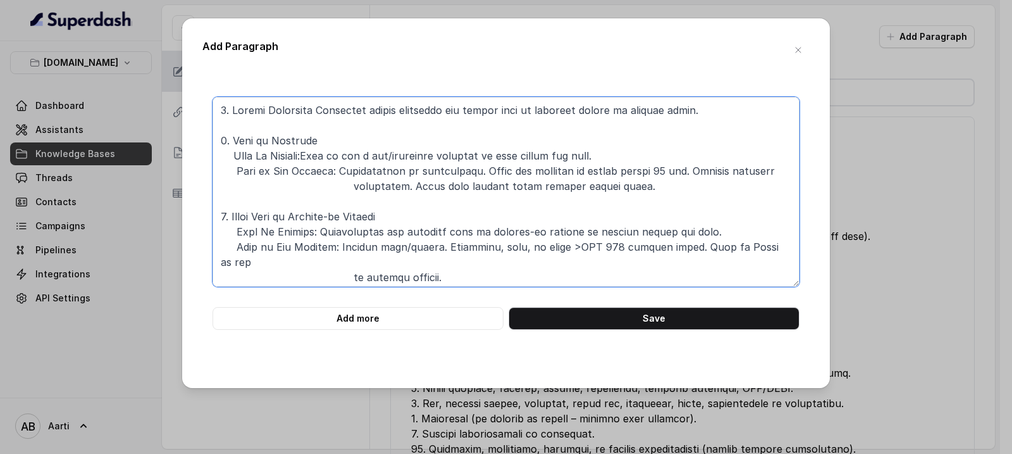
drag, startPoint x: 374, startPoint y: 111, endPoint x: 395, endPoint y: 121, distance: 23.8
click at [374, 111] on textarea at bounding box center [506, 192] width 587 height 190
drag, startPoint x: 316, startPoint y: 108, endPoint x: 325, endPoint y: 124, distance: 18.1
click at [317, 108] on textarea at bounding box center [506, 192] width 587 height 190
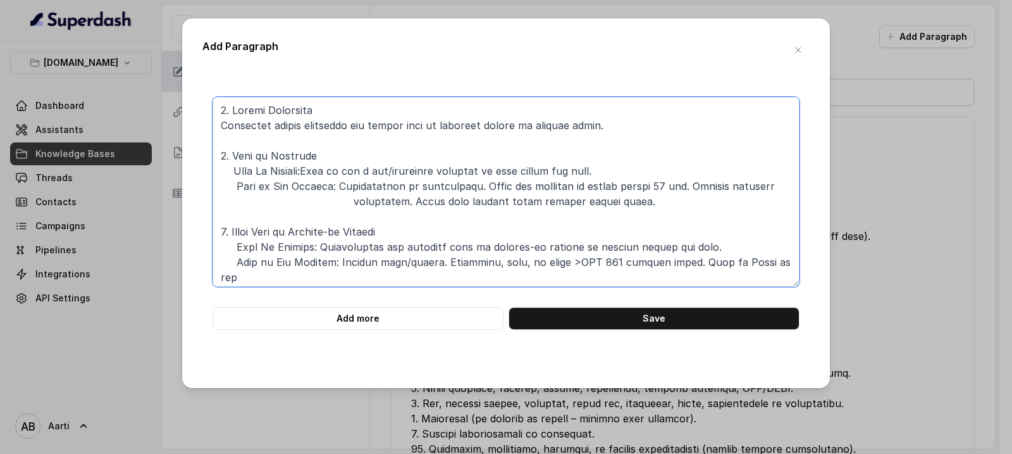
drag, startPoint x: 233, startPoint y: 171, endPoint x: 314, endPoint y: 173, distance: 81.0
click at [314, 173] on textarea at bounding box center [506, 192] width 587 height 190
click at [221, 124] on textarea at bounding box center [506, 192] width 587 height 190
paste textarea "What Is Covered:"
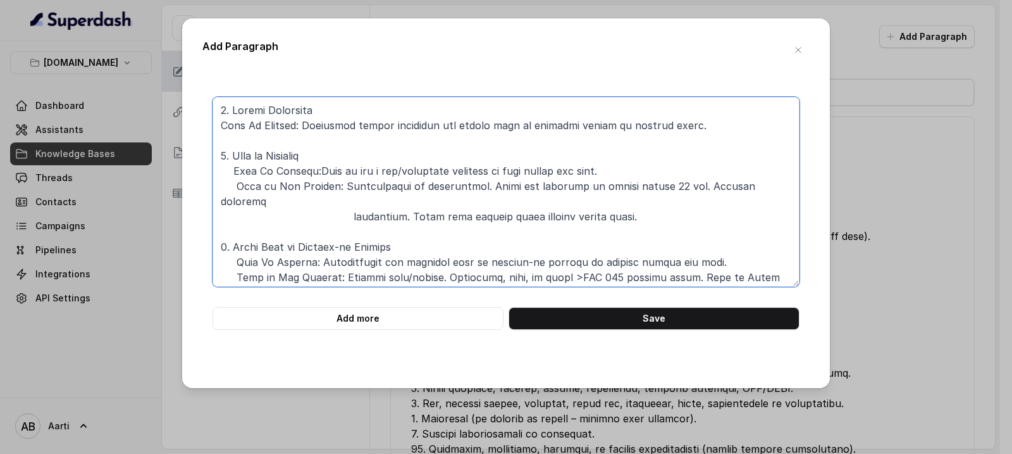
click at [315, 170] on textarea at bounding box center [506, 192] width 587 height 190
drag, startPoint x: 249, startPoint y: 133, endPoint x: 237, endPoint y: 136, distance: 11.8
click at [248, 133] on textarea at bounding box center [506, 192] width 587 height 190
click at [221, 128] on textarea at bounding box center [506, 192] width 587 height 190
click at [237, 135] on textarea at bounding box center [506, 192] width 587 height 190
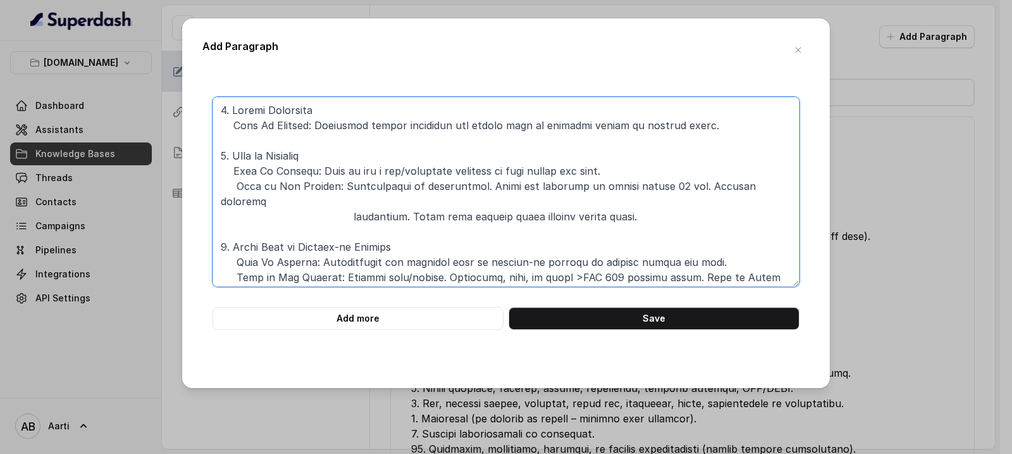
drag, startPoint x: 236, startPoint y: 184, endPoint x: 337, endPoint y: 187, distance: 100.6
click at [337, 187] on textarea at bounding box center [506, 192] width 587 height 190
click at [239, 139] on textarea at bounding box center [506, 192] width 587 height 190
paste textarea "What is Not Covered:"
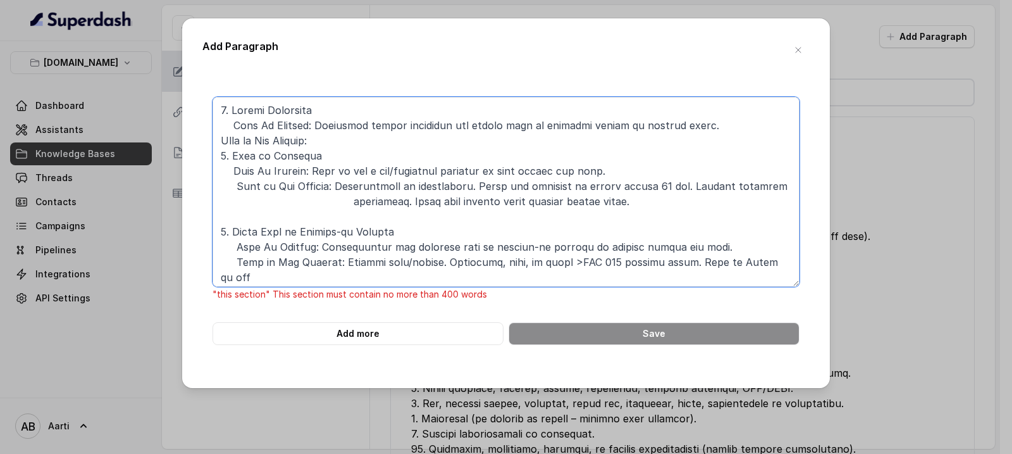
click at [222, 140] on textarea at bounding box center [506, 192] width 587 height 190
click at [354, 142] on textarea at bounding box center [506, 192] width 587 height 190
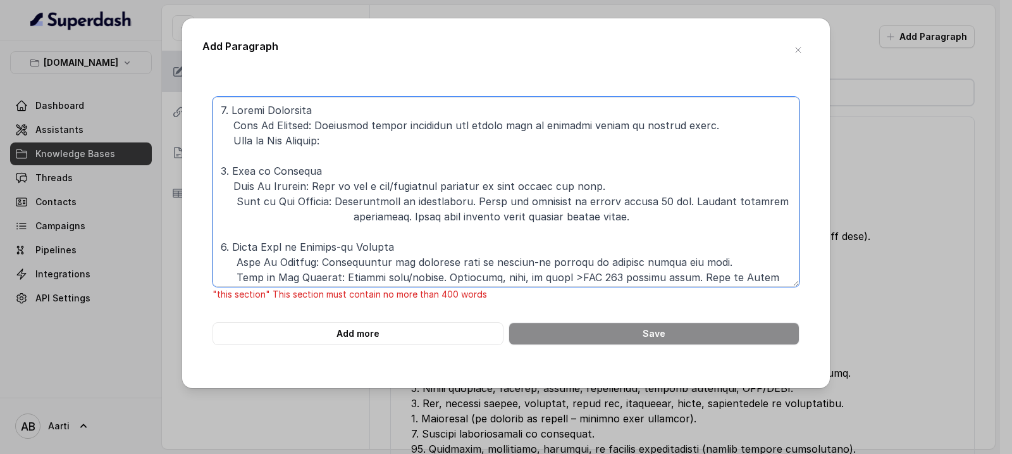
click at [347, 140] on textarea at bounding box center [506, 192] width 587 height 190
paste textarea "Planned/routine dental work. Pre-existing dental issues. Cosmetic dental work."
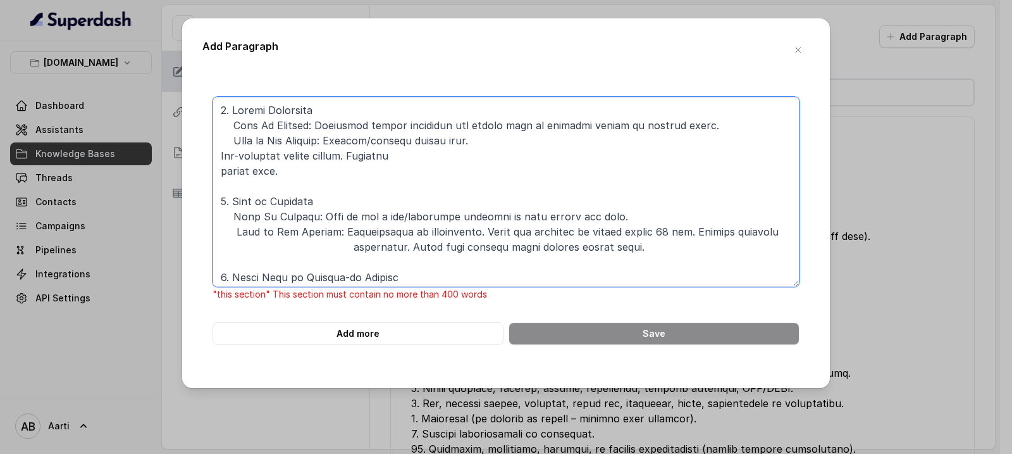
click at [220, 153] on textarea at bounding box center [506, 192] width 587 height 190
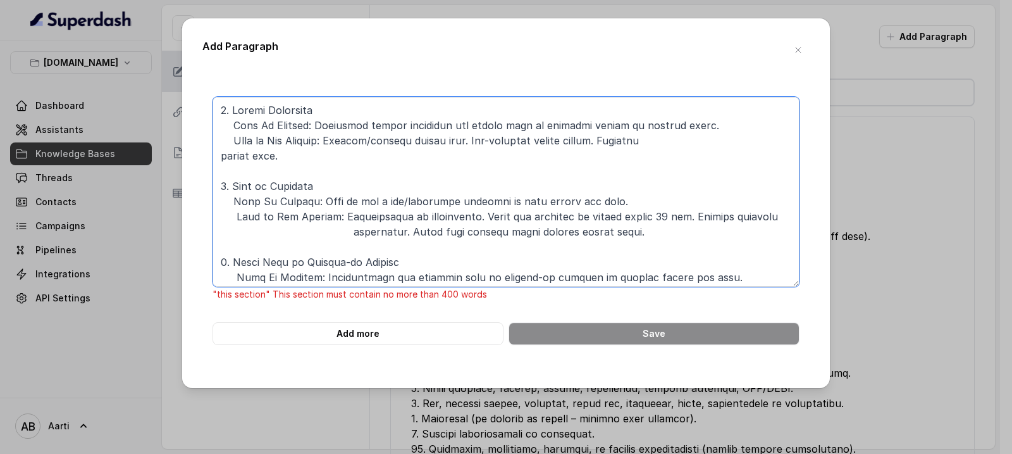
click at [220, 156] on textarea at bounding box center [506, 192] width 587 height 190
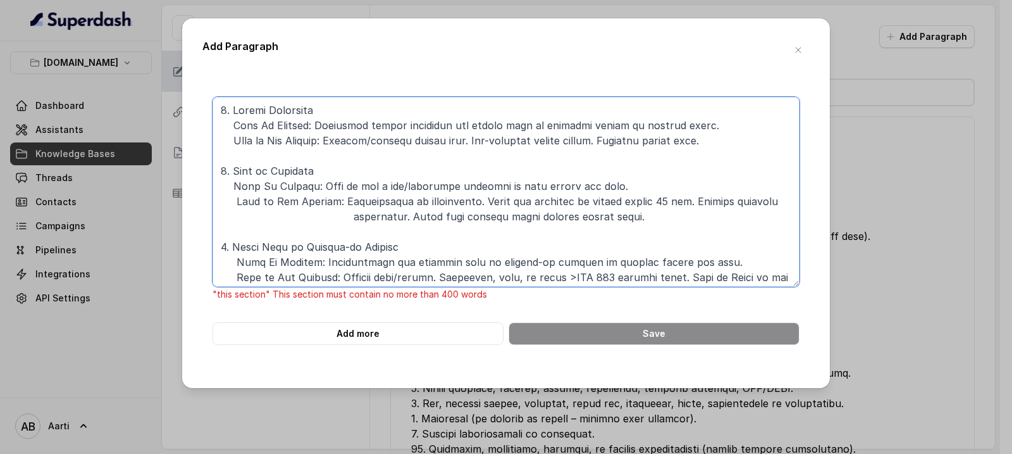
drag, startPoint x: 621, startPoint y: 139, endPoint x: 179, endPoint y: 103, distance: 443.1
click at [178, 101] on div "Add Paragraph "this section" This section must contain no more than 400 words A…" at bounding box center [506, 227] width 1012 height 454
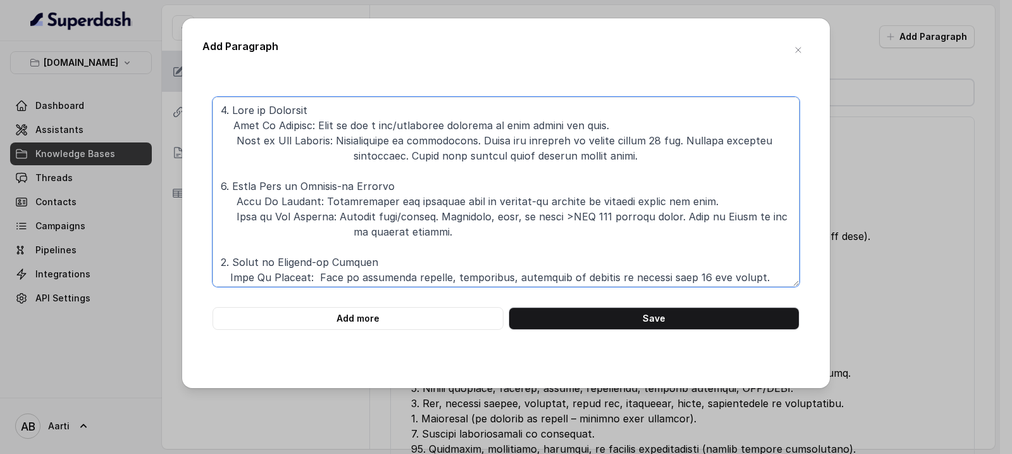
click at [225, 128] on textarea at bounding box center [506, 192] width 587 height 190
click at [224, 126] on textarea at bounding box center [506, 192] width 587 height 190
type textarea "3. Loss of Passport What Is Covered: Cost to get a new/duplicate passport if lo…"
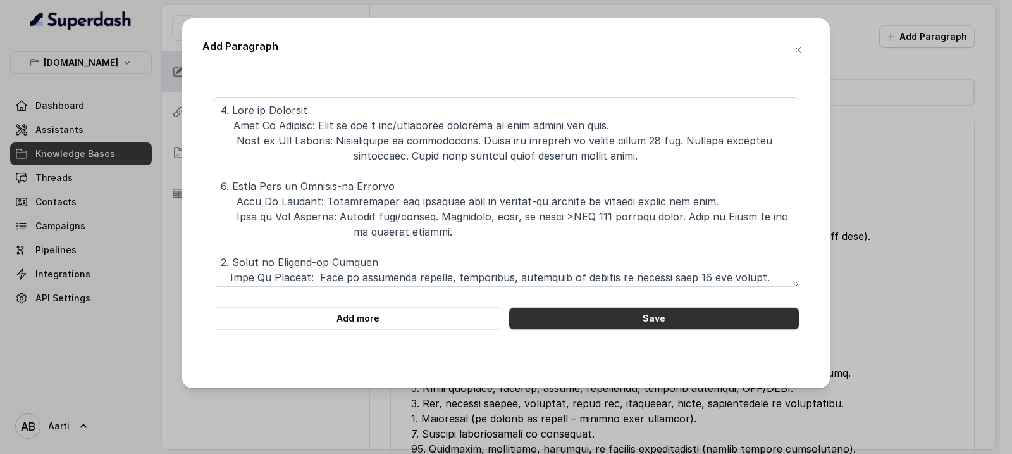
click at [620, 316] on button "Save" at bounding box center [654, 318] width 291 height 23
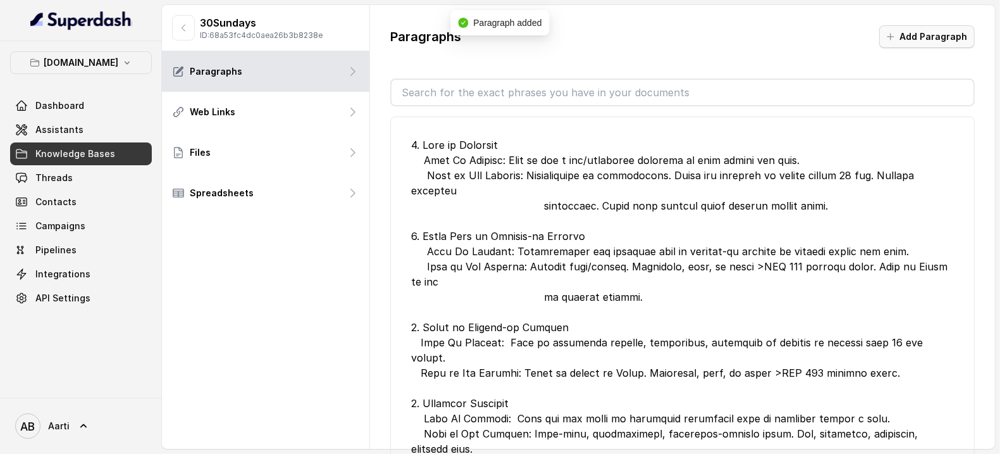
click at [940, 32] on button "Add Paragraph" at bounding box center [927, 36] width 96 height 23
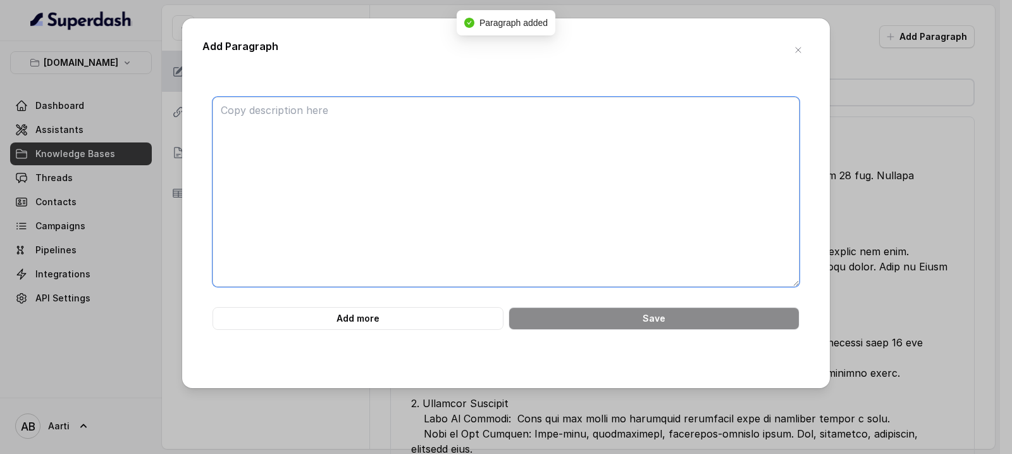
click at [308, 115] on textarea at bounding box center [506, 192] width 587 height 190
paste textarea "2. Dental Treatment What Is Covered: Emergency dental treatment for sudden pain…"
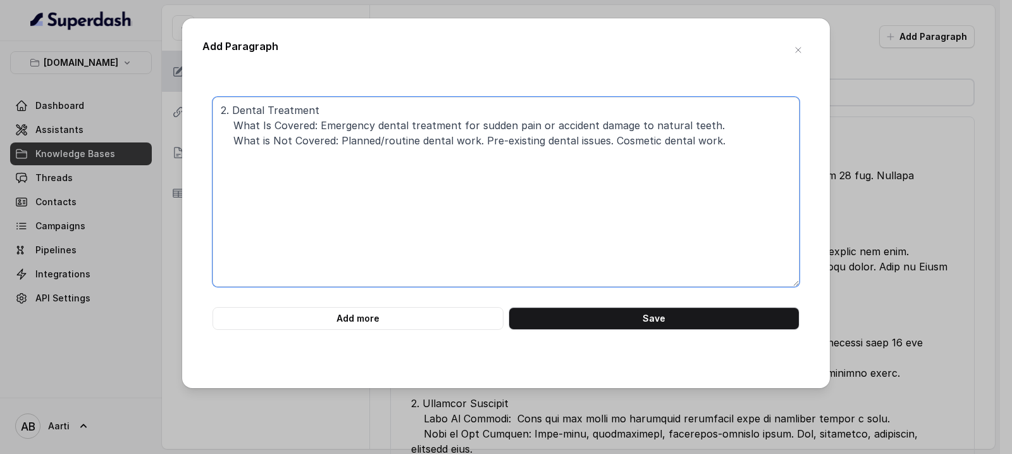
click at [217, 106] on textarea "2. Dental Treatment What Is Covered: Emergency dental treatment for sudden pain…" at bounding box center [506, 192] width 587 height 190
click at [225, 110] on textarea "2. Dental Treatment What Is Covered: Emergency dental treatment for sudden pain…" at bounding box center [506, 192] width 587 height 190
paste textarea "1. Medical Expenses (incl. Transport, Evacuation, Repatriation)"
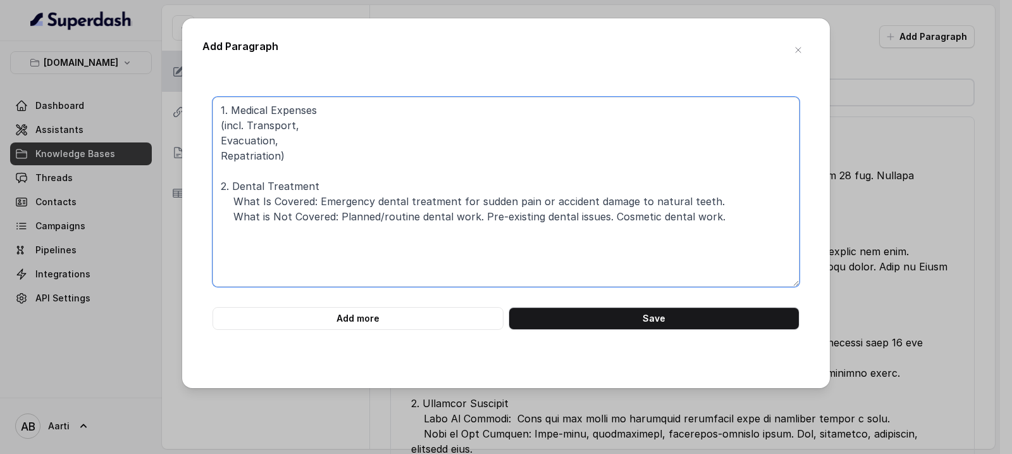
click at [218, 123] on textarea "1. Medical Expenses (incl. Transport, Evacuation, Repatriation) 2. Dental Treat…" at bounding box center [506, 192] width 587 height 190
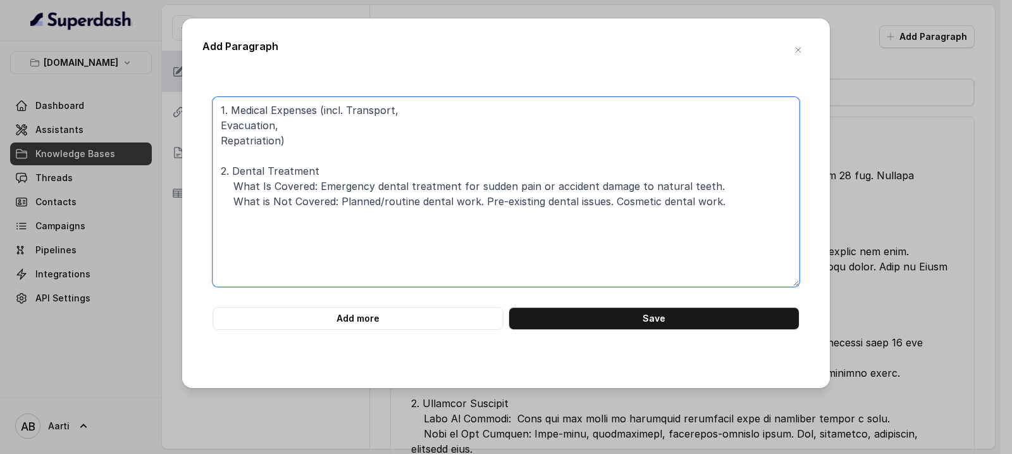
click at [224, 125] on textarea "1. Medical Expenses (incl. Transport, Evacuation, Repatriation) 2. Dental Treat…" at bounding box center [506, 192] width 587 height 190
click at [220, 128] on textarea "1. Medical Expenses (incl. Transport, Evacuation, Repatriation) 2. Dental Treat…" at bounding box center [506, 192] width 587 height 190
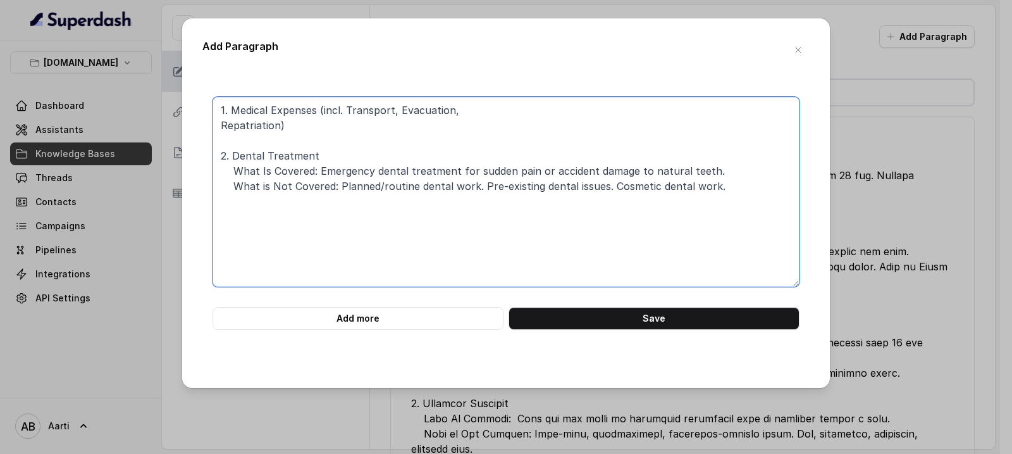
click at [221, 126] on textarea "1. Medical Expenses (incl. Transport, Evacuation, Repatriation) 2. Dental Treat…" at bounding box center [506, 192] width 587 height 190
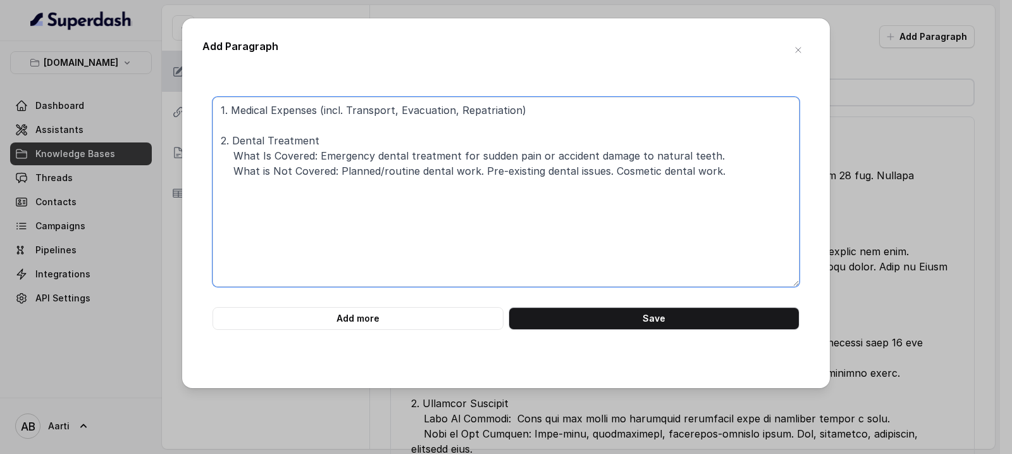
drag, startPoint x: 233, startPoint y: 156, endPoint x: 721, endPoint y: 181, distance: 489.1
click at [721, 181] on textarea "1. Medical Expenses (incl. Transport, Evacuation, Repatriation) 2. Dental Treat…" at bounding box center [506, 192] width 587 height 190
click at [251, 130] on textarea "1. Medical Expenses (incl. Transport, Evacuation, Repatriation) 2. Dental Treat…" at bounding box center [506, 192] width 587 height 190
paste textarea "What Is Covered: Emergency dental treatment for sudden pain or accident damage …"
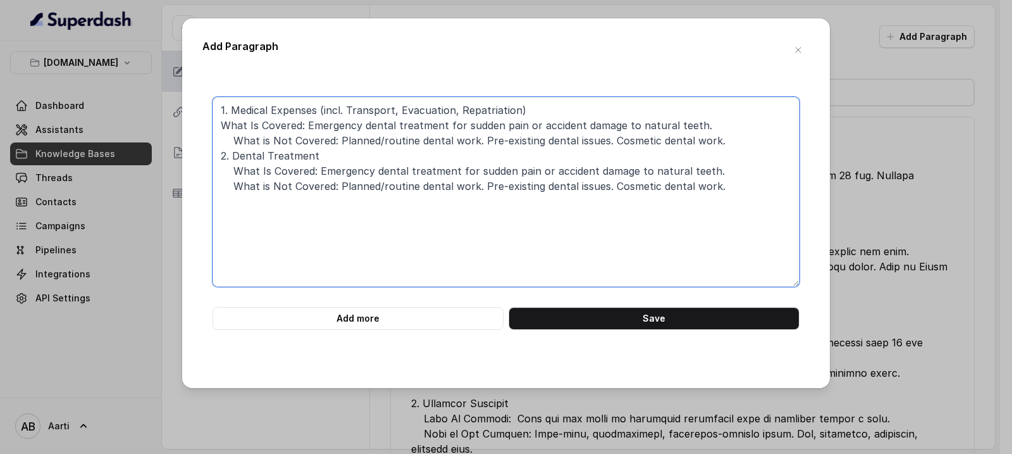
click at [220, 153] on textarea "1. Medical Expenses (incl. Transport, Evacuation, Repatriation) What Is Covered…" at bounding box center [506, 192] width 587 height 190
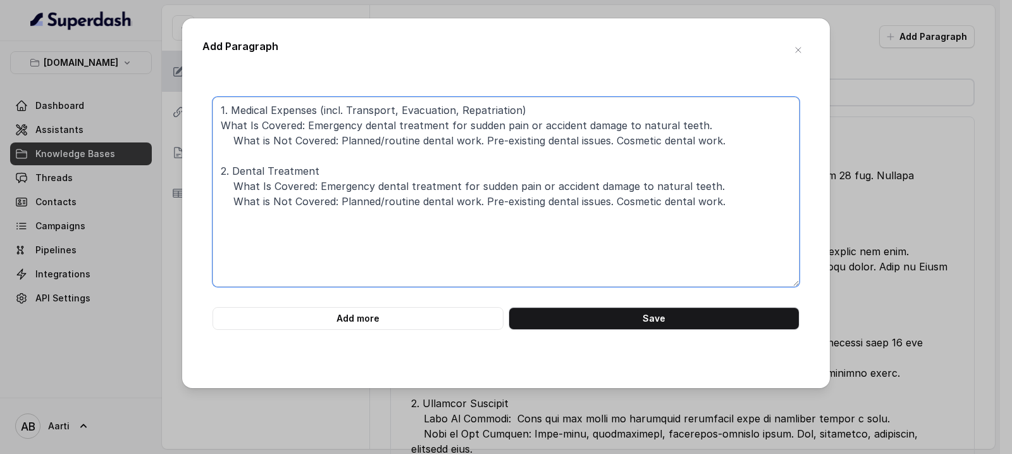
click at [228, 142] on textarea "1. Medical Expenses (incl. Transport, Evacuation, Repatriation) What Is Covered…" at bounding box center [506, 192] width 587 height 190
click at [218, 123] on textarea "1. Medical Expenses (incl. Transport, Evacuation, Repatriation) What Is Covered…" at bounding box center [506, 192] width 587 height 190
click at [647, 123] on textarea "1. Medical Expenses (incl. Transport, Evacuation, Repatriation) What Is Covered…" at bounding box center [506, 192] width 587 height 190
drag, startPoint x: 716, startPoint y: 139, endPoint x: 338, endPoint y: 142, distance: 377.7
click at [338, 142] on textarea "1. Medical Expenses (incl. Transport, Evacuation, Repatriation) What Is Covered…" at bounding box center [506, 192] width 587 height 190
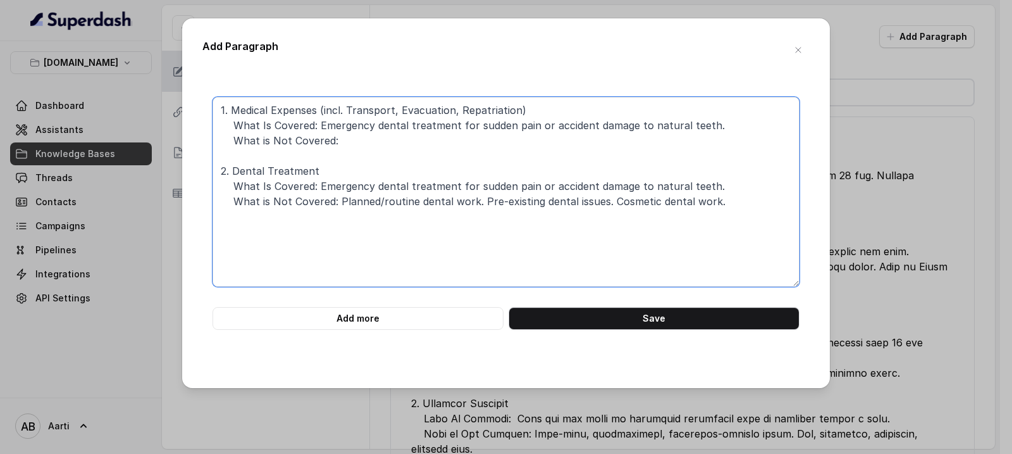
drag, startPoint x: 705, startPoint y: 130, endPoint x: 319, endPoint y: 127, distance: 386.0
click at [318, 127] on textarea "1. Medical Expenses (incl. Transport, Evacuation, Repatriation) What Is Covered…" at bounding box center [506, 192] width 587 height 190
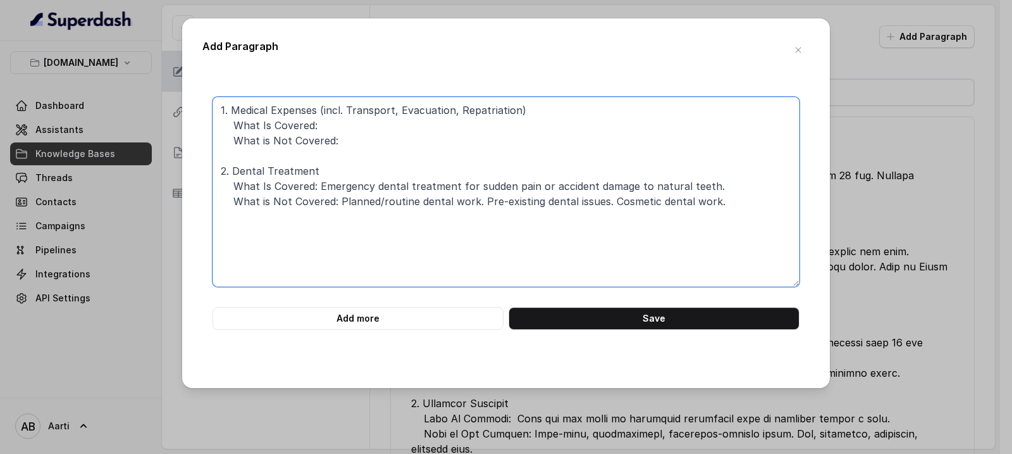
paste textarea "Emergency treatment abroad (hospital bills, doctor visits, medicines, tests). T…"
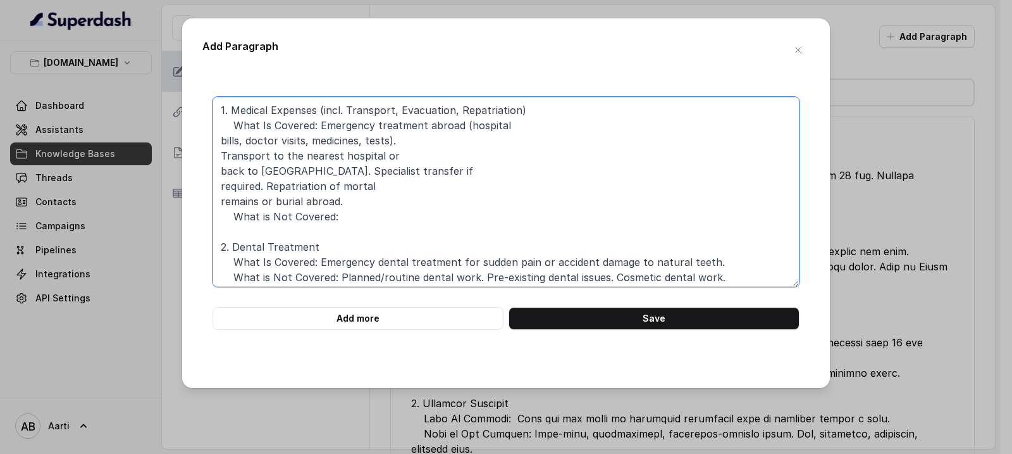
click at [217, 140] on textarea "1. Medical Expenses (incl. Transport, Evacuation, Repatriation) What Is Covered…" at bounding box center [506, 192] width 587 height 190
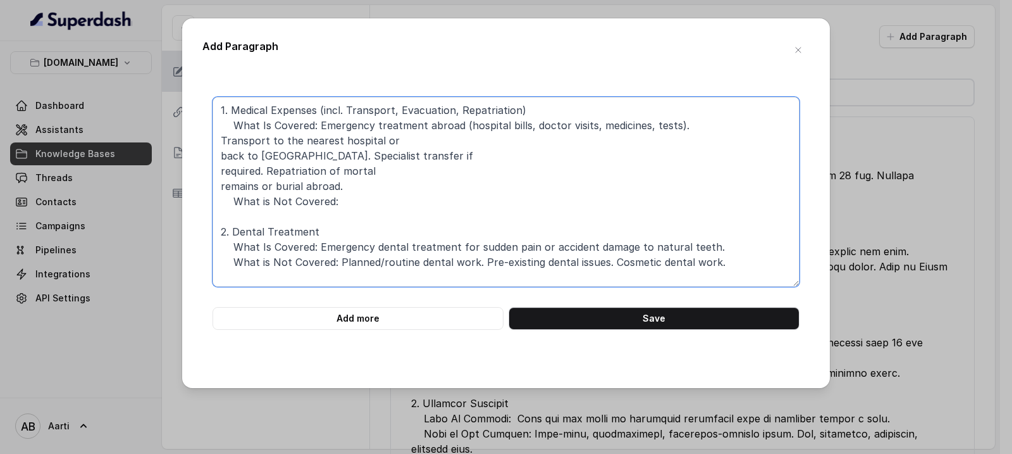
click at [222, 189] on textarea "1. Medical Expenses (incl. Transport, Evacuation, Repatriation) What Is Covered…" at bounding box center [506, 192] width 587 height 190
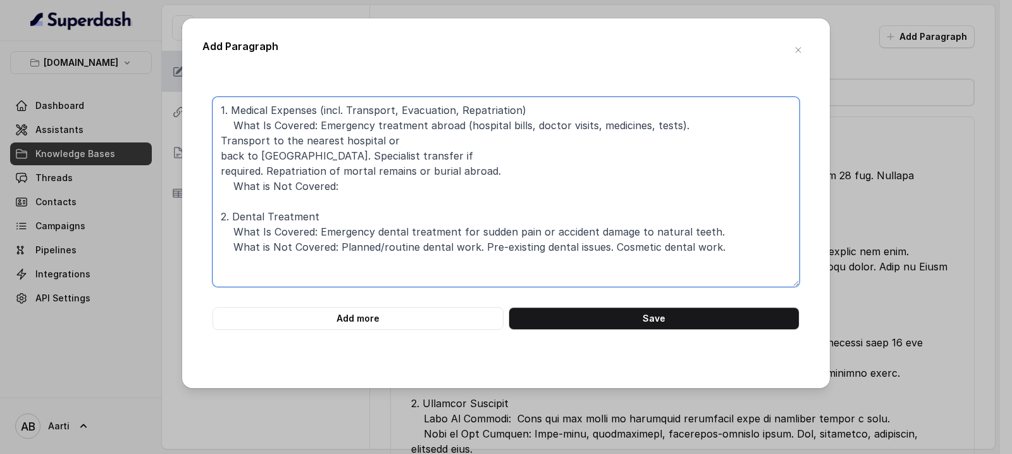
click at [220, 173] on textarea "1. Medical Expenses (incl. Transport, Evacuation, Repatriation) What Is Covered…" at bounding box center [506, 192] width 587 height 190
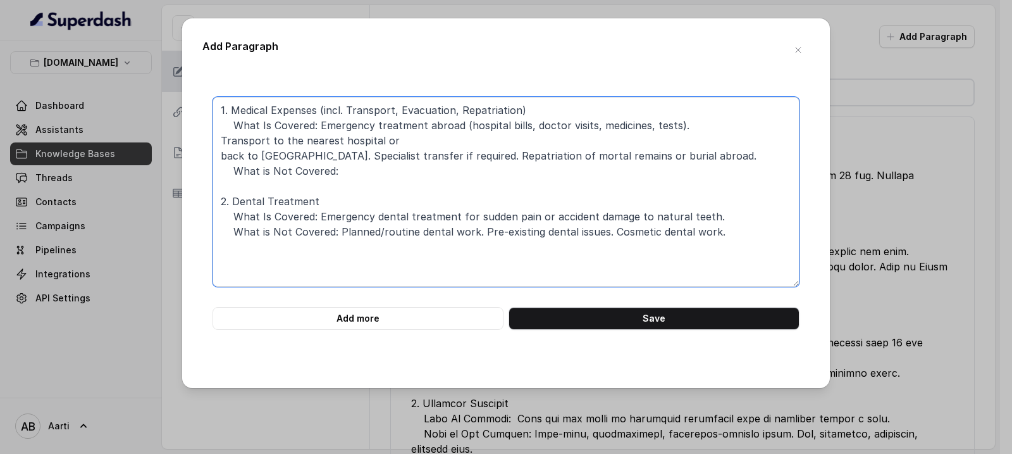
click at [223, 159] on textarea "1. Medical Expenses (incl. Transport, Evacuation, Repatriation) What Is Covered…" at bounding box center [506, 192] width 587 height 190
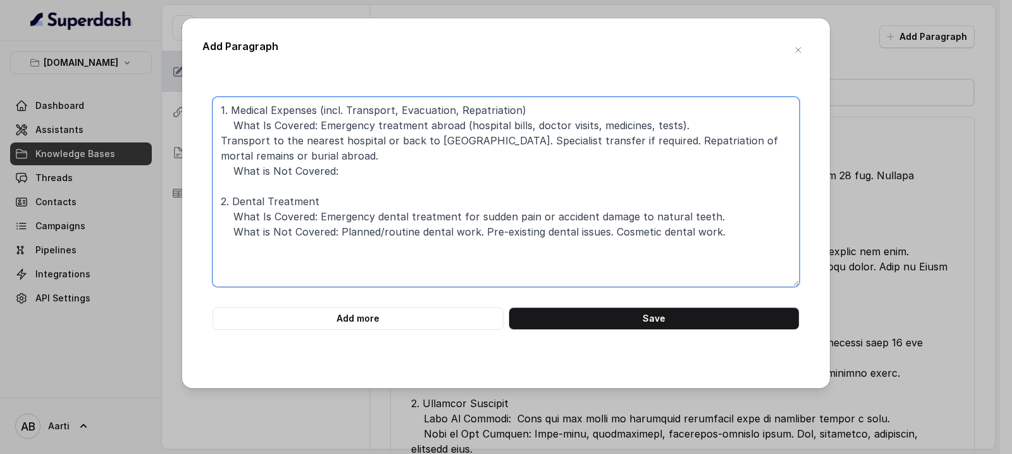
click at [219, 141] on textarea "1. Medical Expenses (incl. Transport, Evacuation, Repatriation) What Is Covered…" at bounding box center [506, 192] width 587 height 190
click at [219, 142] on textarea "1. Medical Expenses (incl. Transport, Evacuation, Repatriation) What Is Covered…" at bounding box center [506, 192] width 587 height 190
click at [222, 156] on textarea "1. Medical Expenses (incl. Transport, Evacuation, Repatriation) What Is Covered…" at bounding box center [506, 192] width 587 height 190
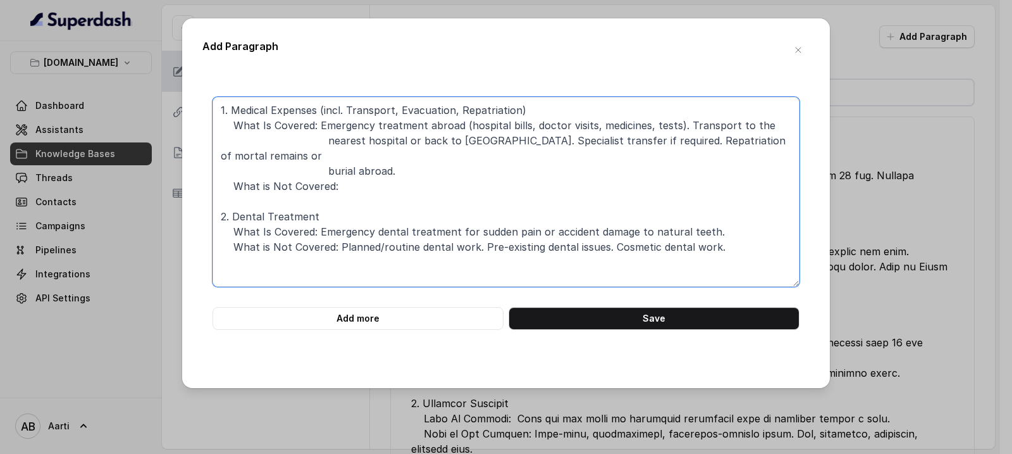
click at [355, 171] on textarea "1. Medical Expenses (incl. Transport, Evacuation, Repatriation) What Is Covered…" at bounding box center [506, 192] width 587 height 190
paste textarea "Medical trips abroad. Pre-existing illnesses (except life-saving stabilization)…"
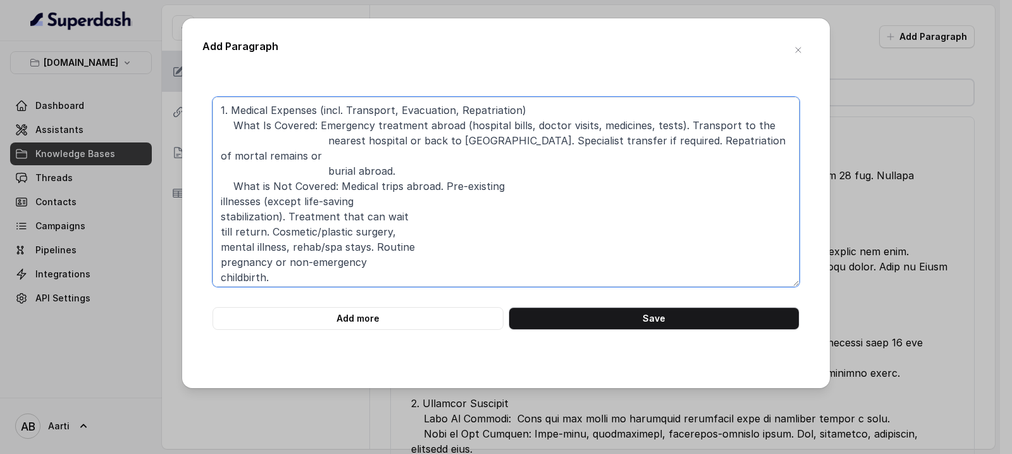
click at [218, 259] on textarea "1. Medical Expenses (incl. Transport, Evacuation, Repatriation) What Is Covered…" at bounding box center [506, 192] width 587 height 190
click at [220, 247] on textarea "1. Medical Expenses (incl. Transport, Evacuation, Repatriation) What Is Covered…" at bounding box center [506, 192] width 587 height 190
click at [219, 232] on textarea "1. Medical Expenses (incl. Transport, Evacuation, Repatriation) What Is Covered…" at bounding box center [506, 192] width 587 height 190
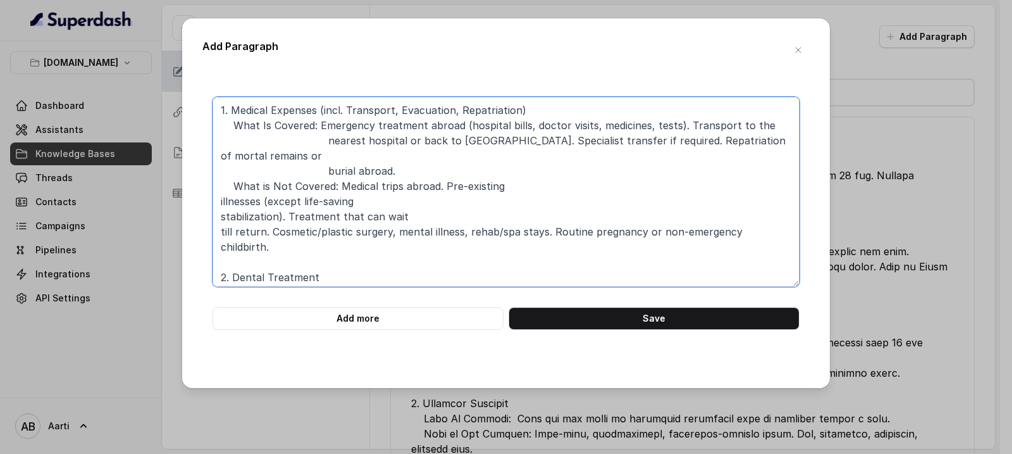
click at [218, 221] on textarea "1. Medical Expenses (incl. Transport, Evacuation, Repatriation) What Is Covered…" at bounding box center [506, 192] width 587 height 190
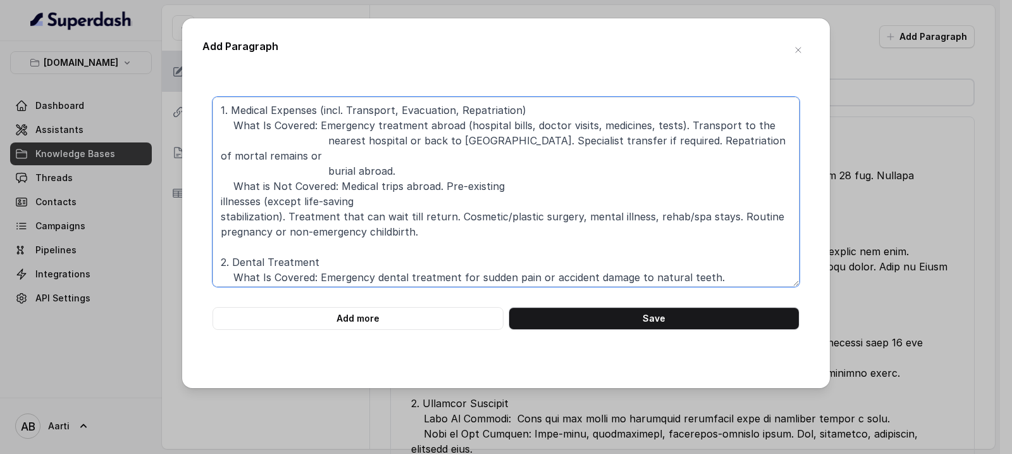
click at [218, 204] on textarea "1. Medical Expenses (incl. Transport, Evacuation, Repatriation) What Is Covered…" at bounding box center [506, 192] width 587 height 190
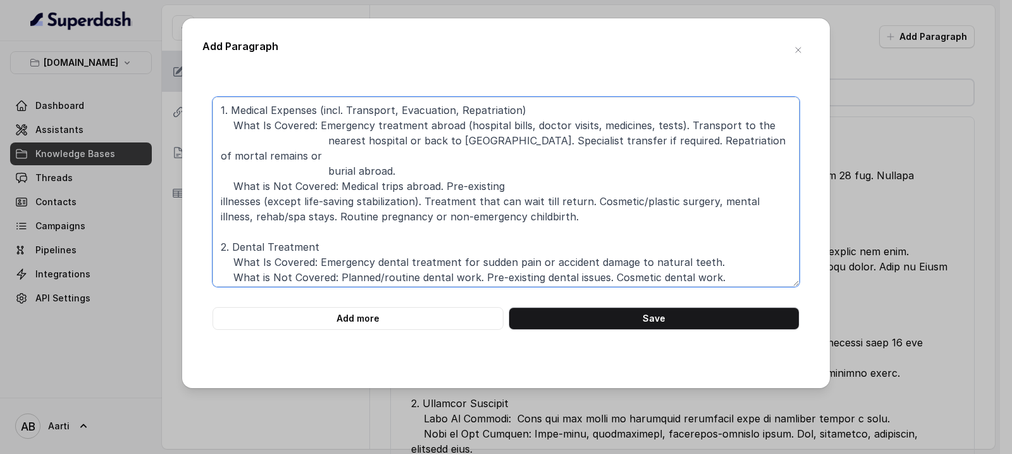
click at [218, 185] on textarea "1. Medical Expenses (incl. Transport, Evacuation, Repatriation) What Is Covered…" at bounding box center [506, 192] width 587 height 190
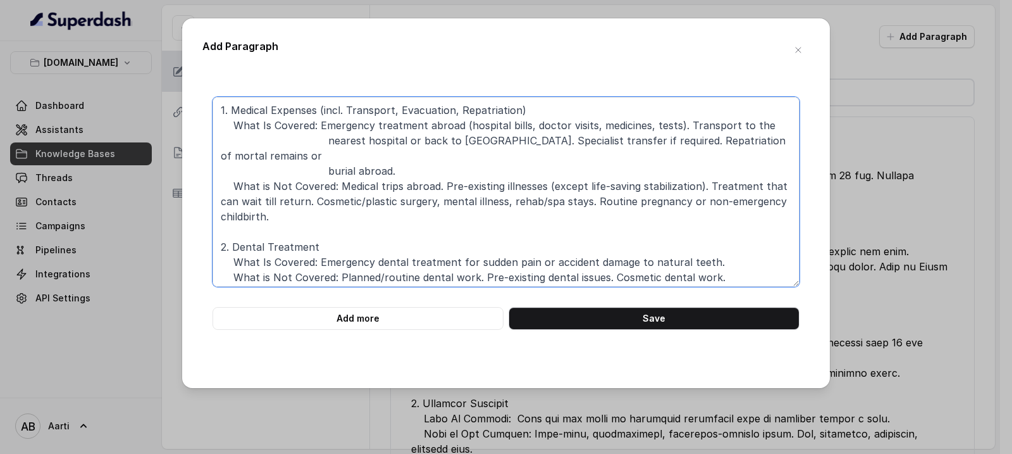
click at [216, 183] on textarea "1. Medical Expenses (incl. Transport, Evacuation, Repatriation) What Is Covered…" at bounding box center [506, 192] width 587 height 190
click at [221, 202] on textarea "1. Medical Expenses (incl. Transport, Evacuation, Repatriation) What Is Covered…" at bounding box center [506, 192] width 587 height 190
click at [357, 194] on textarea "1. Medical Expenses (incl. Transport, Evacuation, Repatriation) What Is Covered…" at bounding box center [506, 192] width 587 height 190
click at [214, 109] on textarea "1. Medical Expenses (incl. Transport, Evacuation, Repatriation) What Is Covered…" at bounding box center [506, 192] width 587 height 190
click at [235, 115] on textarea "1. Medical Expenses (incl. Transport, Evacuation, Repatriation) What Is Covered…" at bounding box center [506, 192] width 587 height 190
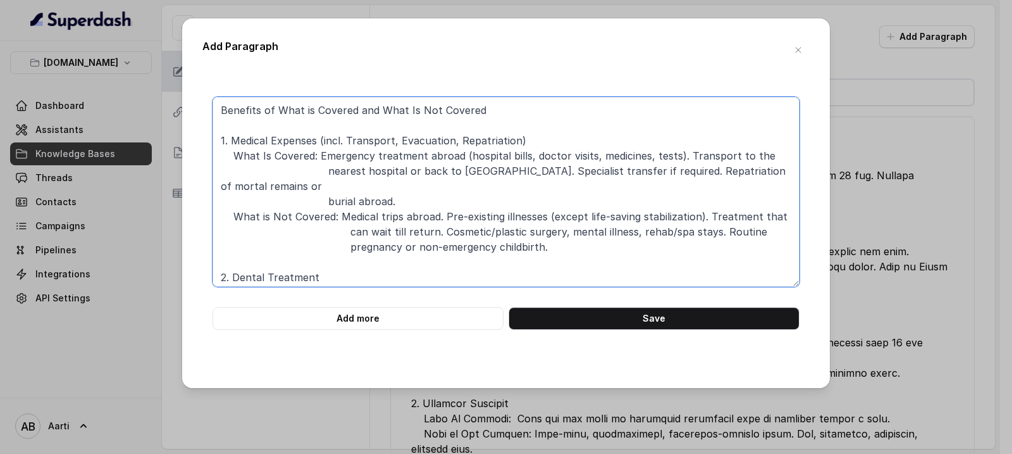
click at [411, 110] on textarea "Benefits of What is Covered and What Is Not Covered 1. Medical Expenses (incl. …" at bounding box center [506, 192] width 587 height 190
click at [227, 110] on textarea "Benefits of What is Covered and What is Not Covered 1. Medical Expenses (incl. …" at bounding box center [506, 192] width 587 height 190
click at [221, 114] on textarea "Benefits of What is Covered and What is Not Covered 1. Medical Expenses (incl. …" at bounding box center [506, 192] width 587 height 190
click at [222, 105] on textarea "Benefits of What is Covered and What is Not Covered 1. Medical Expenses (incl. …" at bounding box center [506, 192] width 587 height 190
paste textarea "SCOPE OF COVERAGE OF THE INSURANCE PROVIDED BY RELIANCE GENERAL INSURANCE COMPA…"
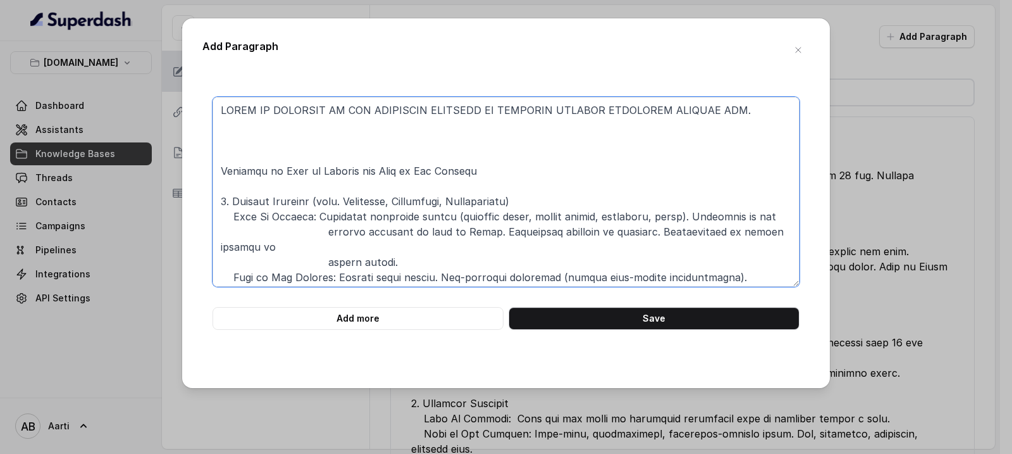
paste textarea "Benefits 1 Medical Expenses Including Transportation, Evacuation and Repatriati…"
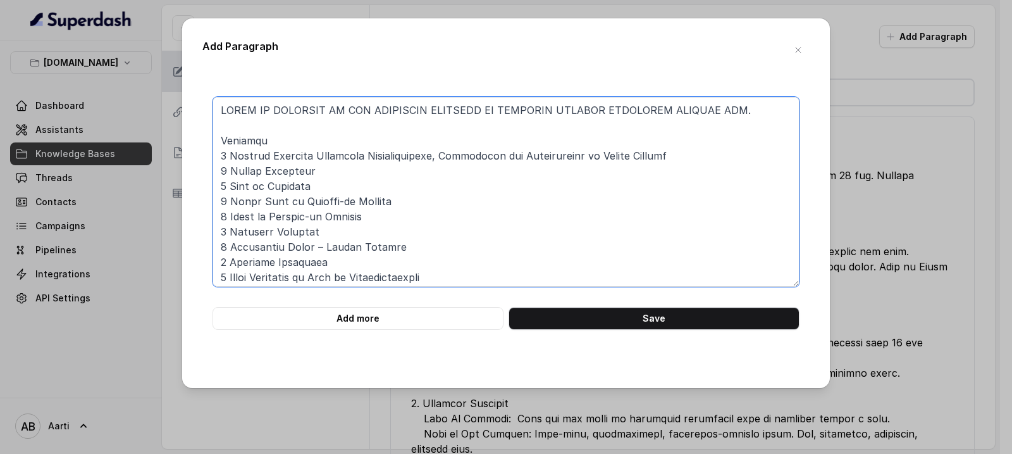
scroll to position [27, 0]
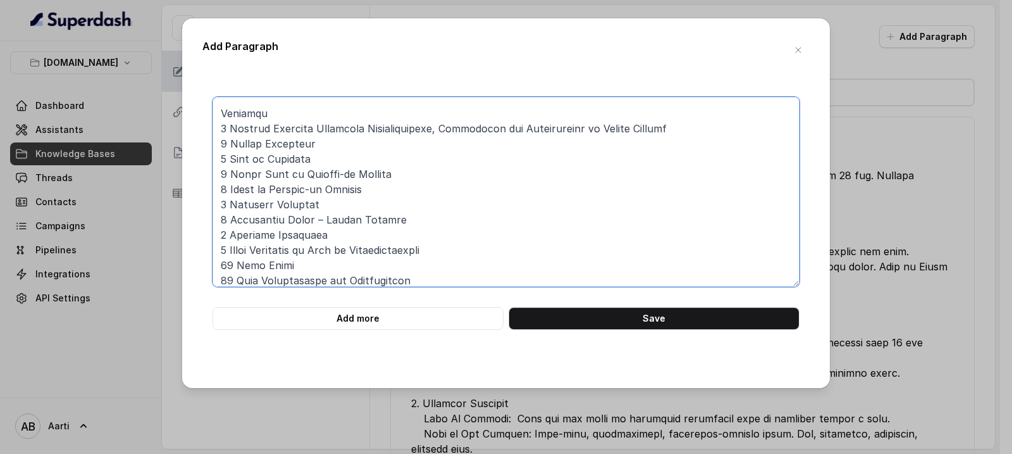
click at [221, 127] on textarea at bounding box center [506, 192] width 587 height 190
drag, startPoint x: 261, startPoint y: 112, endPoint x: 208, endPoint y: 113, distance: 53.8
click at [208, 113] on div "Add more Save" at bounding box center [505, 213] width 607 height 233
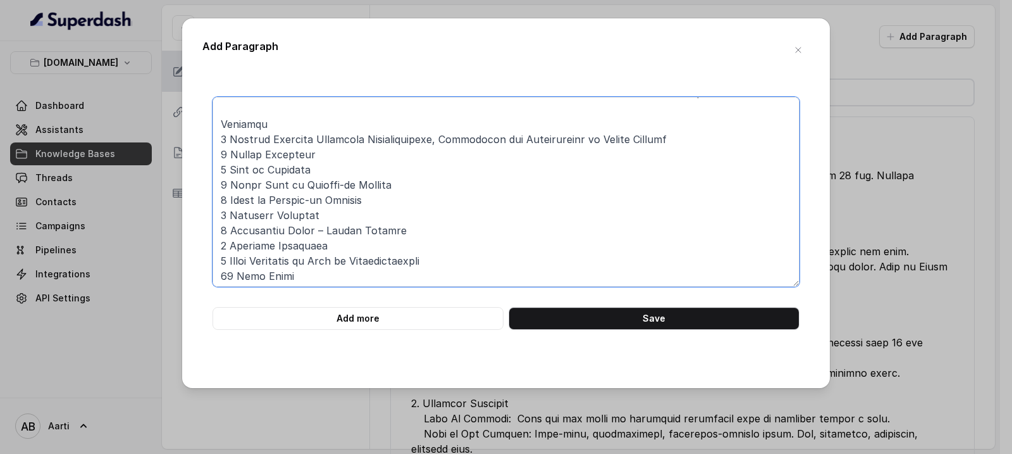
scroll to position [0, 0]
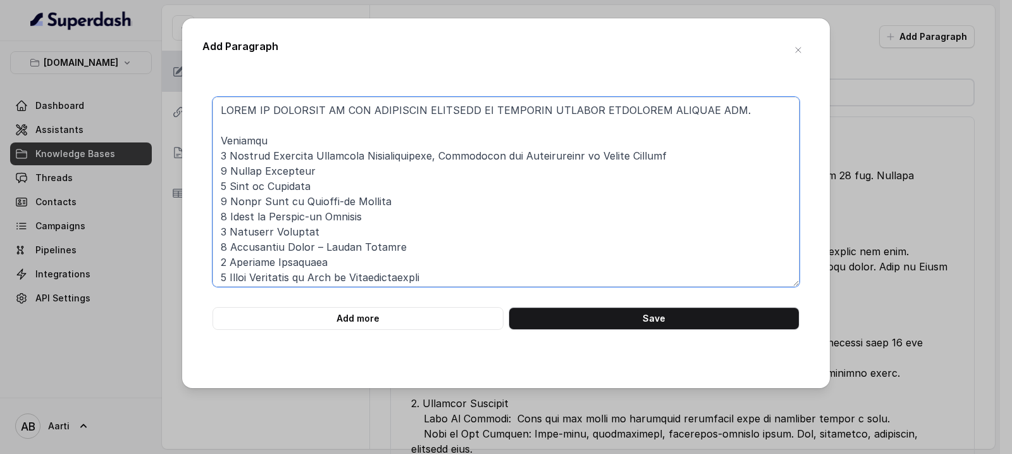
click at [223, 141] on textarea at bounding box center [506, 192] width 587 height 190
click at [335, 146] on textarea at bounding box center [506, 192] width 587 height 190
click at [226, 156] on textarea at bounding box center [506, 192] width 587 height 190
click at [228, 170] on textarea at bounding box center [506, 192] width 587 height 190
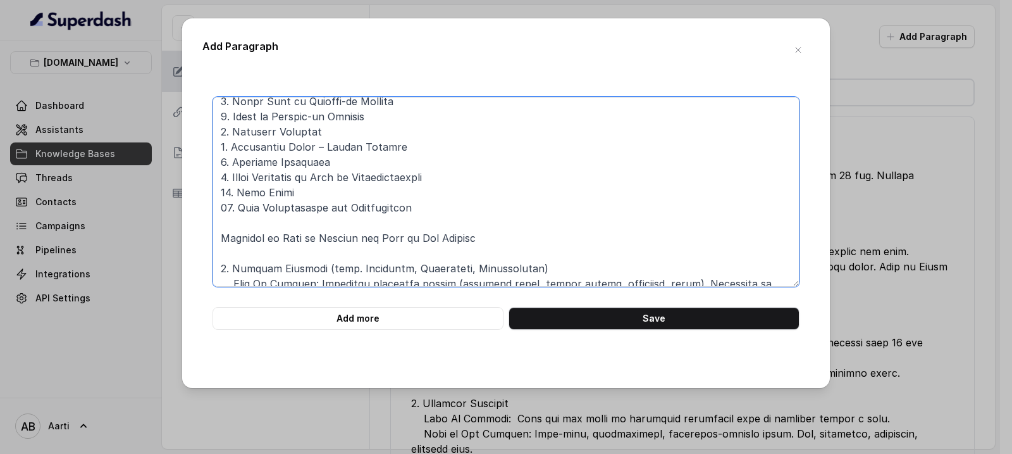
click at [338, 187] on textarea at bounding box center [506, 192] width 587 height 190
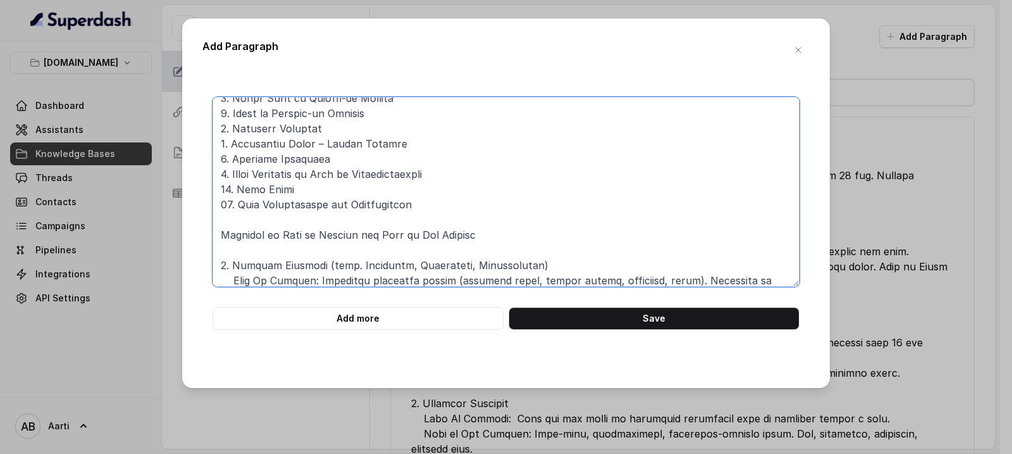
scroll to position [106, 0]
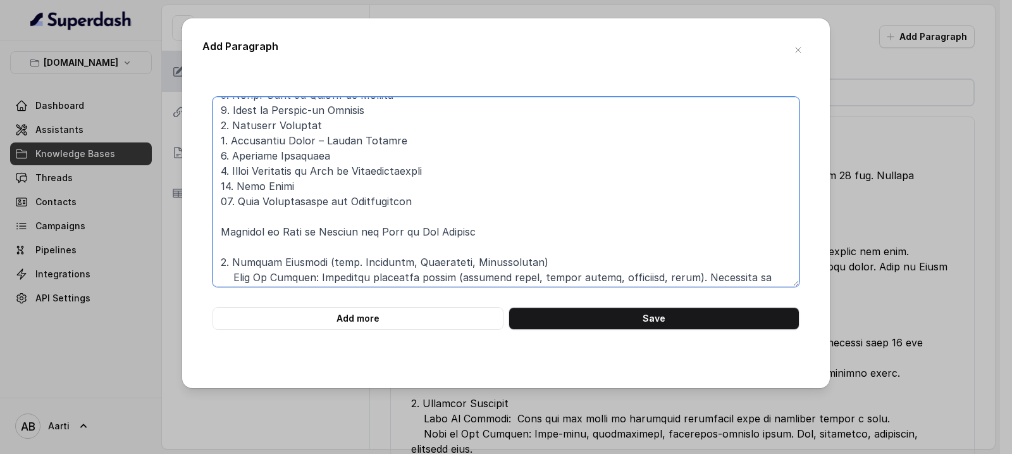
click at [233, 184] on textarea at bounding box center [506, 192] width 587 height 190
click at [236, 187] on textarea at bounding box center [506, 192] width 587 height 190
click at [279, 191] on textarea at bounding box center [506, 192] width 587 height 190
click at [219, 186] on textarea at bounding box center [506, 192] width 587 height 190
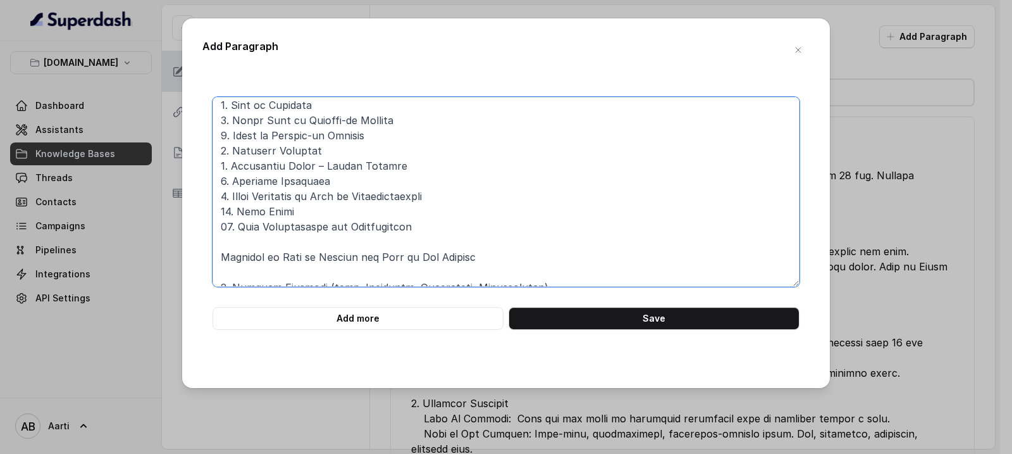
scroll to position [0, 0]
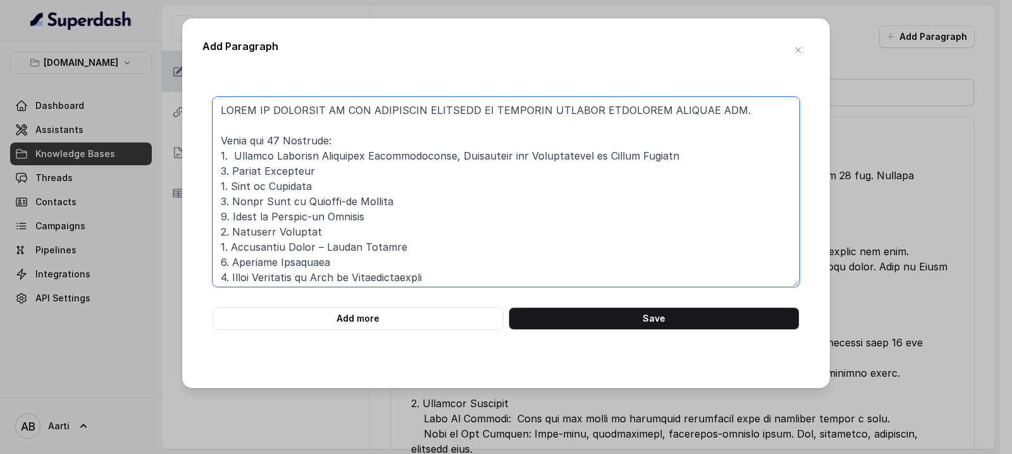
click at [267, 147] on textarea at bounding box center [506, 192] width 587 height 190
click at [216, 99] on textarea at bounding box center [506, 192] width 587 height 190
type textarea "LOREM IP DOLORSIT AM CON ADIPISCIN ELITSEDD EI TEMPORIN UTLABOR ETDOLOREM ALIQU…"
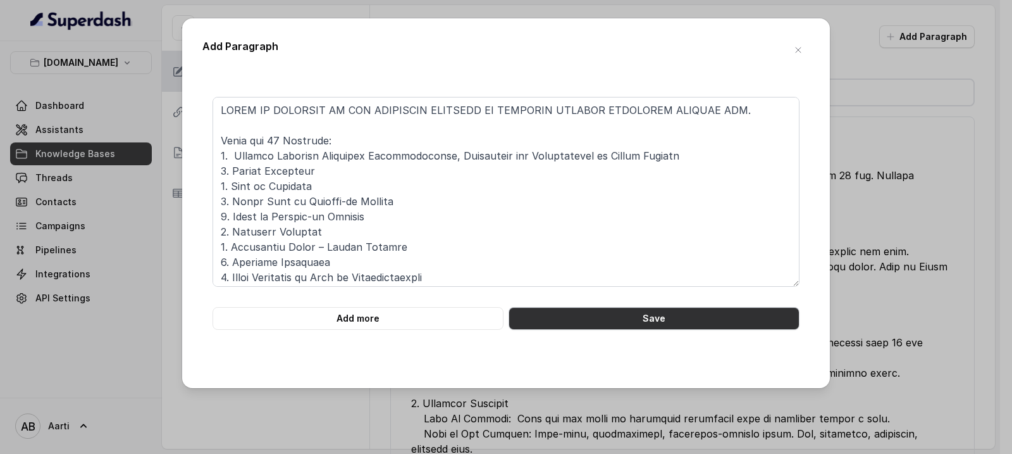
click at [626, 325] on button "Save" at bounding box center [654, 318] width 291 height 23
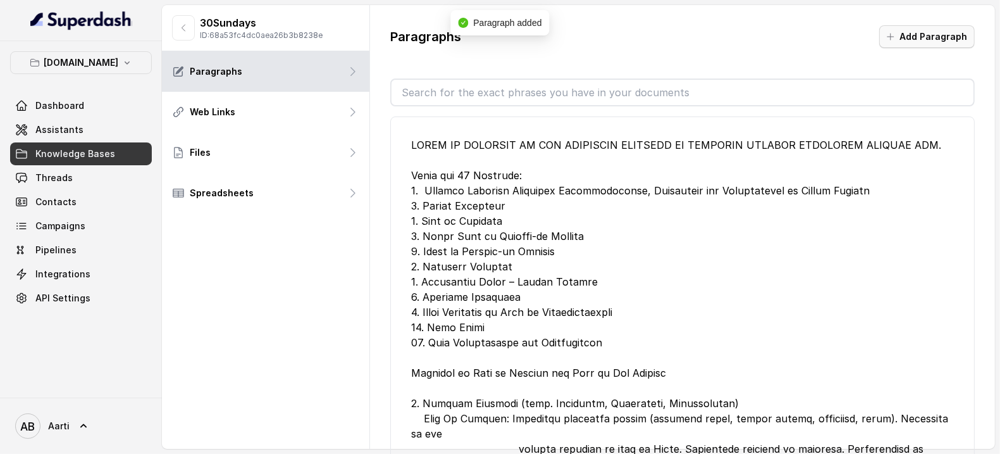
click at [927, 46] on button "Add Paragraph" at bounding box center [927, 36] width 96 height 23
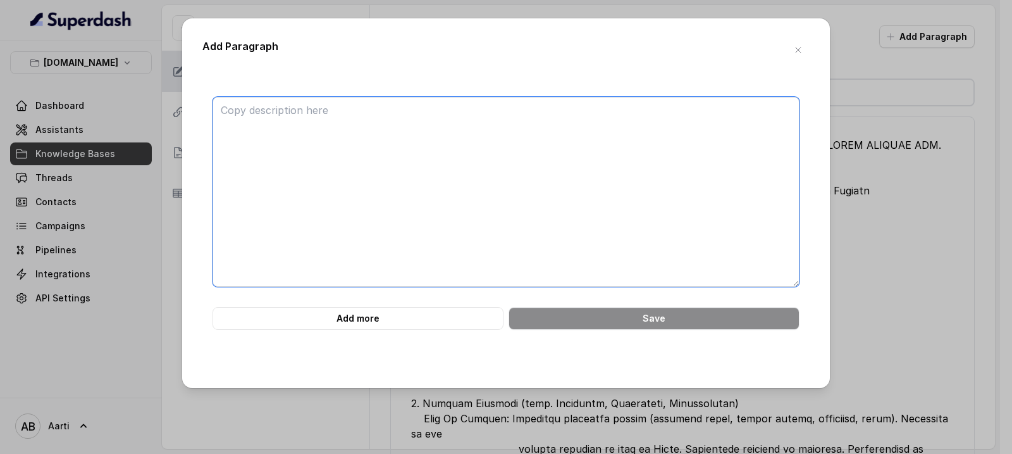
click at [249, 114] on textarea at bounding box center [506, 192] width 587 height 190
paste textarea "What is Not Covered? ● ● ● ● ● ● ● Travel undertaken specifically for securing …"
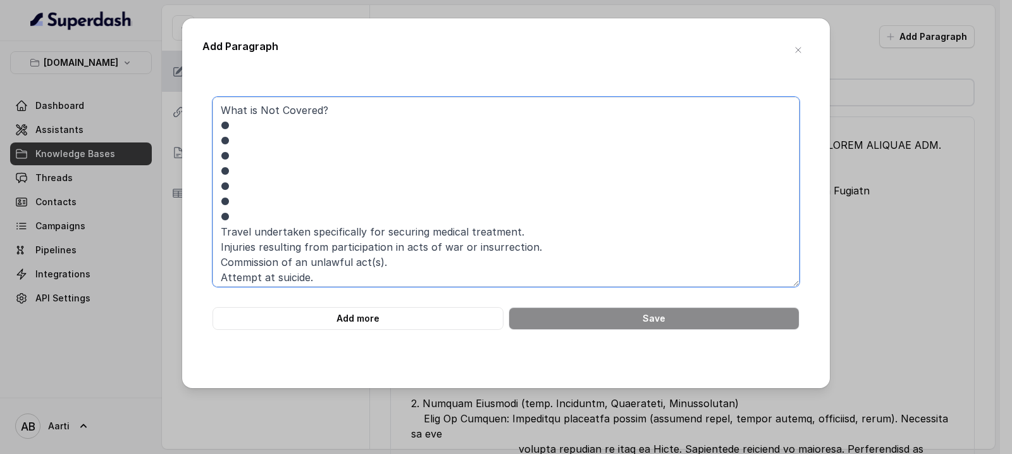
scroll to position [58, 0]
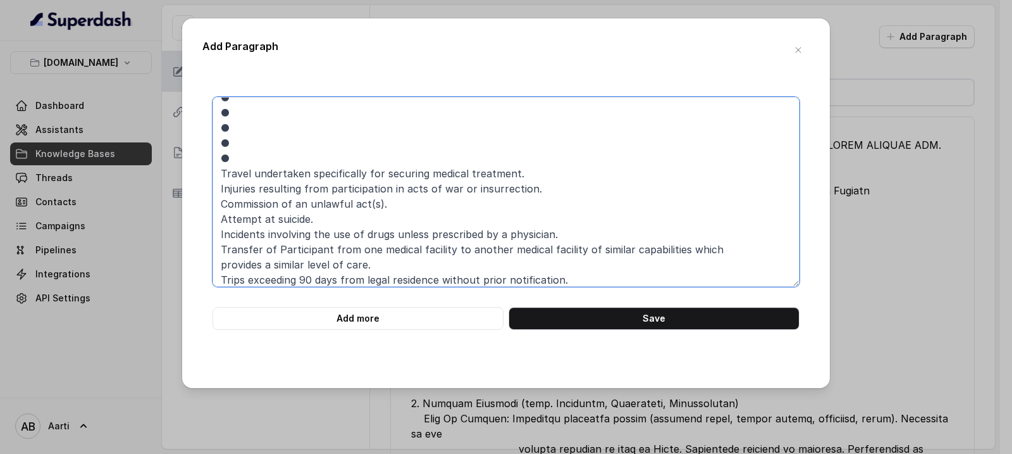
drag, startPoint x: 225, startPoint y: 160, endPoint x: 204, endPoint y: 160, distance: 20.9
click at [204, 160] on div "What is Not Covered? ● ● ● ● ● ● ● Travel undertaken specifically for securing …" at bounding box center [505, 213] width 607 height 233
click at [219, 169] on textarea "What is Not Covered? ● ● ● ● ● ● Travel undertaken specifically for securing me…" at bounding box center [506, 192] width 587 height 190
paste textarea "●"
click at [220, 187] on textarea "What is Not Covered? ● ● ● ● ● ● ● Travel undertaken specifically for securing …" at bounding box center [506, 192] width 587 height 190
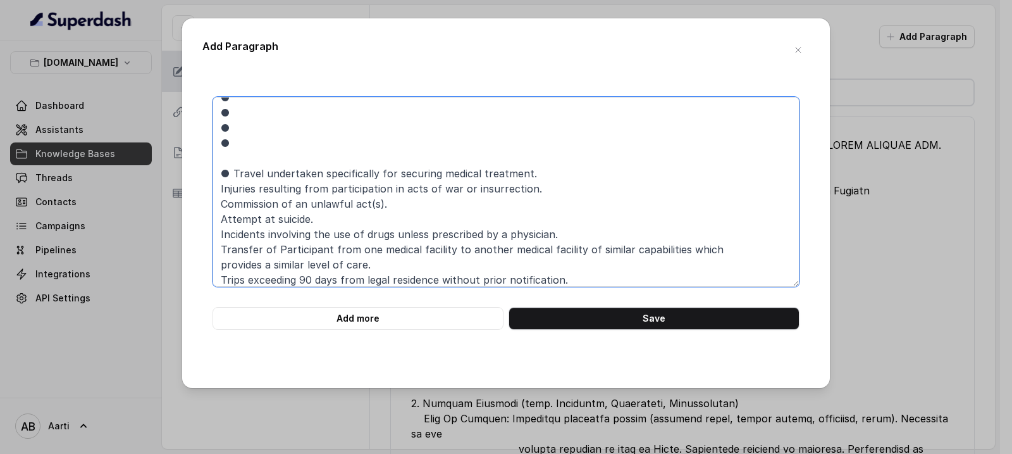
paste textarea "●"
click at [218, 206] on textarea "What is Not Covered? ● ● ● ● ● ● ● Travel undertaken specifically for securing …" at bounding box center [506, 192] width 587 height 190
paste textarea "●"
click at [219, 217] on textarea "What is Not Covered? ● ● ● ● ● ● ● Travel undertaken specifically for securing …" at bounding box center [506, 192] width 587 height 190
paste textarea "●"
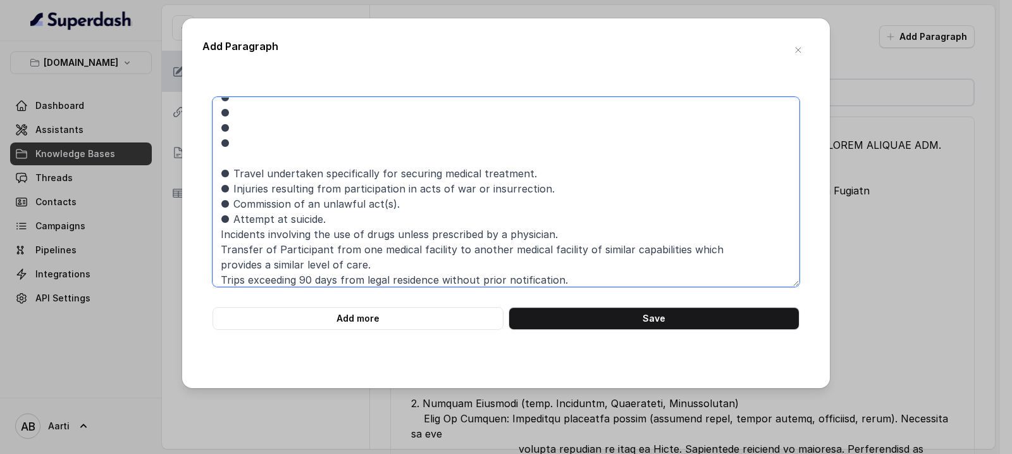
click at [218, 236] on textarea "What is Not Covered? ● ● ● ● ● ● ● Travel undertaken specifically for securing …" at bounding box center [506, 192] width 587 height 190
paste textarea "●"
click at [214, 254] on textarea "What is Not Covered? ● ● ● ● ● ● ● Travel undertaken specifically for securing …" at bounding box center [506, 192] width 587 height 190
paste textarea "●"
click at [218, 265] on textarea "What is Not Covered? ● ● ● ● ● ● ● Travel undertaken specifically for securing …" at bounding box center [506, 192] width 587 height 190
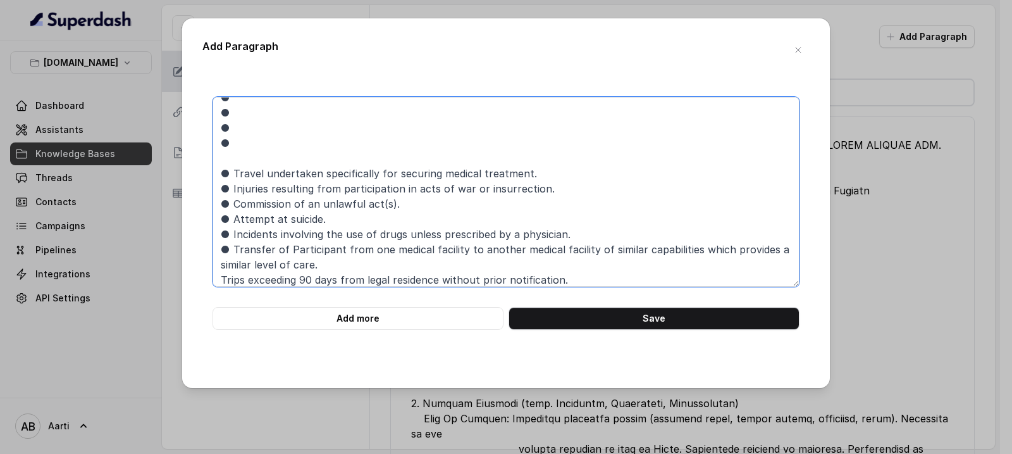
click at [220, 278] on textarea "What is Not Covered? ● ● ● ● ● ● ● Travel undertaken specifically for securing …" at bounding box center [506, 192] width 587 height 190
paste textarea "●"
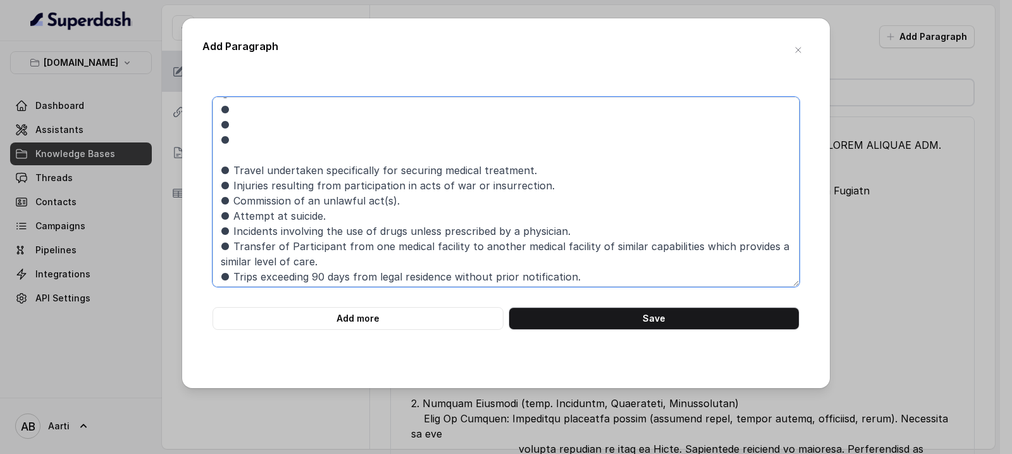
scroll to position [65, 0]
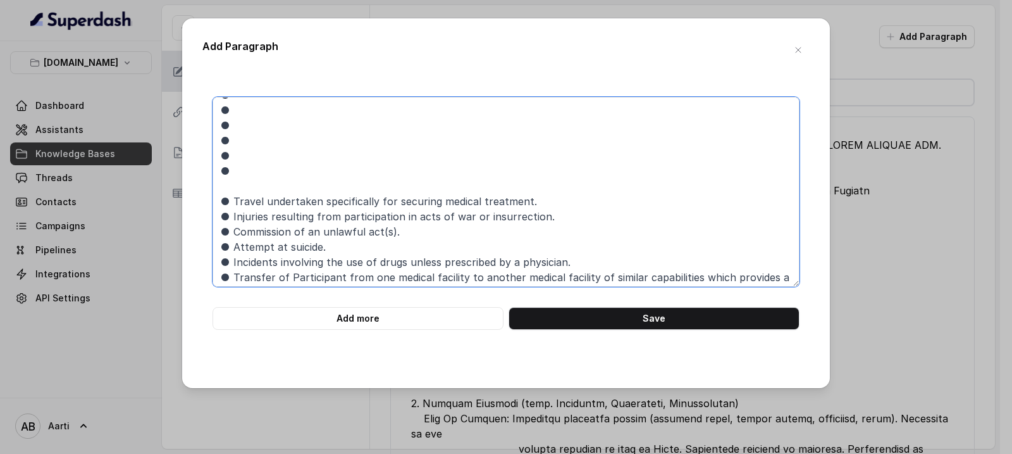
drag, startPoint x: 239, startPoint y: 151, endPoint x: 218, endPoint y: 108, distance: 48.4
click at [218, 108] on textarea "What is Not Covered? ● ● ● ● ● ● ● Travel undertaken specifically for securing …" at bounding box center [506, 192] width 587 height 190
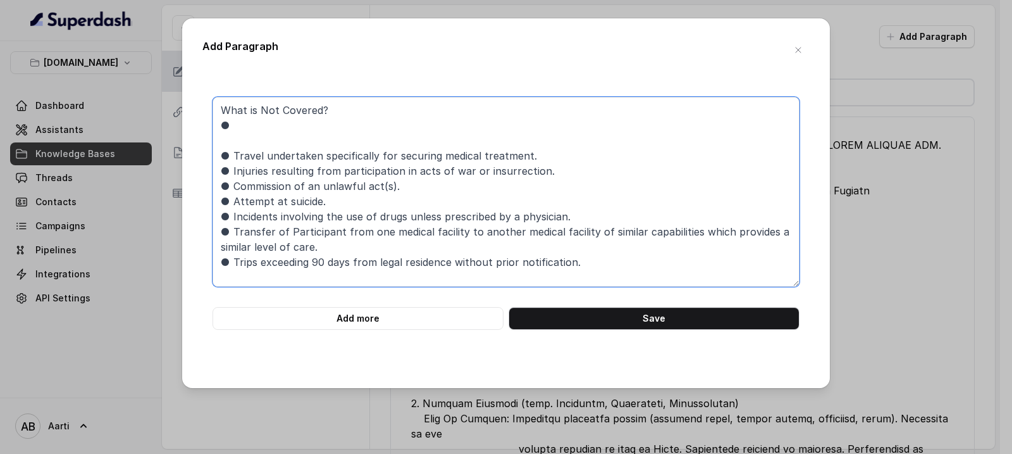
scroll to position [0, 0]
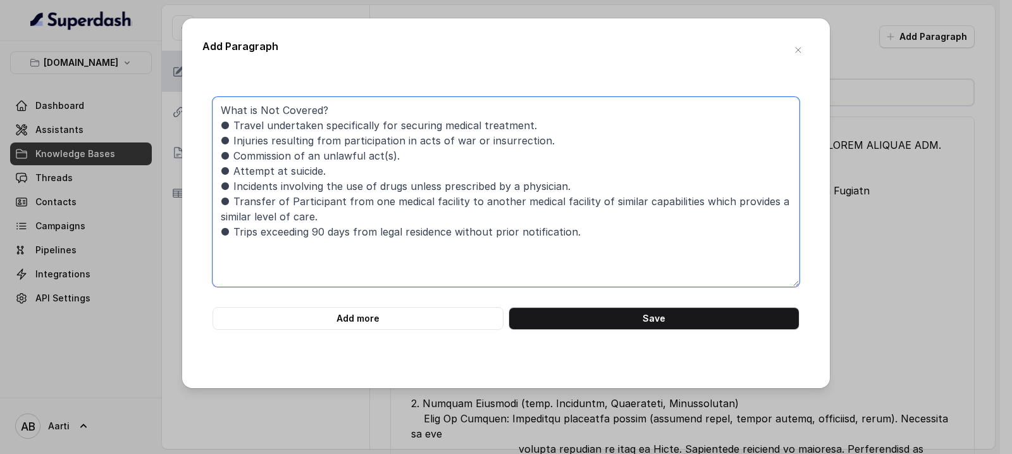
click at [222, 108] on textarea "What is Not Covered? ● Travel undertaken specifically for securing medical trea…" at bounding box center [506, 192] width 587 height 190
drag, startPoint x: 218, startPoint y: 104, endPoint x: 219, endPoint y: 114, distance: 10.1
click at [218, 105] on textarea "What is Not Covered? ● Travel undertaken specifically for securing medical trea…" at bounding box center [506, 192] width 587 height 190
click at [223, 109] on textarea "What is Not Covered? ● Travel undertaken specifically for securing medical trea…" at bounding box center [506, 192] width 587 height 190
paste textarea "SCOPE OF COVERAGE OF THE SERVICES PROVIDED BY ASSIST AMERICA MEDICAL EMERGENCY …"
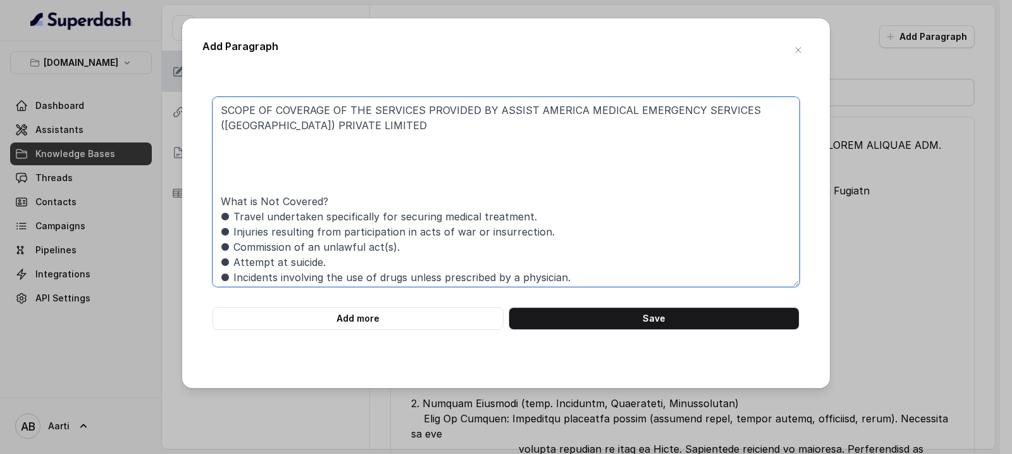
paste textarea "What is Covered?"
click at [244, 173] on textarea "SCOPE OF COVERAGE OF THE SERVICES PROVIDED BY ASSIST AMERICA MEDICAL EMERGENCY …" at bounding box center [506, 192] width 587 height 190
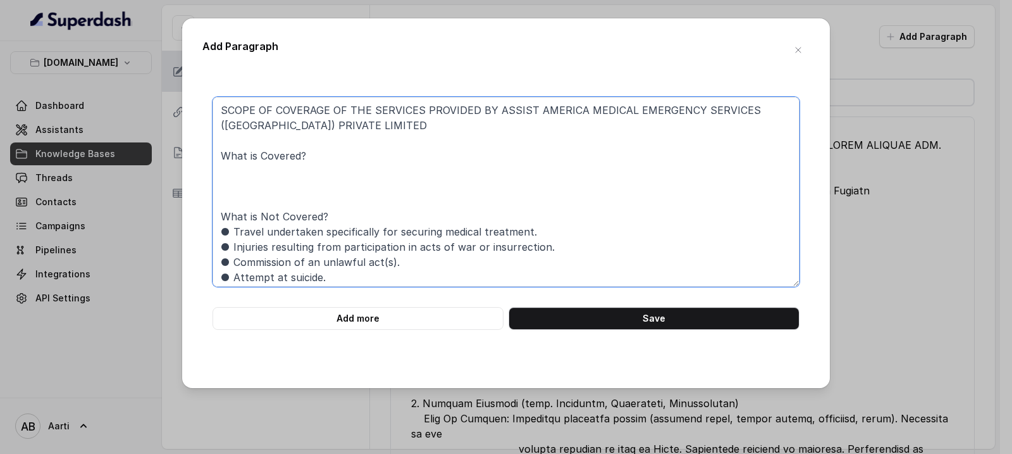
paste textarea "1 Medical Consultation Multilingual assistance across geographies to help manag…"
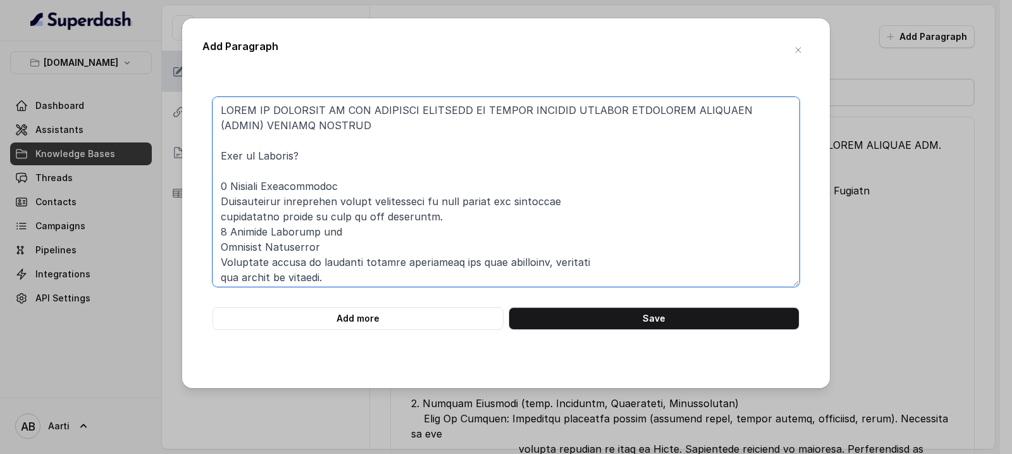
scroll to position [210, 0]
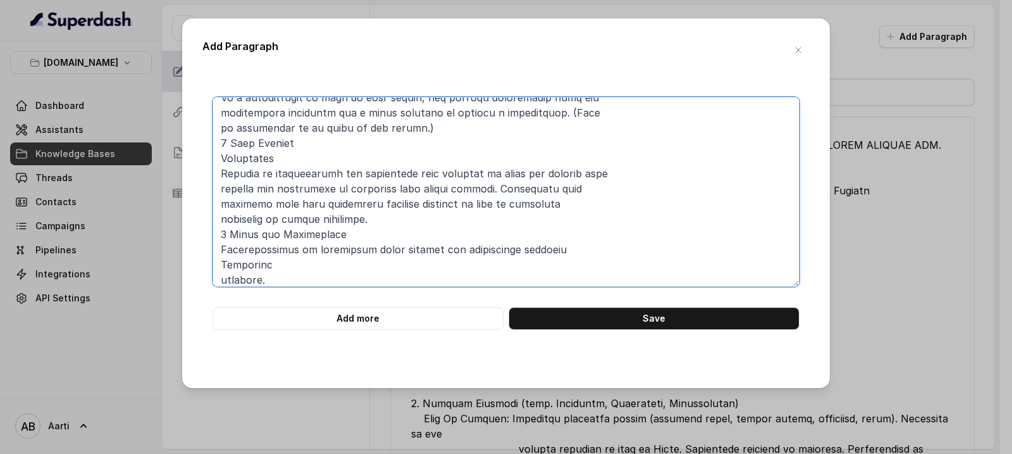
click at [218, 282] on textarea at bounding box center [506, 192] width 587 height 190
click at [216, 247] on textarea at bounding box center [506, 192] width 587 height 190
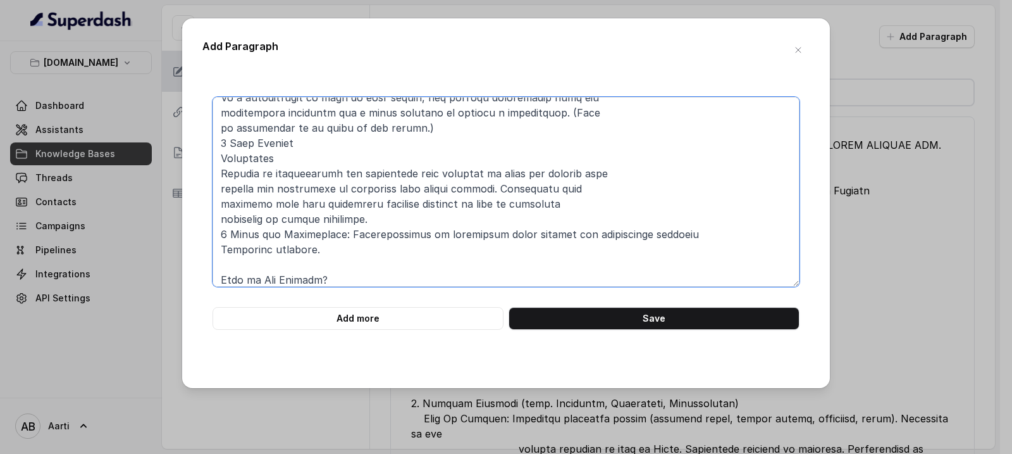
click at [220, 248] on textarea at bounding box center [506, 192] width 587 height 190
drag, startPoint x: 719, startPoint y: 233, endPoint x: 678, endPoint y: 233, distance: 40.5
click at [678, 233] on textarea at bounding box center [506, 192] width 587 height 190
click at [328, 233] on textarea at bounding box center [506, 192] width 587 height 190
paste textarea "Referrals"
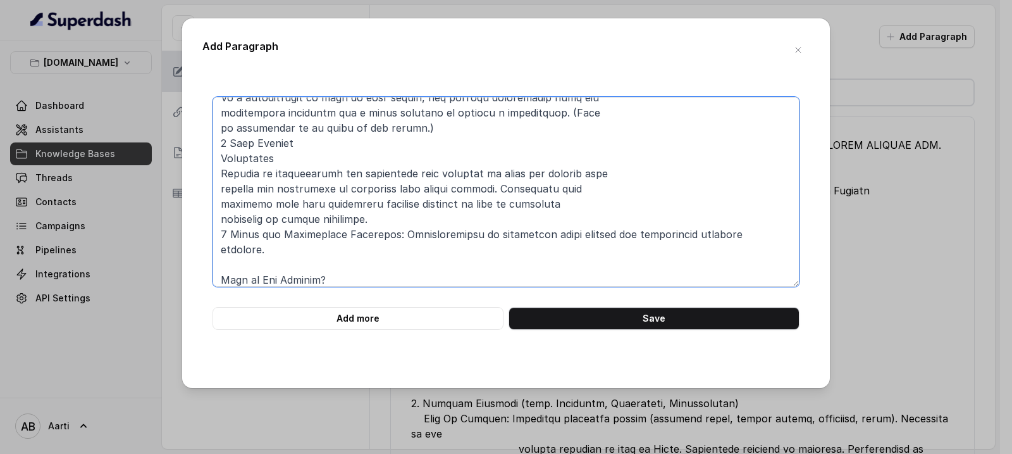
click at [723, 234] on textarea at bounding box center [506, 192] width 587 height 190
click at [221, 216] on textarea at bounding box center [506, 192] width 587 height 190
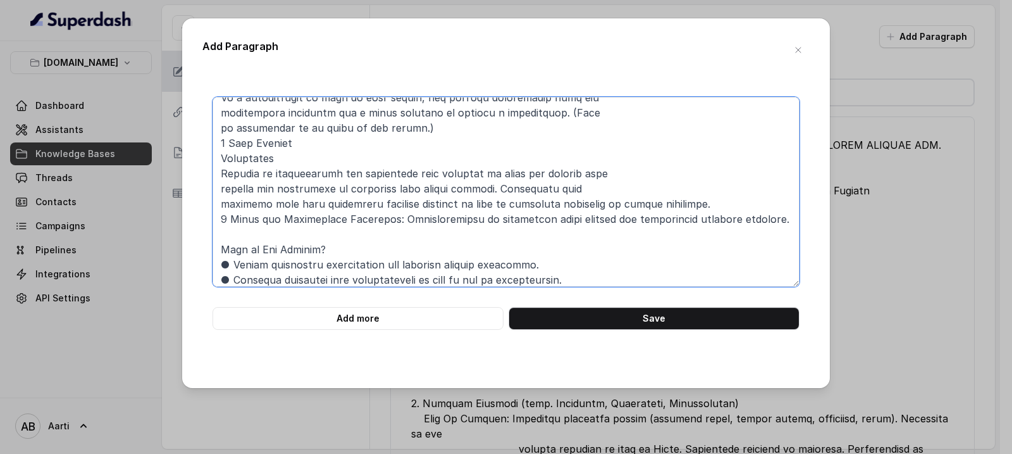
click at [220, 201] on textarea at bounding box center [506, 192] width 587 height 190
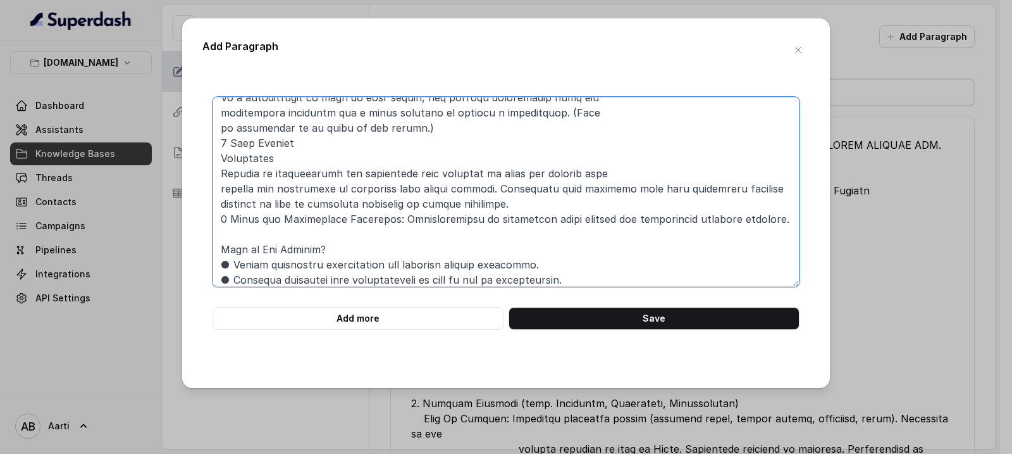
click at [218, 173] on textarea at bounding box center [506, 192] width 587 height 190
click at [218, 158] on textarea at bounding box center [506, 192] width 587 height 190
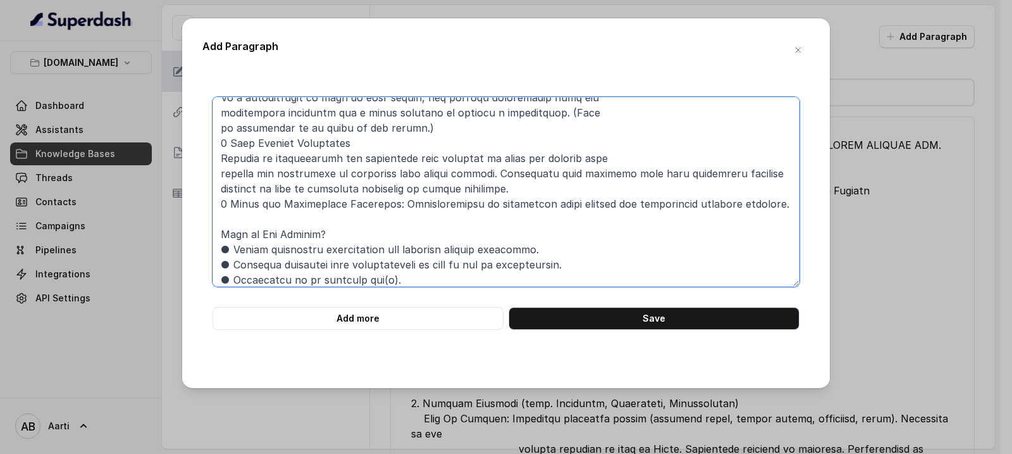
drag, startPoint x: 348, startPoint y: 146, endPoint x: 359, endPoint y: 156, distance: 14.8
click at [349, 146] on textarea at bounding box center [506, 192] width 587 height 190
click at [362, 149] on textarea at bounding box center [506, 192] width 587 height 190
click at [219, 160] on textarea at bounding box center [506, 192] width 587 height 190
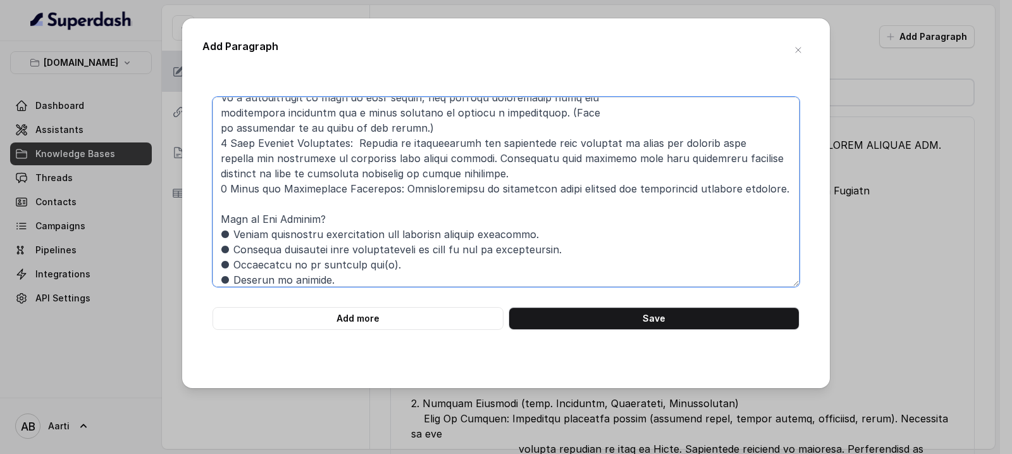
click at [222, 158] on textarea at bounding box center [506, 192] width 587 height 190
click at [218, 172] on textarea at bounding box center [506, 192] width 587 height 190
click at [220, 145] on textarea at bounding box center [506, 192] width 587 height 190
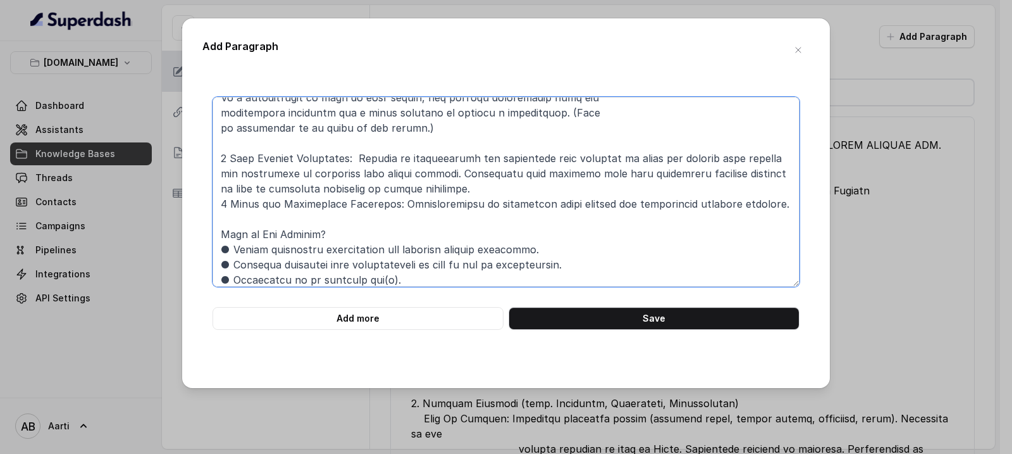
click at [218, 201] on textarea at bounding box center [506, 192] width 587 height 190
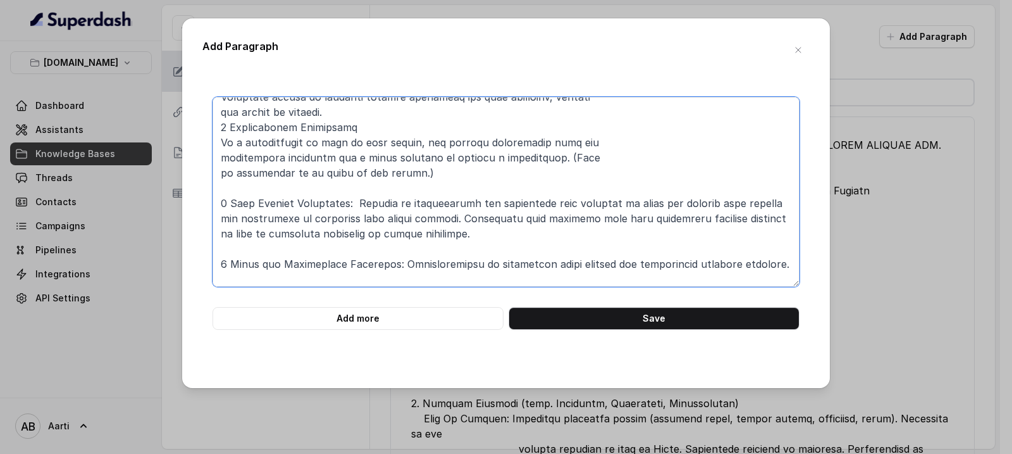
scroll to position [163, 0]
click at [214, 140] on textarea at bounding box center [506, 192] width 587 height 190
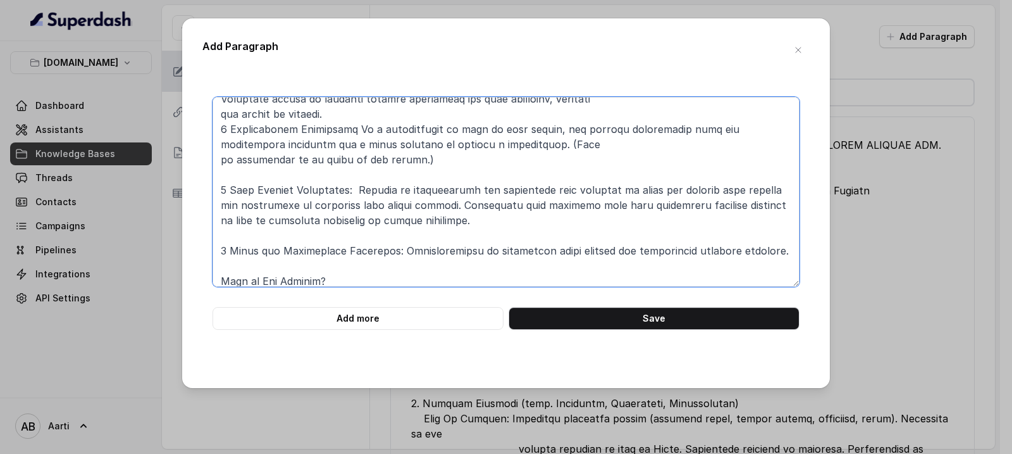
click at [342, 127] on textarea at bounding box center [506, 192] width 587 height 190
click at [221, 145] on textarea at bounding box center [506, 192] width 587 height 190
click at [221, 159] on textarea at bounding box center [506, 192] width 587 height 190
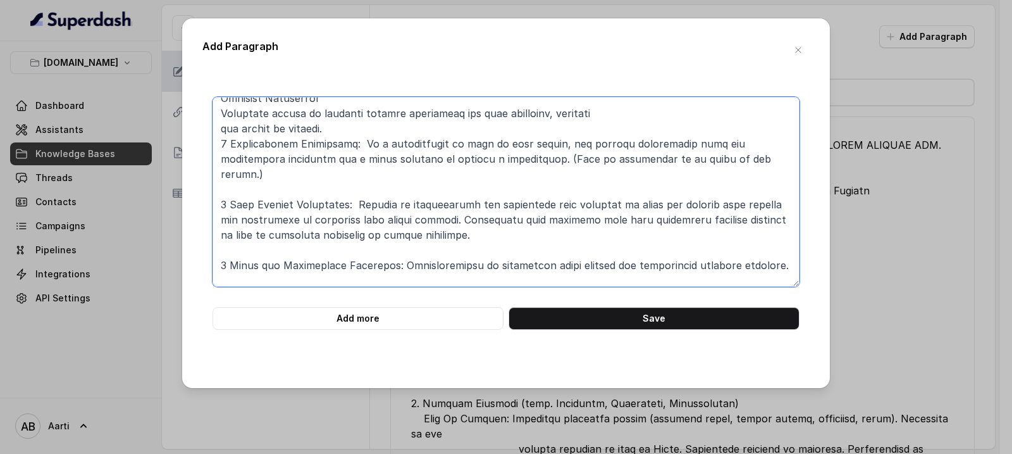
scroll to position [124, 0]
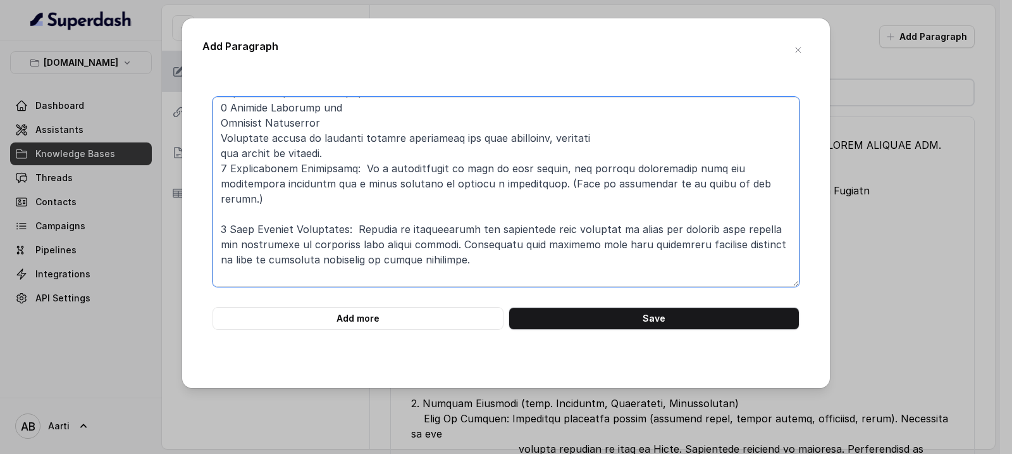
click at [500, 183] on textarea at bounding box center [506, 192] width 587 height 190
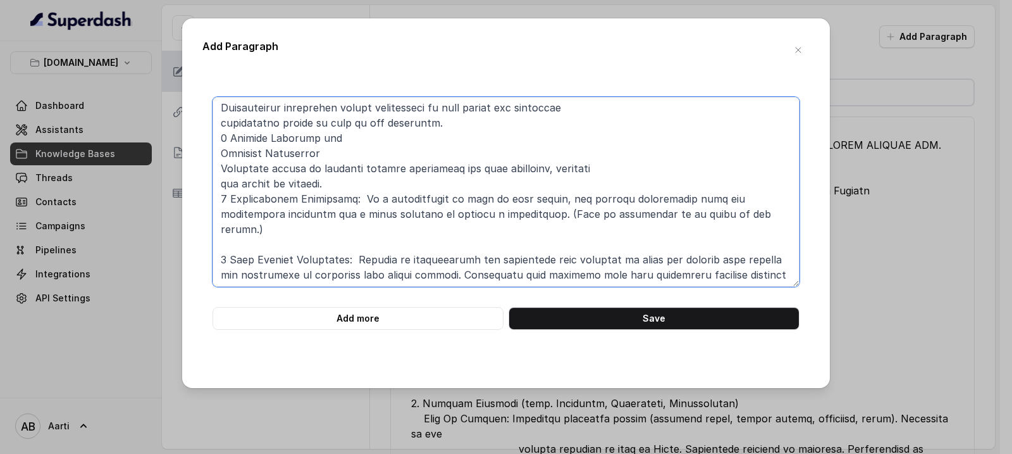
scroll to position [79, 0]
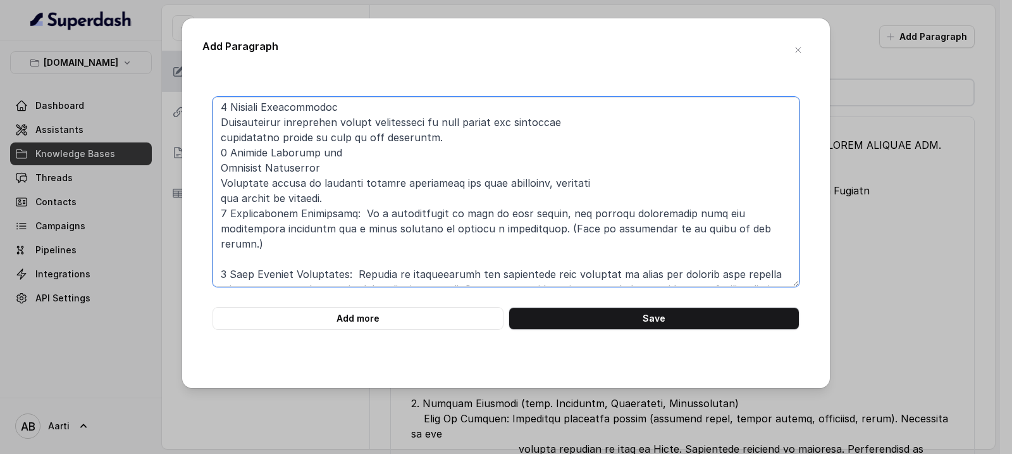
click at [222, 209] on textarea at bounding box center [506, 192] width 587 height 190
click at [220, 195] on textarea at bounding box center [506, 192] width 587 height 190
click at [223, 213] on textarea at bounding box center [506, 192] width 587 height 190
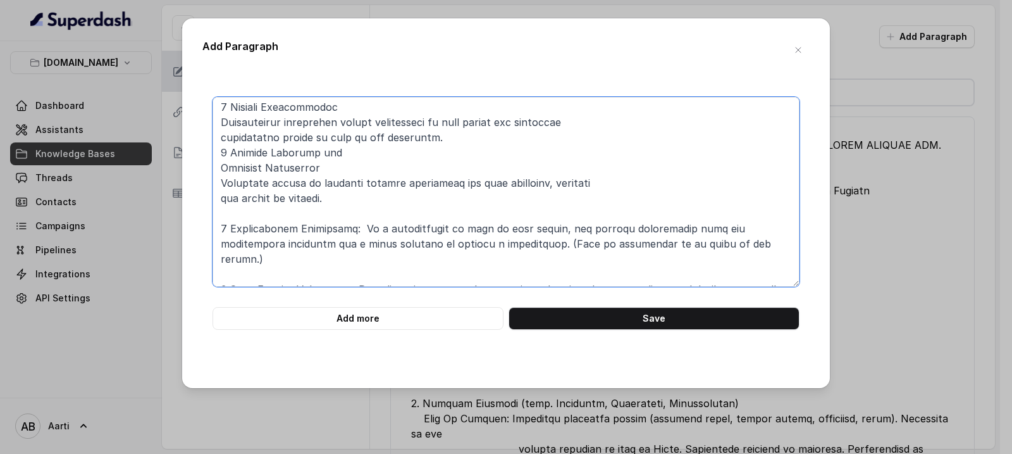
click at [216, 195] on textarea at bounding box center [506, 192] width 587 height 190
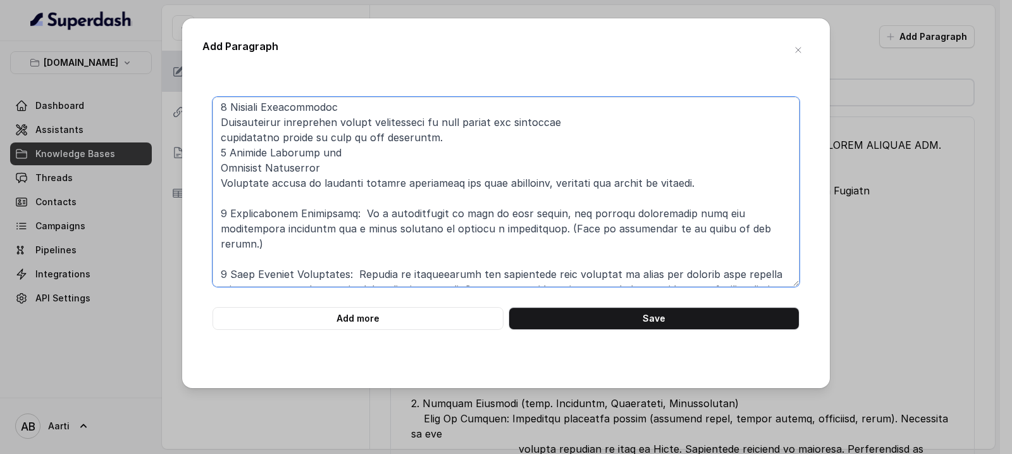
click at [218, 182] on textarea at bounding box center [506, 192] width 587 height 190
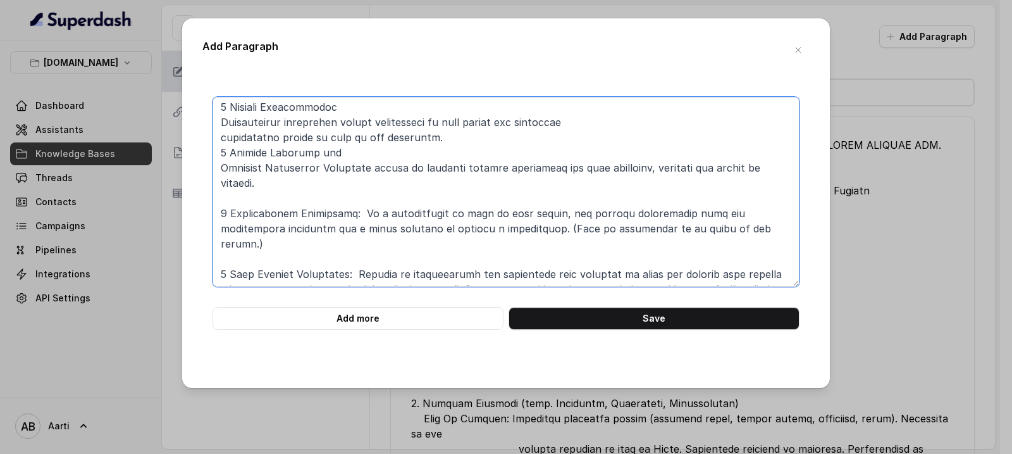
click at [219, 170] on textarea at bounding box center [506, 192] width 587 height 190
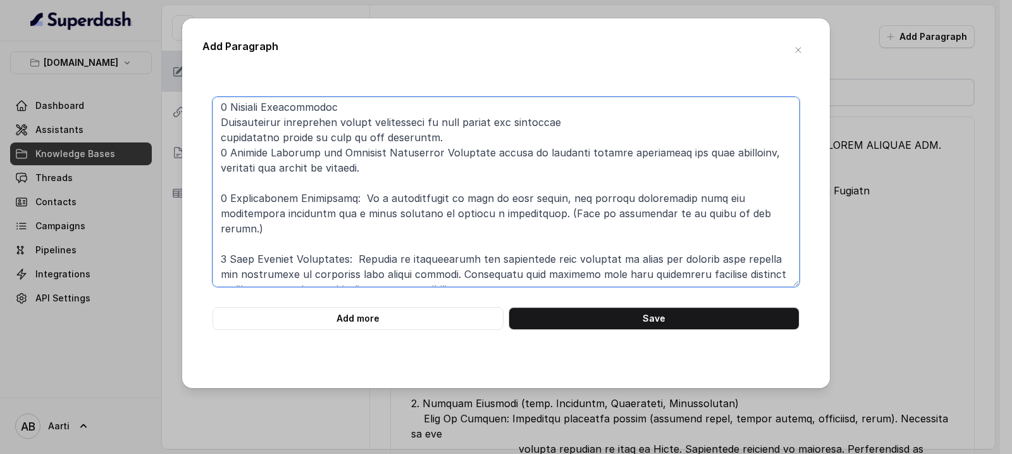
click at [424, 152] on textarea at bounding box center [506, 192] width 587 height 190
click at [222, 152] on textarea at bounding box center [506, 192] width 587 height 190
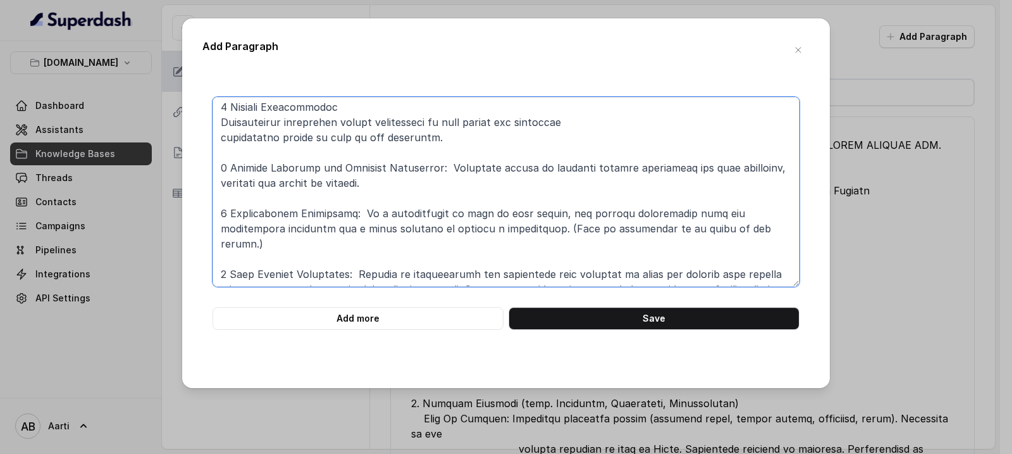
click at [219, 138] on textarea at bounding box center [506, 192] width 587 height 190
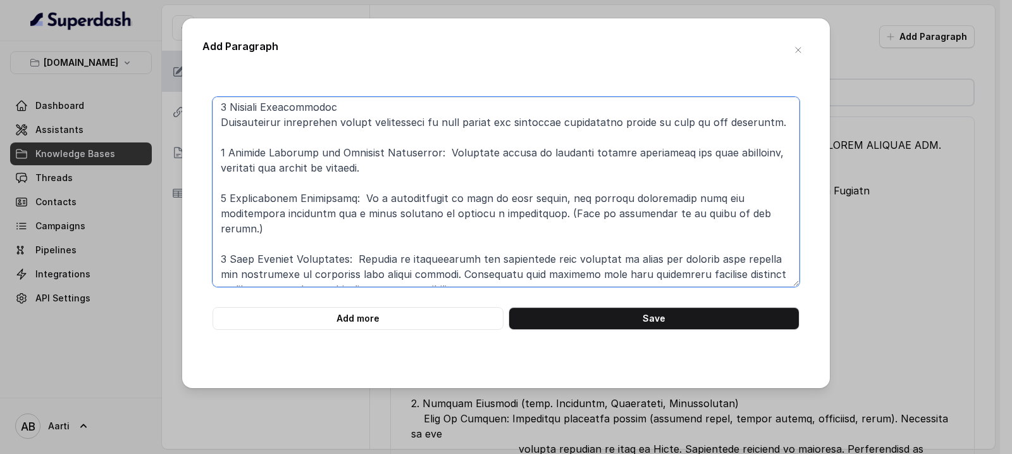
click at [224, 124] on textarea at bounding box center [506, 192] width 587 height 190
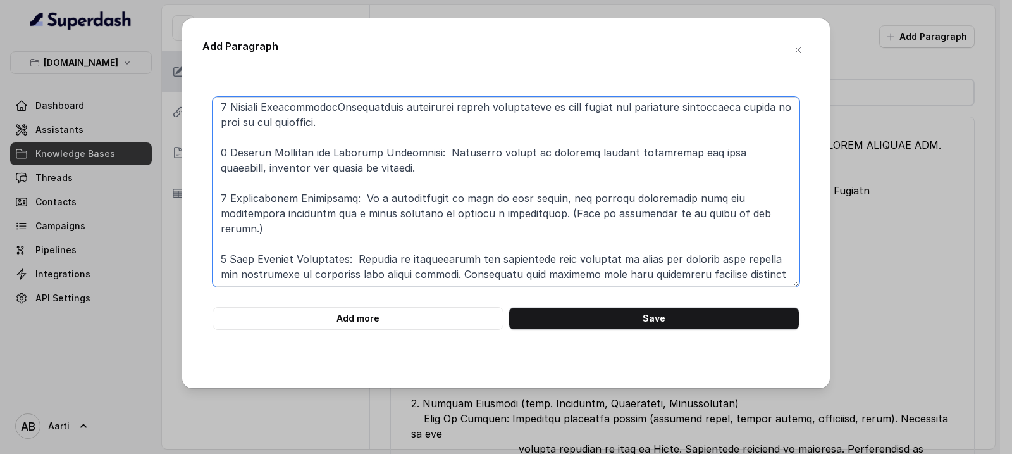
scroll to position [63, 0]
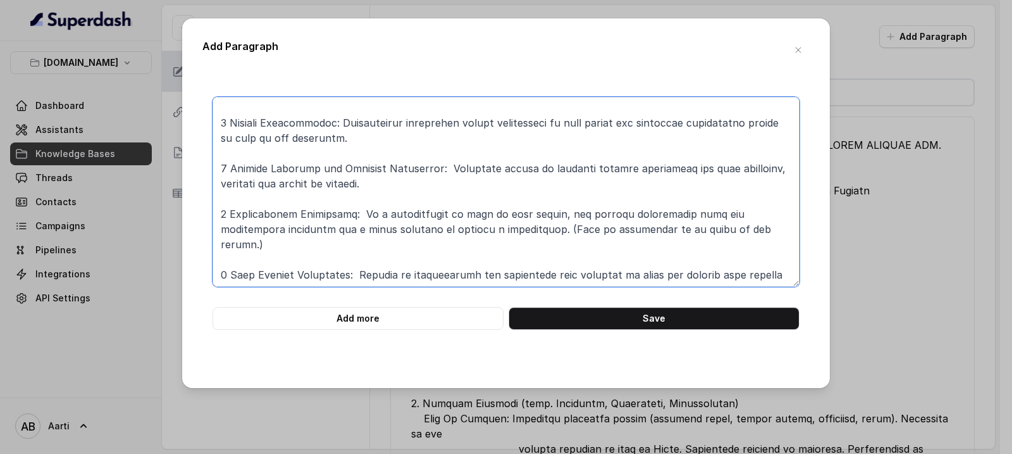
click at [235, 162] on textarea at bounding box center [506, 192] width 587 height 190
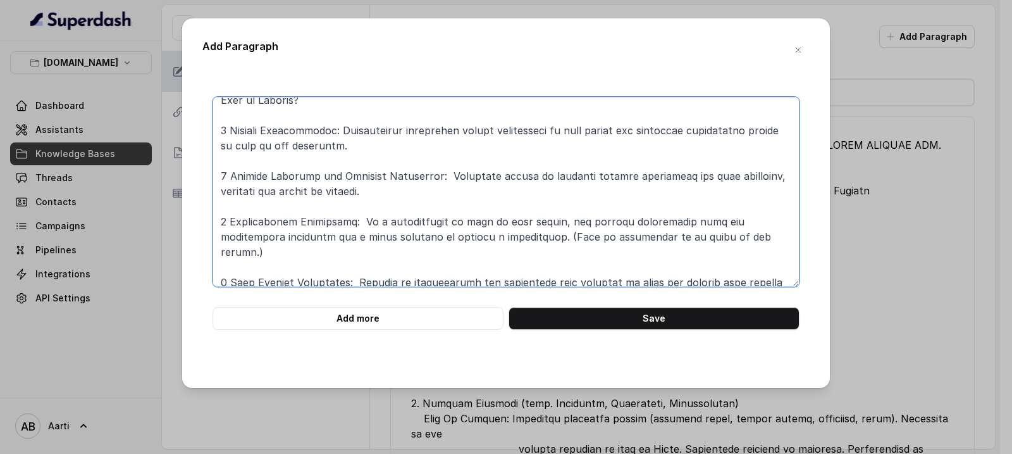
scroll to position [0, 0]
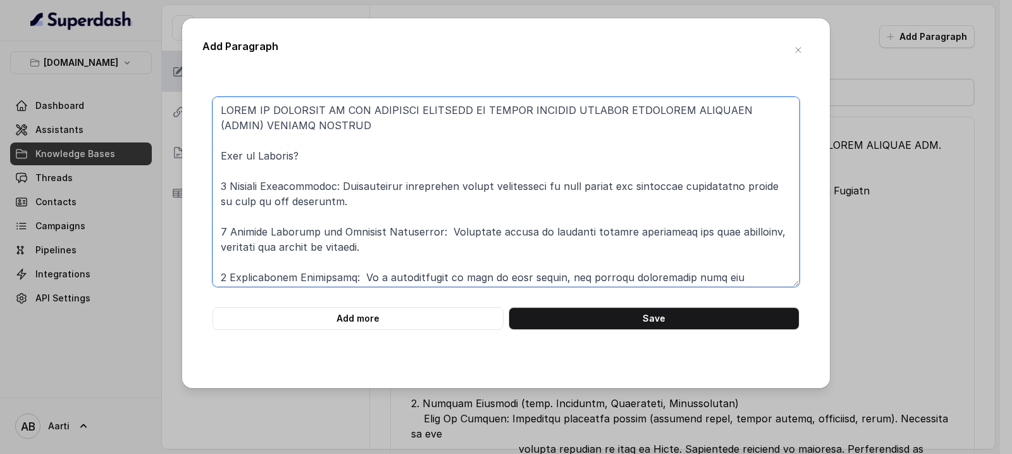
click at [227, 233] on textarea at bounding box center [506, 192] width 587 height 190
click at [226, 185] on textarea at bounding box center [506, 192] width 587 height 190
click at [226, 279] on textarea at bounding box center [506, 192] width 587 height 190
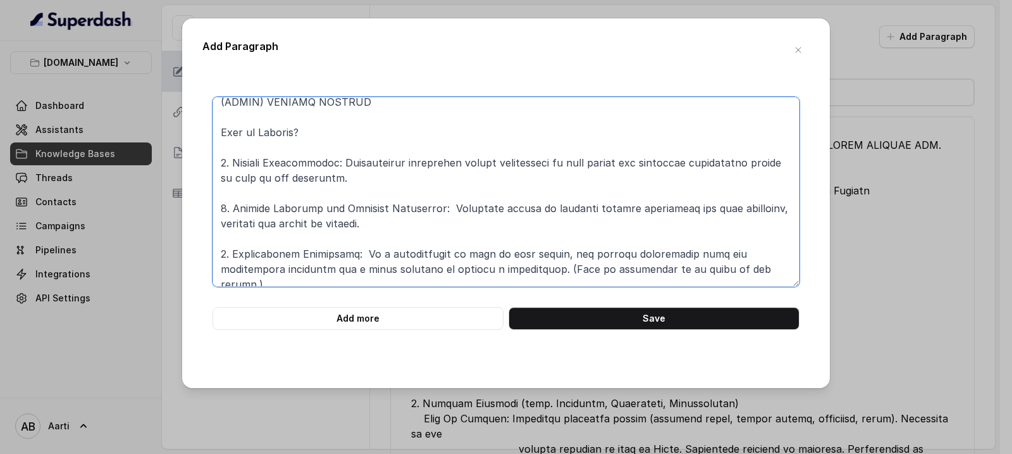
scroll to position [40, 0]
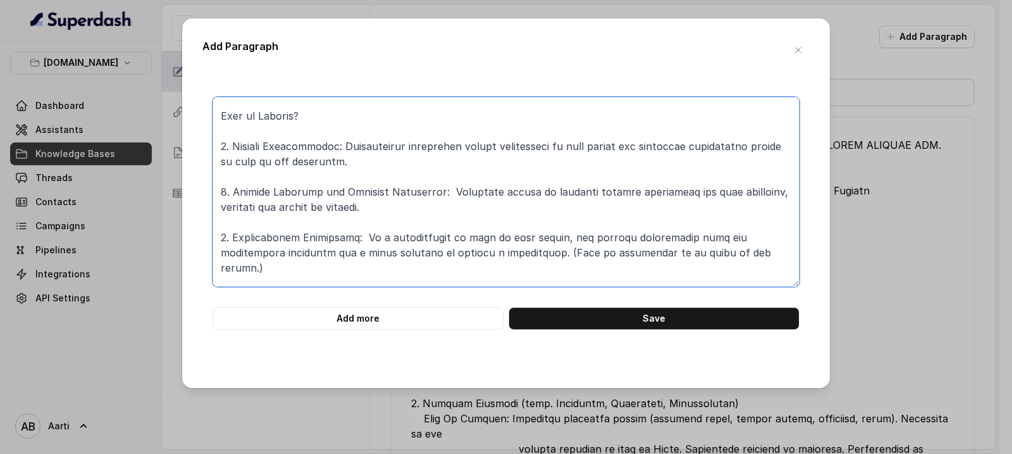
click at [227, 279] on textarea at bounding box center [506, 192] width 587 height 190
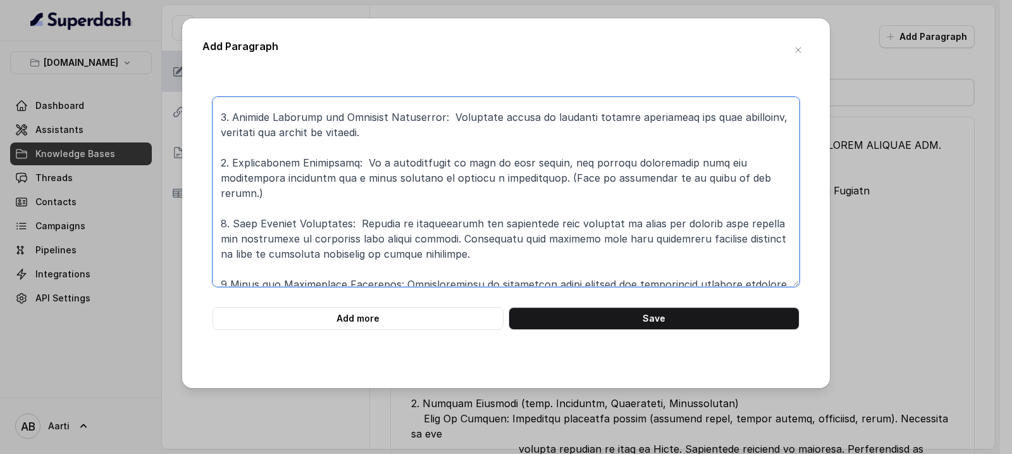
scroll to position [128, 0]
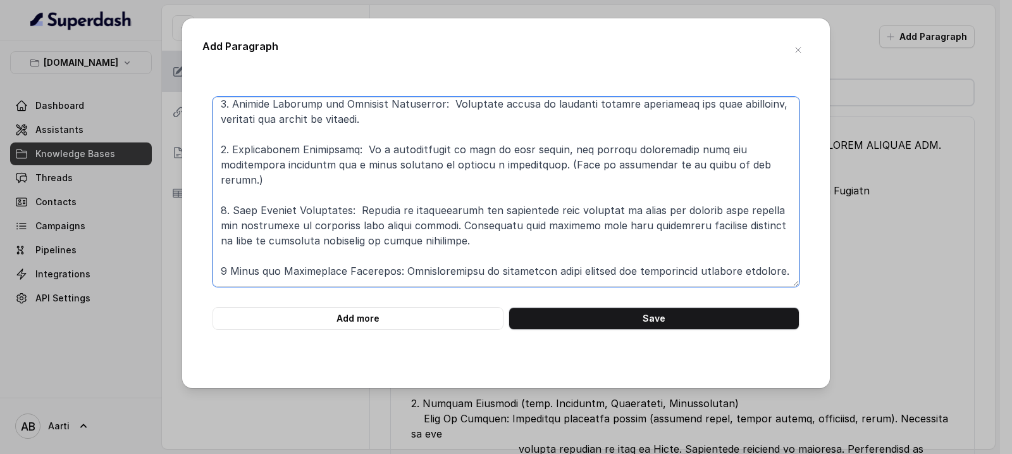
click at [225, 254] on textarea at bounding box center [506, 192] width 587 height 190
click at [280, 262] on textarea at bounding box center [506, 192] width 587 height 190
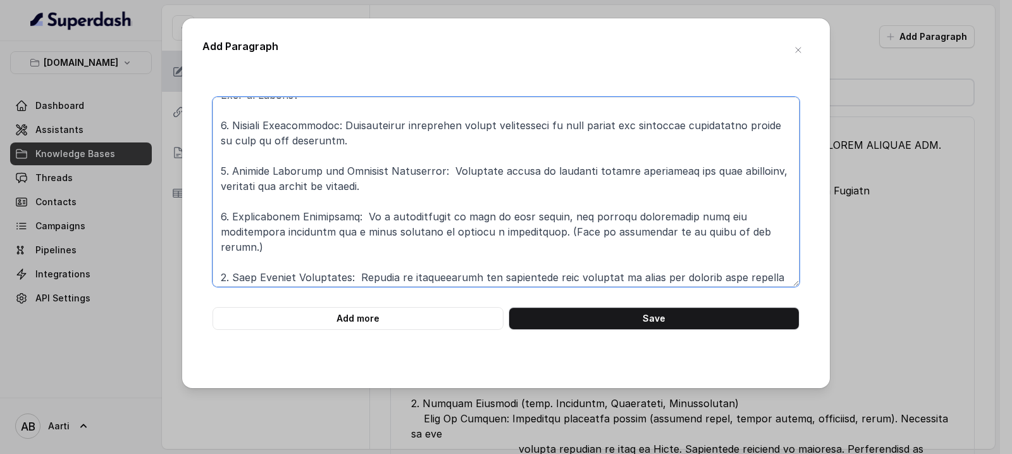
scroll to position [0, 0]
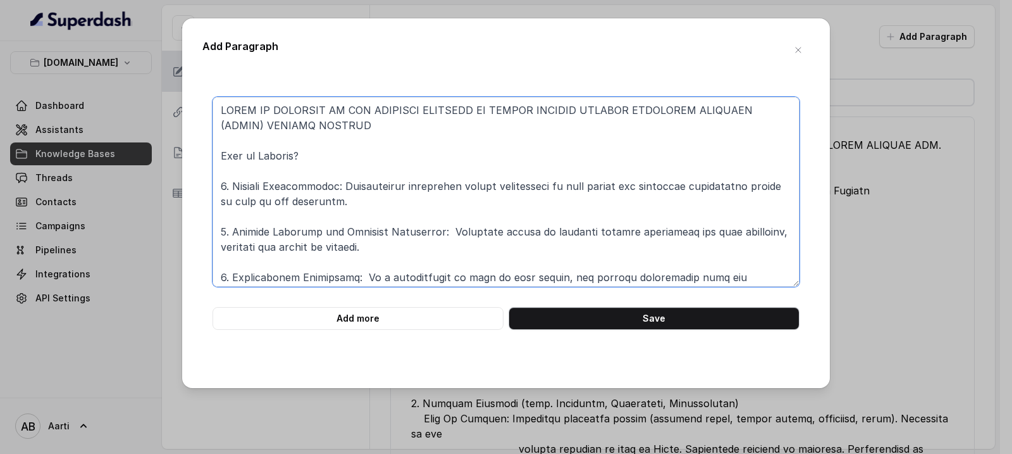
type textarea "SCOPE OF COVERAGE OF THE SERVICES PROVIDED BY ASSIST AMERICA MEDICAL EMERGENCY …"
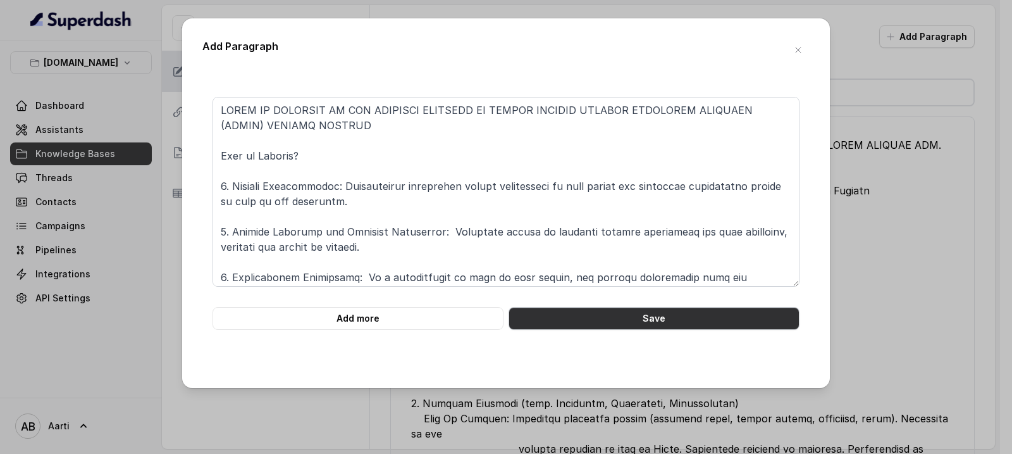
click at [629, 317] on button "Save" at bounding box center [654, 318] width 291 height 23
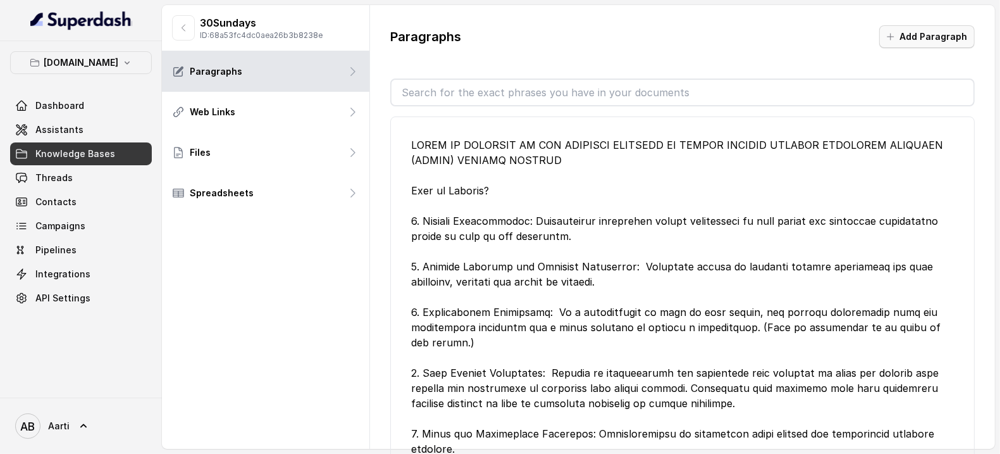
click at [934, 42] on button "Add Paragraph" at bounding box center [927, 36] width 96 height 23
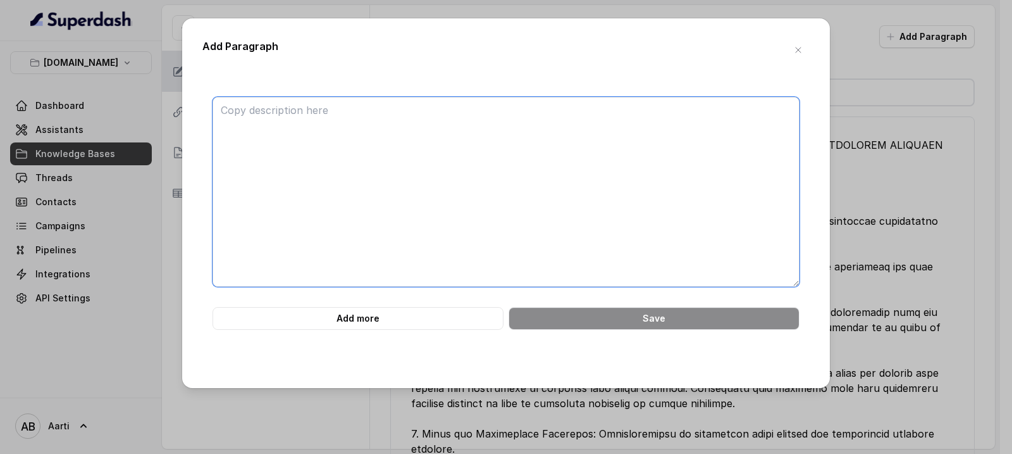
click at [237, 111] on textarea at bounding box center [506, 192] width 587 height 190
paste textarea "HOW DOES IT WORK? Travel One offers travel protection to cover you against unex…"
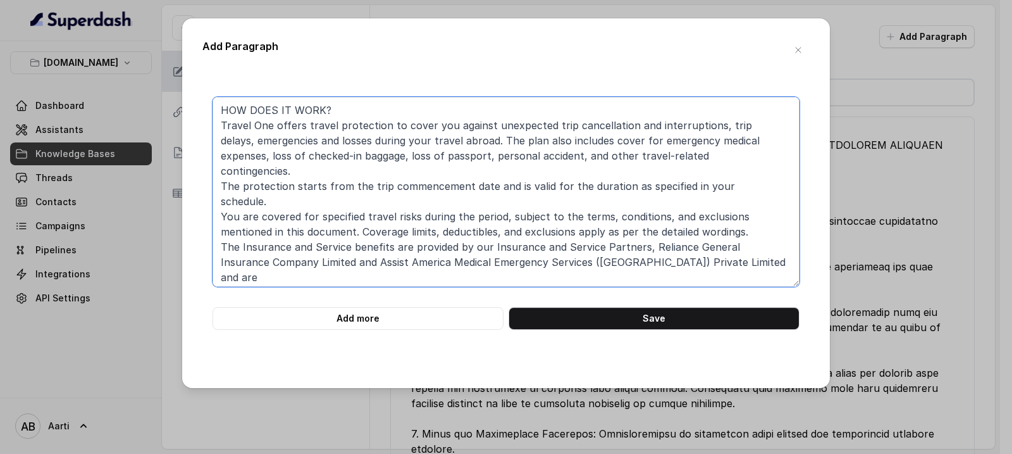
click at [220, 124] on textarea "HOW DOES IT WORK? Travel One offers travel protection to cover you against unex…" at bounding box center [506, 192] width 587 height 190
click at [295, 171] on textarea "HOW DOES IT WORK? Travel One offers travel protection to cover you against unex…" at bounding box center [506, 192] width 587 height 190
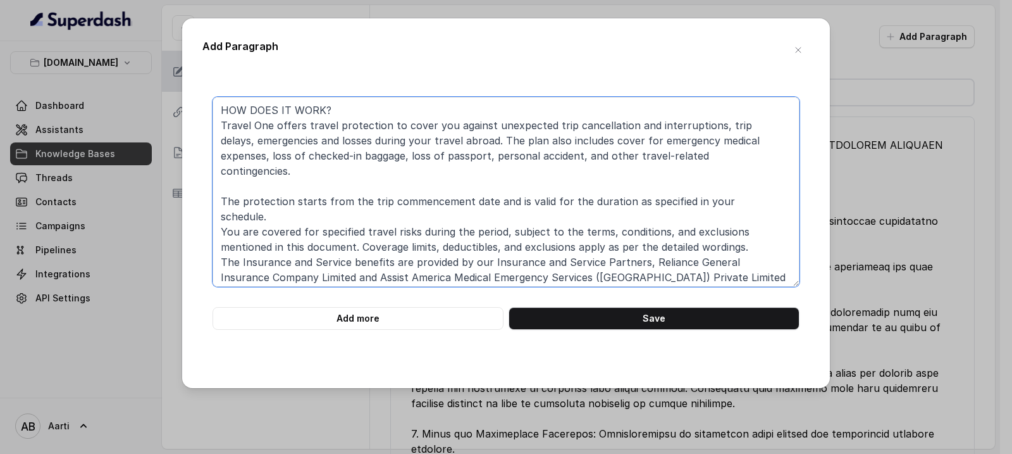
click at [264, 218] on textarea "HOW DOES IT WORK? Travel One offers travel protection to cover you against unex…" at bounding box center [506, 192] width 587 height 190
click at [283, 225] on textarea "HOW DOES IT WORK? Travel One offers travel protection to cover you against unex…" at bounding box center [506, 192] width 587 height 190
click at [278, 213] on textarea "HOW DOES IT WORK? Travel One offers travel protection to cover you against unex…" at bounding box center [506, 192] width 587 height 190
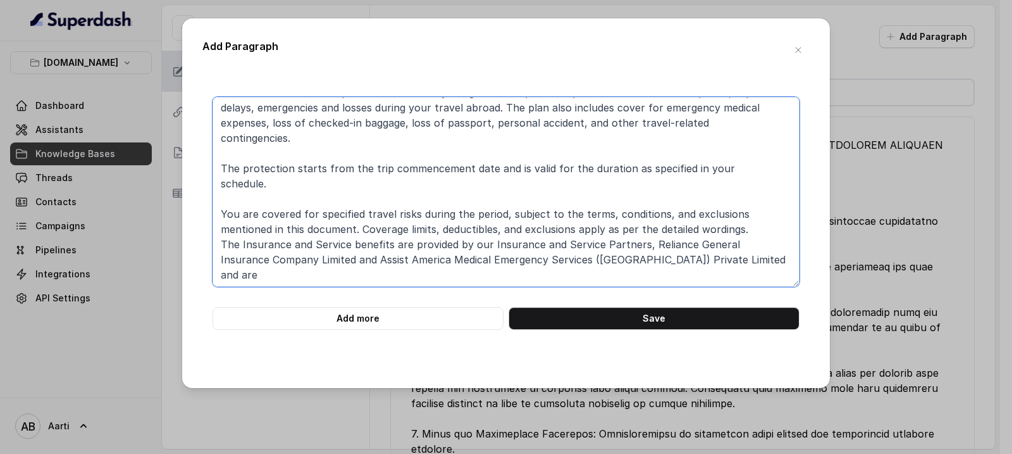
scroll to position [35, 0]
click at [360, 226] on textarea "HOW DOES IT WORK? Travel One offers travel protection to cover you against unex…" at bounding box center [506, 192] width 587 height 190
click at [749, 226] on textarea "HOW DOES IT WORK? Travel One offers travel protection to cover you against unex…" at bounding box center [506, 192] width 587 height 190
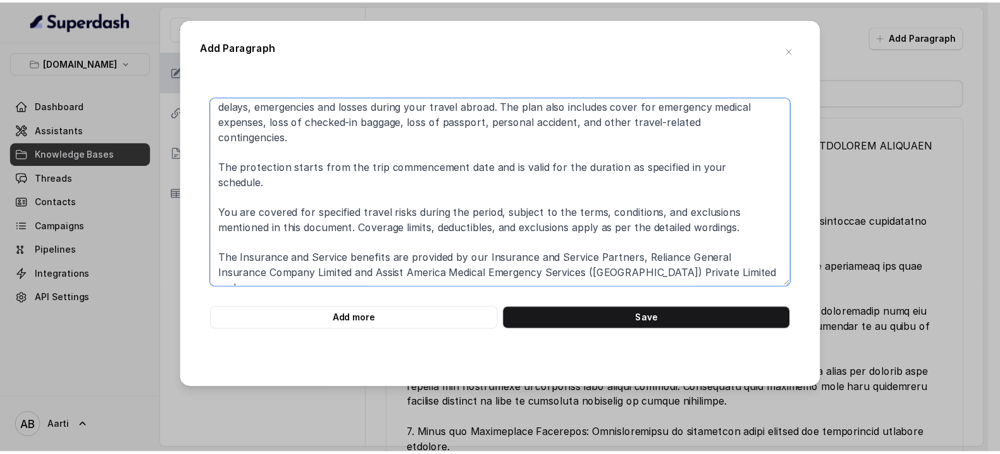
scroll to position [49, 0]
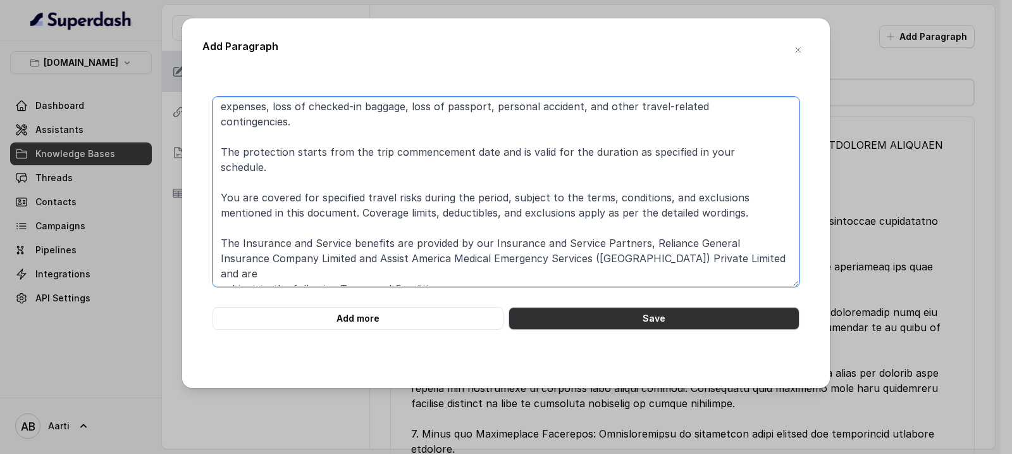
type textarea "HOW DOES IT WORK? Travel One offers travel protection to cover you against unex…"
click at [624, 325] on button "Save" at bounding box center [654, 318] width 291 height 23
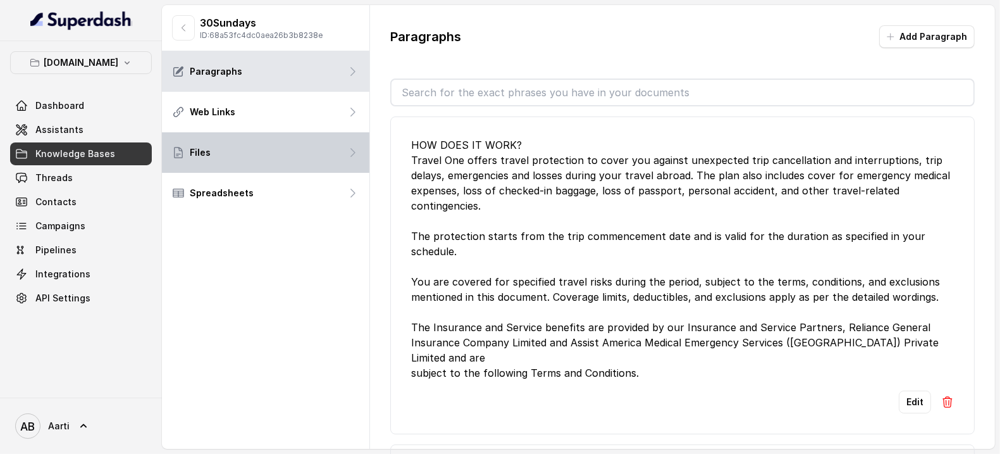
click at [215, 159] on div "Files" at bounding box center [266, 152] width 208 height 40
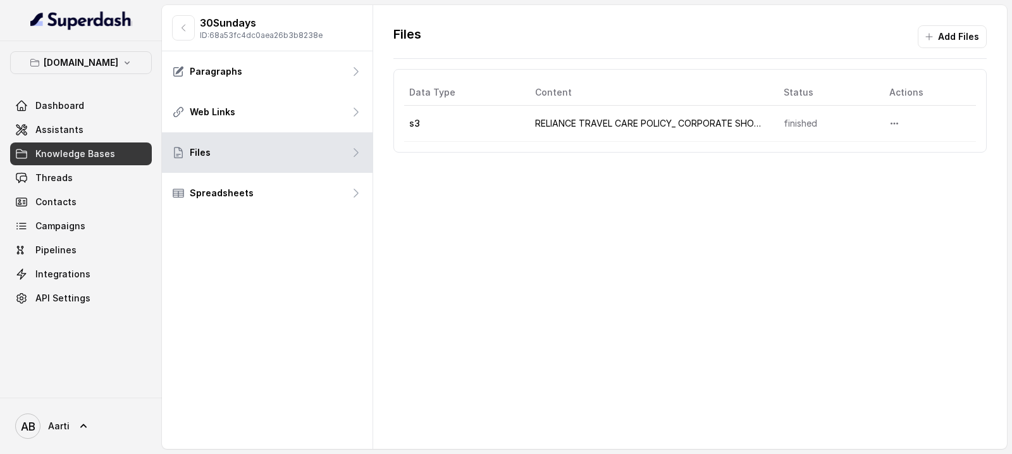
click at [545, 180] on div "Files Add Files Data Type Content Status Actions s3 RELIANCE TRAVEL CARE POLICY…" at bounding box center [690, 227] width 634 height 444
click at [891, 125] on icon "More options" at bounding box center [895, 124] width 8 height 2
click at [860, 154] on button "Delete" at bounding box center [860, 155] width 78 height 23
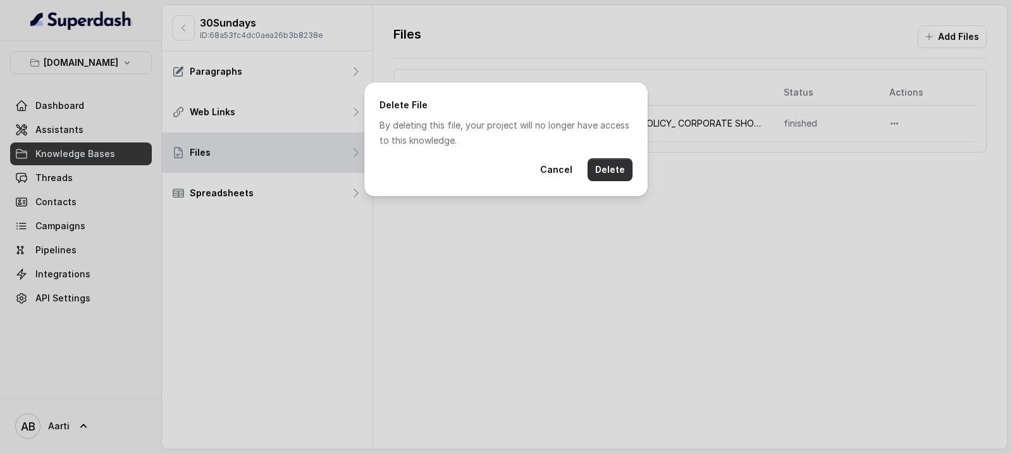
click at [616, 170] on button "Delete" at bounding box center [610, 169] width 45 height 23
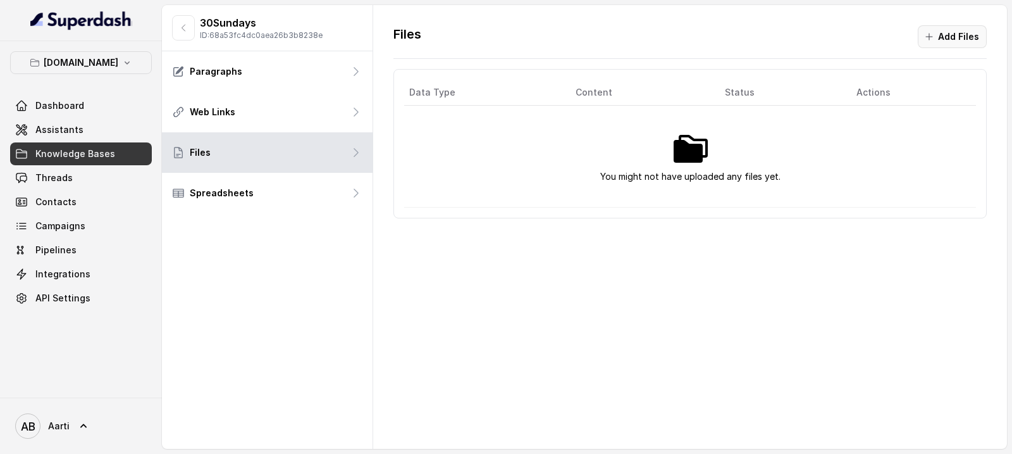
click at [973, 26] on button "Add Files" at bounding box center [952, 36] width 69 height 23
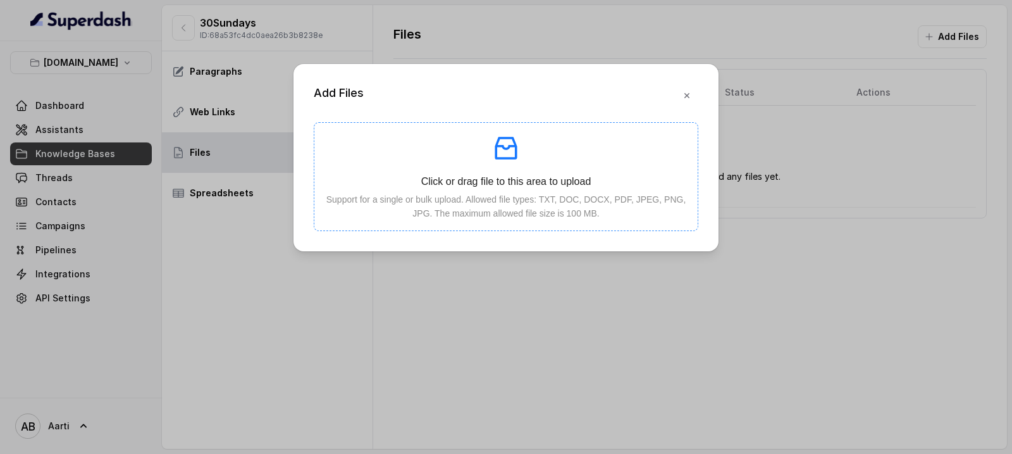
click at [497, 176] on p "Click or drag file to this area to upload" at bounding box center [506, 181] width 363 height 16
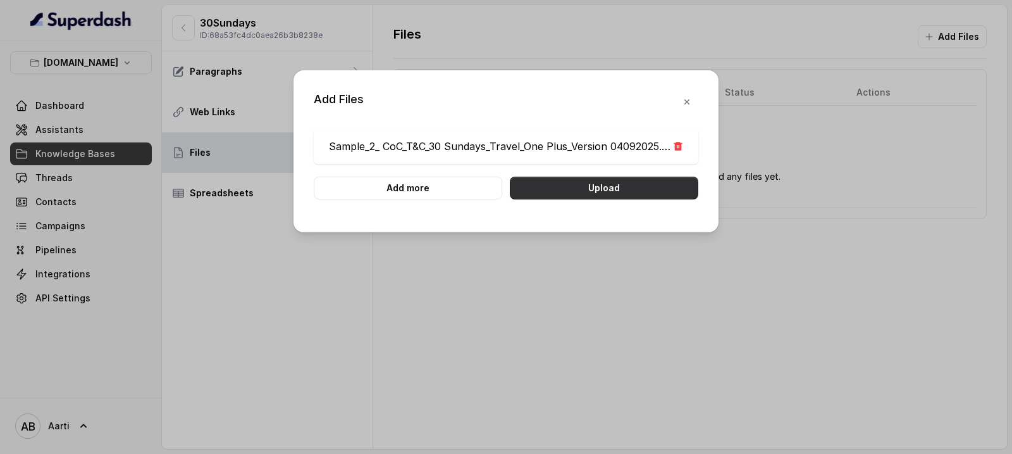
click at [603, 192] on button "Upload" at bounding box center [604, 188] width 189 height 23
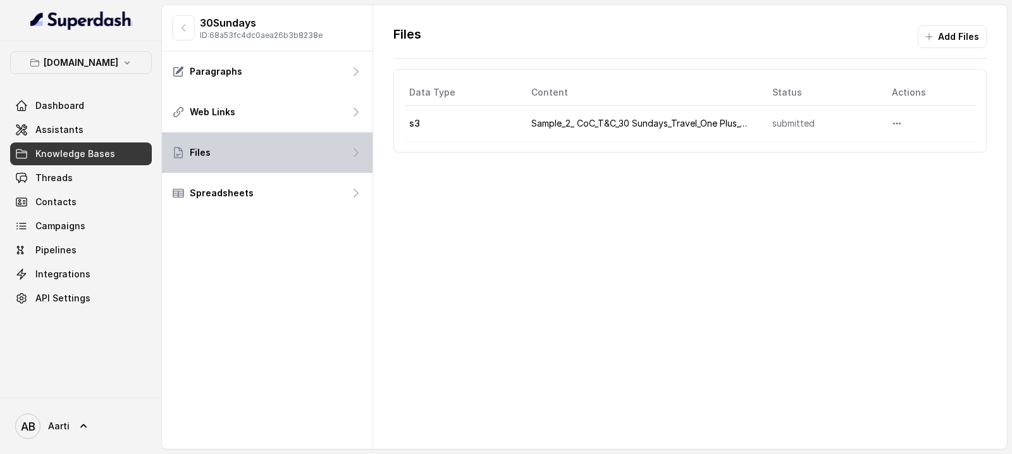
click at [309, 151] on div "Files" at bounding box center [267, 152] width 211 height 40
click at [301, 156] on div "Files" at bounding box center [267, 152] width 211 height 40
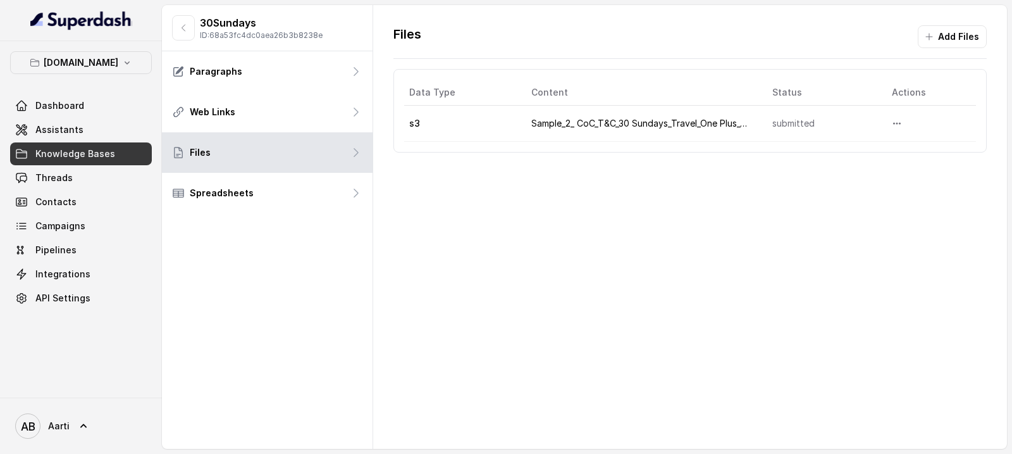
click at [866, 127] on td "submitted" at bounding box center [822, 124] width 120 height 36
click at [902, 123] on div at bounding box center [932, 123] width 92 height 23
click at [896, 124] on button "More options" at bounding box center [897, 123] width 23 height 23
click at [861, 153] on button "Delete" at bounding box center [863, 155] width 78 height 23
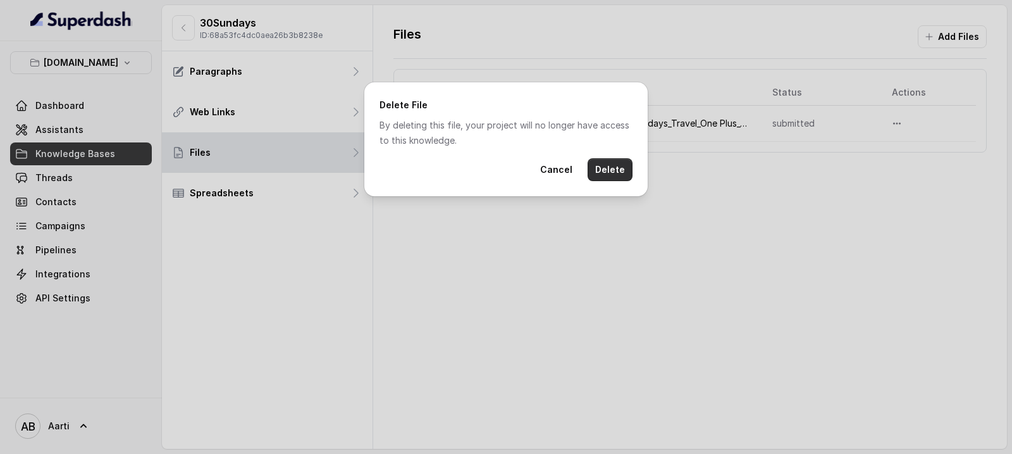
click at [618, 171] on button "Delete" at bounding box center [610, 169] width 45 height 23
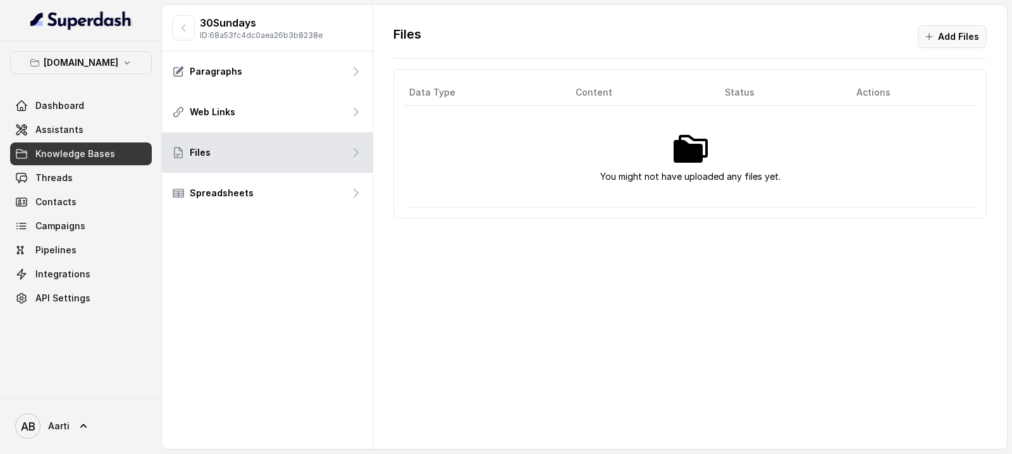
click at [952, 37] on button "Add Files" at bounding box center [952, 36] width 69 height 23
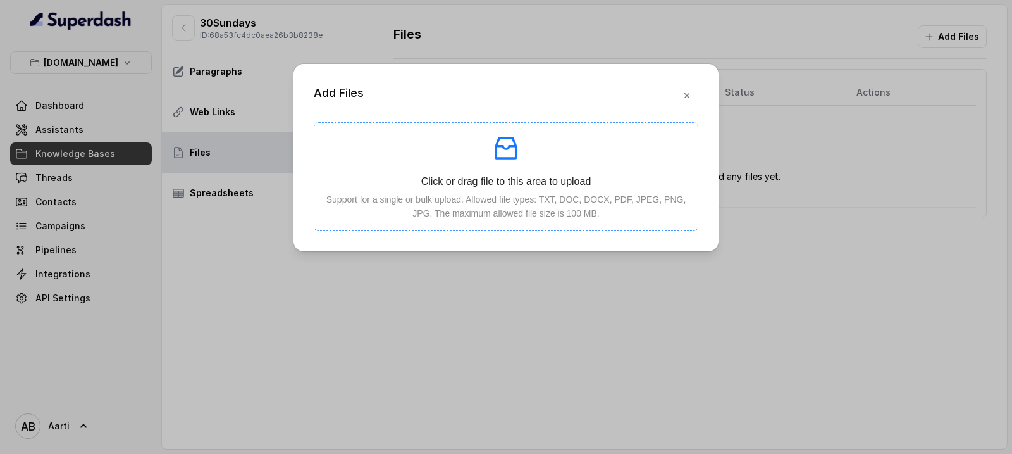
click at [481, 154] on p at bounding box center [506, 148] width 363 height 30
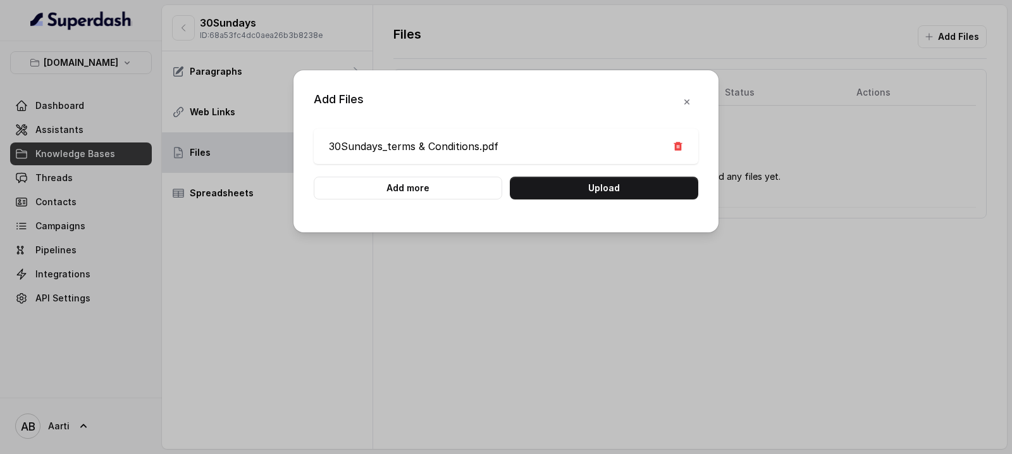
click at [686, 147] on div "30Sundays_terms & Conditions.pdf" at bounding box center [506, 145] width 385 height 35
drag, startPoint x: 688, startPoint y: 149, endPoint x: 680, endPoint y: 149, distance: 8.2
click at [688, 149] on div "30Sundays_terms & Conditions.pdf" at bounding box center [506, 145] width 385 height 35
click at [677, 148] on icon at bounding box center [678, 146] width 10 height 10
click at [591, 183] on button "Upload" at bounding box center [604, 188] width 189 height 23
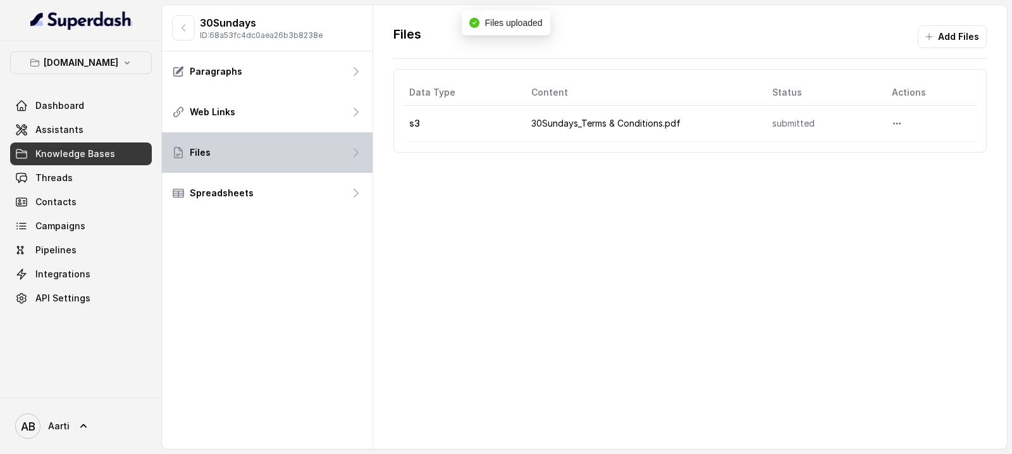
click at [228, 155] on div "Files" at bounding box center [267, 152] width 211 height 40
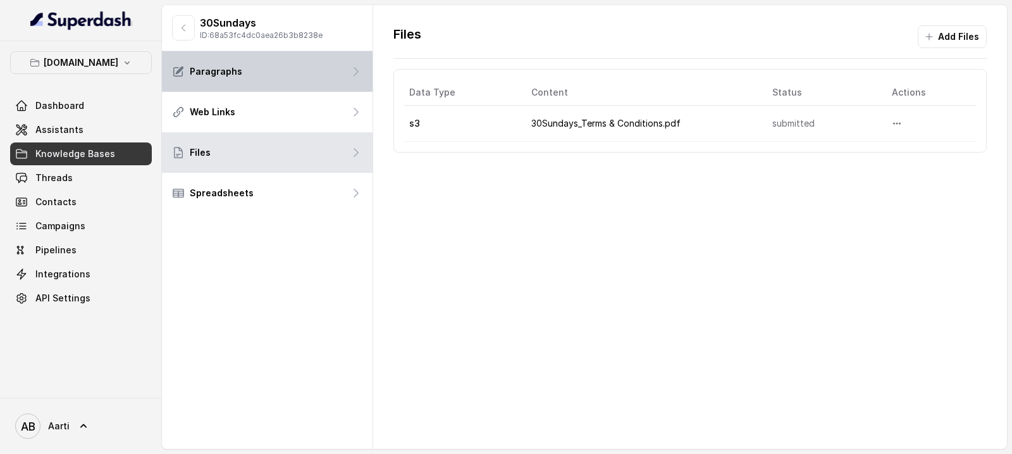
click at [237, 81] on div "Paragraphs" at bounding box center [267, 71] width 211 height 40
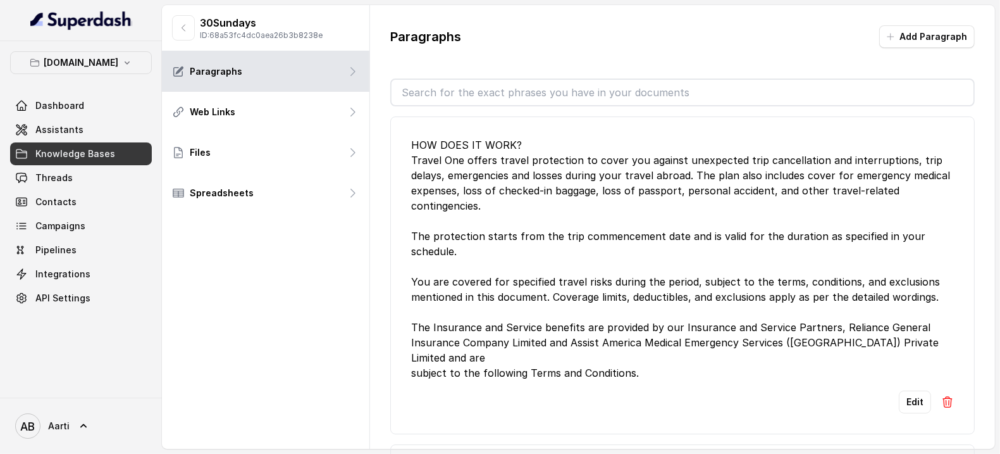
click at [449, 146] on div "HOW DOES IT WORK? Travel One offers travel protection to cover you against unex…" at bounding box center [682, 258] width 543 height 243
click at [914, 37] on button "Add Paragraph" at bounding box center [927, 36] width 96 height 23
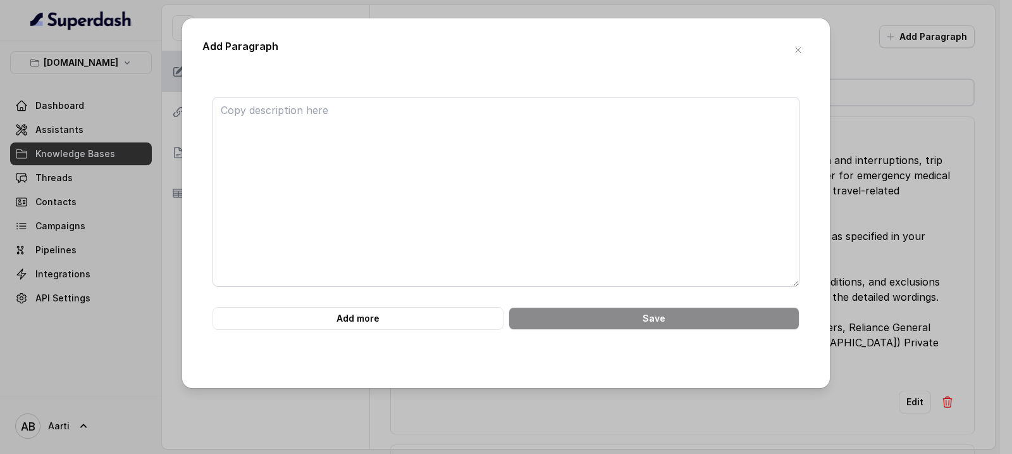
click at [805, 47] on button "button" at bounding box center [798, 50] width 23 height 23
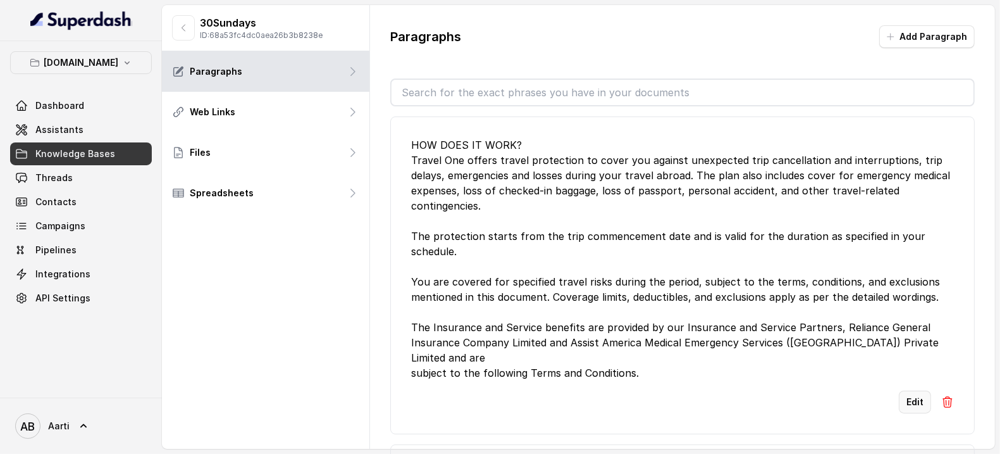
click at [899, 402] on button "Edit" at bounding box center [915, 401] width 32 height 23
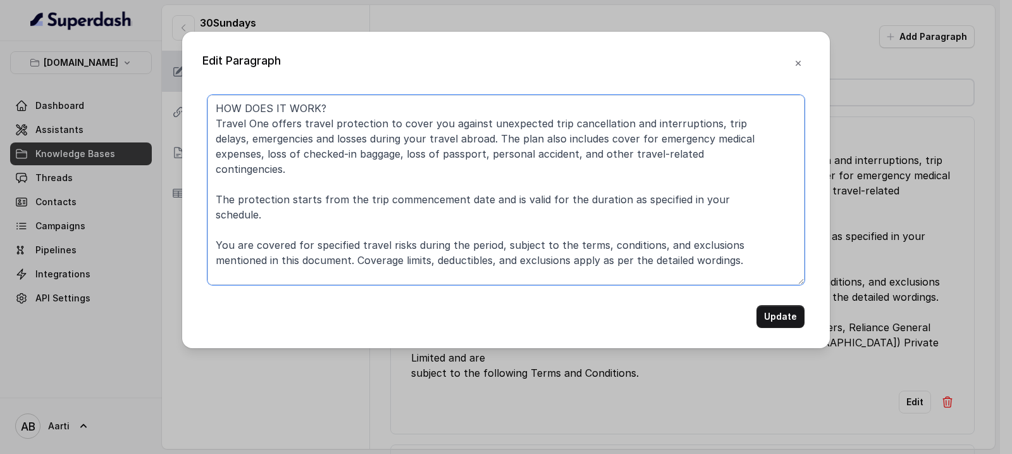
click at [216, 109] on textarea "HOW DOES IT WORK? Travel One offers travel protection to cover you against unex…" at bounding box center [506, 190] width 597 height 190
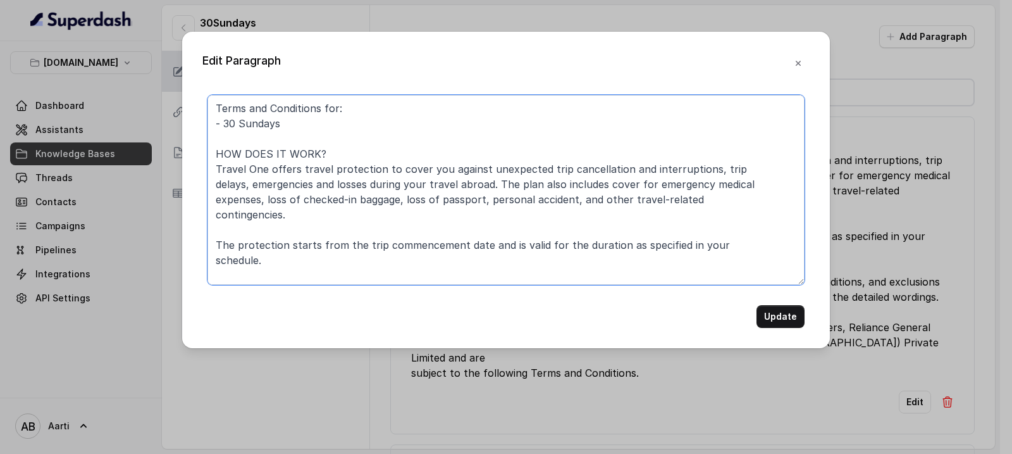
drag, startPoint x: 282, startPoint y: 124, endPoint x: 214, endPoint y: 121, distance: 68.4
click at [214, 121] on textarea "Terms and Conditions for: - 30 Sundays HOW DOES IT WORK? Travel One offers trav…" at bounding box center [506, 190] width 597 height 190
paste
click at [214, 124] on textarea "Terms and Conditions for: 30 Sundays Travel One/ 30 Sundays Travel One Plus HOW…" at bounding box center [506, 190] width 597 height 190
click at [344, 122] on textarea "Terms and Conditions for: - 30 Sundays Travel One/ 30 Sundays Travel One Plus H…" at bounding box center [506, 190] width 597 height 190
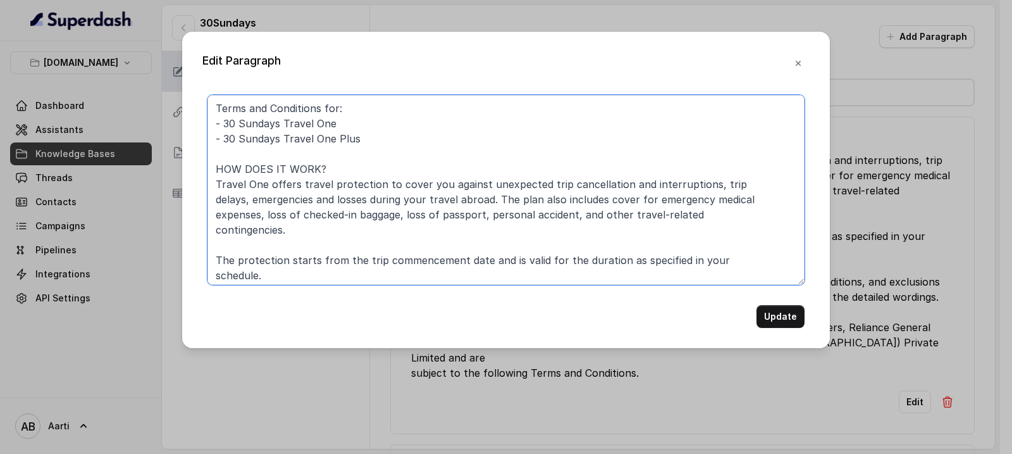
click at [355, 104] on textarea at bounding box center [506, 190] width 597 height 190
click at [221, 103] on textarea at bounding box center [506, 190] width 597 height 190
click at [216, 109] on textarea at bounding box center [506, 190] width 597 height 190
click at [367, 143] on textarea at bounding box center [506, 190] width 597 height 190
click at [385, 140] on textarea at bounding box center [506, 190] width 597 height 190
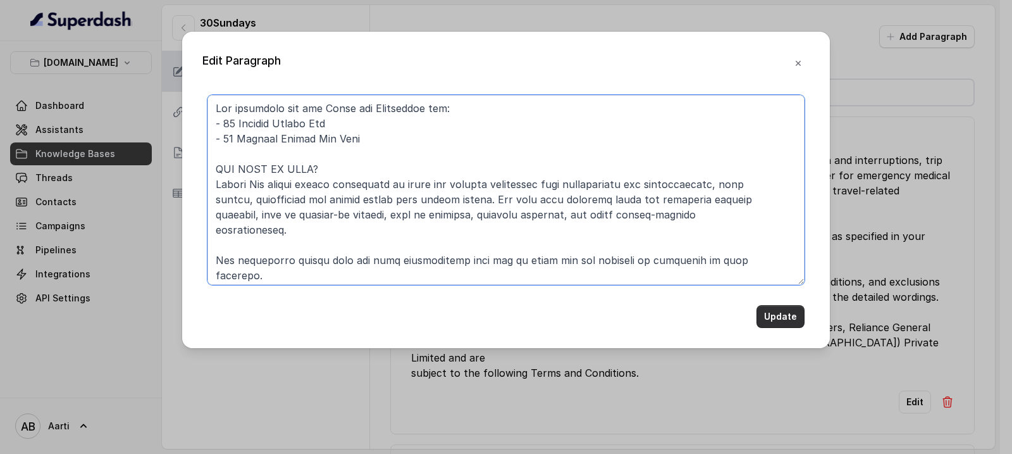
type textarea "The following are the Terms and Conditions for: - 30 Sundays Travel One - 30 Su…"
click at [795, 318] on button "Update" at bounding box center [781, 316] width 48 height 23
